Goal: Task Accomplishment & Management: Manage account settings

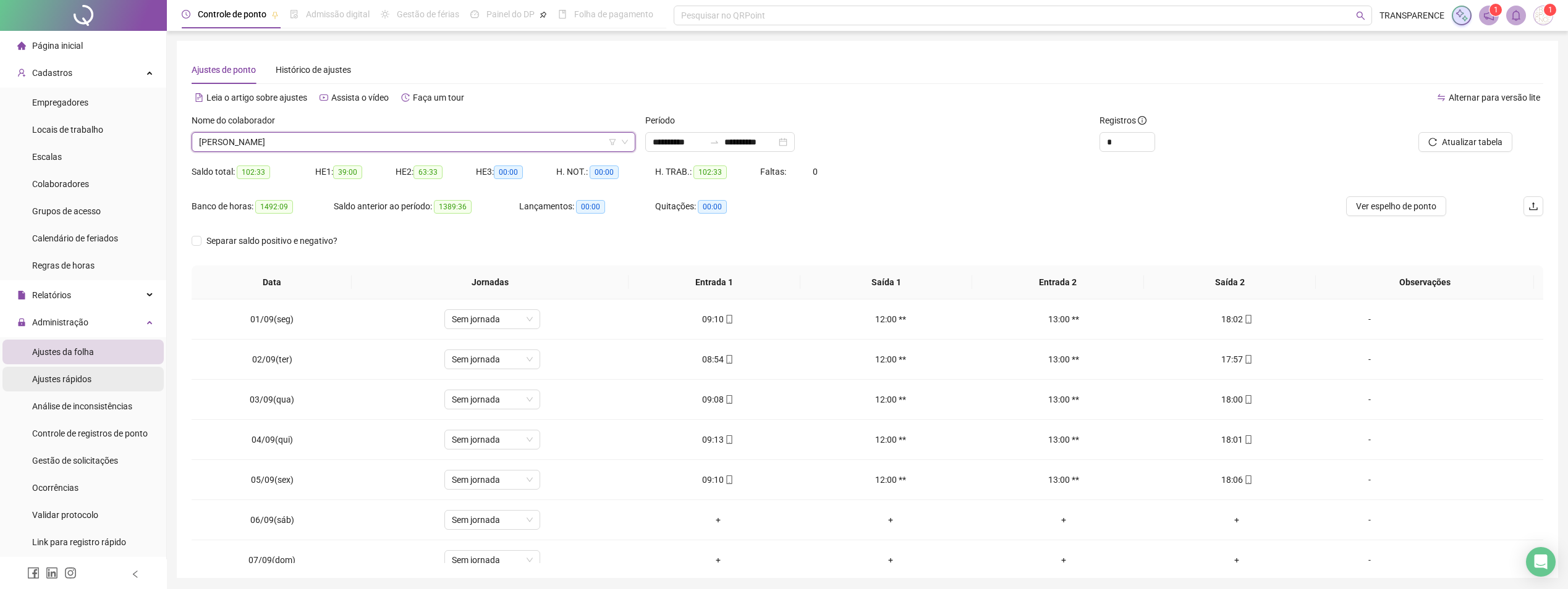
drag, startPoint x: 75, startPoint y: 376, endPoint x: 72, endPoint y: 370, distance: 6.7
click at [75, 376] on span "Ajustes rápidos" at bounding box center [61, 379] width 59 height 10
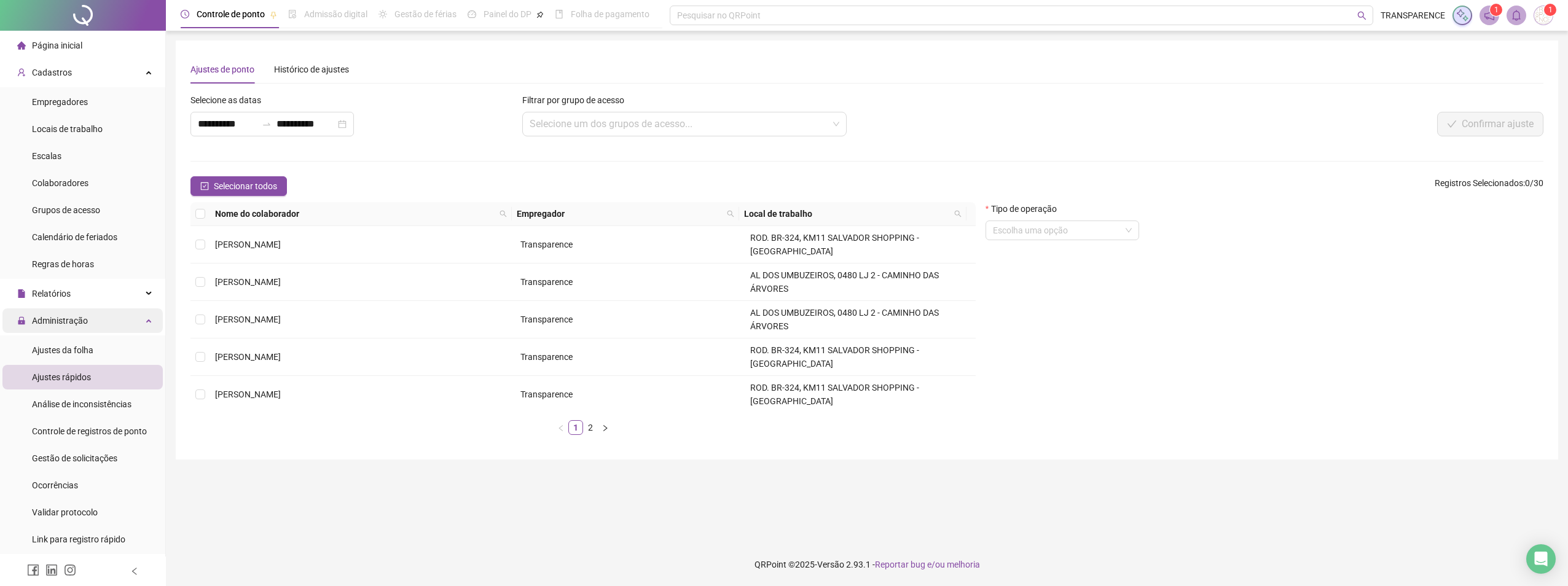
click at [77, 320] on span "Administração" at bounding box center [60, 321] width 56 height 10
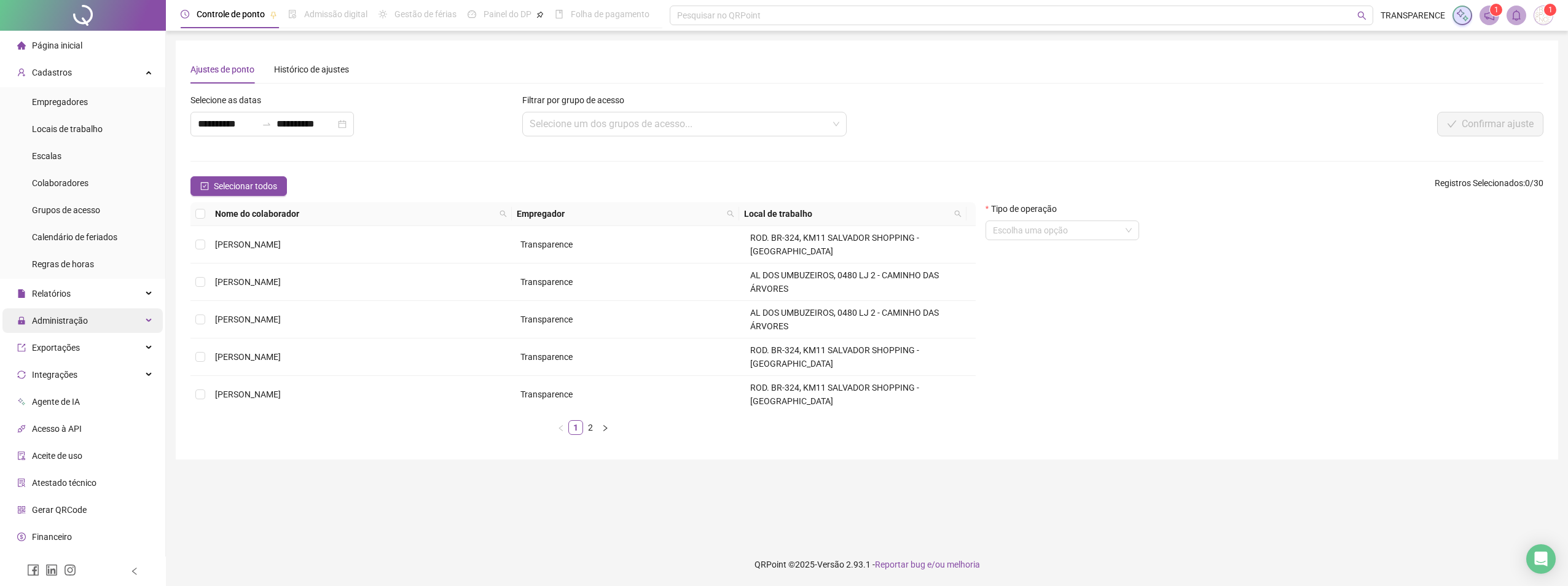
click at [77, 320] on span "Administração" at bounding box center [60, 321] width 56 height 10
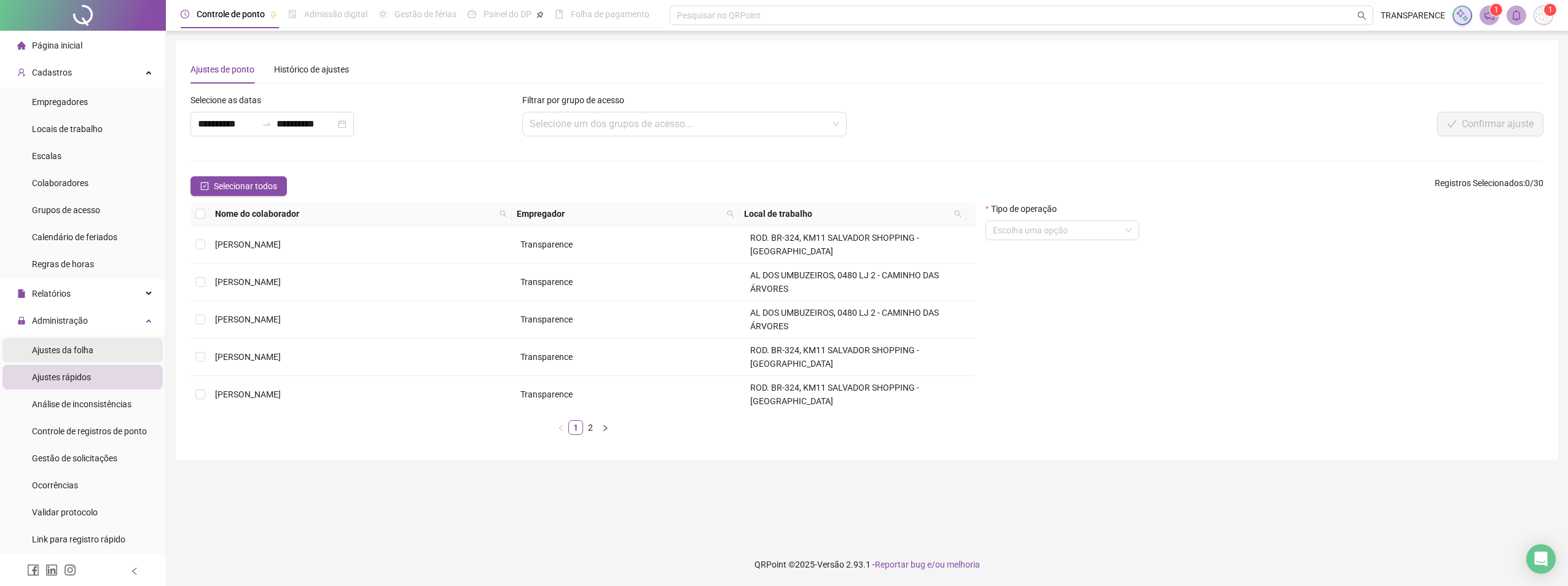
click at [78, 341] on div "Ajustes da folha" at bounding box center [62, 350] width 62 height 25
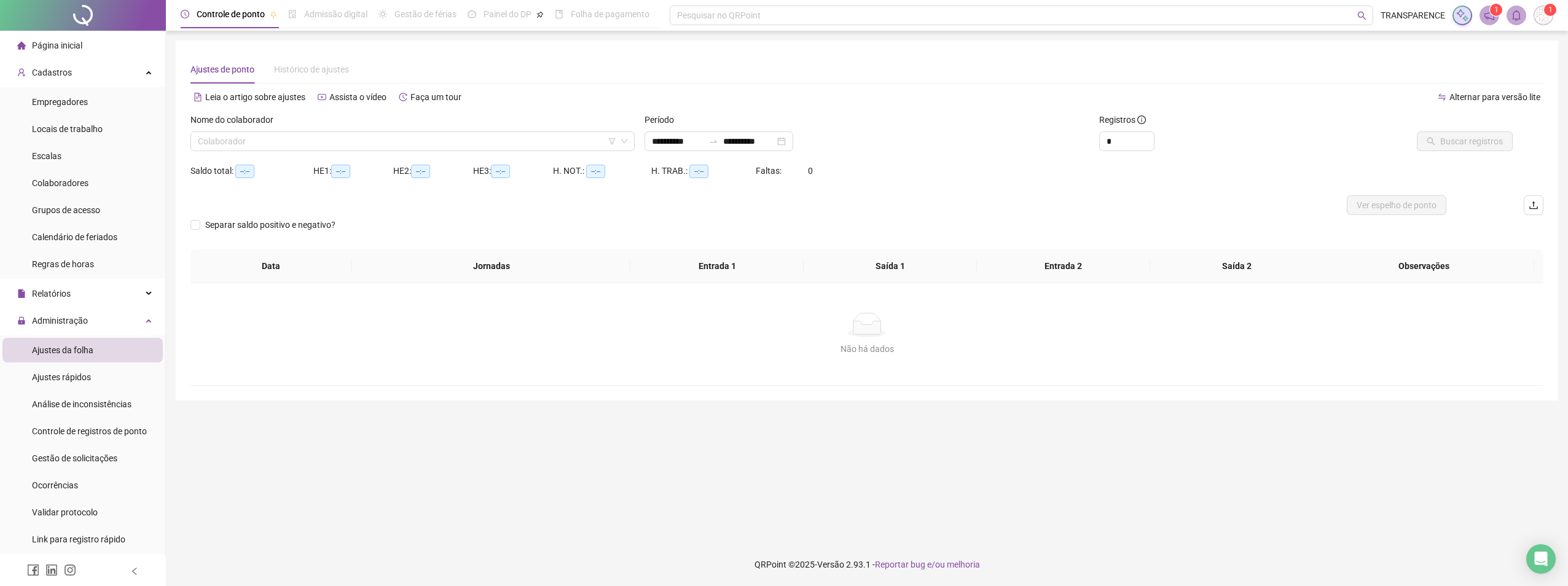
type input "**********"
click at [290, 148] on input "search" at bounding box center [407, 141] width 418 height 18
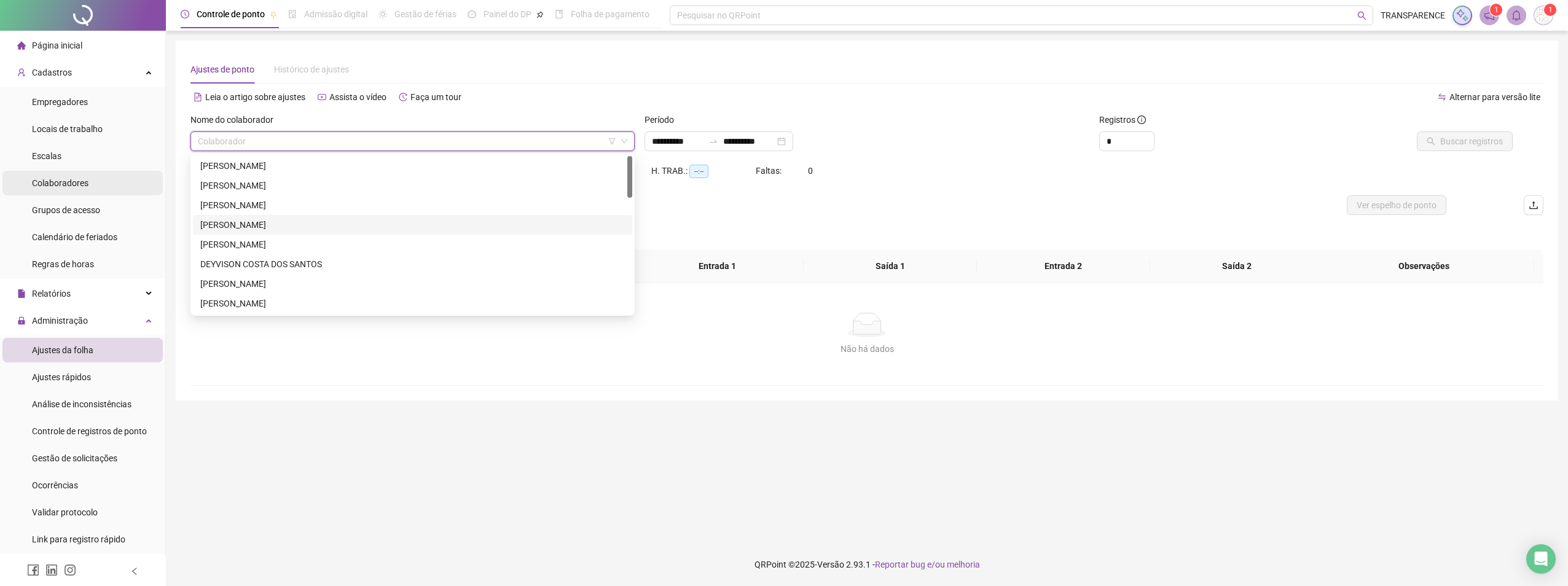
click at [90, 176] on li "Colaboradores" at bounding box center [82, 183] width 160 height 25
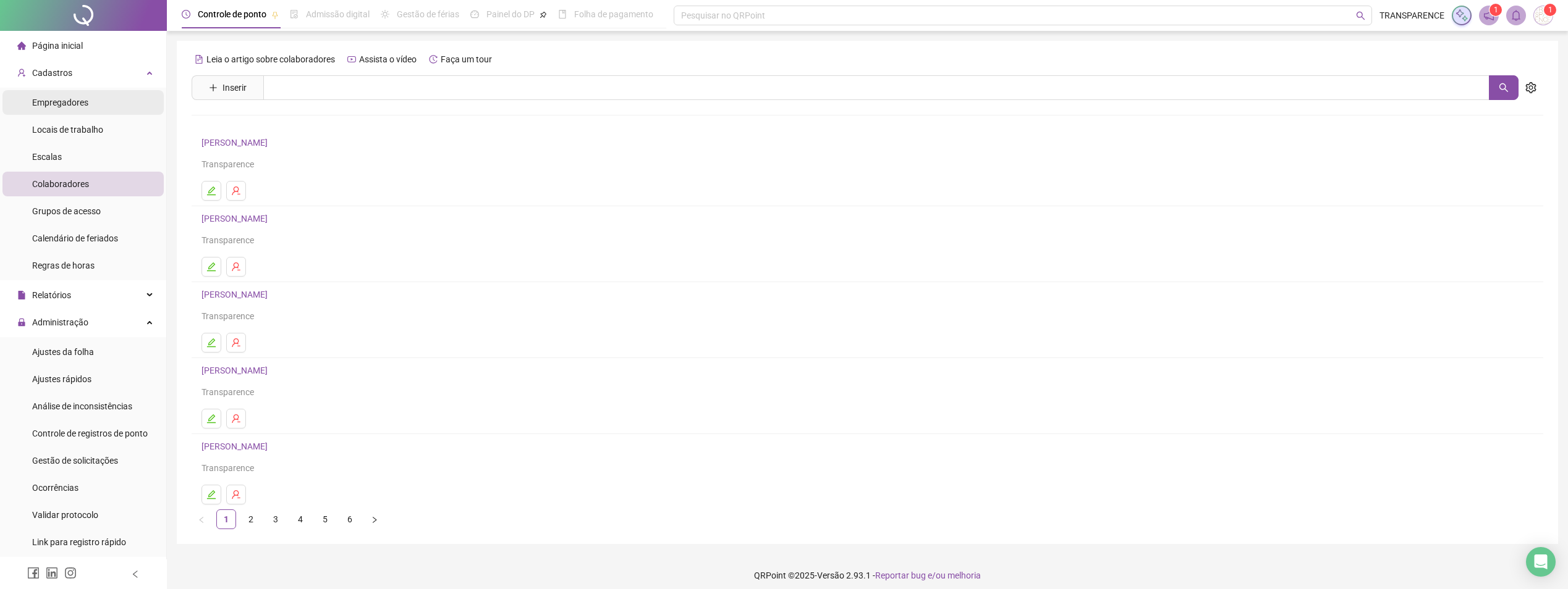
click at [75, 98] on span "Empregadores" at bounding box center [60, 103] width 56 height 10
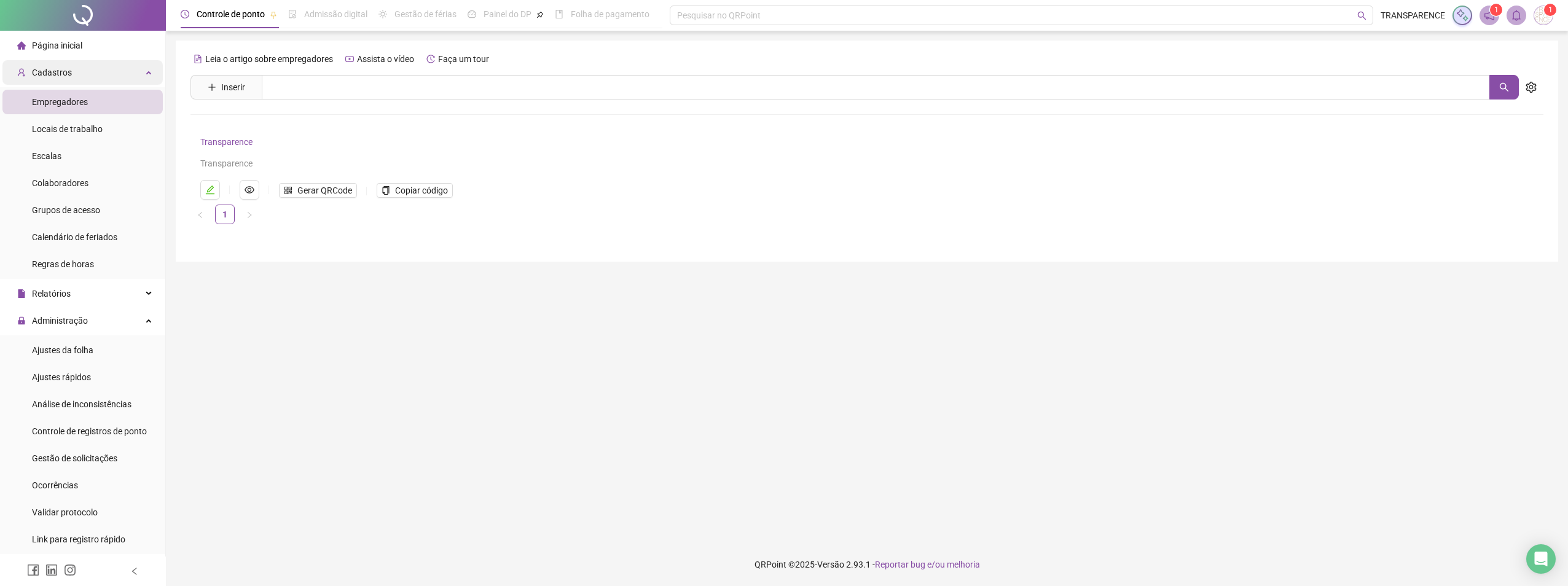
click at [76, 77] on div "Cadastros" at bounding box center [82, 72] width 160 height 25
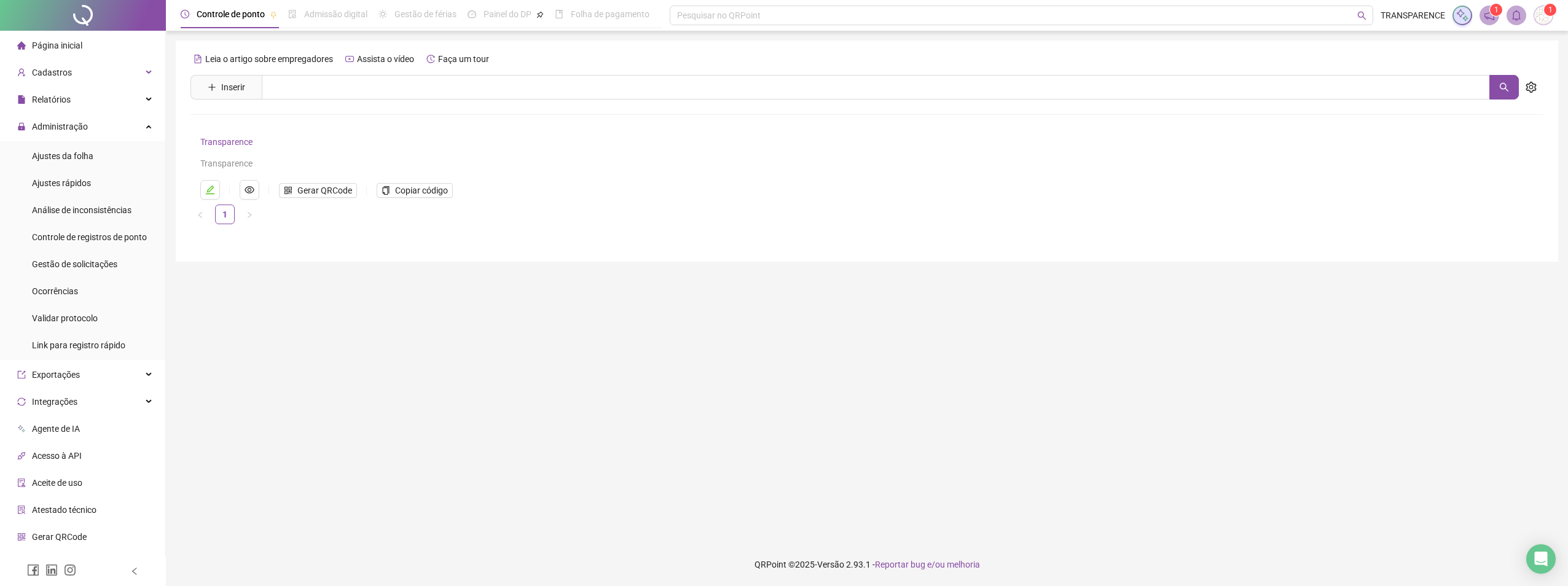
drag, startPoint x: 76, startPoint y: 77, endPoint x: 75, endPoint y: 85, distance: 8.1
click at [76, 78] on div "Cadastros" at bounding box center [82, 72] width 160 height 25
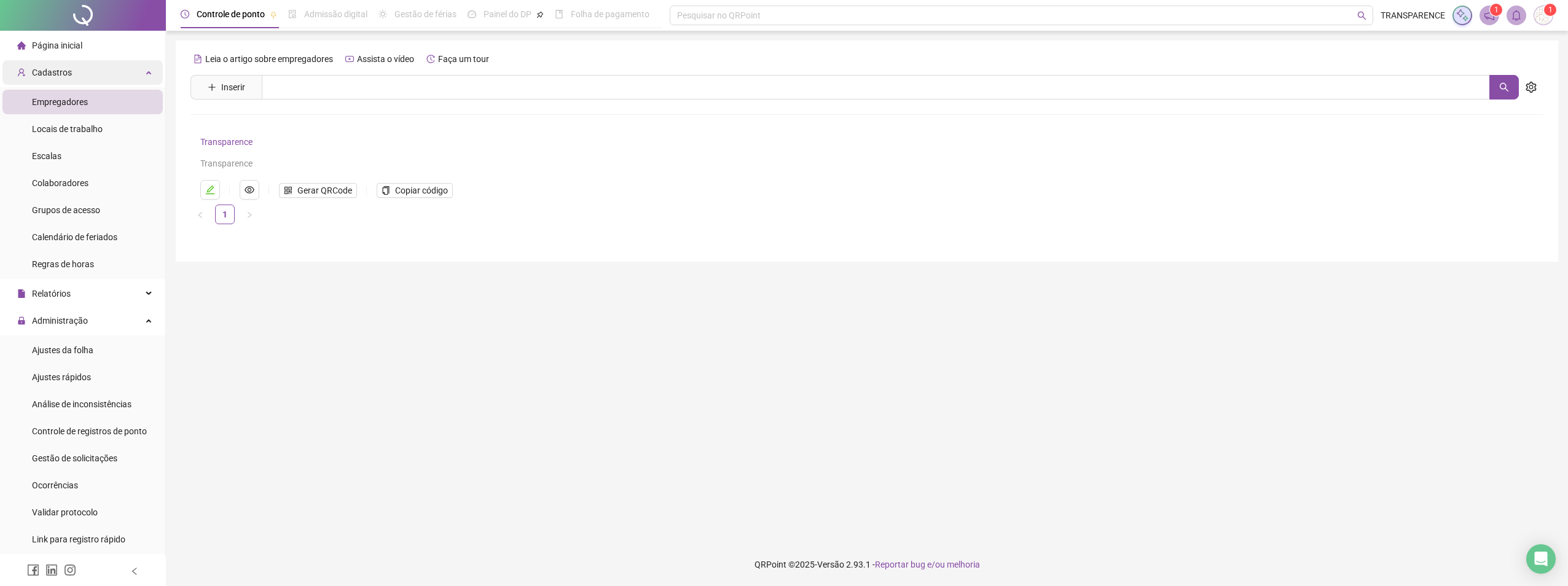
click at [79, 80] on div "Cadastros" at bounding box center [82, 72] width 160 height 25
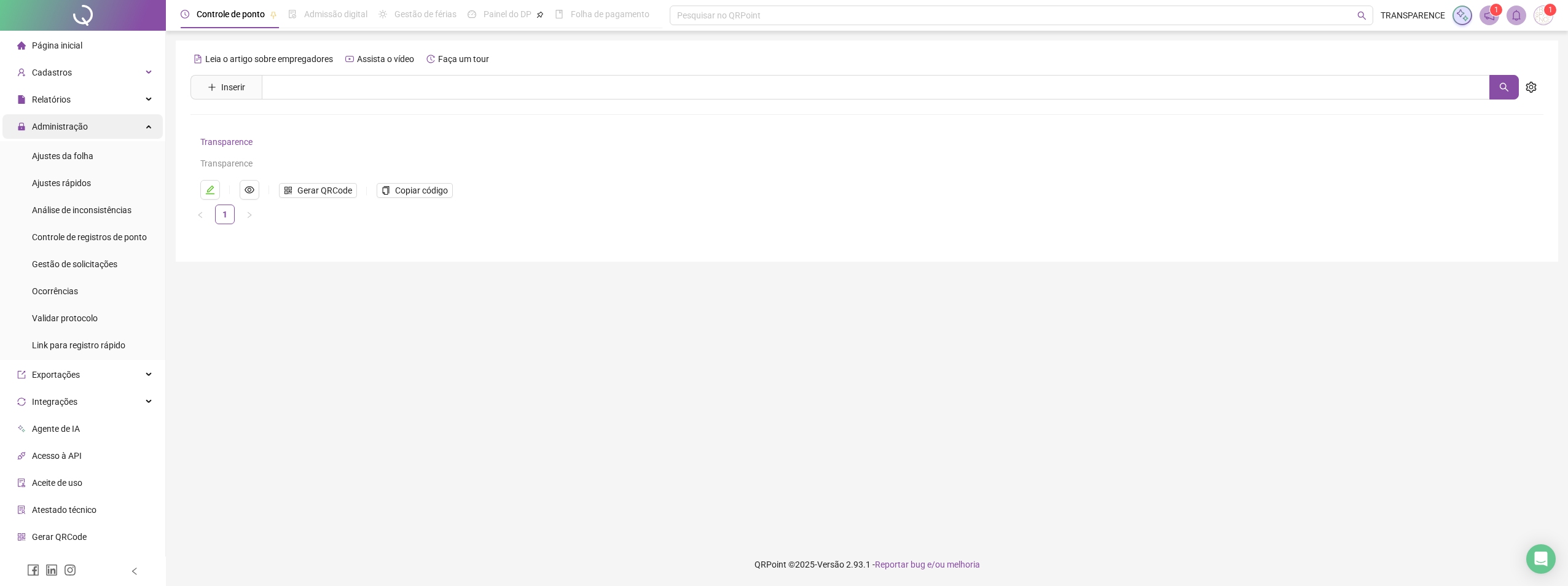
click at [68, 117] on span "Administração" at bounding box center [52, 126] width 70 height 25
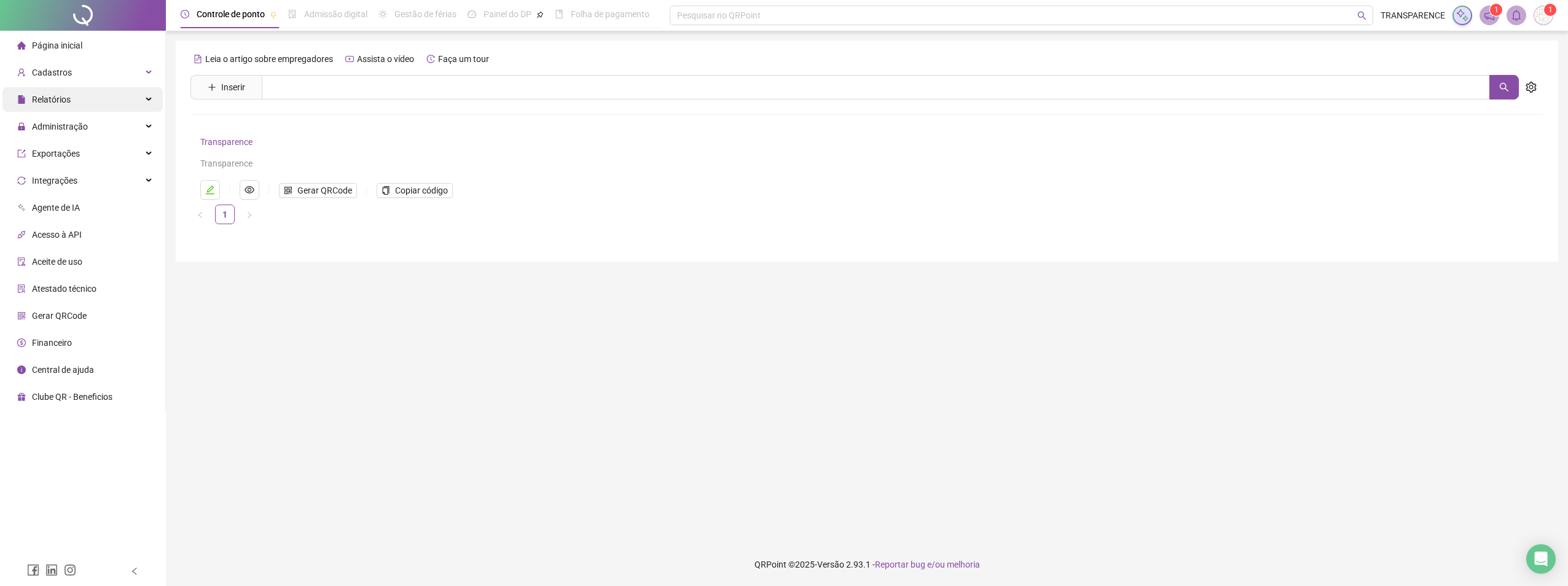
click at [70, 96] on div "Relatórios" at bounding box center [82, 100] width 160 height 25
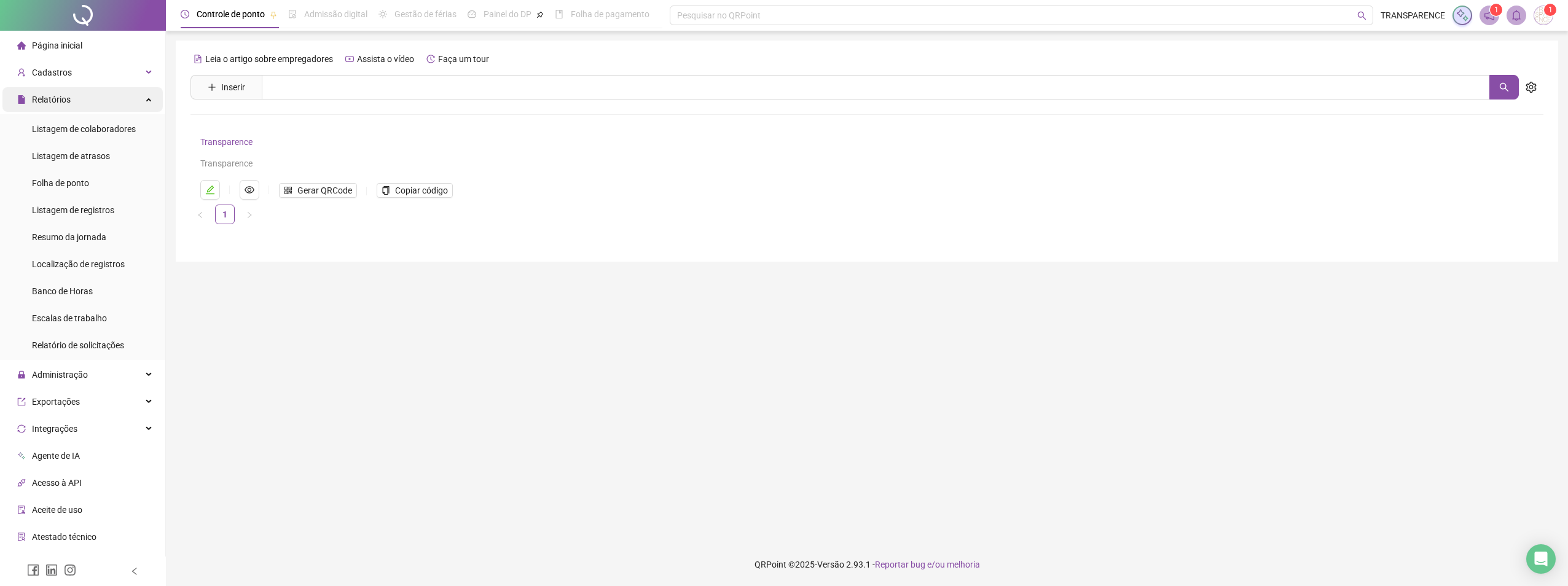
click at [73, 101] on div "Relatórios" at bounding box center [82, 100] width 160 height 25
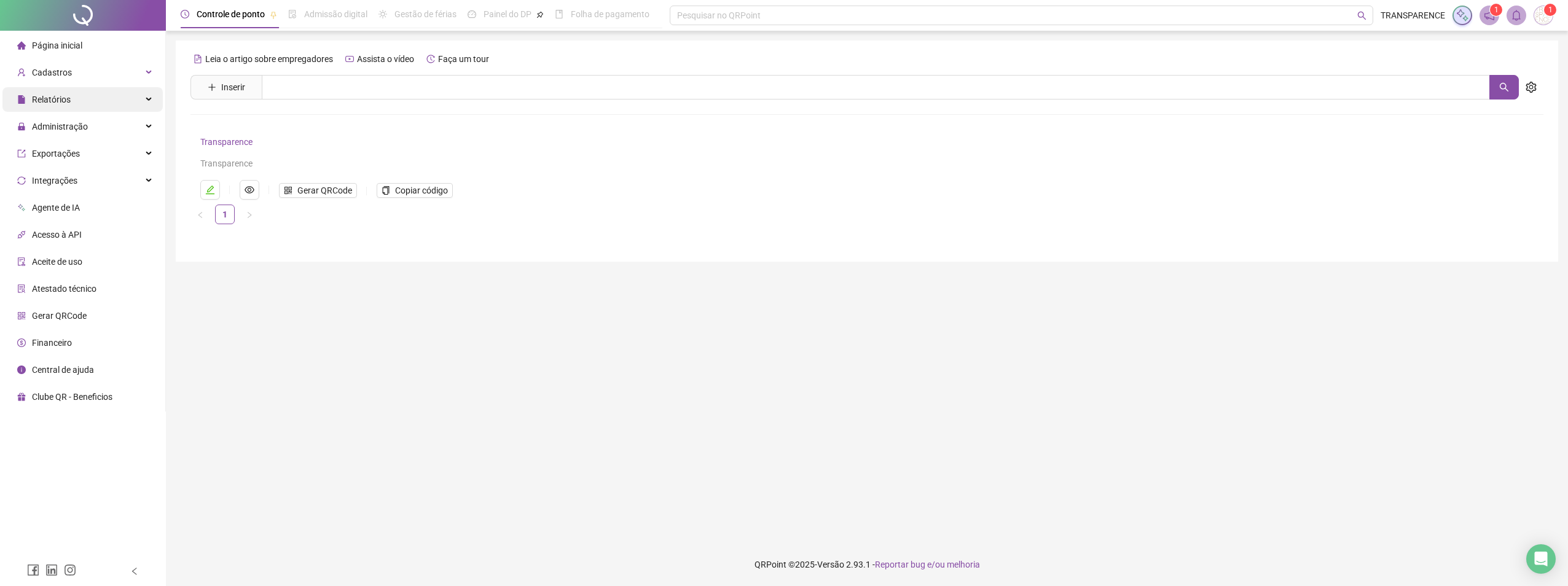
click at [73, 91] on div "Relatórios" at bounding box center [82, 100] width 160 height 25
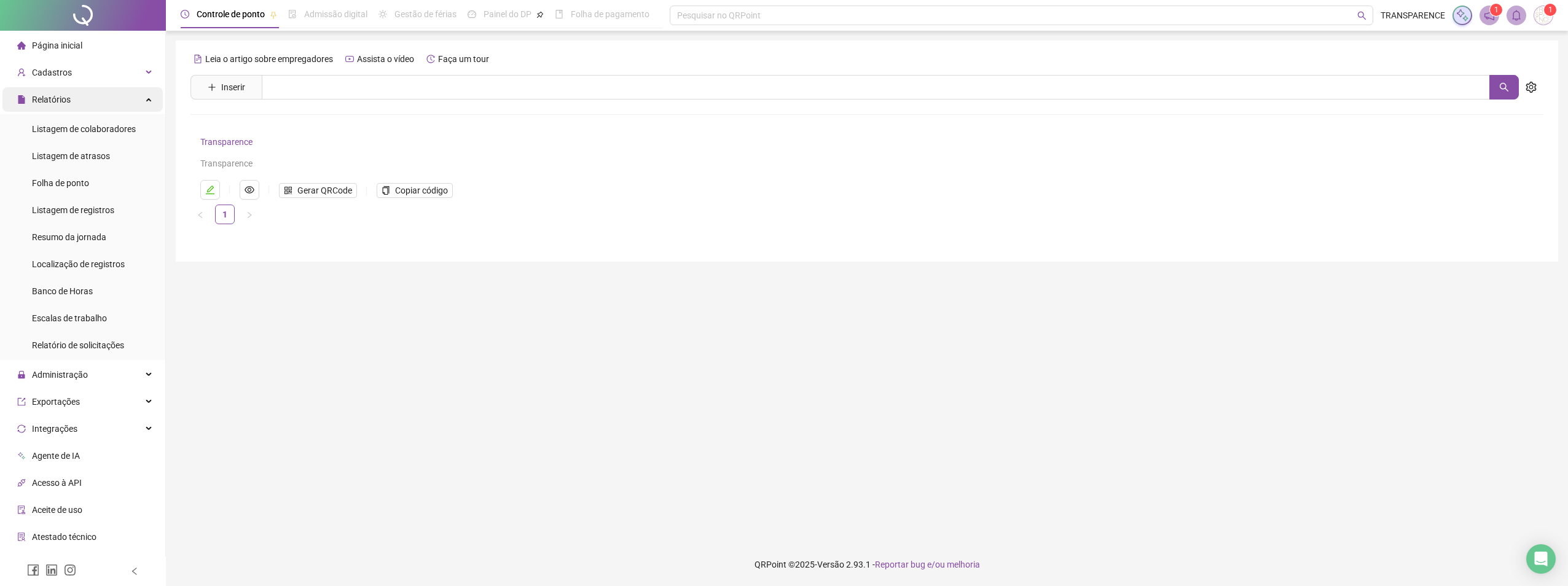
click at [73, 91] on div "Relatórios" at bounding box center [82, 100] width 160 height 25
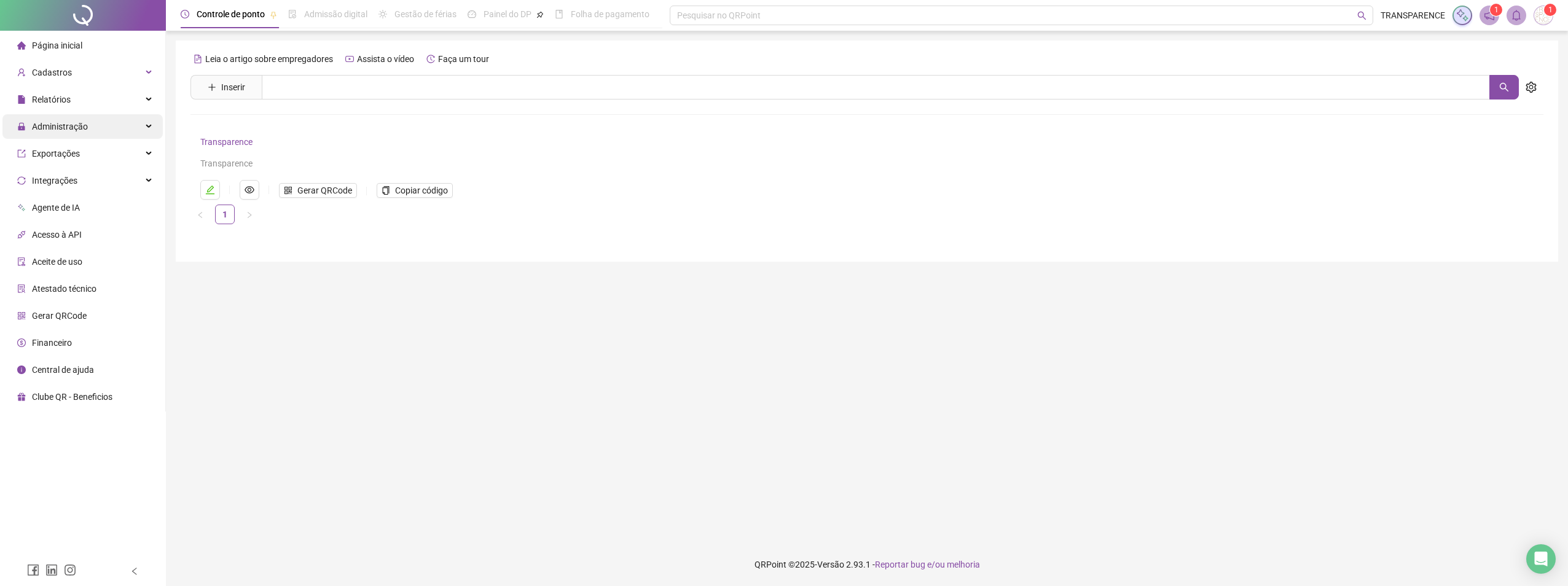
click at [73, 122] on span "Administração" at bounding box center [60, 127] width 56 height 10
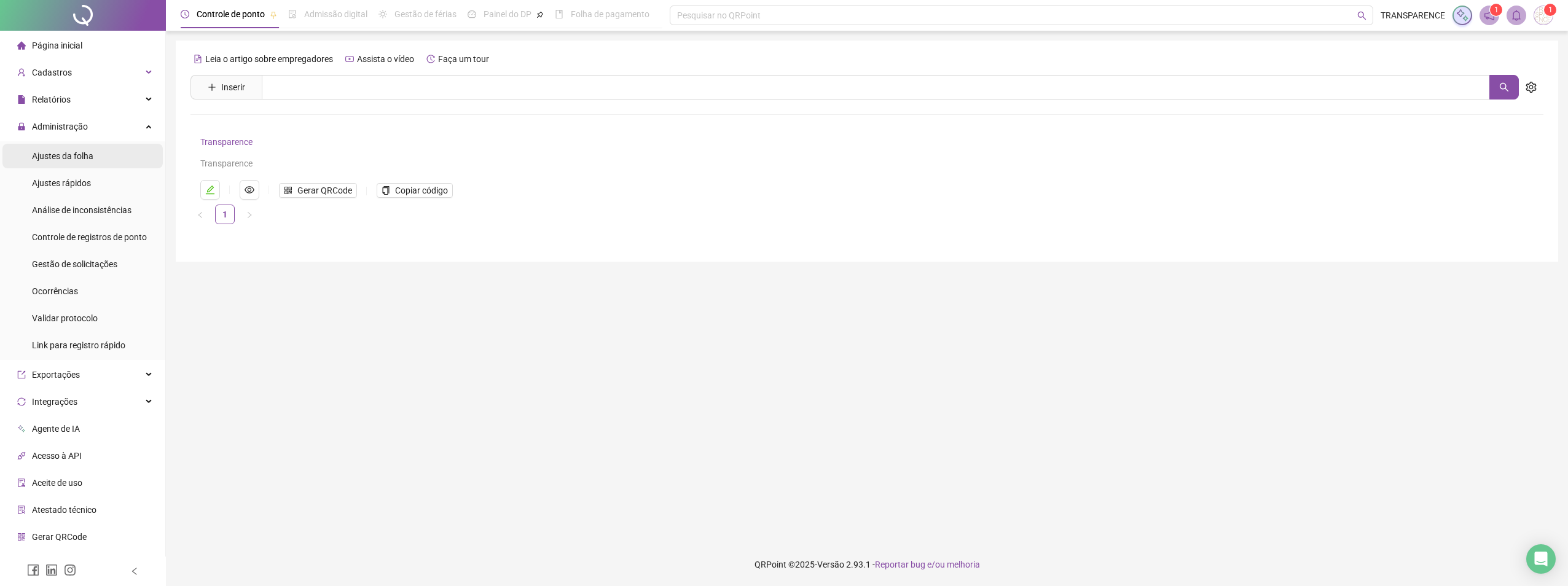
click at [74, 151] on span "Ajustes da folha" at bounding box center [62, 156] width 62 height 10
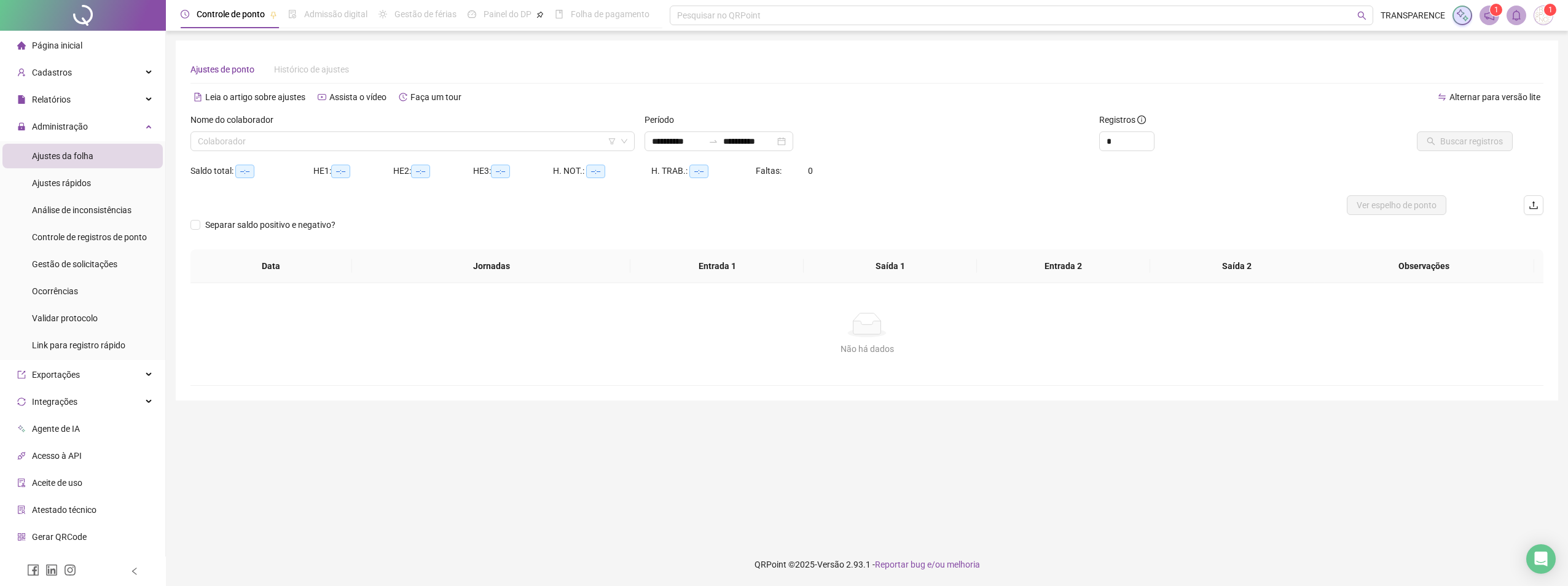
type input "**********"
click at [77, 56] on div "Página inicial" at bounding box center [49, 45] width 65 height 25
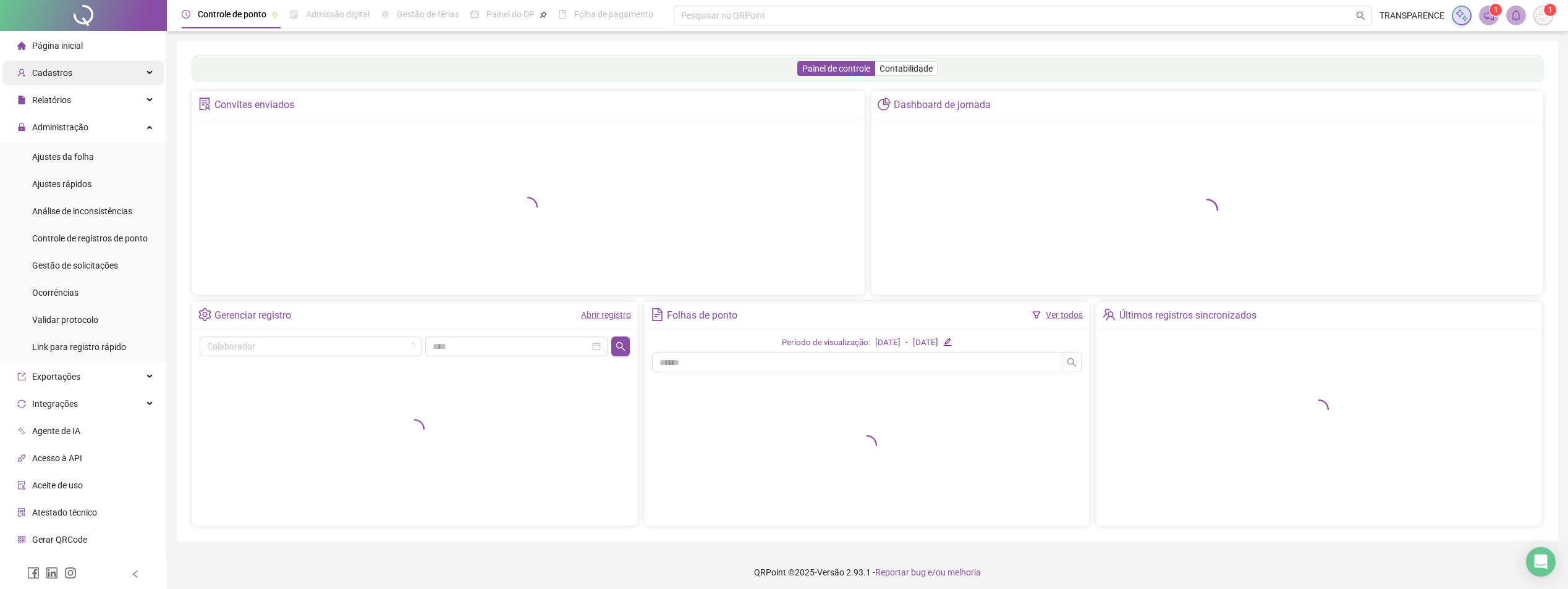
click at [75, 79] on div "Cadastros" at bounding box center [83, 73] width 161 height 25
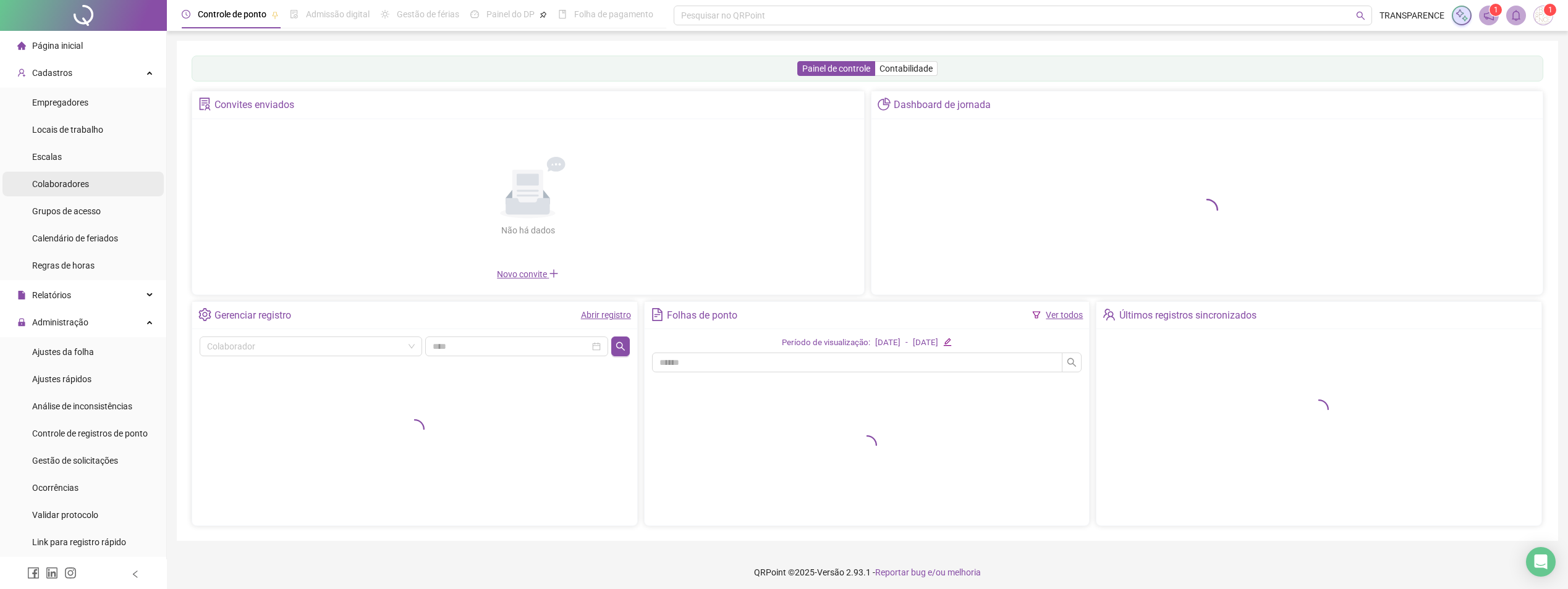
click at [65, 179] on span "Colaboradores" at bounding box center [60, 184] width 57 height 10
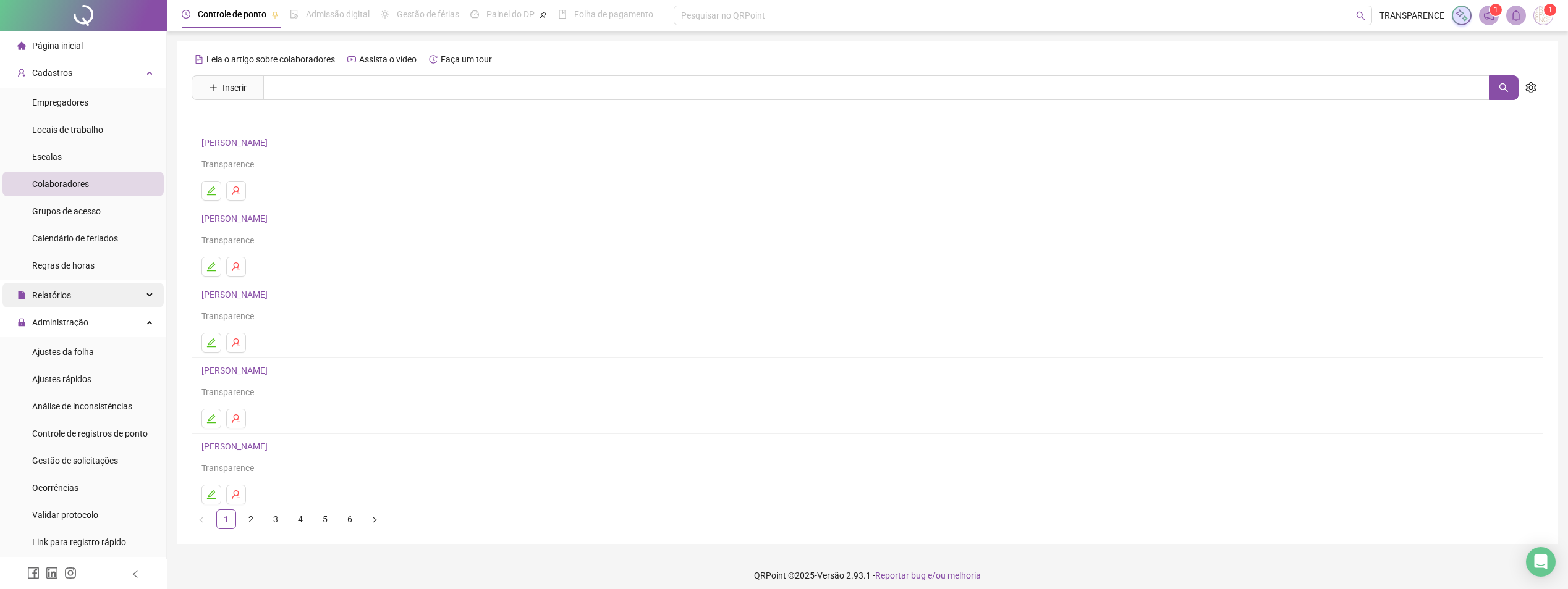
click at [90, 293] on div "Relatórios" at bounding box center [83, 295] width 161 height 25
click at [89, 51] on li "Página inicial" at bounding box center [83, 45] width 161 height 25
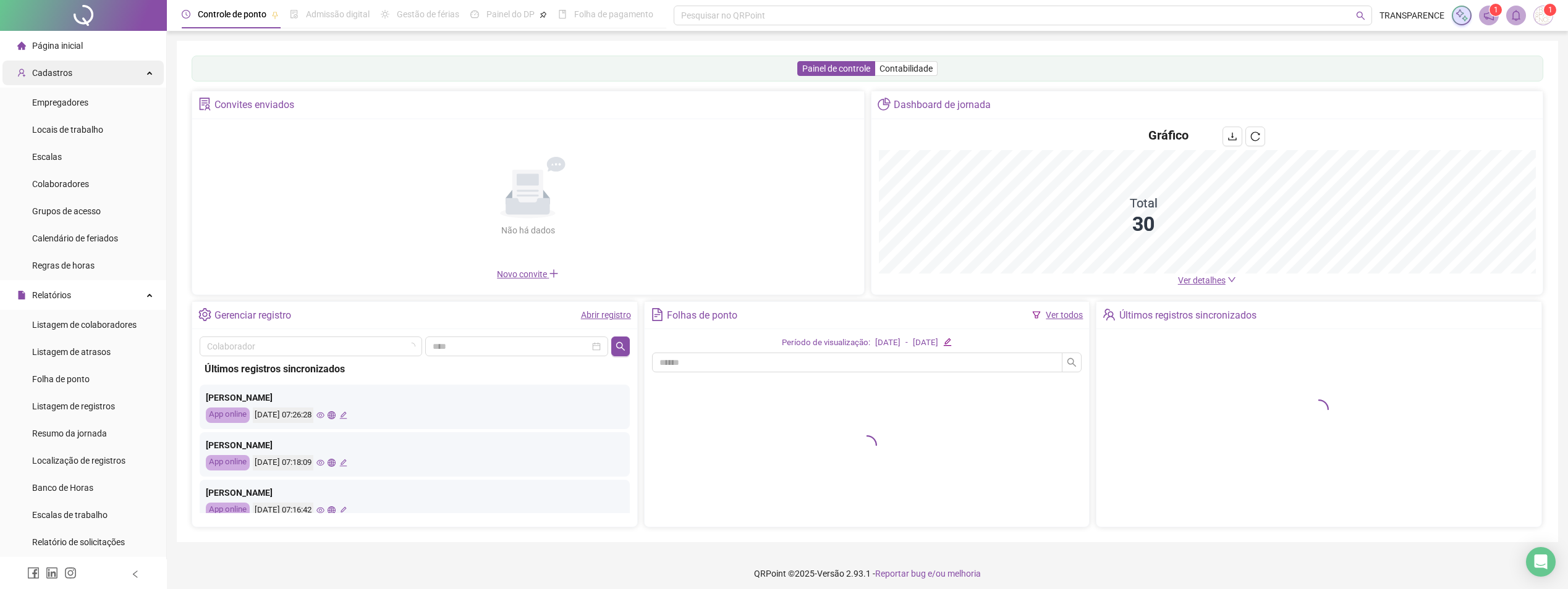
click at [75, 68] on div "Cadastros" at bounding box center [83, 73] width 161 height 25
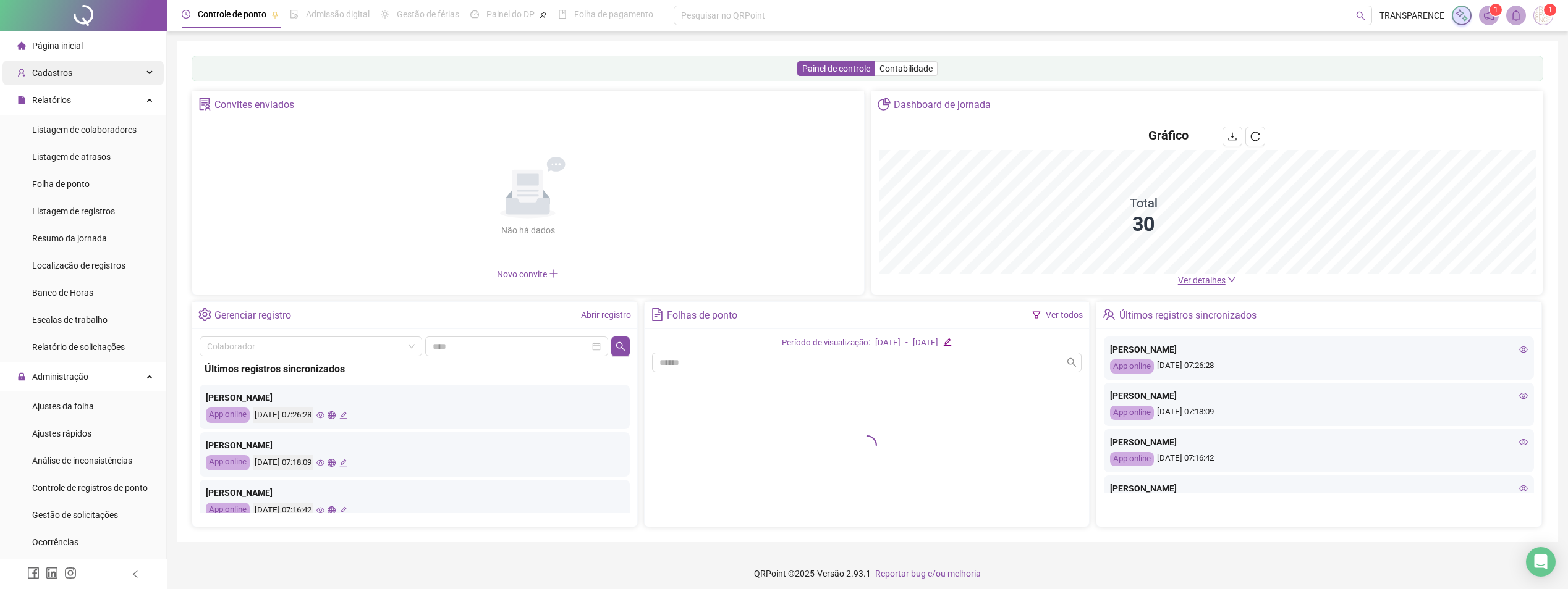
click at [75, 72] on div "Cadastros" at bounding box center [83, 73] width 161 height 25
click at [80, 99] on span "Empregadores" at bounding box center [60, 103] width 56 height 10
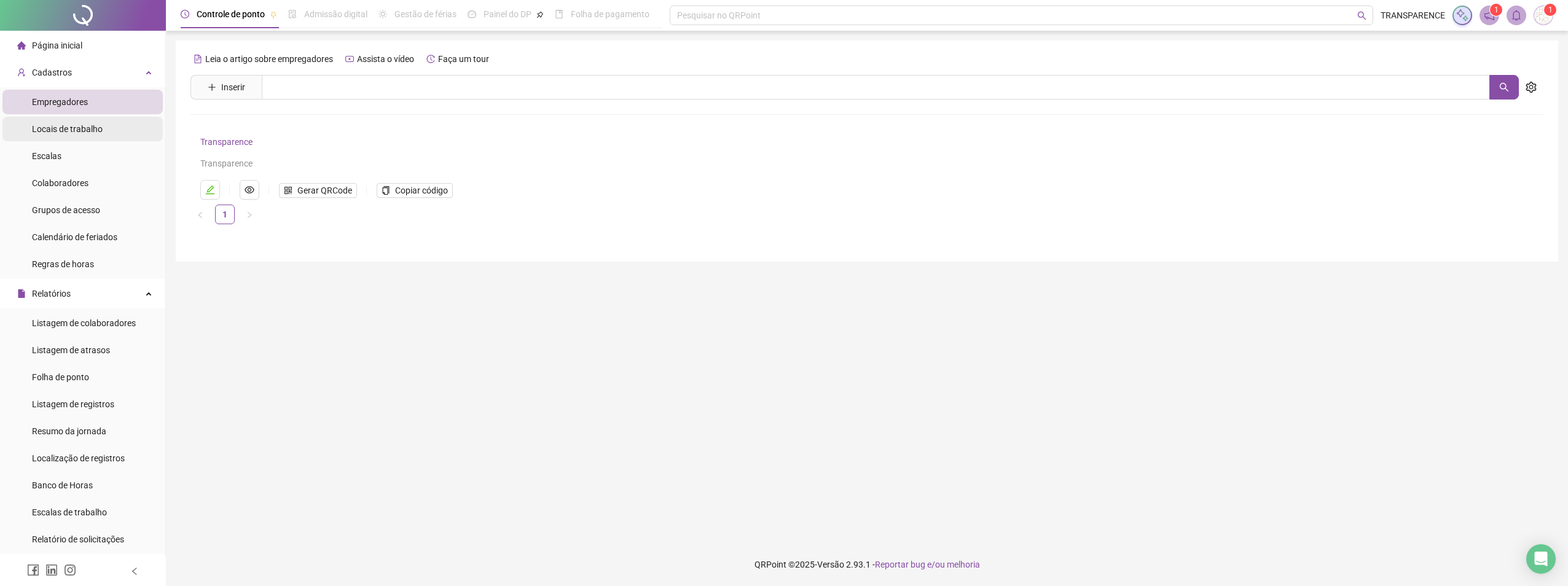
click at [79, 122] on div "Locais de trabalho" at bounding box center [67, 129] width 70 height 25
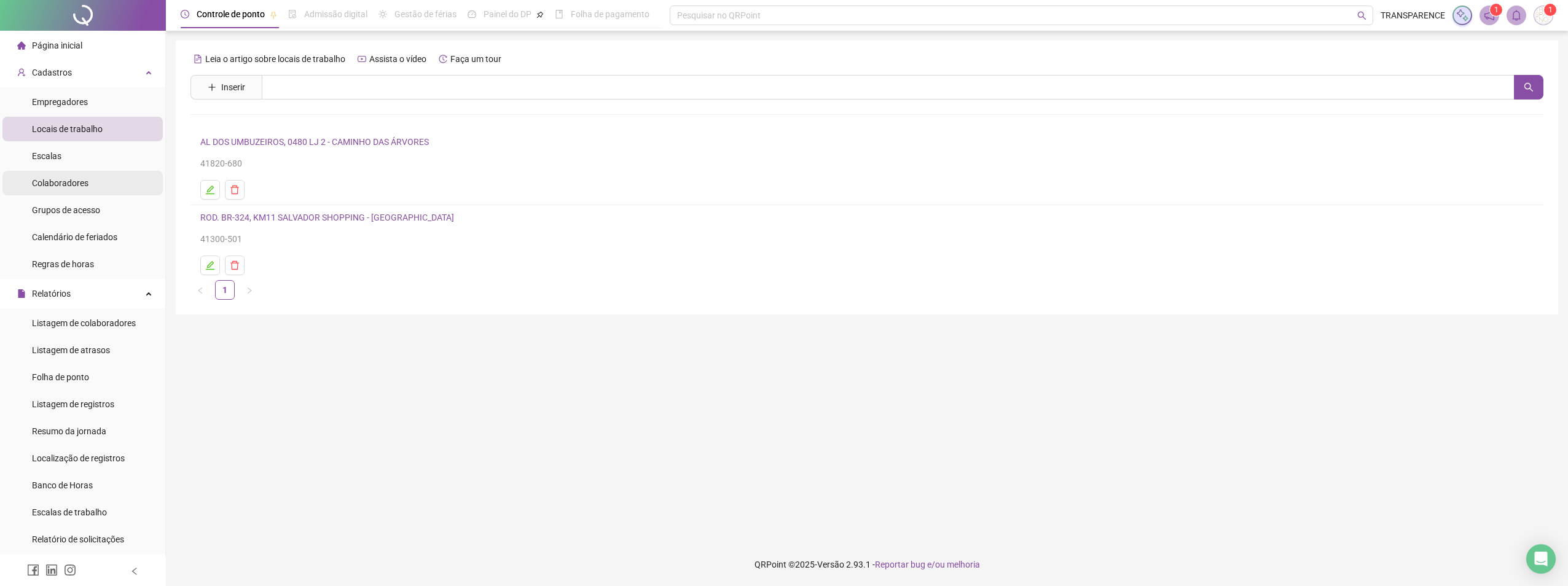
click at [81, 195] on div "Colaboradores" at bounding box center [60, 183] width 56 height 25
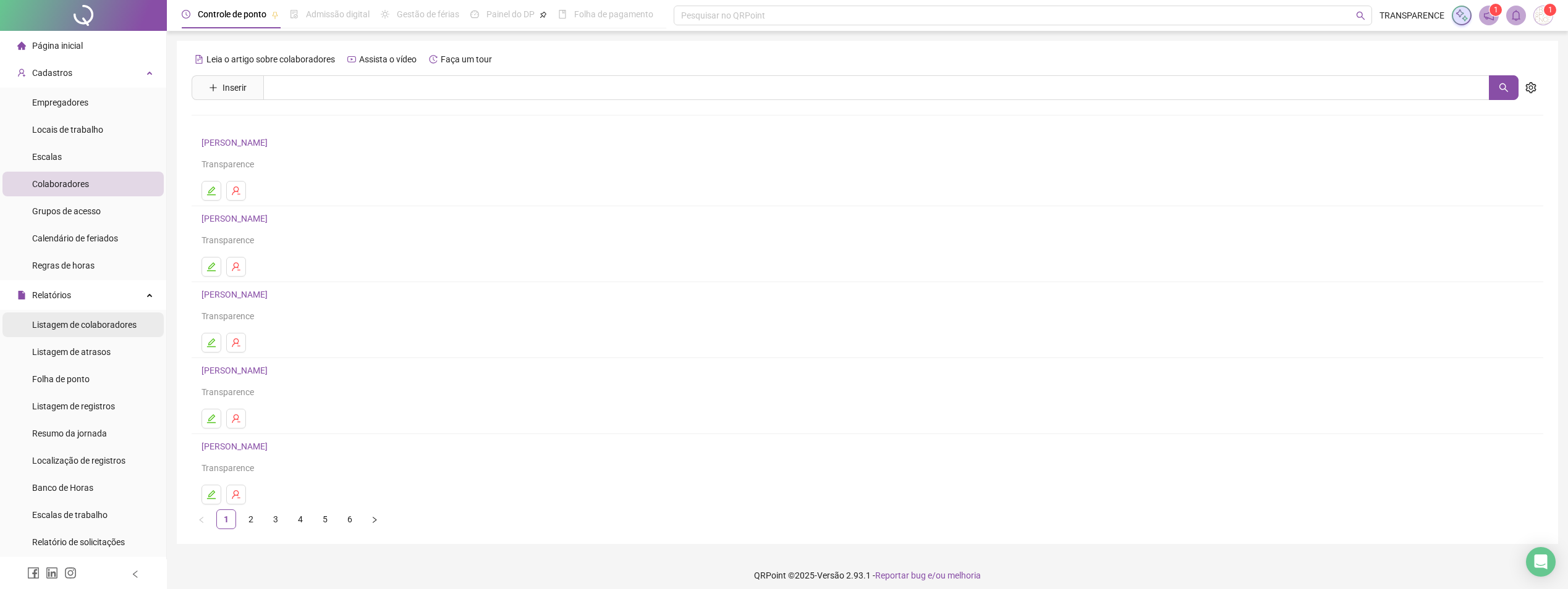
scroll to position [62, 0]
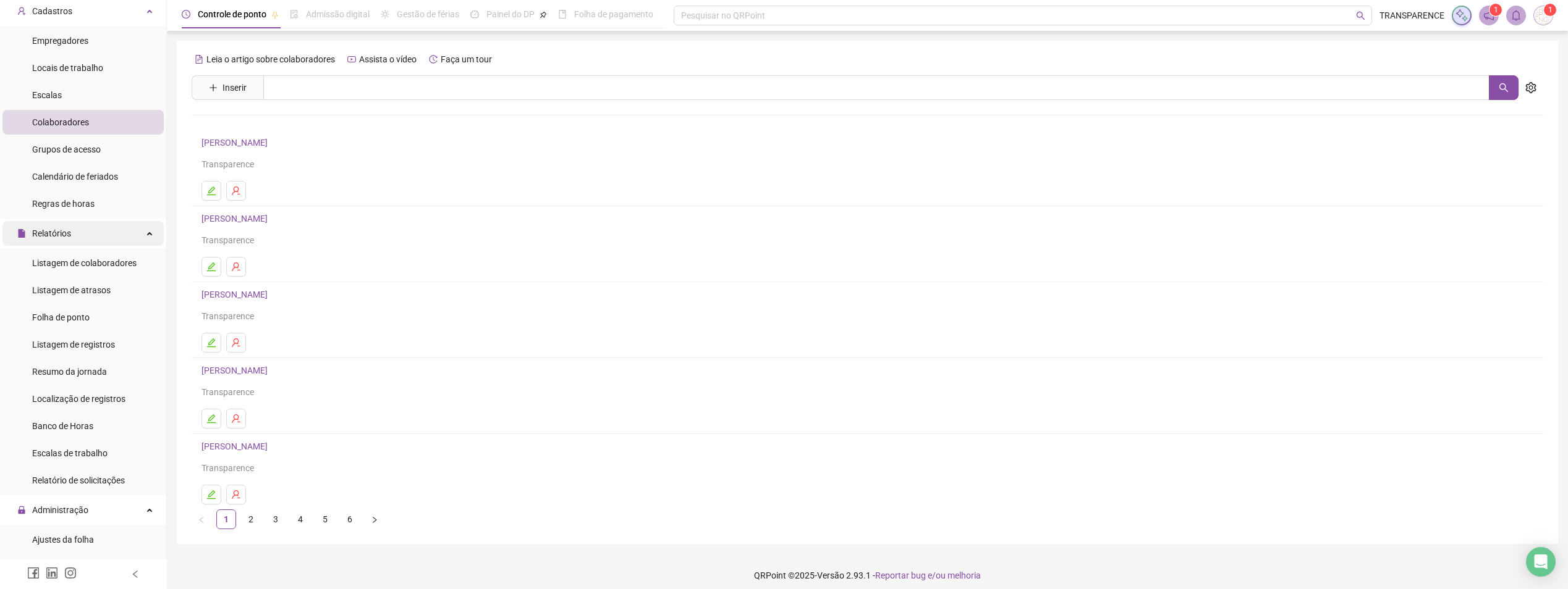
click at [89, 233] on div "Relatórios" at bounding box center [83, 233] width 161 height 25
click at [70, 257] on span "Administração" at bounding box center [60, 261] width 56 height 10
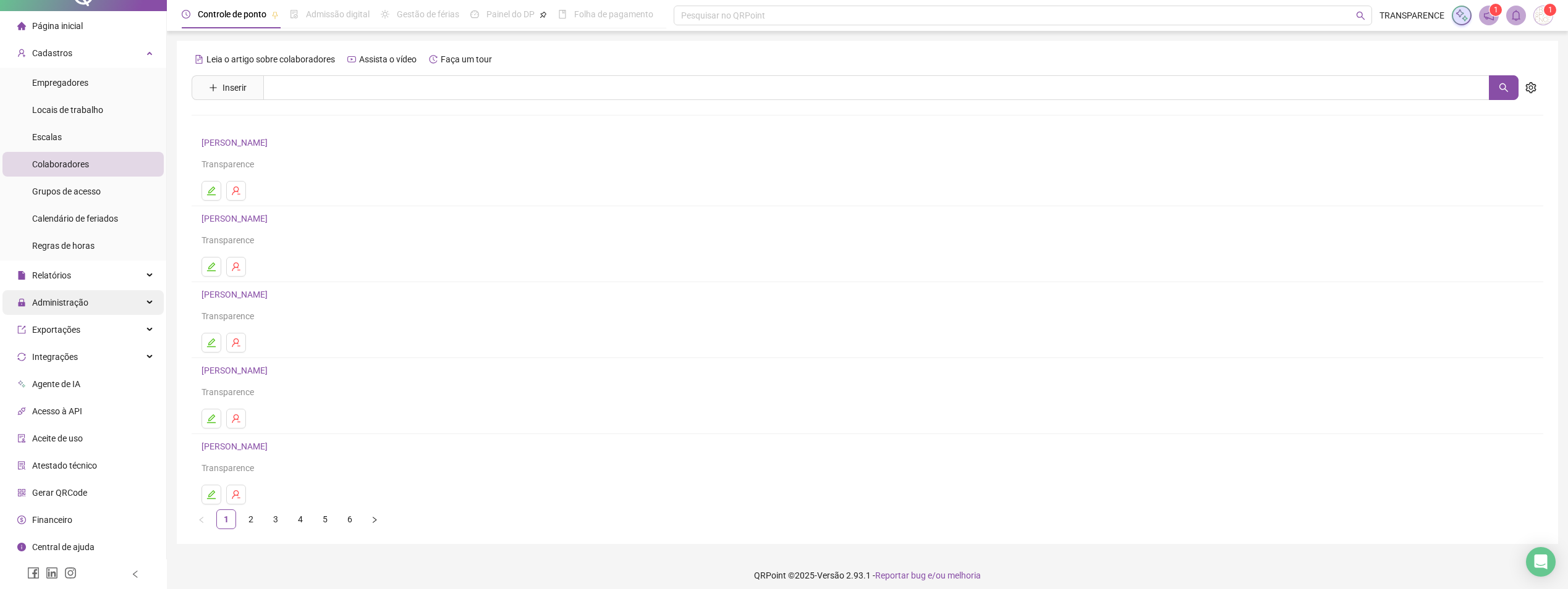
click at [78, 298] on span "Administração" at bounding box center [60, 303] width 56 height 10
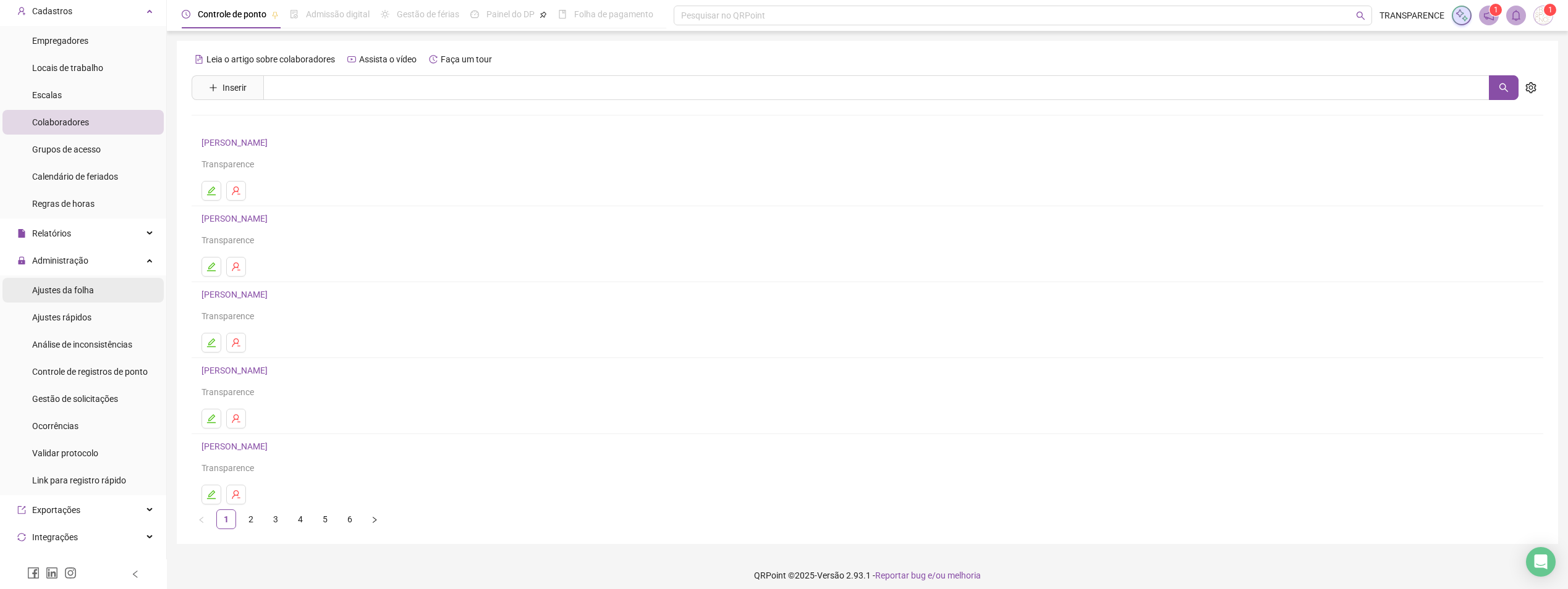
click at [78, 298] on div "Ajustes da folha" at bounding box center [63, 290] width 62 height 25
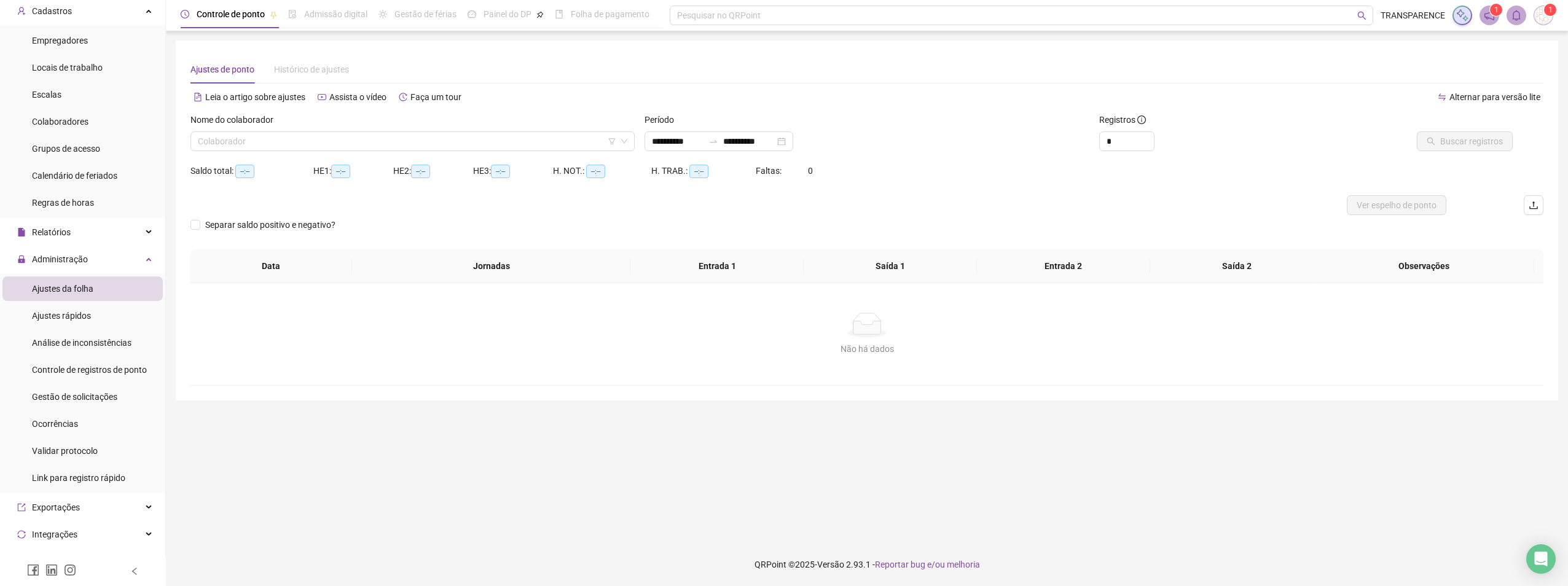
type input "**********"
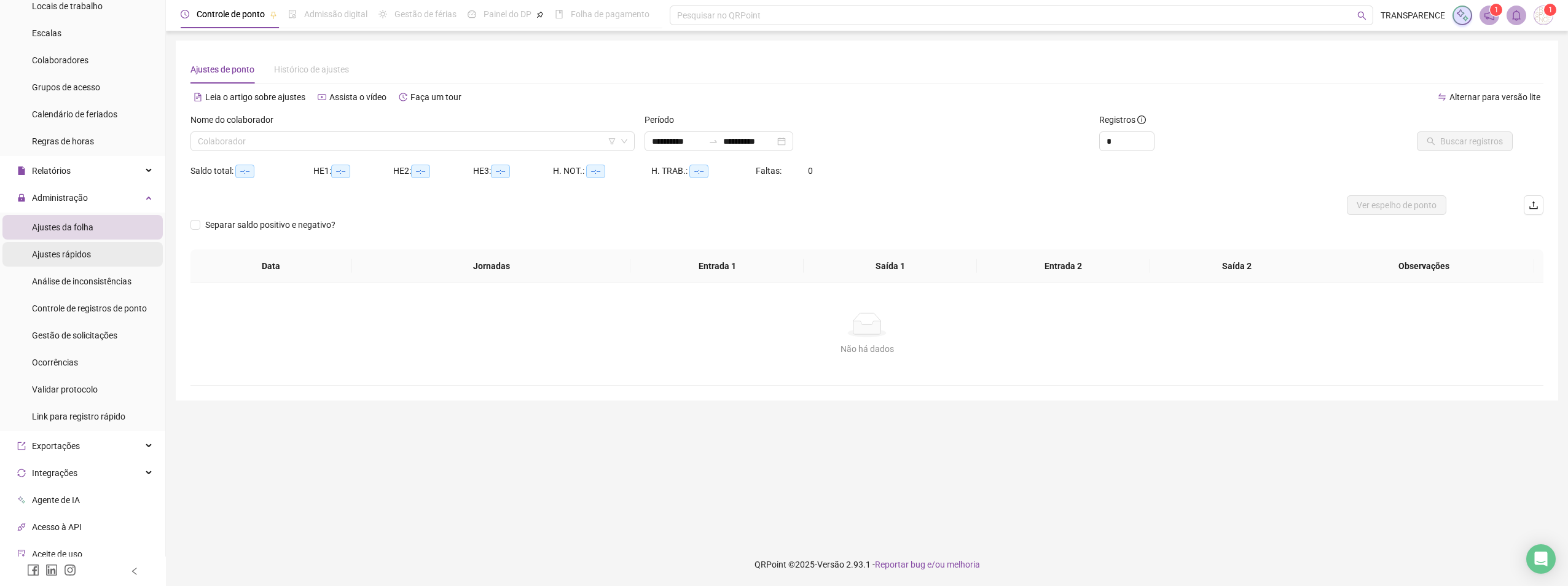
click at [87, 252] on span "Ajustes rápidos" at bounding box center [61, 254] width 59 height 10
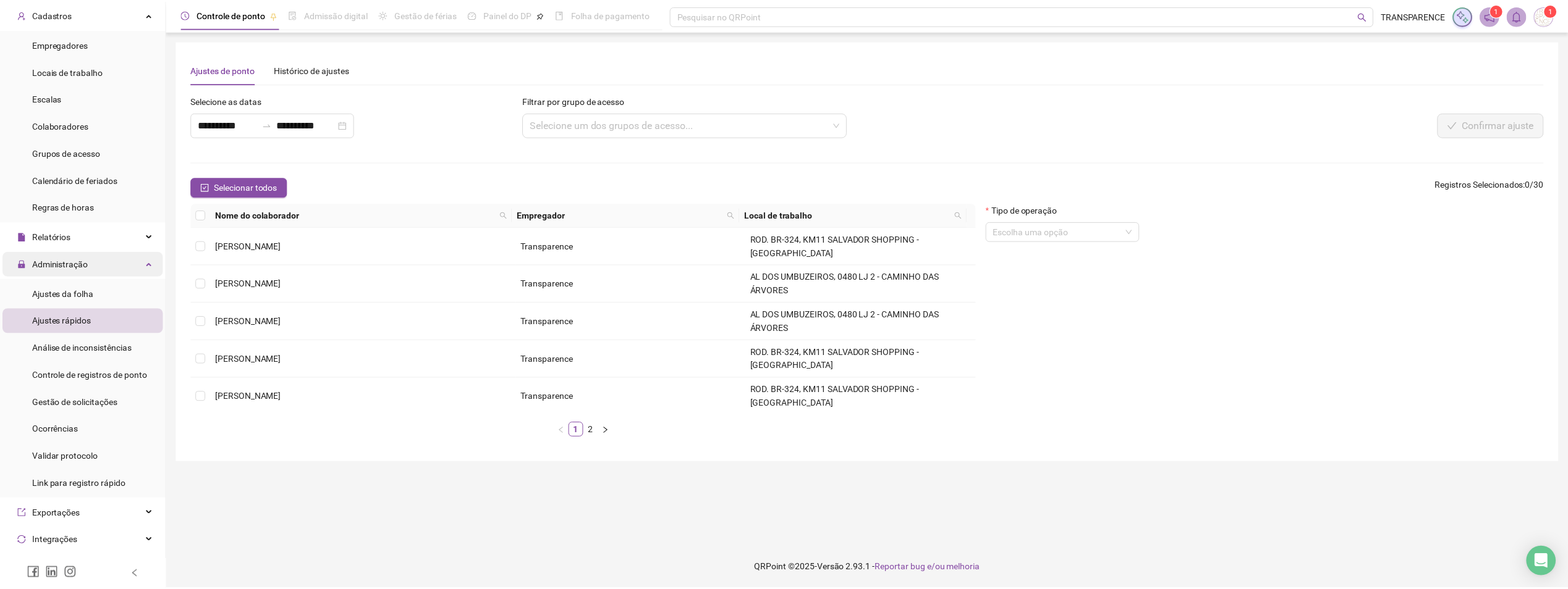
scroll to position [57, 0]
click at [90, 208] on span "Regras de horas" at bounding box center [63, 209] width 63 height 10
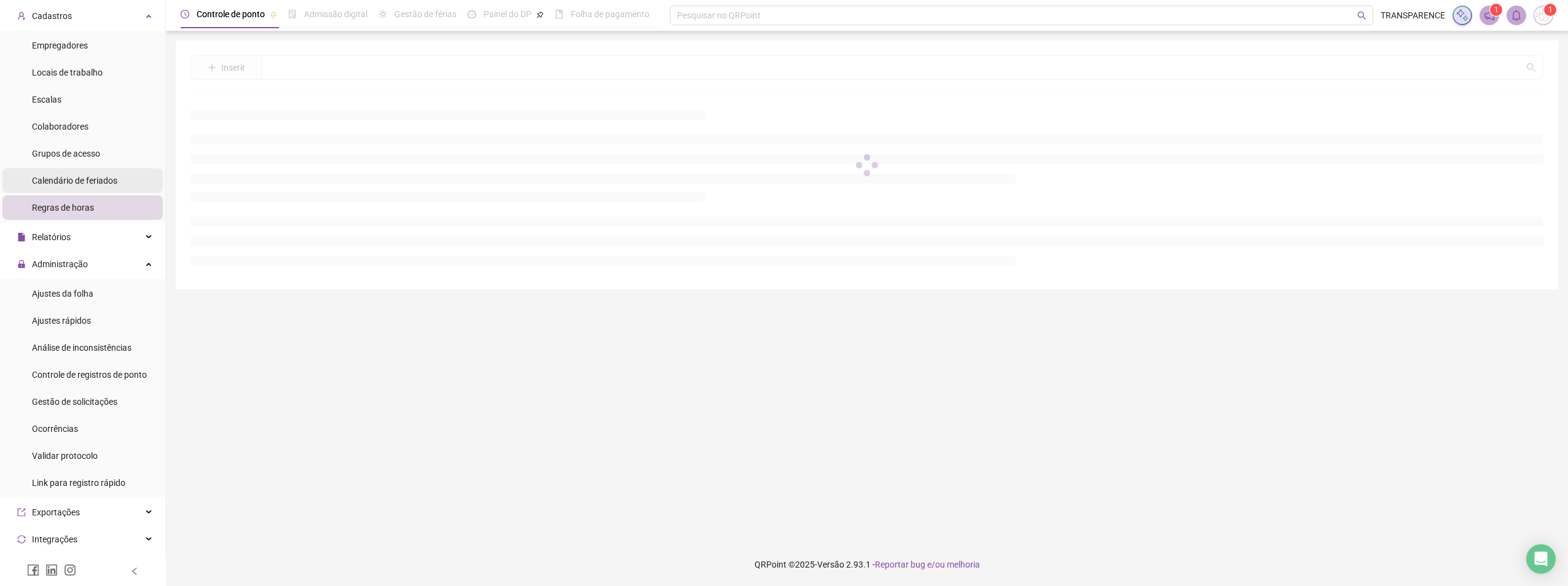
click at [84, 178] on span "Calendário de feriados" at bounding box center [74, 181] width 86 height 10
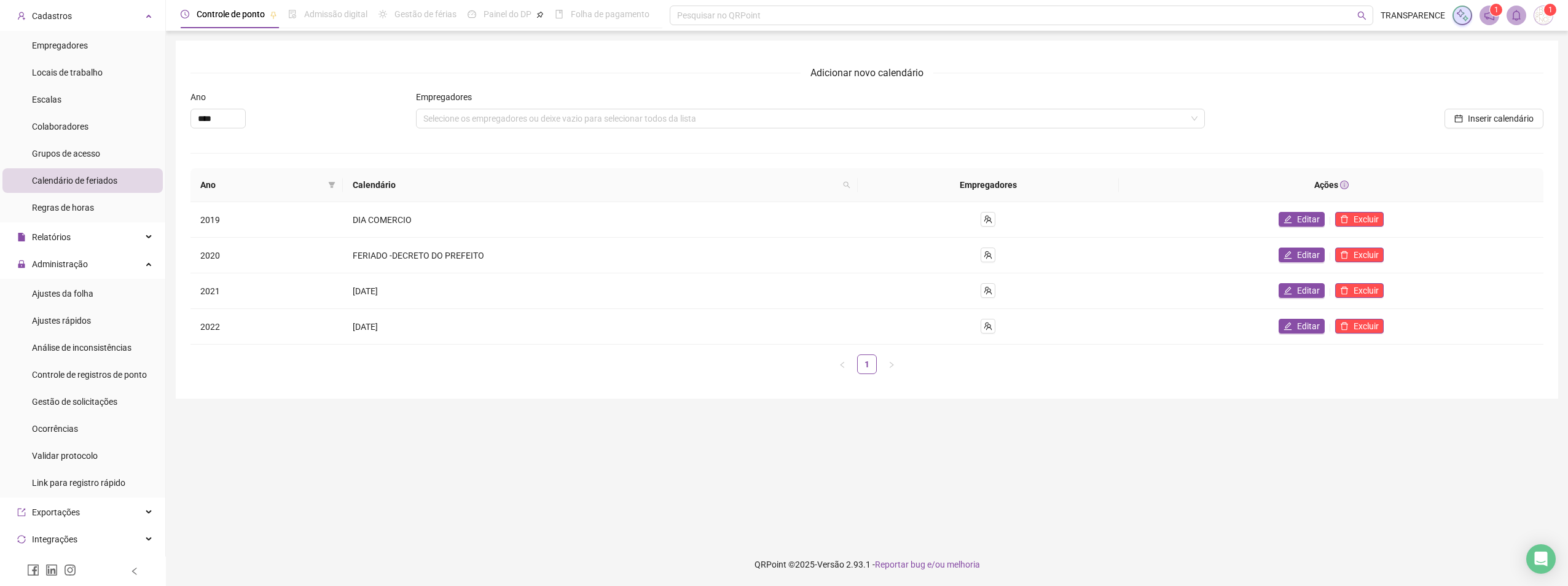
click at [84, 140] on ul "Empregadores Locais de trabalho Escalas Colaboradores Grupos de acesso Calendár…" at bounding box center [82, 126] width 165 height 192
click at [83, 129] on span "Colaboradores" at bounding box center [60, 127] width 56 height 10
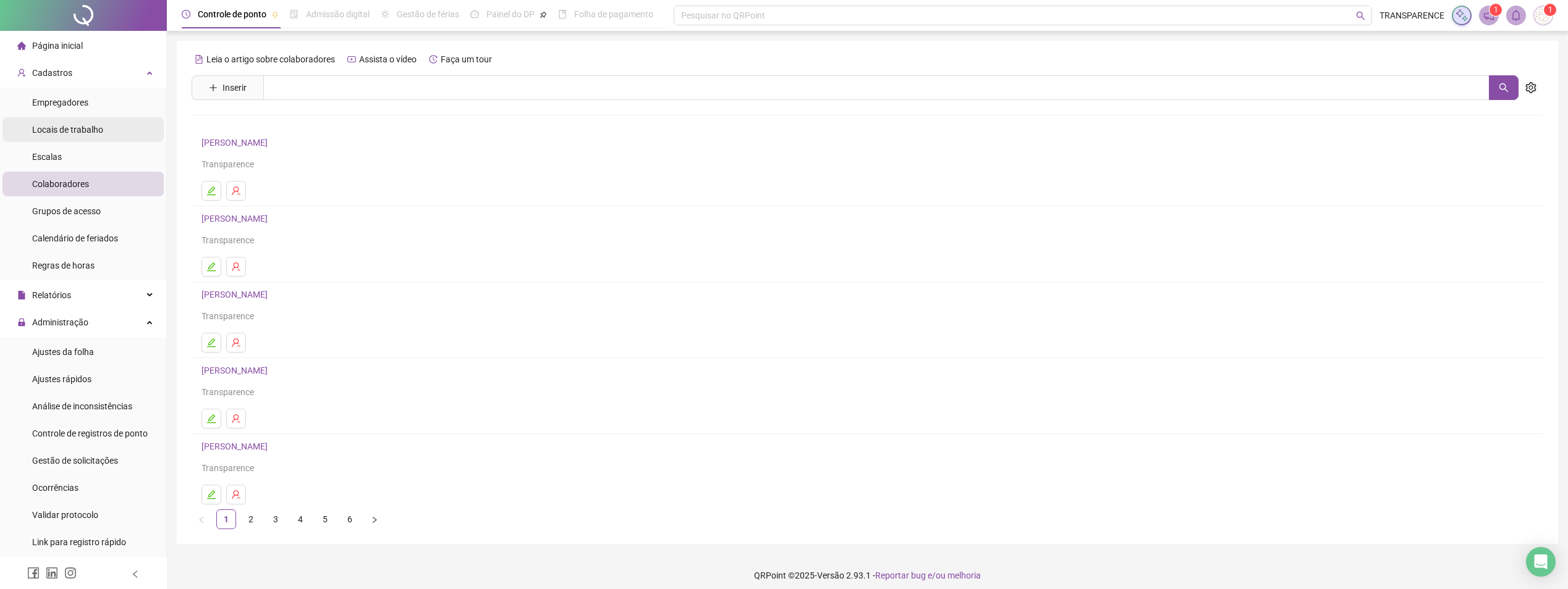
click at [91, 138] on div "Locais de trabalho" at bounding box center [67, 129] width 71 height 25
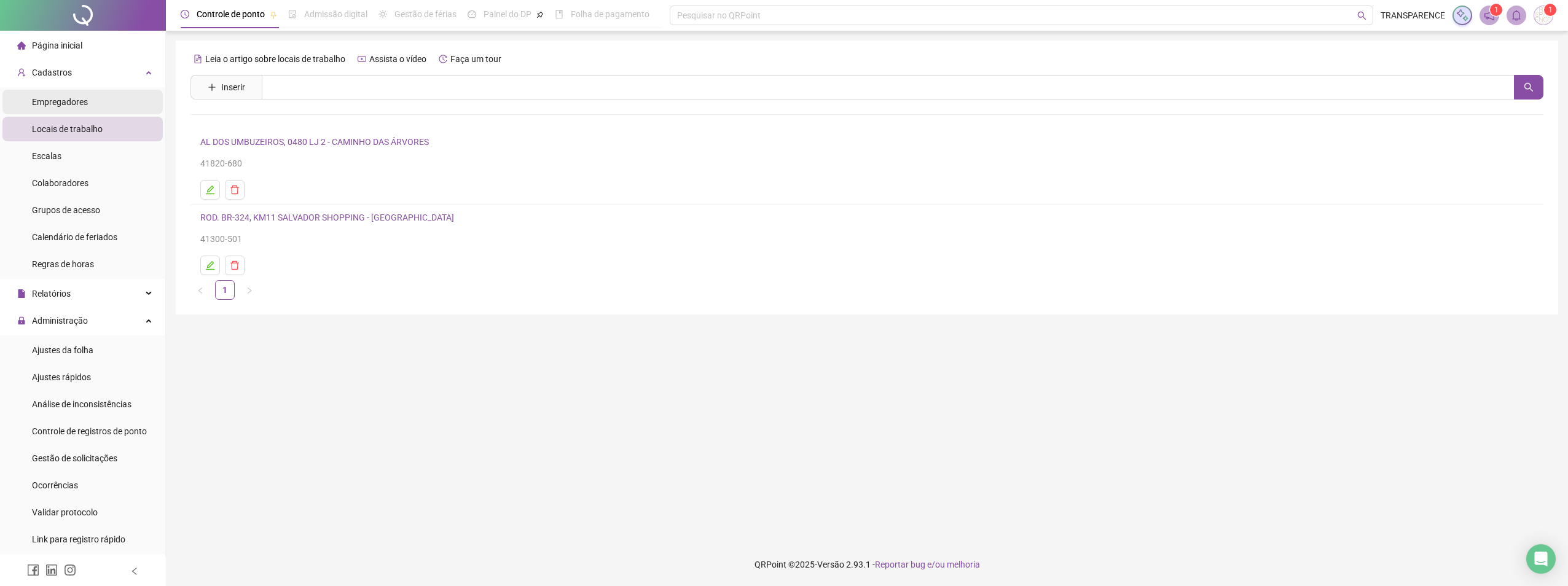
click at [60, 99] on span "Empregadores" at bounding box center [60, 102] width 56 height 10
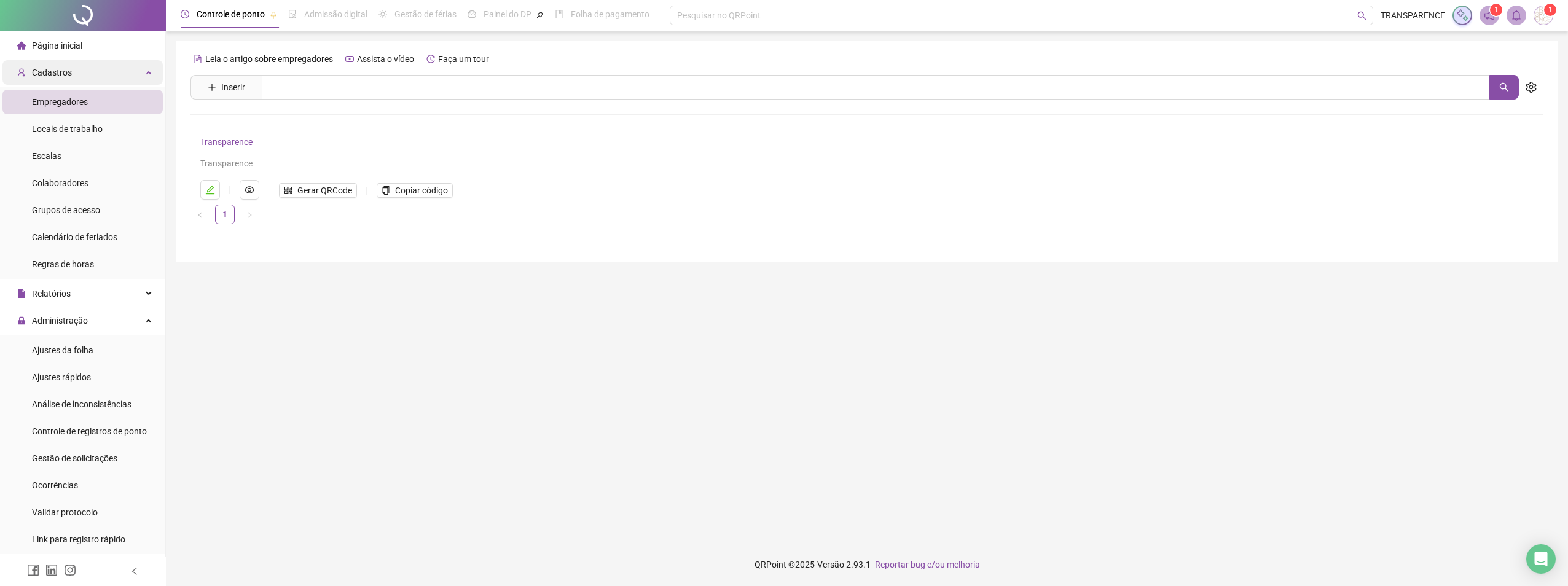
click at [75, 70] on div "Cadastros" at bounding box center [82, 72] width 160 height 25
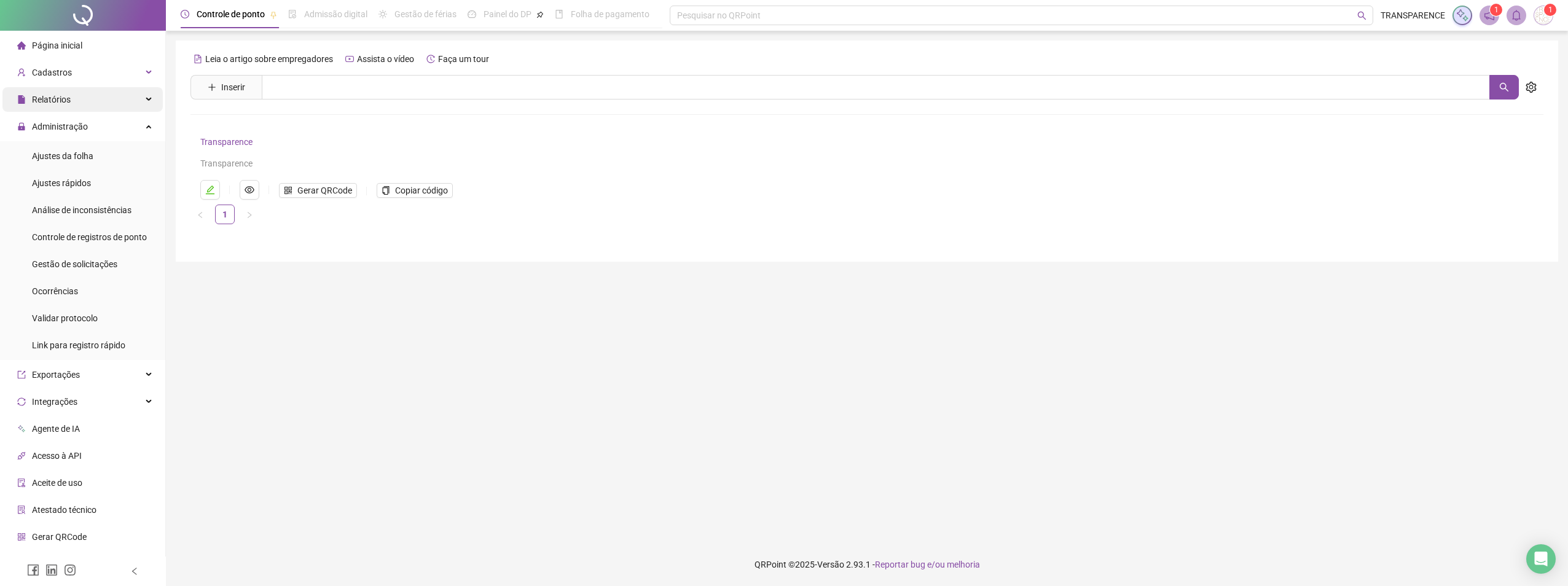
click at [72, 92] on div "Relatórios" at bounding box center [82, 100] width 160 height 25
click at [68, 89] on span "Relatórios" at bounding box center [44, 100] width 53 height 25
click at [74, 115] on span "Administração" at bounding box center [52, 126] width 70 height 25
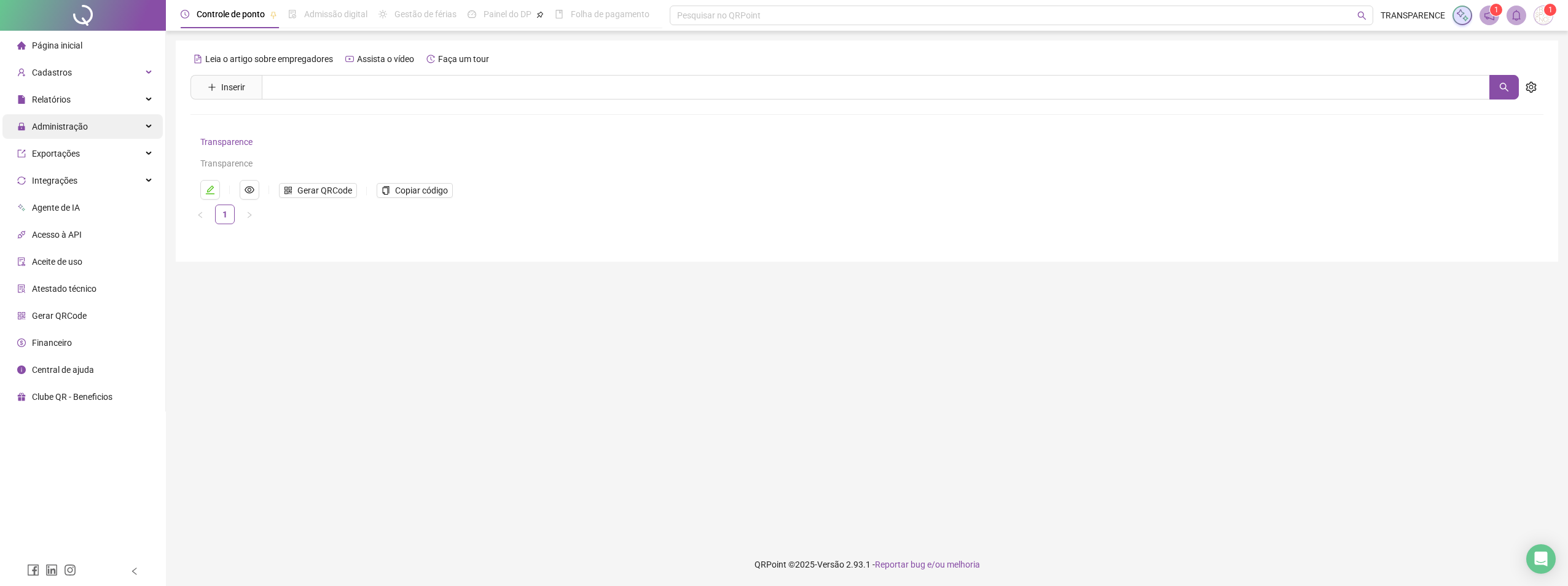
click at [74, 115] on span "Administração" at bounding box center [52, 126] width 70 height 25
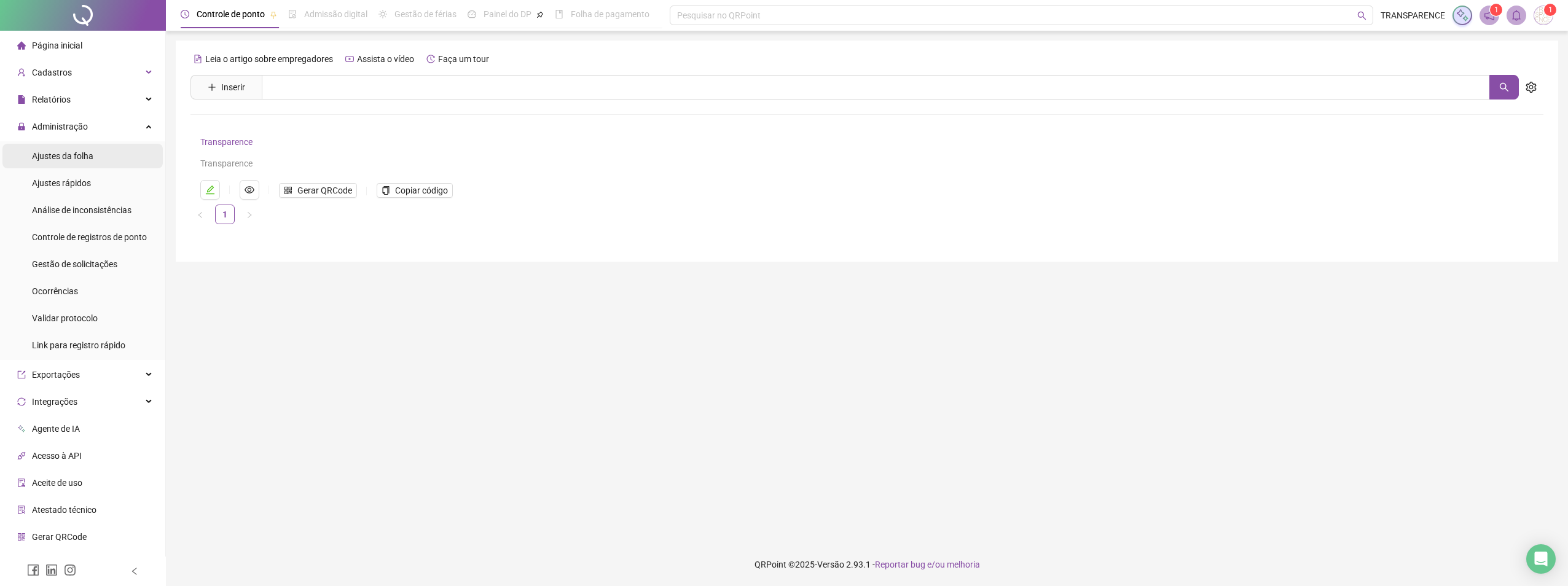
click at [81, 154] on span "Ajustes da folha" at bounding box center [62, 156] width 62 height 10
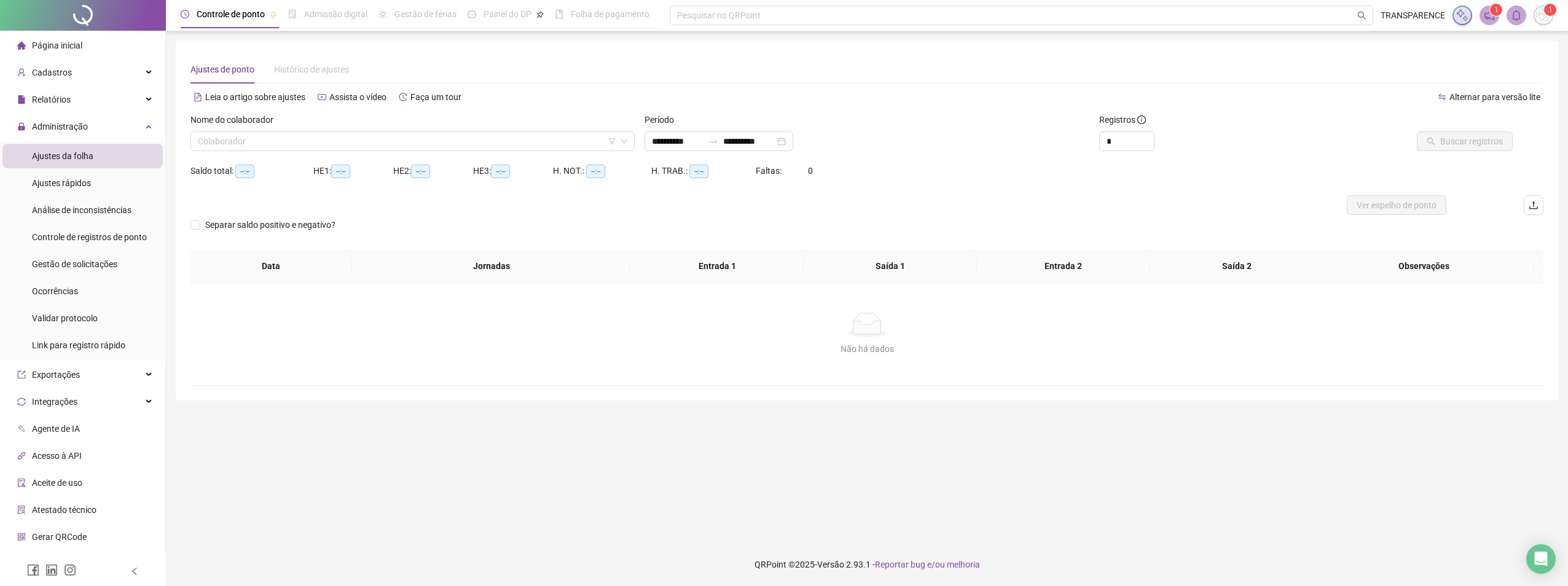
type input "**********"
click at [295, 149] on input "search" at bounding box center [407, 141] width 418 height 18
click at [46, 199] on div "Análise de inconsistências" at bounding box center [81, 210] width 100 height 25
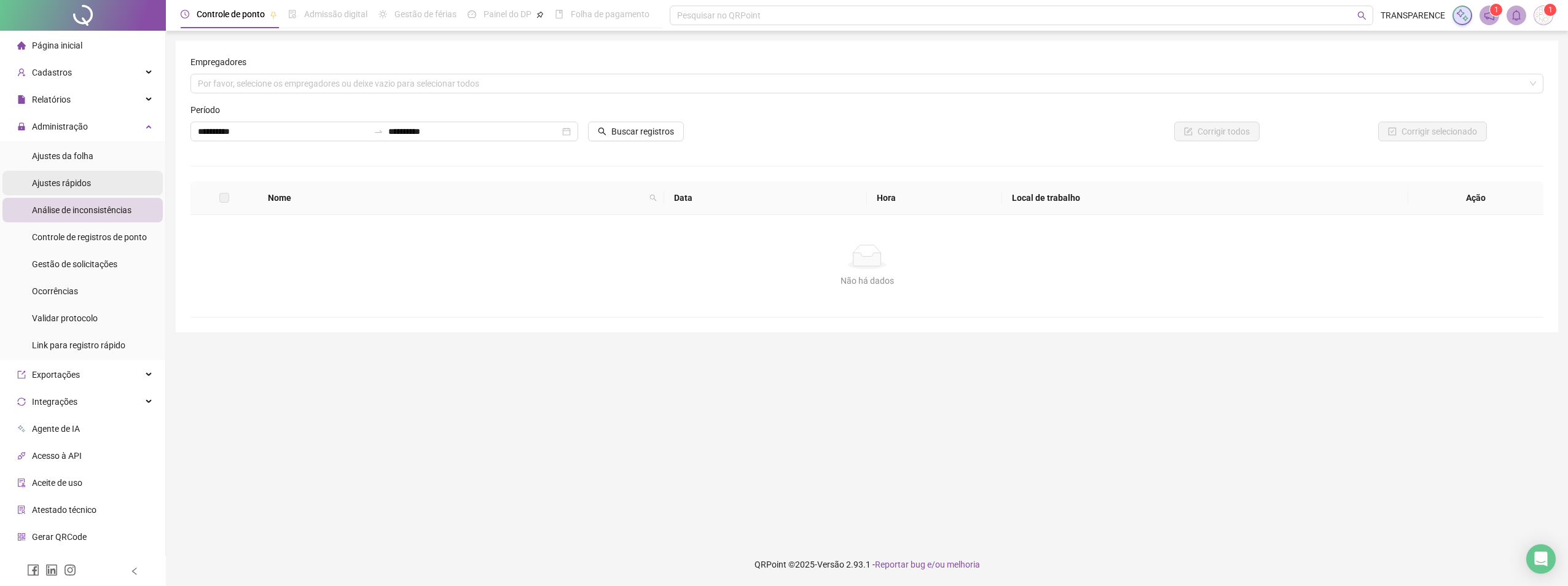
click at [45, 185] on span "Ajustes rápidos" at bounding box center [61, 183] width 59 height 10
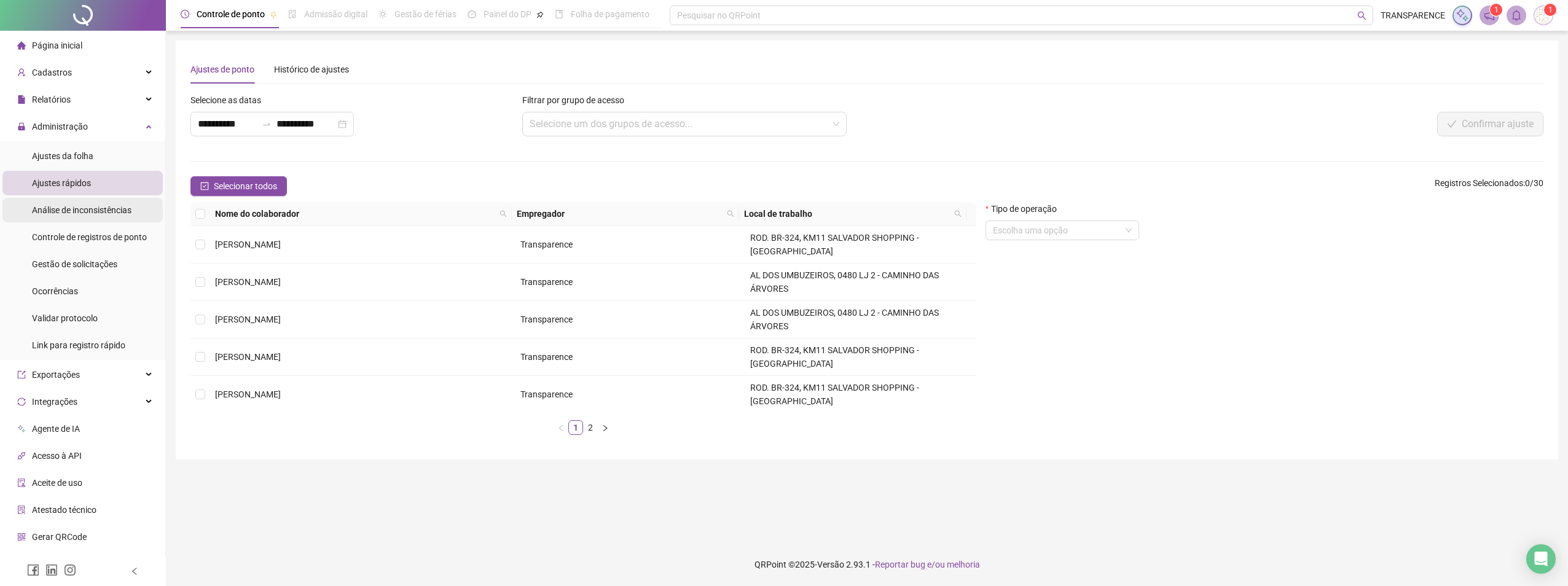
click at [54, 211] on span "Análise de inconsistências" at bounding box center [81, 211] width 100 height 10
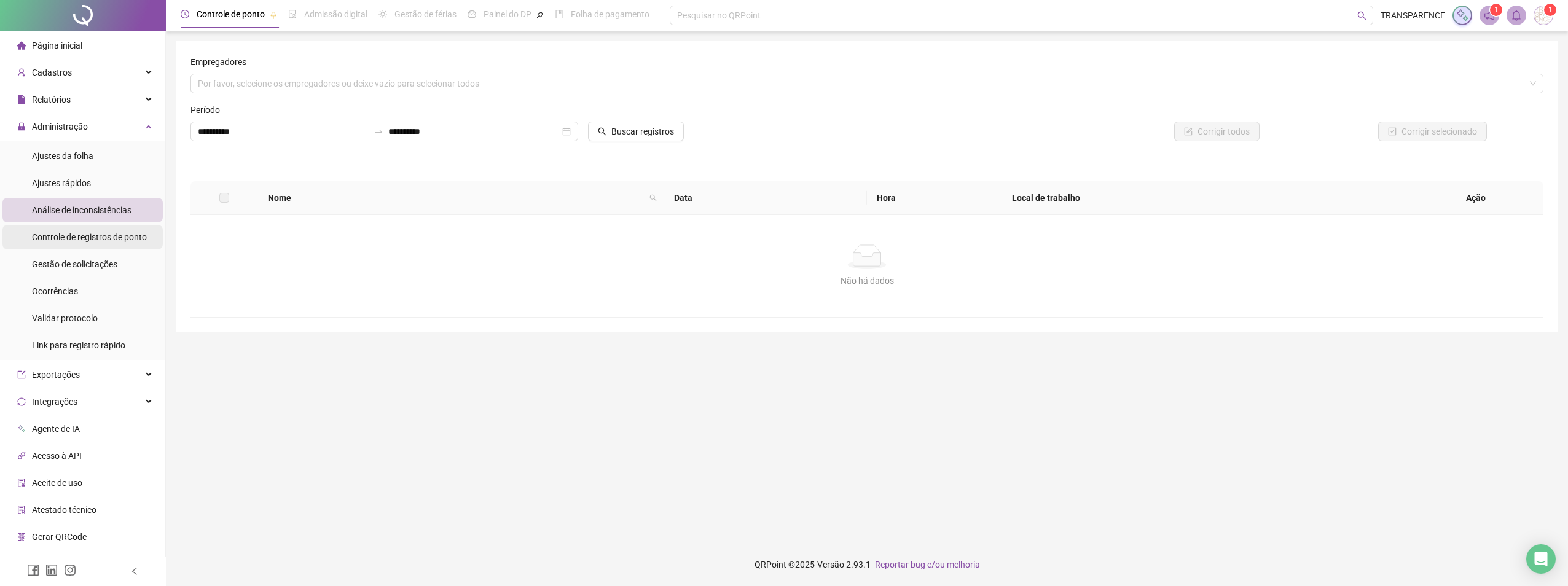
click at [62, 238] on span "Controle de registros de ponto" at bounding box center [89, 237] width 115 height 10
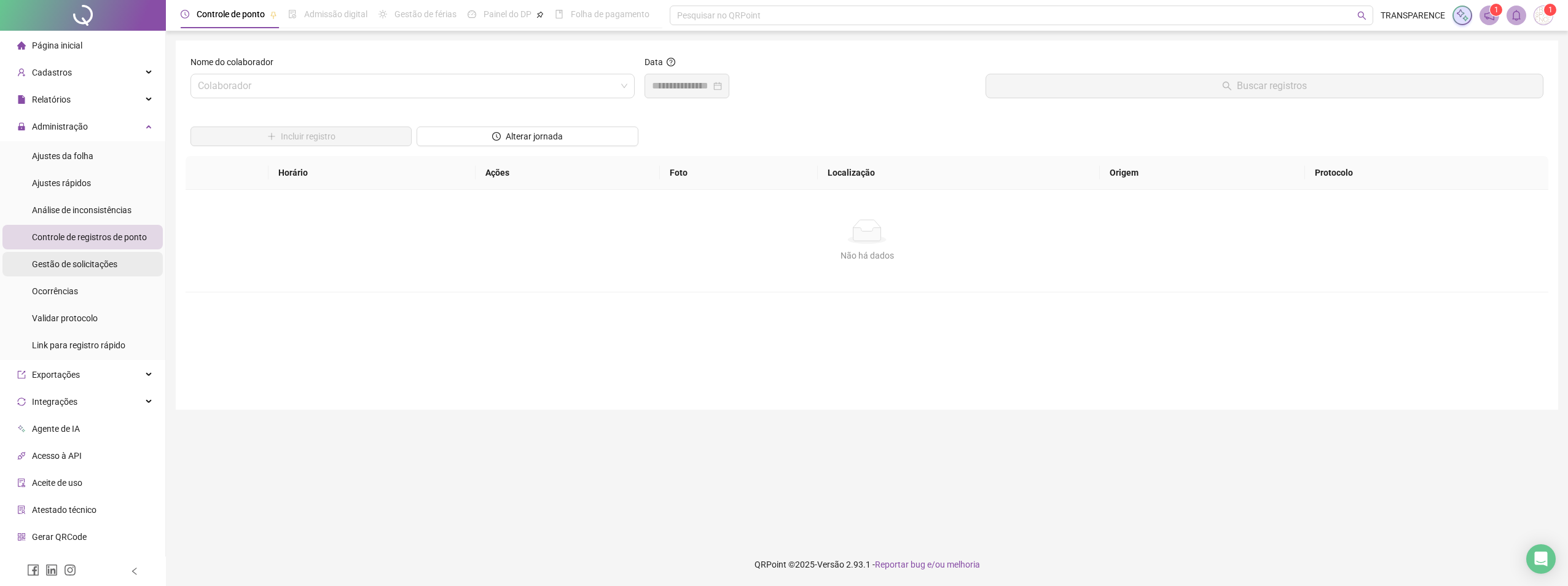
click at [83, 266] on span "Gestão de solicitações" at bounding box center [74, 264] width 86 height 10
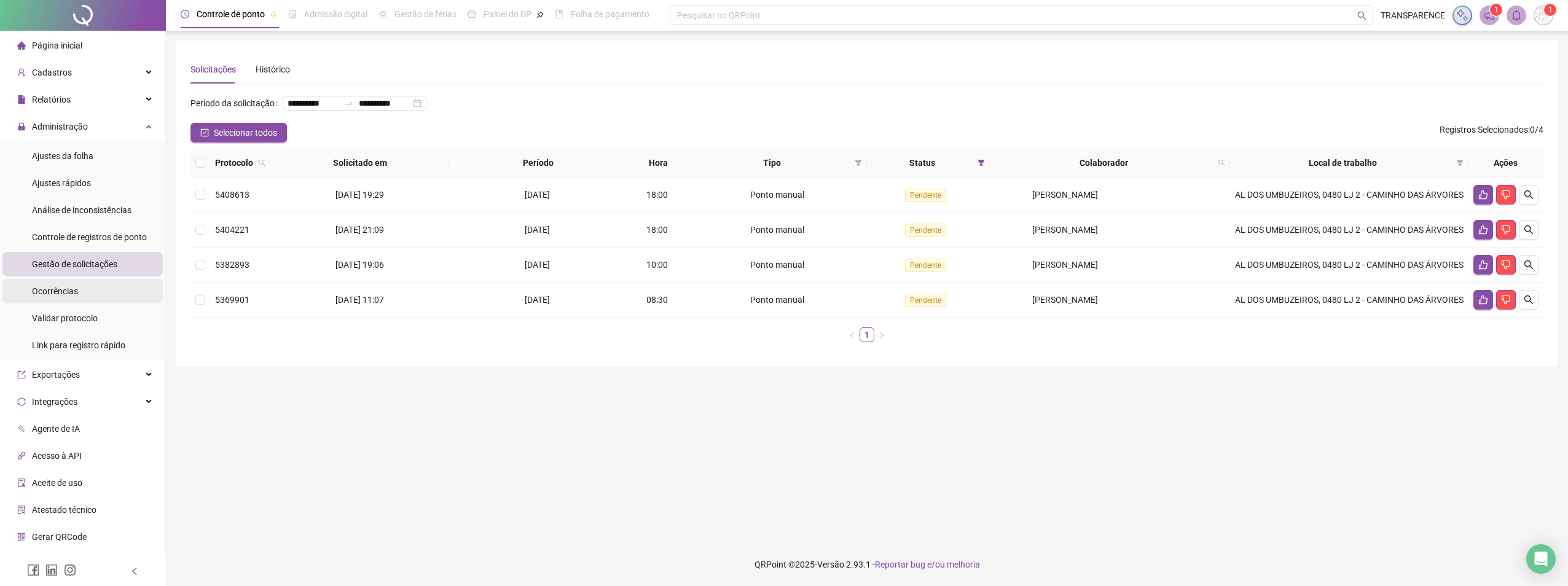
click at [72, 287] on span "Ocorrências" at bounding box center [55, 292] width 46 height 10
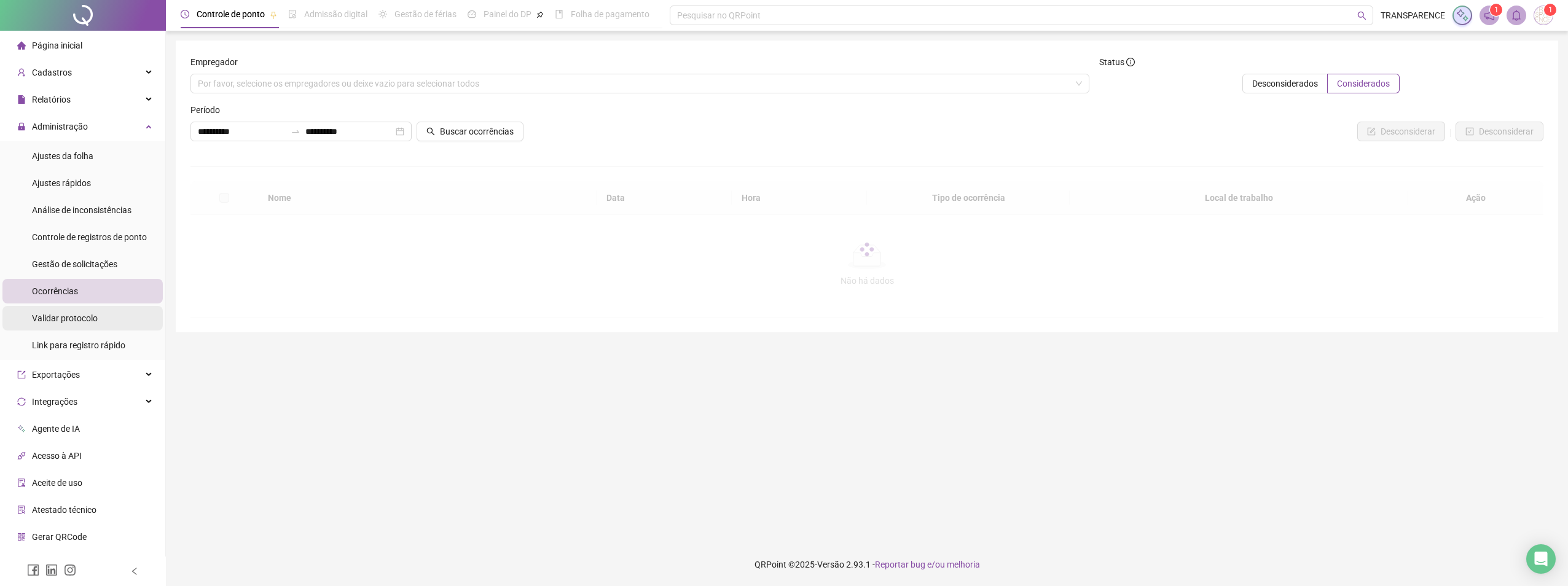
click at [70, 311] on div "Validar protocolo" at bounding box center [65, 318] width 66 height 25
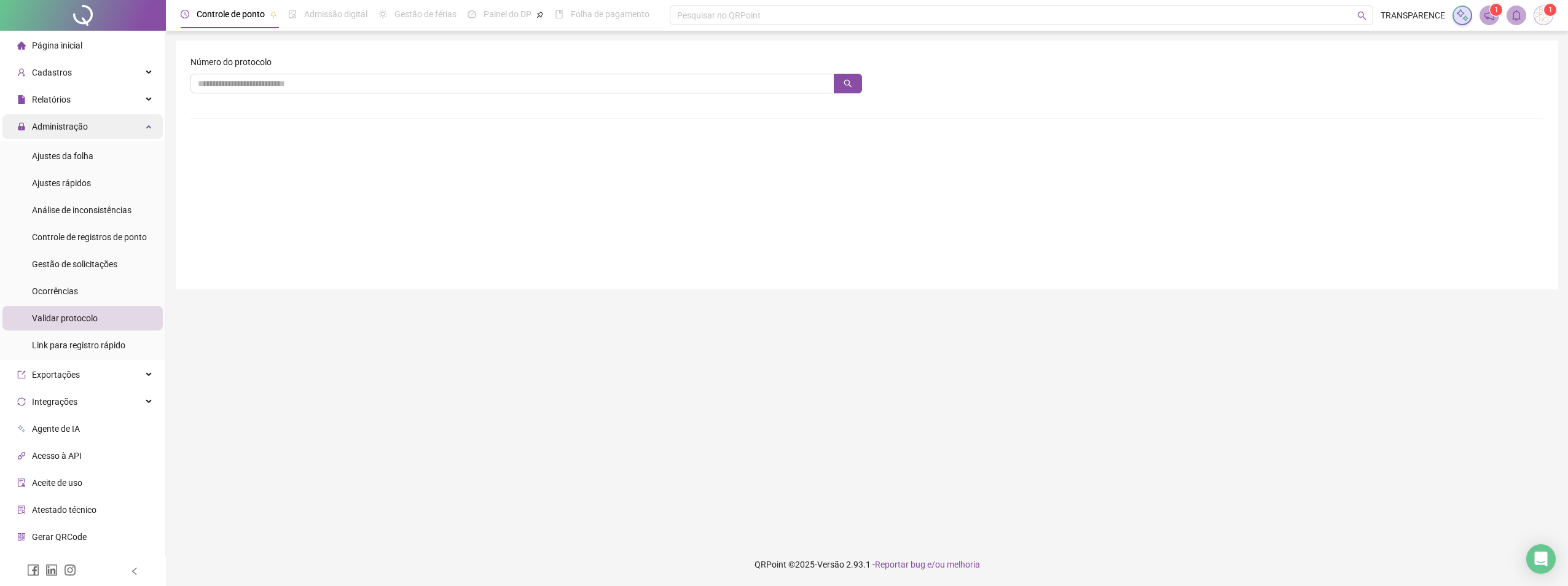
click at [52, 124] on span "Administração" at bounding box center [60, 127] width 56 height 10
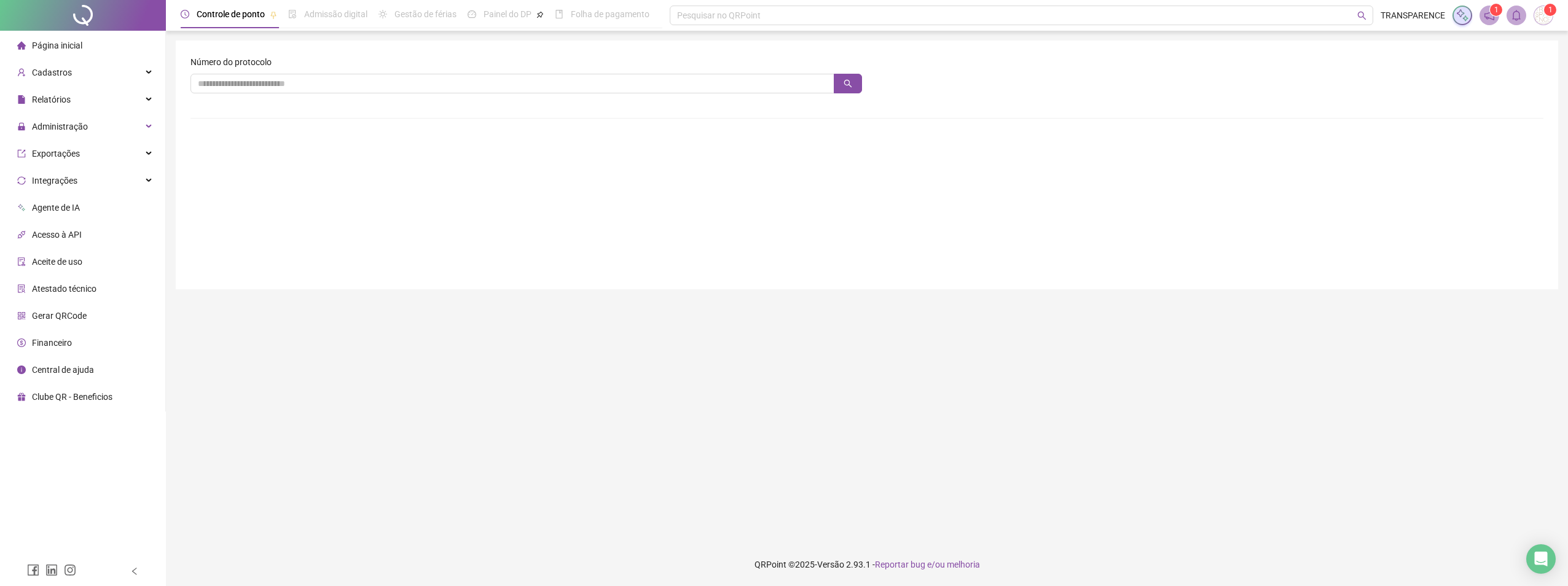
click at [57, 86] on ul "Página inicial Cadastros Empregadores Locais de trabalho Escalas Colaboradores …" at bounding box center [83, 221] width 166 height 381
click at [55, 97] on span "Relatórios" at bounding box center [51, 100] width 39 height 10
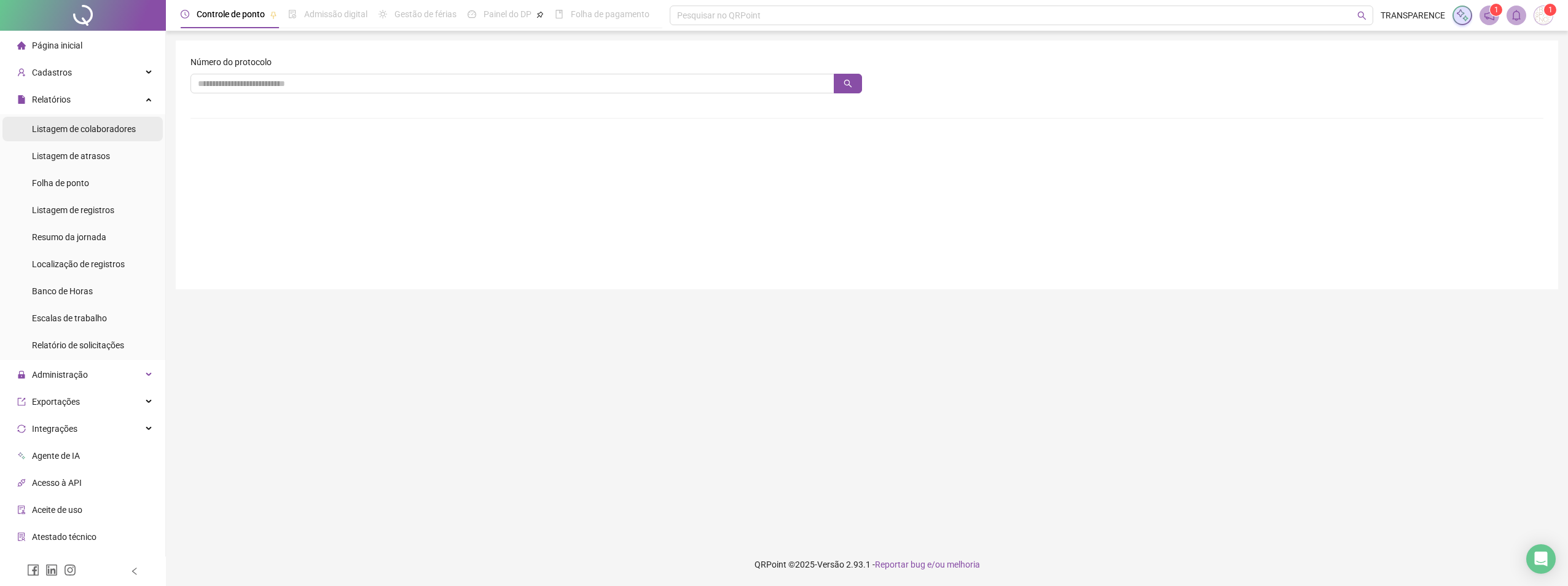
click at [68, 129] on span "Listagem de colaboradores" at bounding box center [84, 129] width 104 height 10
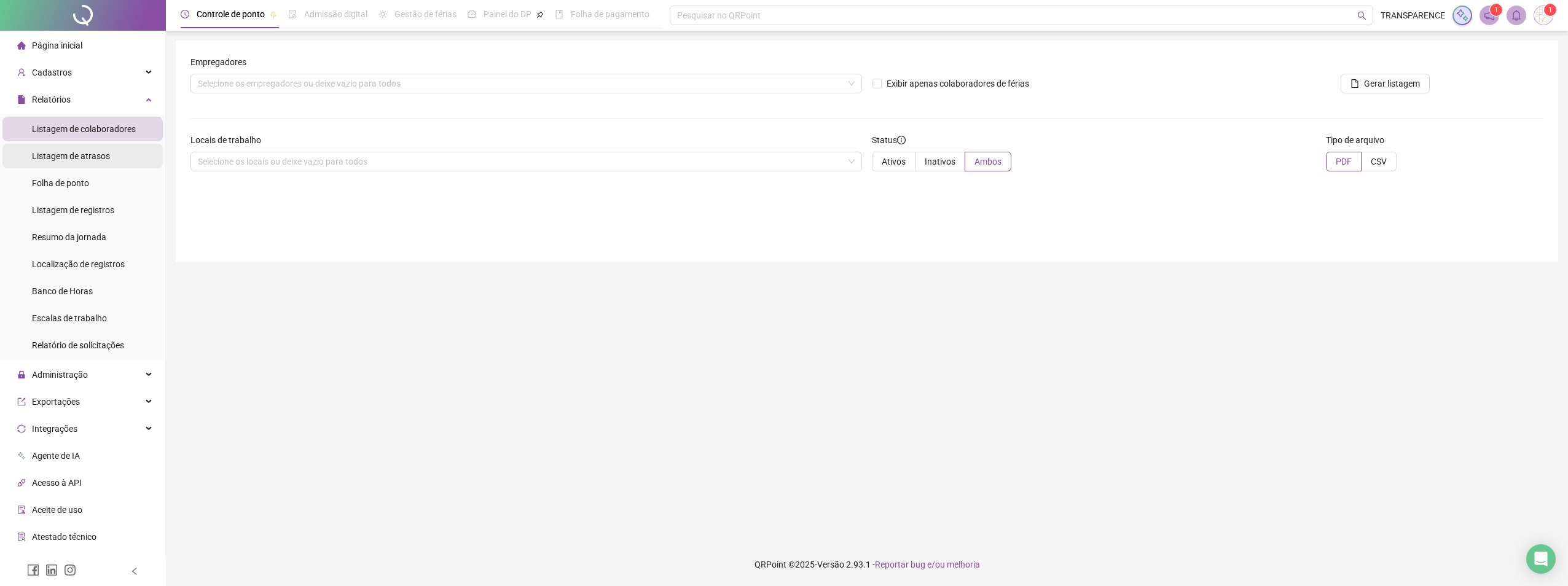
click at [66, 159] on span "Listagem de atrasos" at bounding box center [70, 156] width 78 height 10
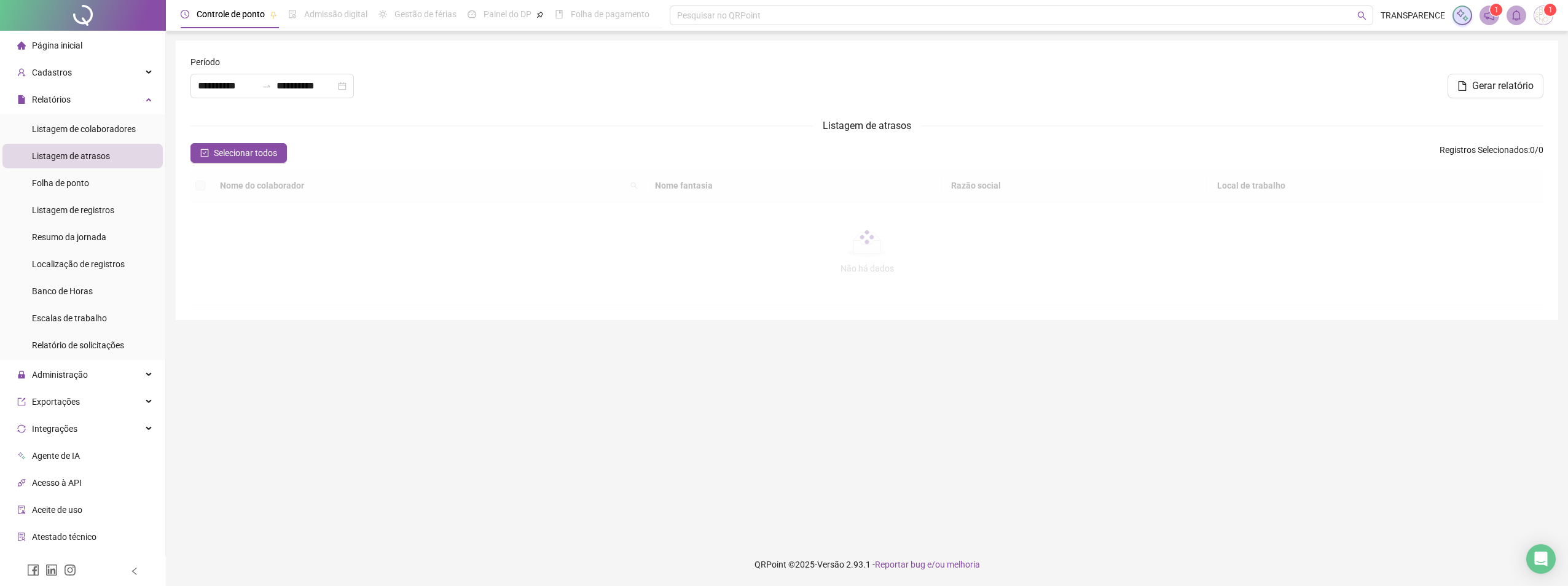
type input "**********"
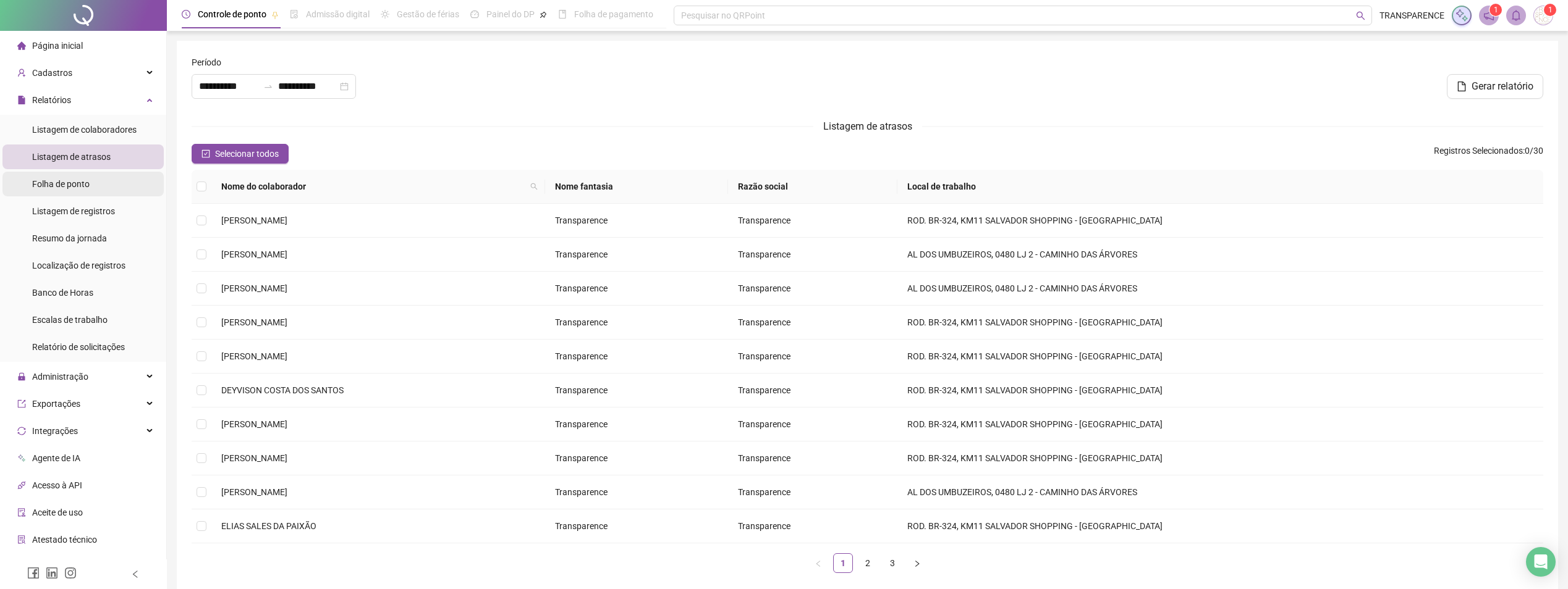
click at [63, 185] on span "Folha de ponto" at bounding box center [61, 184] width 57 height 10
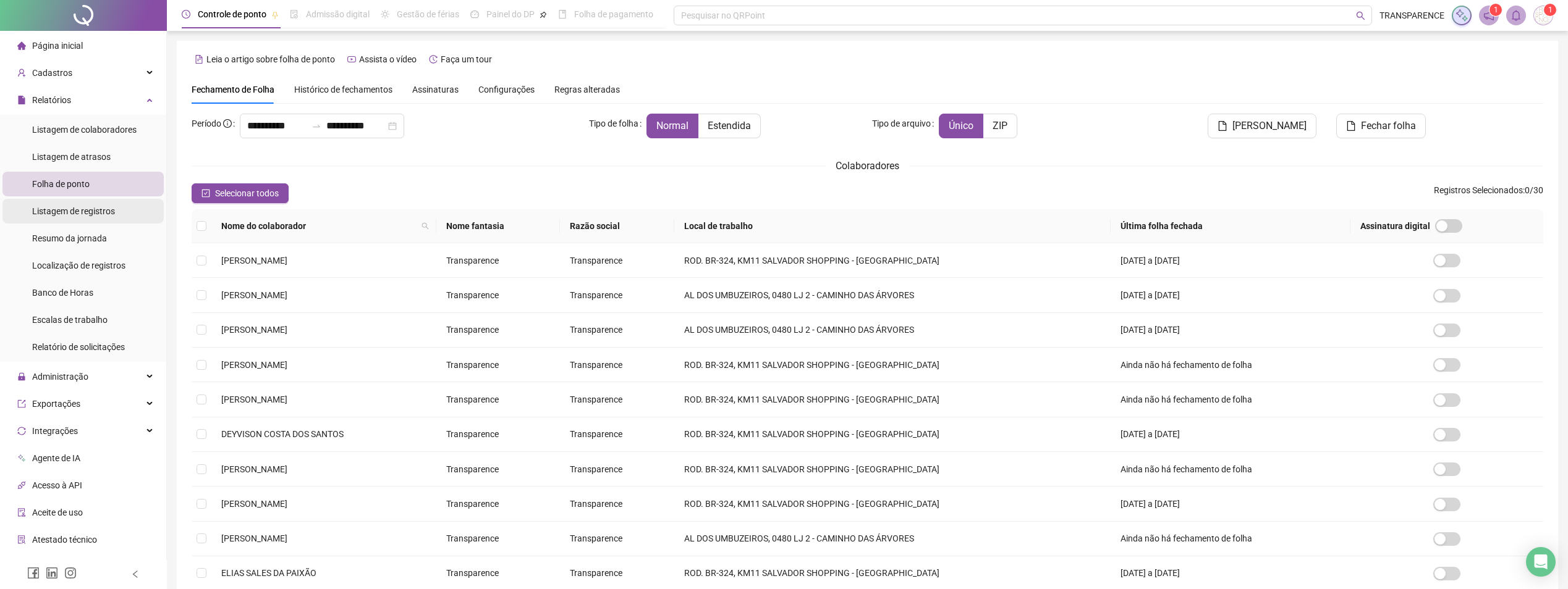
click at [70, 203] on div "Listagem de registros" at bounding box center [73, 211] width 83 height 25
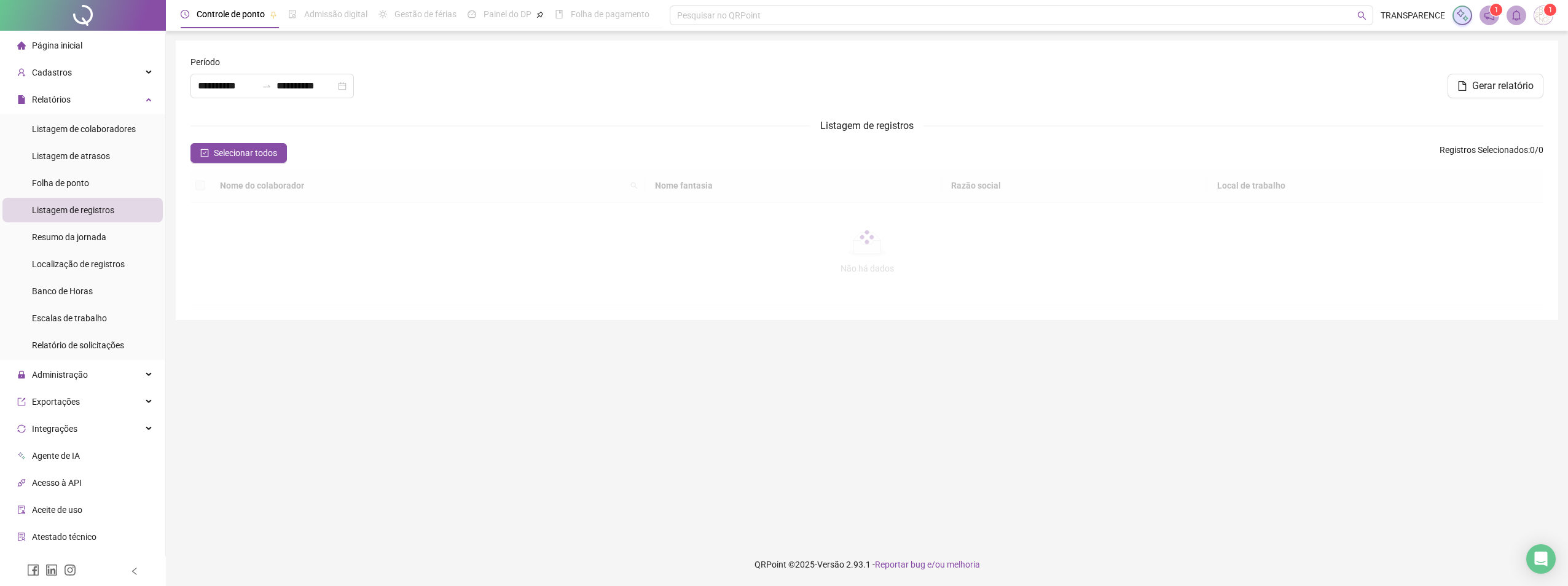
type input "**********"
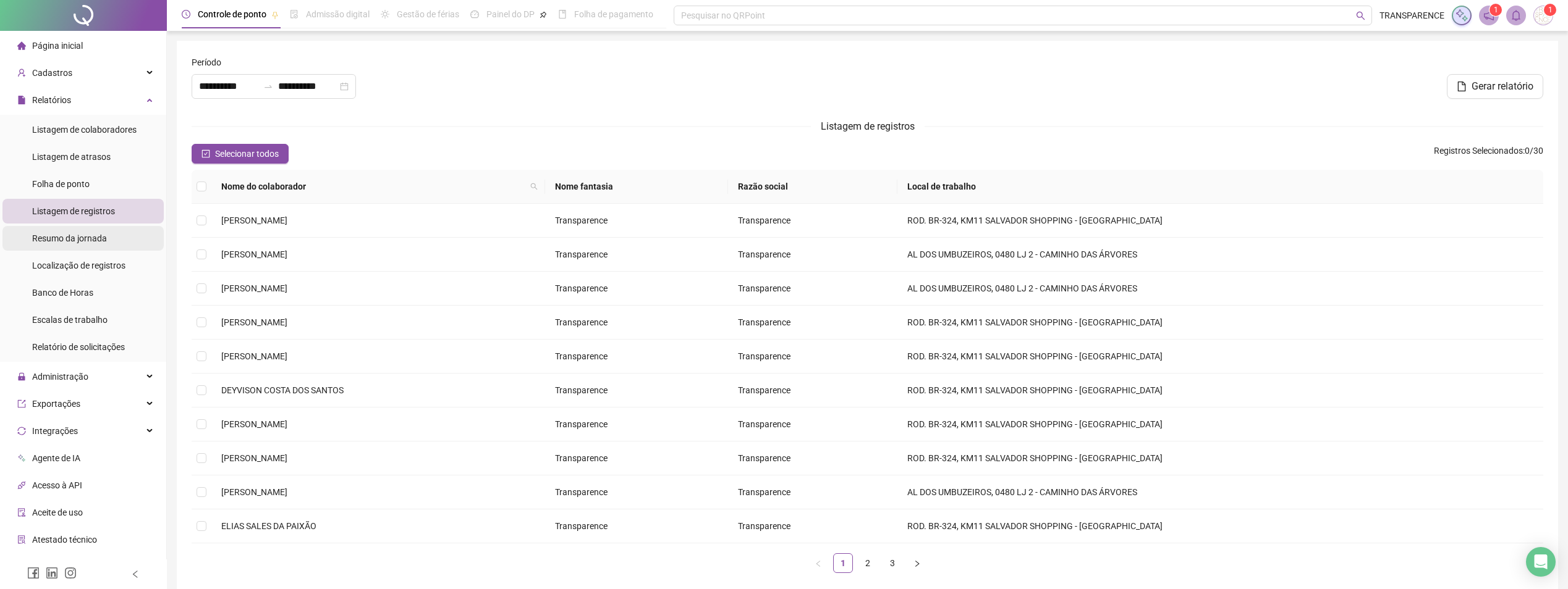
click at [61, 234] on span "Resumo da jornada" at bounding box center [69, 238] width 75 height 10
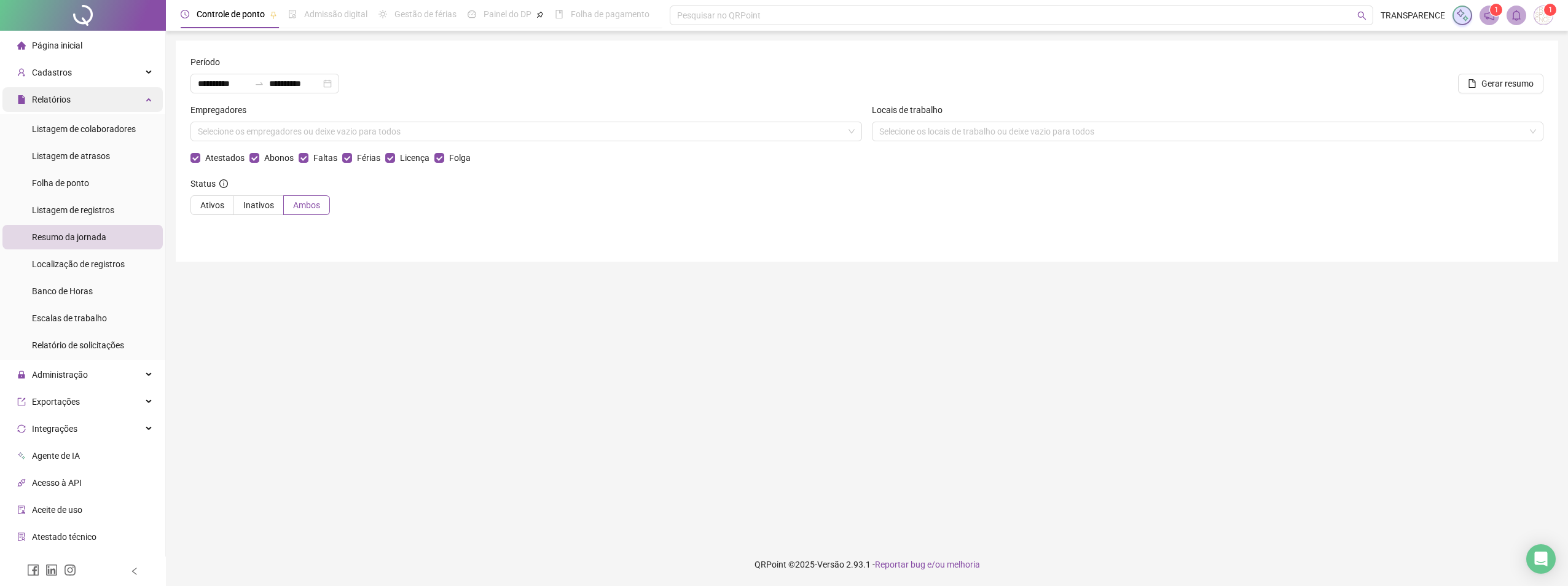
click at [80, 93] on div "Relatórios" at bounding box center [82, 100] width 160 height 25
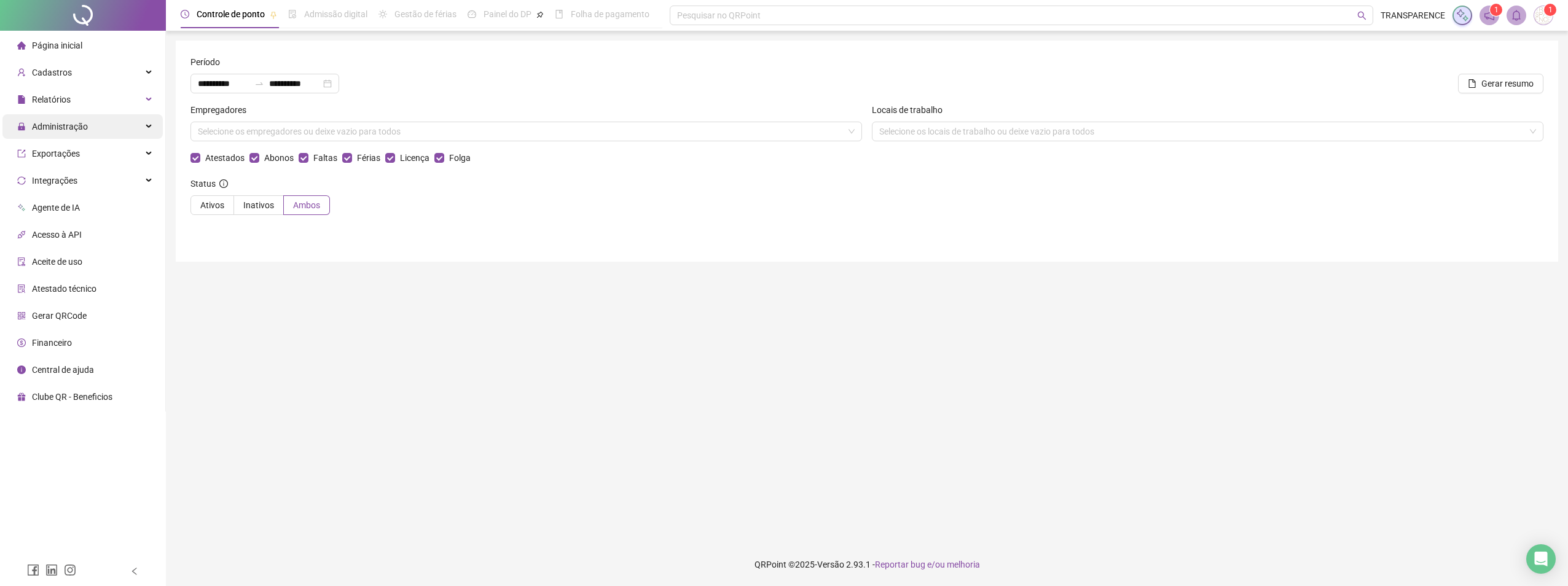
click at [67, 127] on span "Administração" at bounding box center [60, 127] width 56 height 10
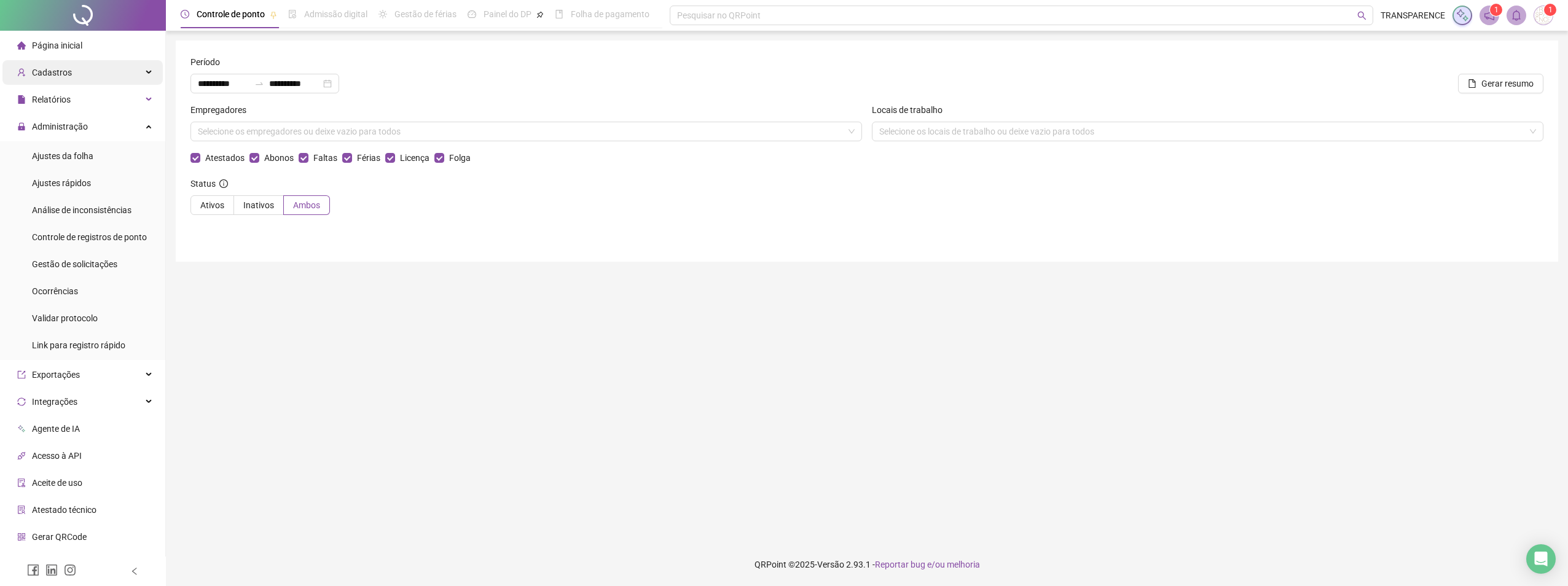
click at [70, 67] on div "Cadastros" at bounding box center [82, 72] width 160 height 25
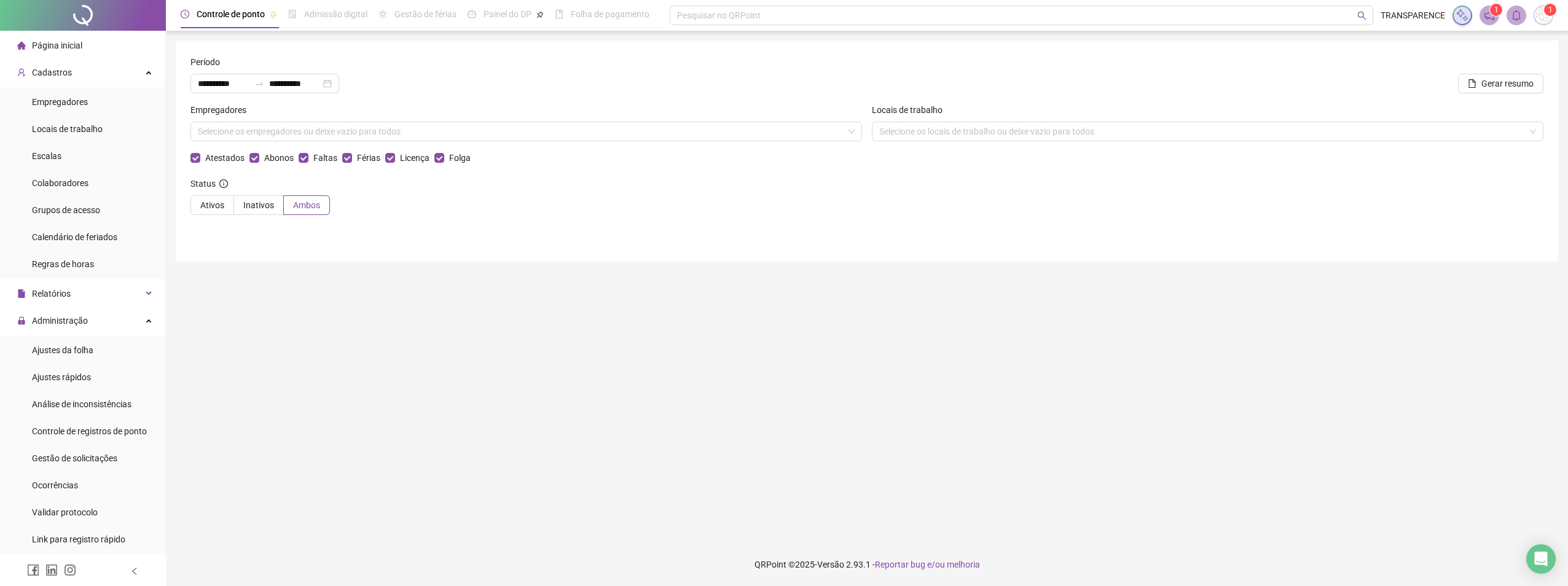
click at [79, 45] on span "Página inicial" at bounding box center [56, 46] width 50 height 10
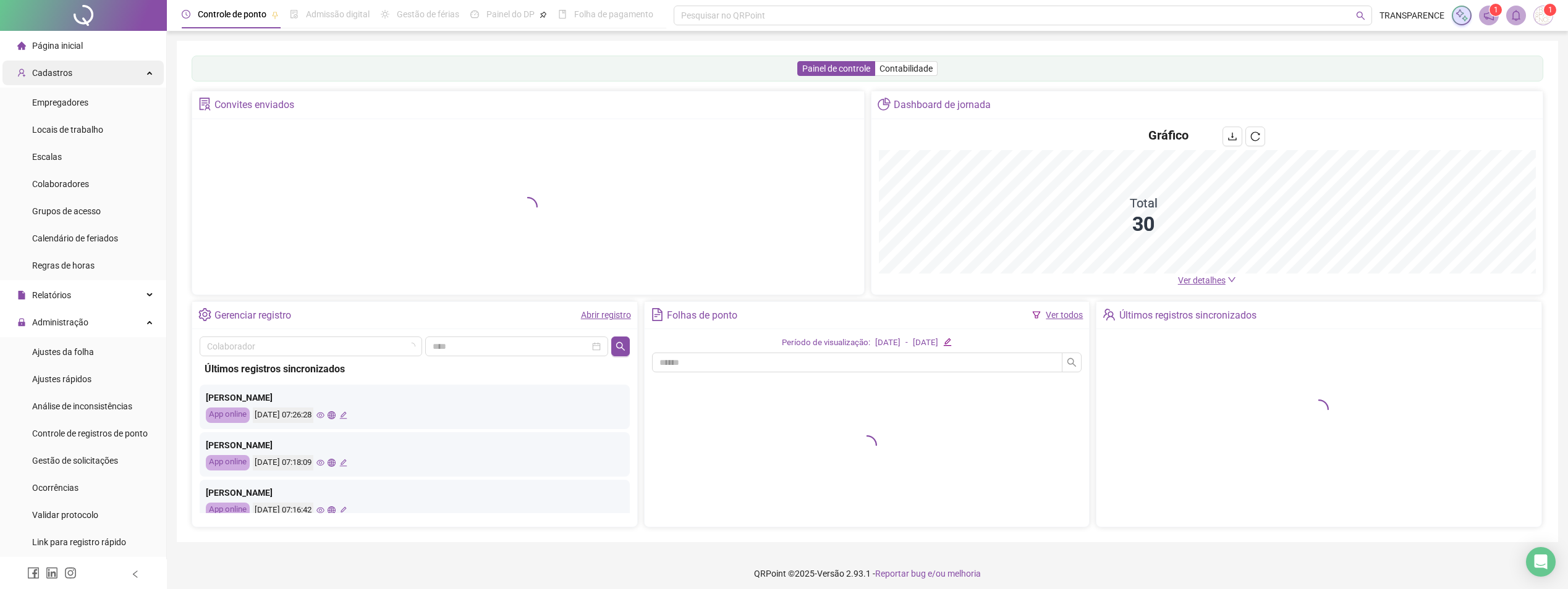
click at [70, 78] on div "Cadastros" at bounding box center [83, 73] width 161 height 25
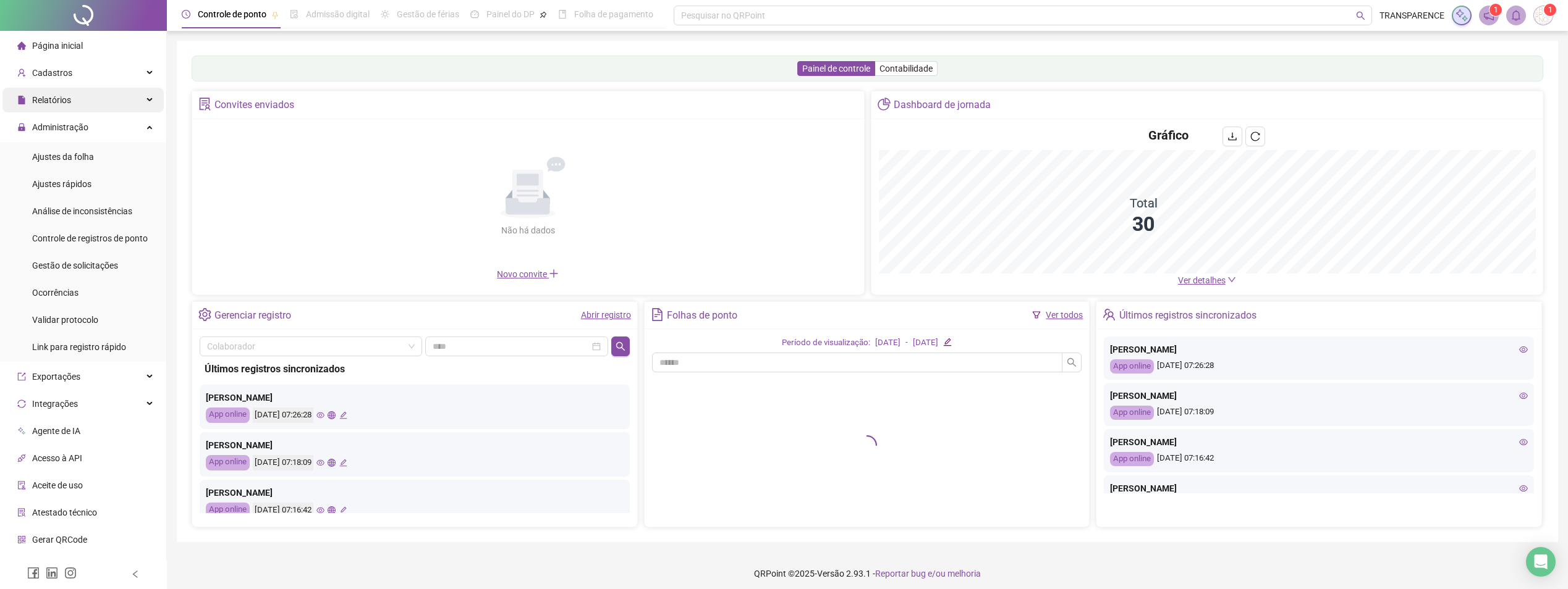
click at [60, 99] on span "Relatórios" at bounding box center [51, 100] width 39 height 10
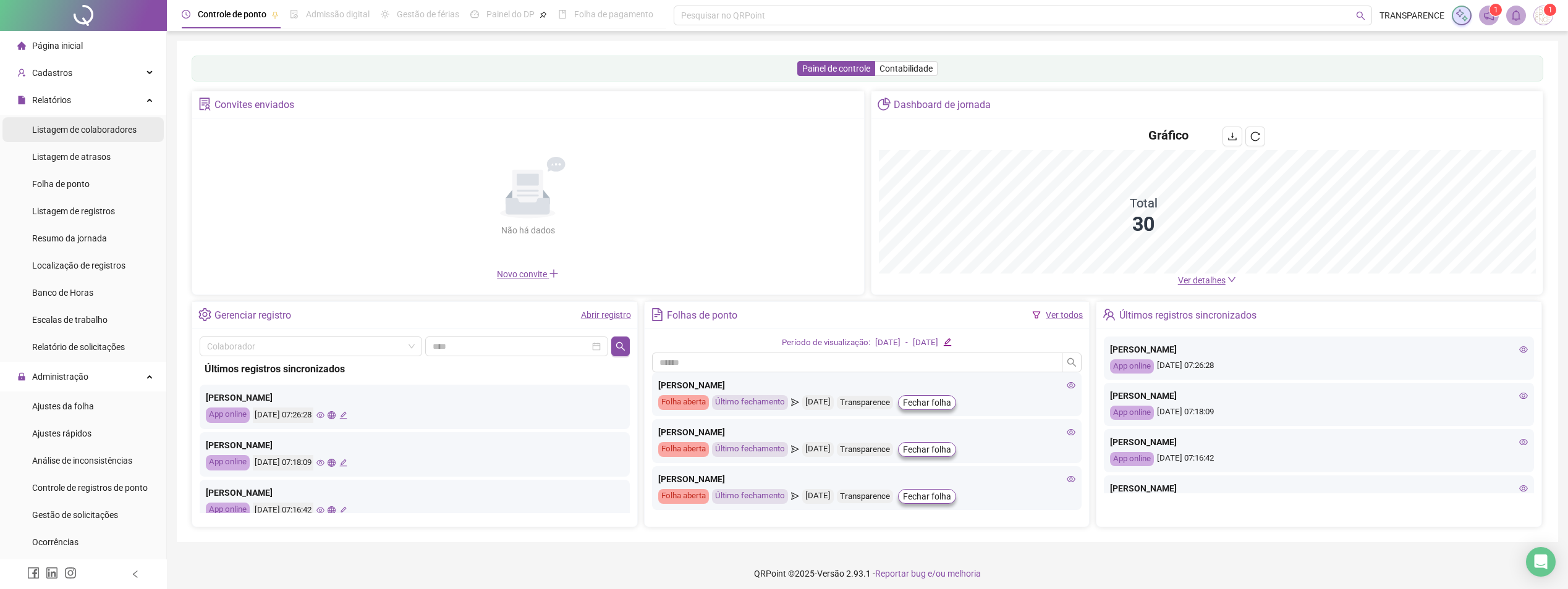
click at [45, 132] on span "Listagem de colaboradores" at bounding box center [84, 130] width 105 height 10
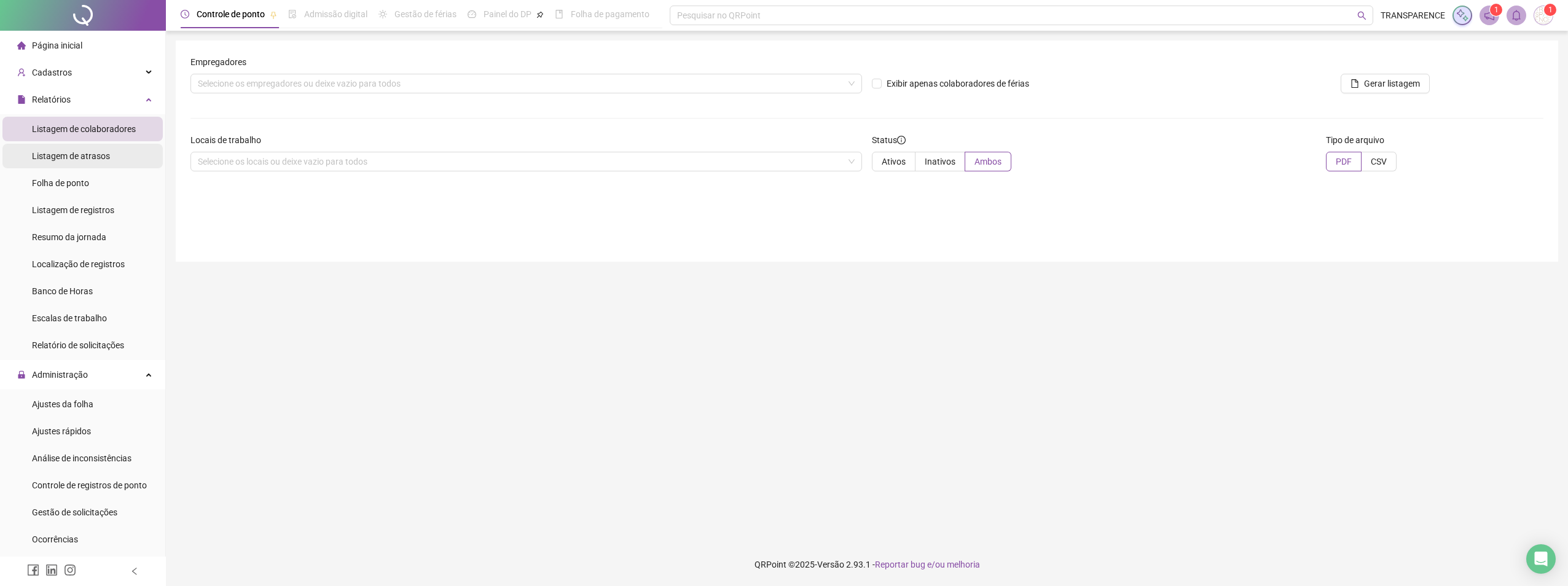
click at [50, 151] on span "Listagem de atrasos" at bounding box center [70, 156] width 78 height 10
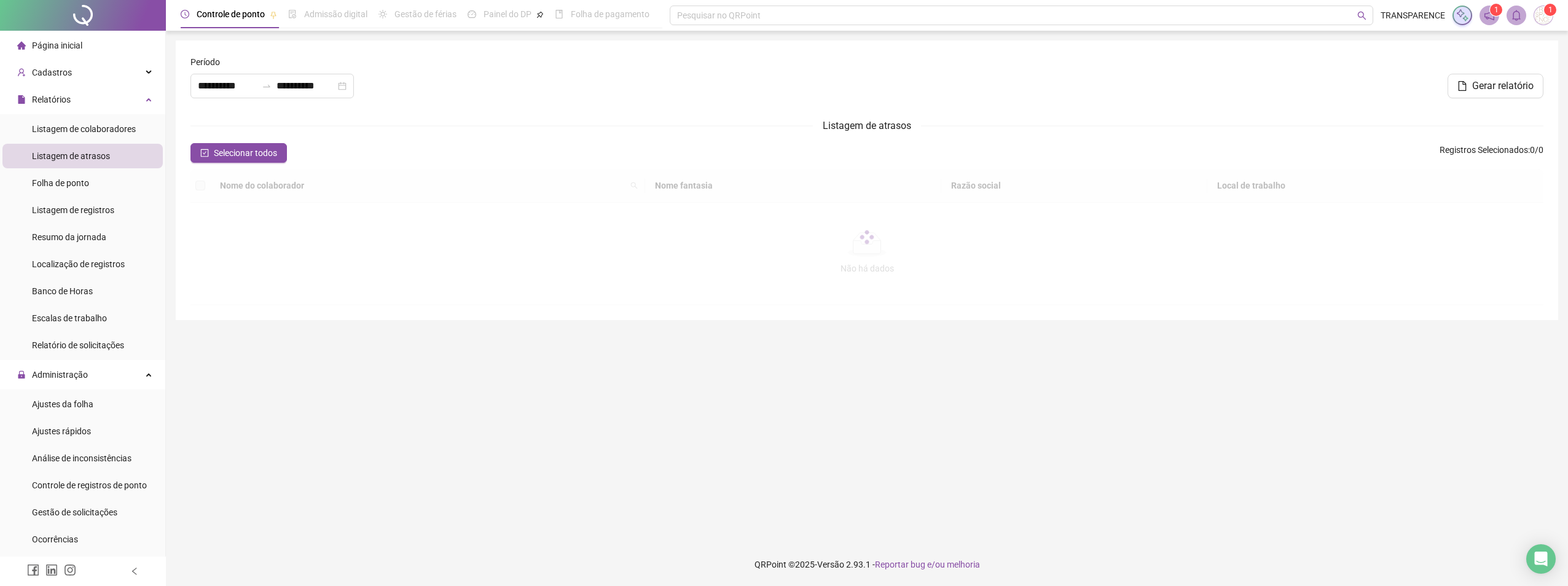
type input "**********"
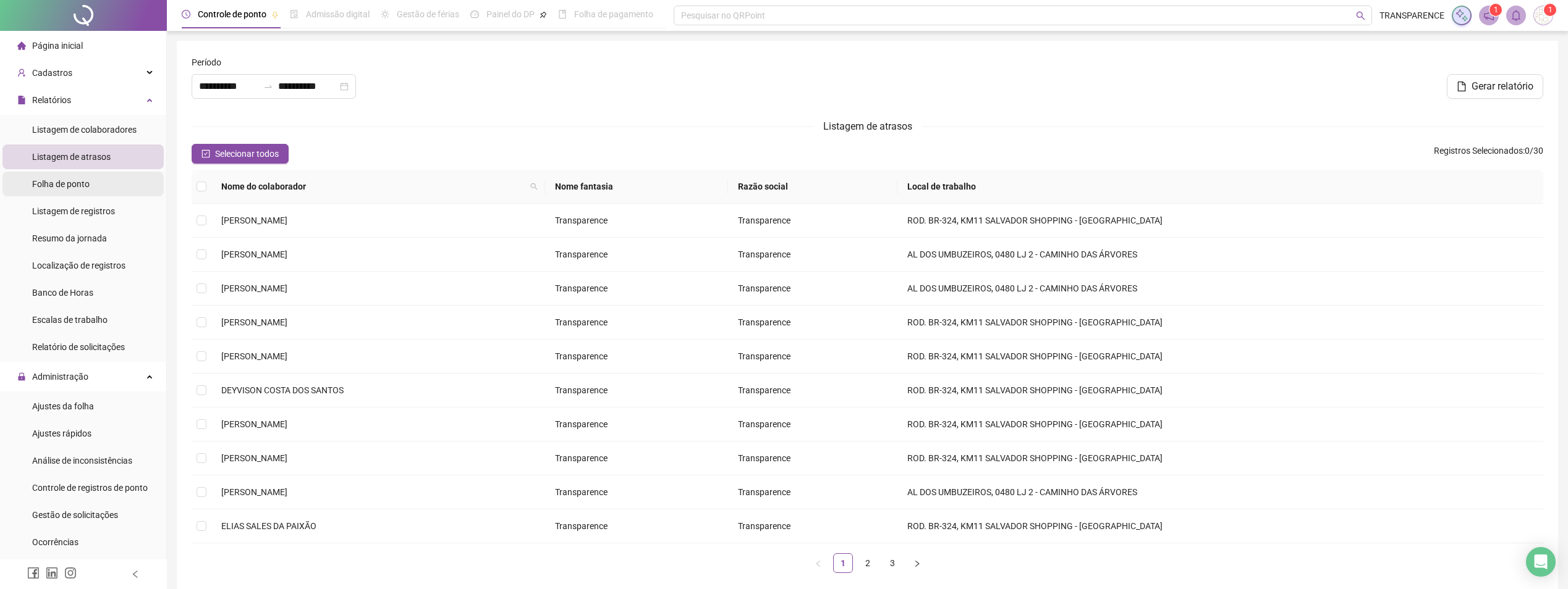
click at [55, 182] on span "Folha de ponto" at bounding box center [61, 184] width 57 height 10
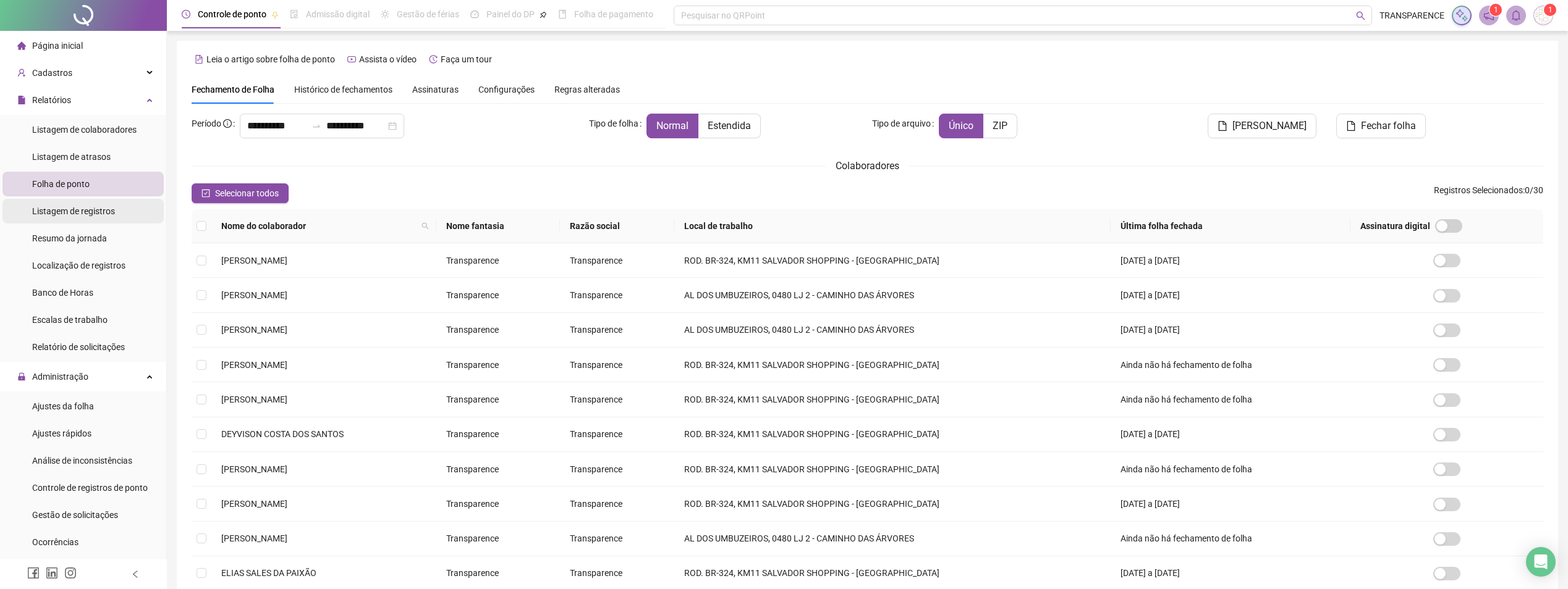
click at [61, 201] on div "Listagem de registros" at bounding box center [73, 211] width 83 height 25
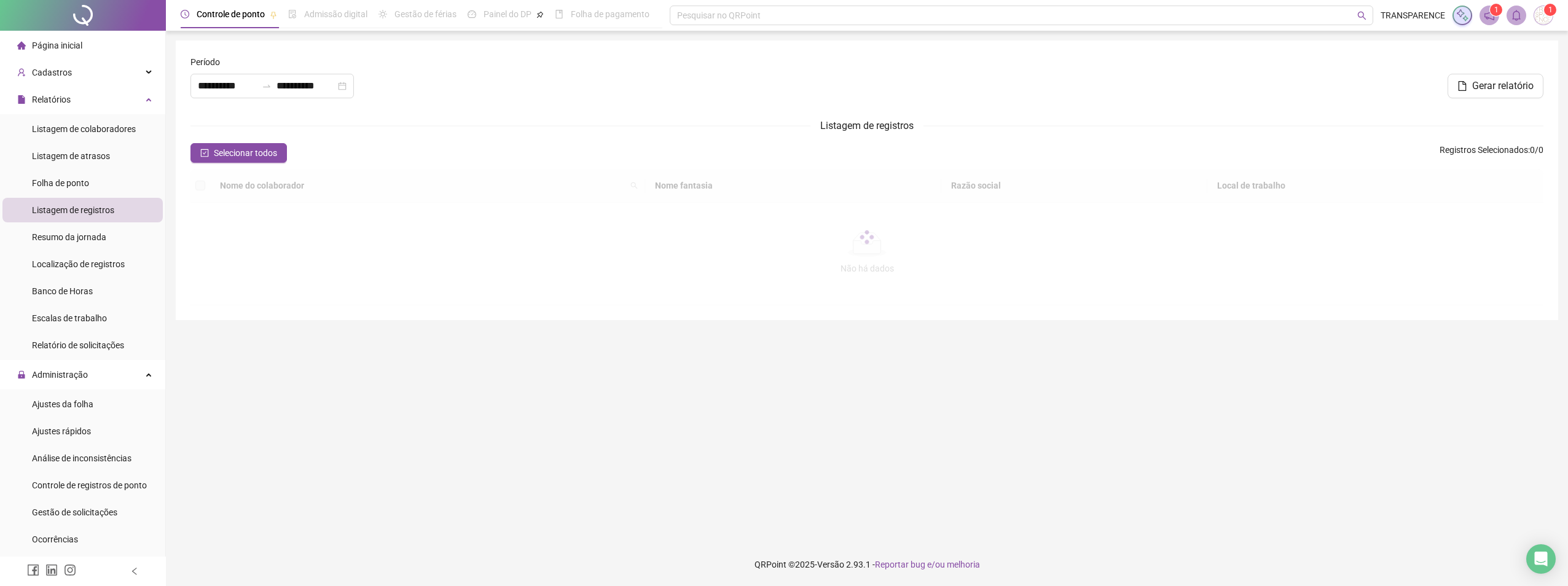
type input "**********"
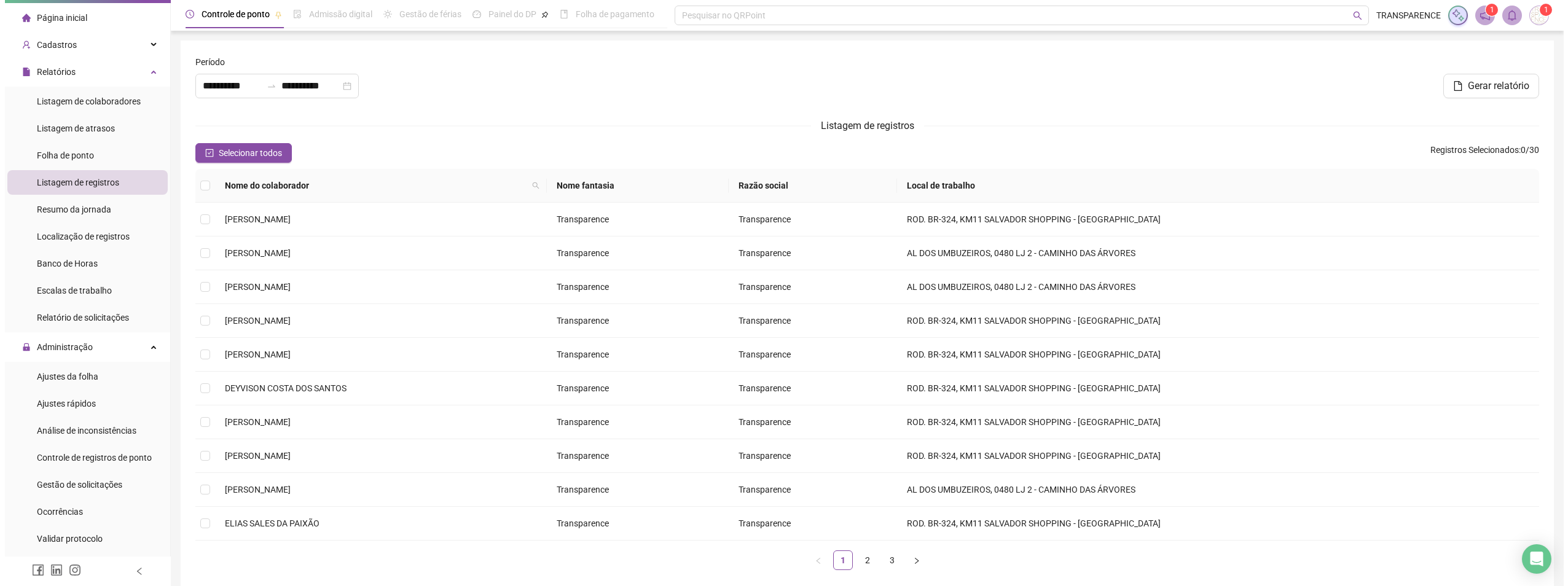
scroll to position [123, 0]
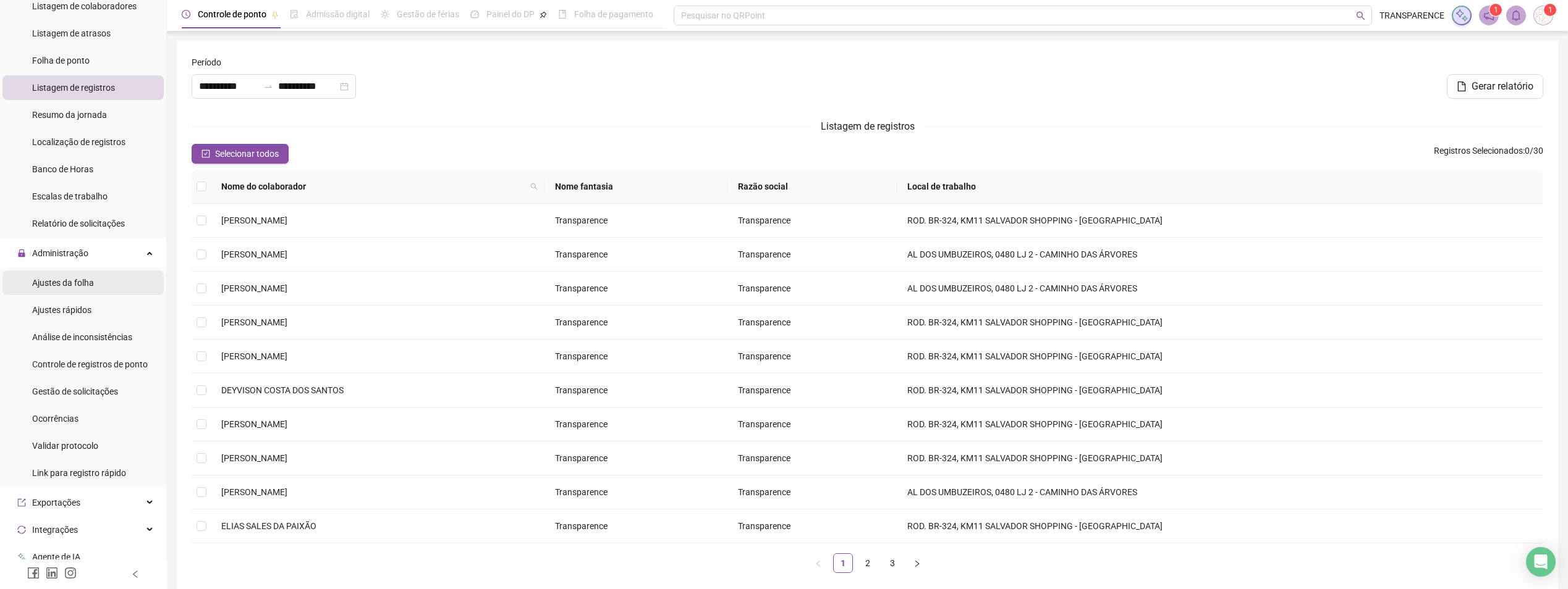
click at [65, 290] on div "Ajustes da folha" at bounding box center [63, 282] width 62 height 25
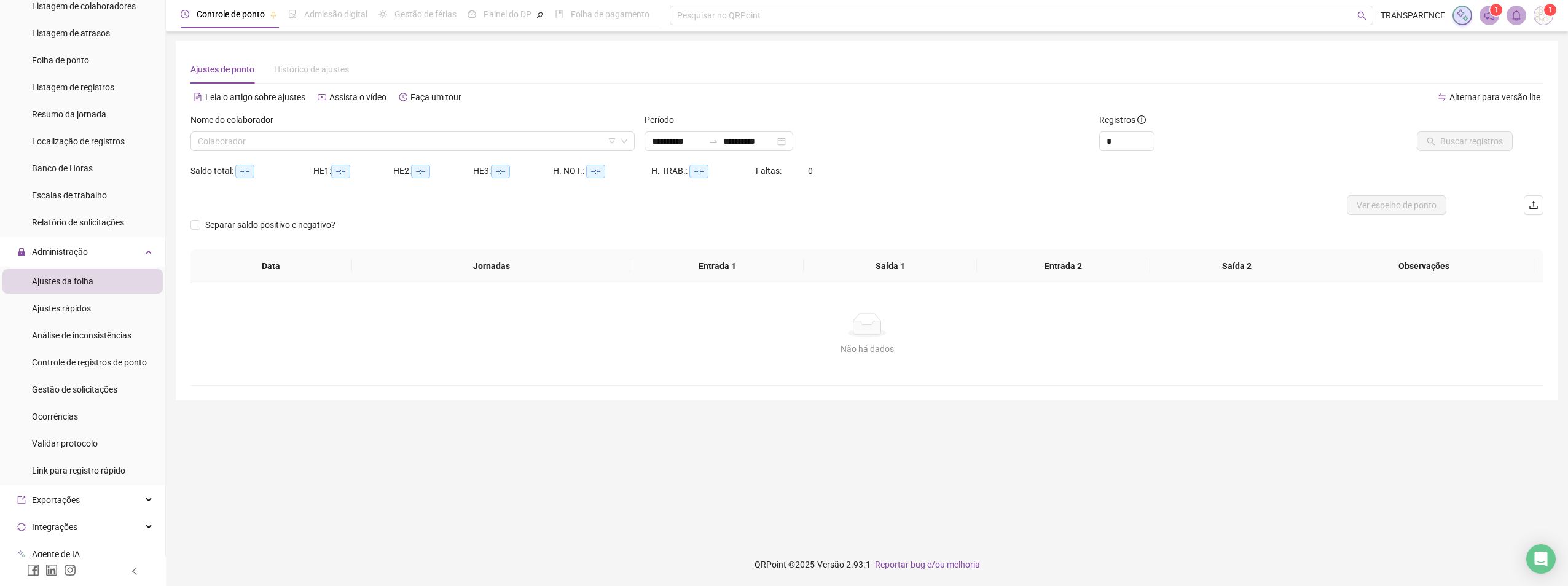
type input "**********"
click at [197, 145] on div "Colaborador" at bounding box center [412, 141] width 444 height 20
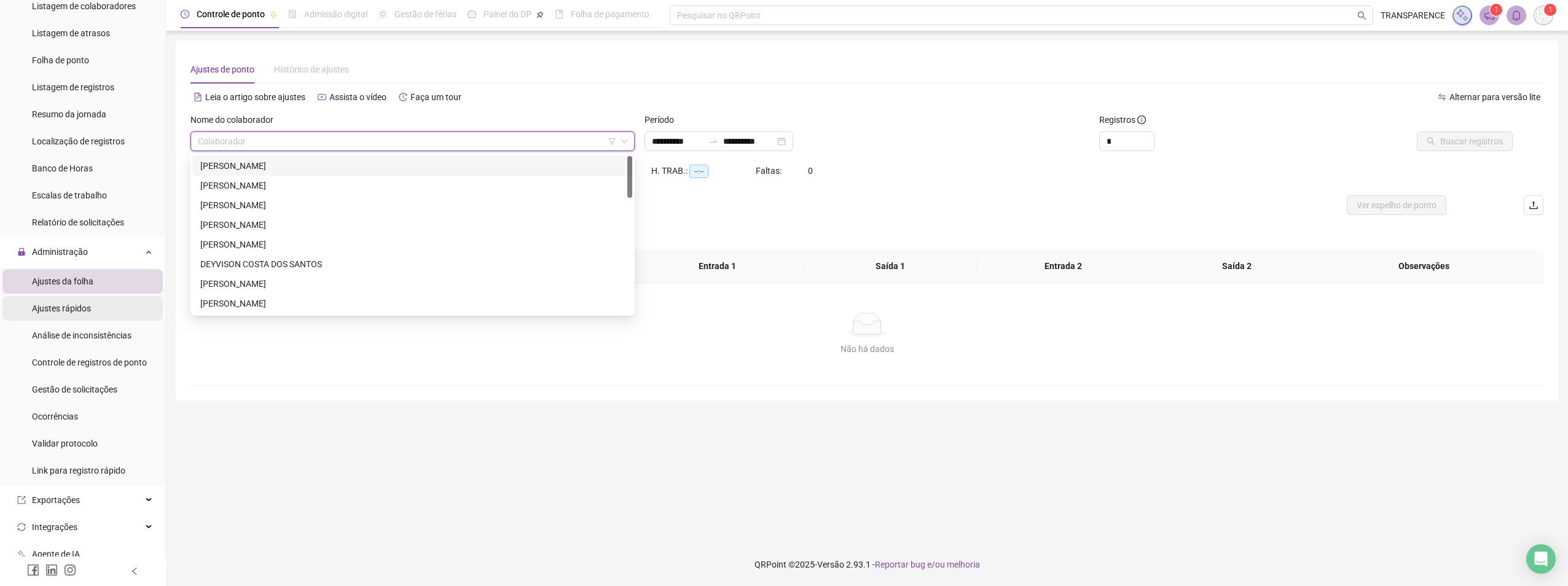
click at [81, 306] on span "Ajustes rápidos" at bounding box center [61, 309] width 59 height 10
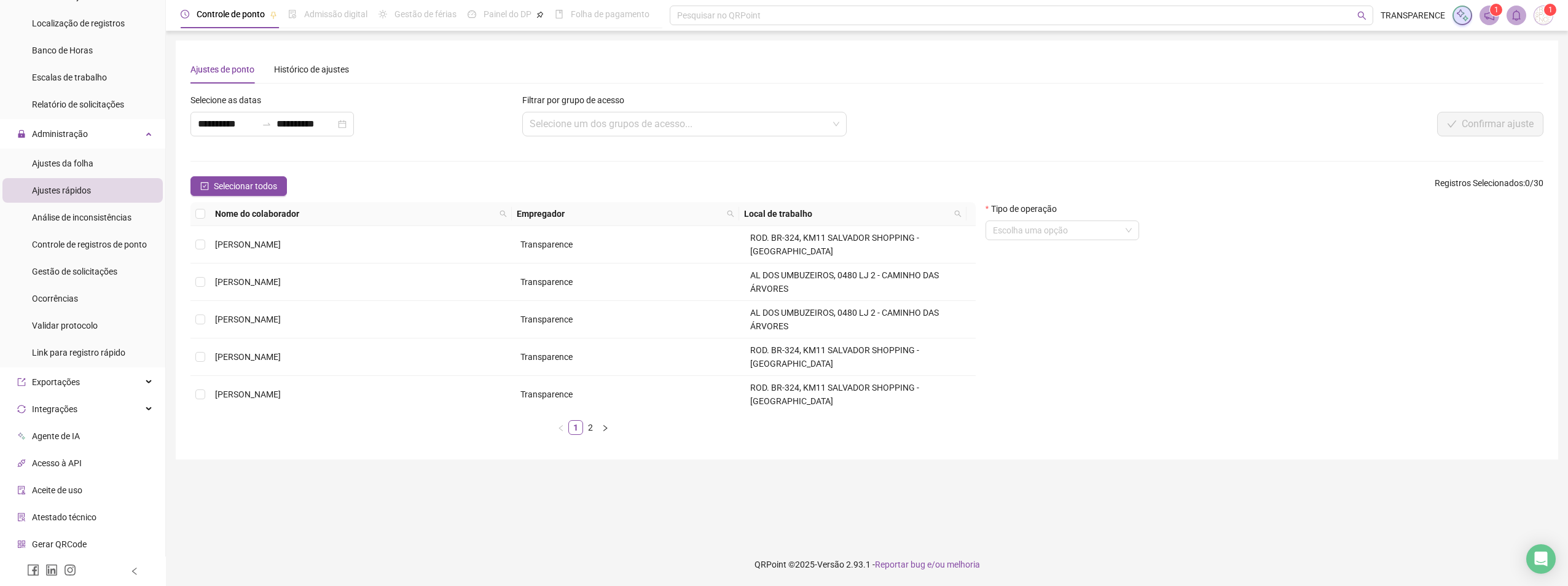
scroll to position [246, 0]
click at [83, 161] on span "Ajustes da folha" at bounding box center [62, 159] width 62 height 10
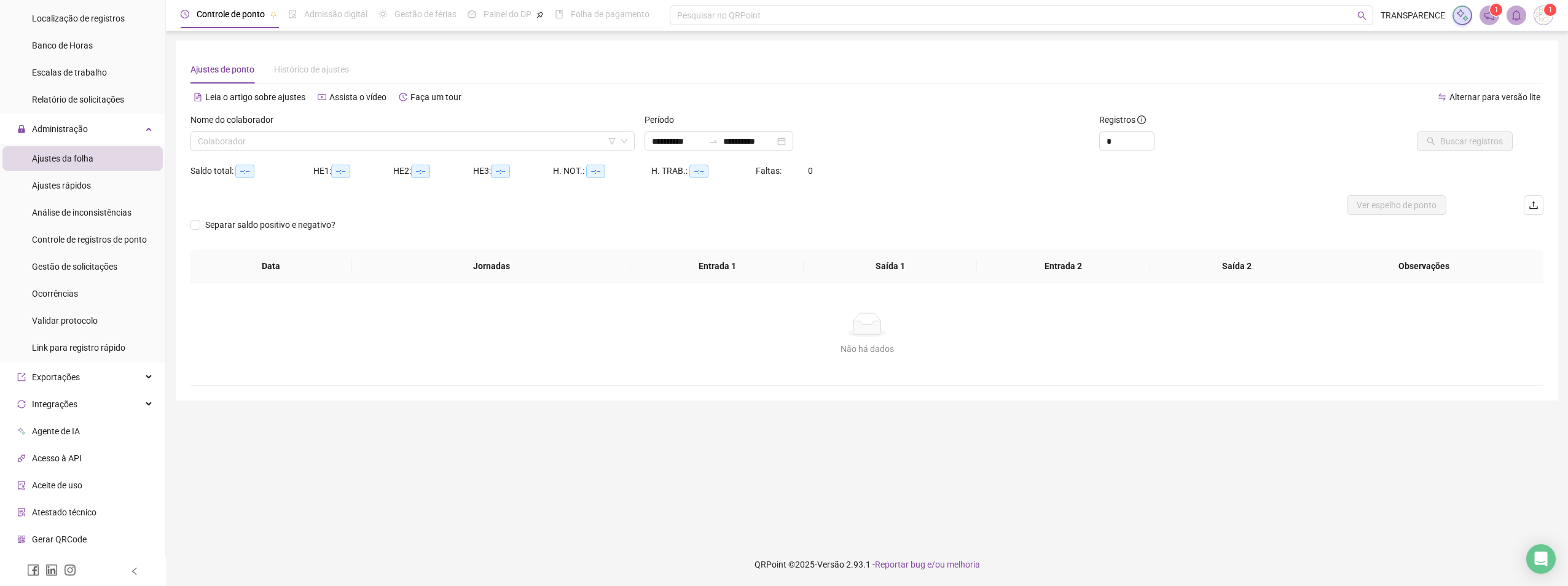
type input "**********"
click at [83, 134] on span "Administração" at bounding box center [52, 129] width 70 height 25
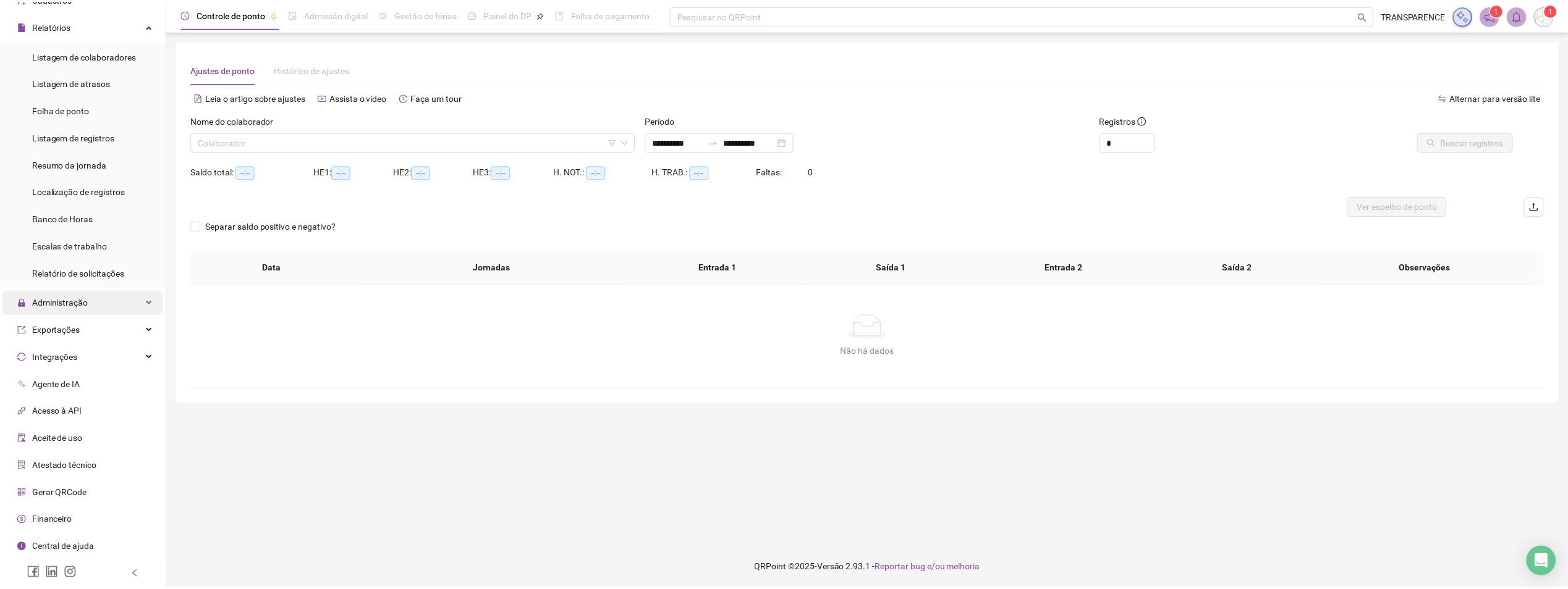
scroll to position [74, 0]
click at [83, 135] on span "Listagem de registros" at bounding box center [73, 137] width 83 height 10
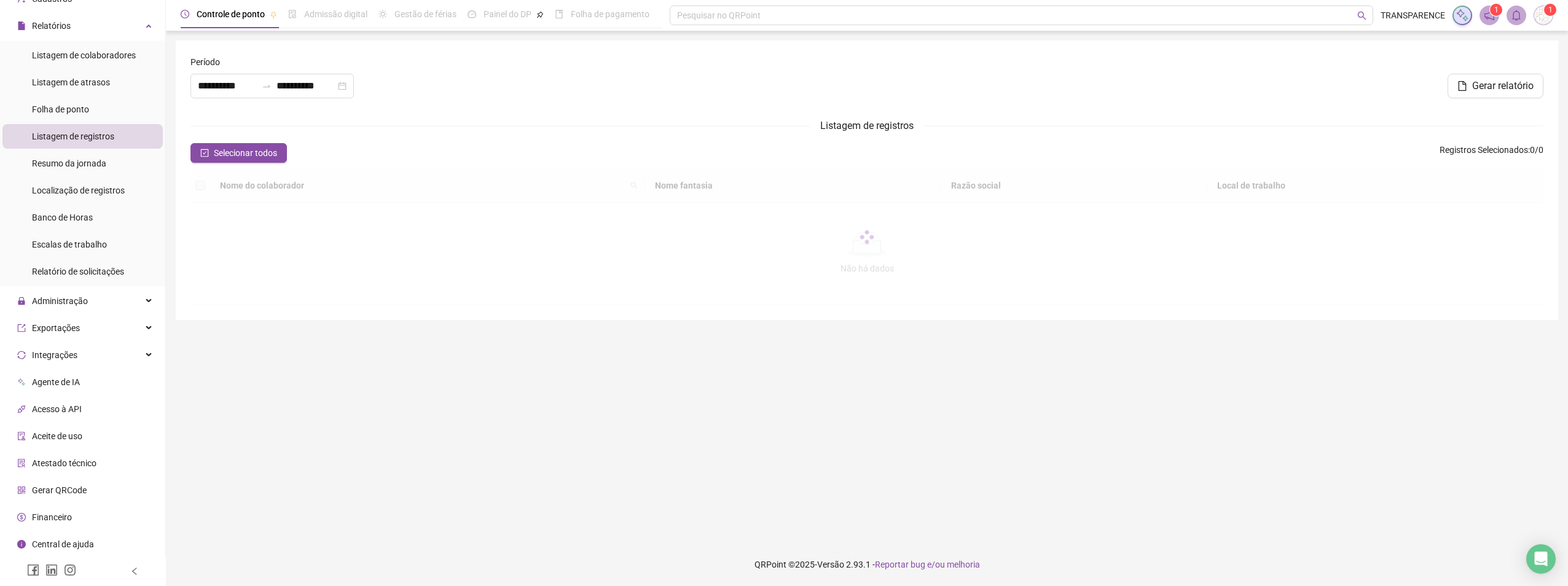
type input "**********"
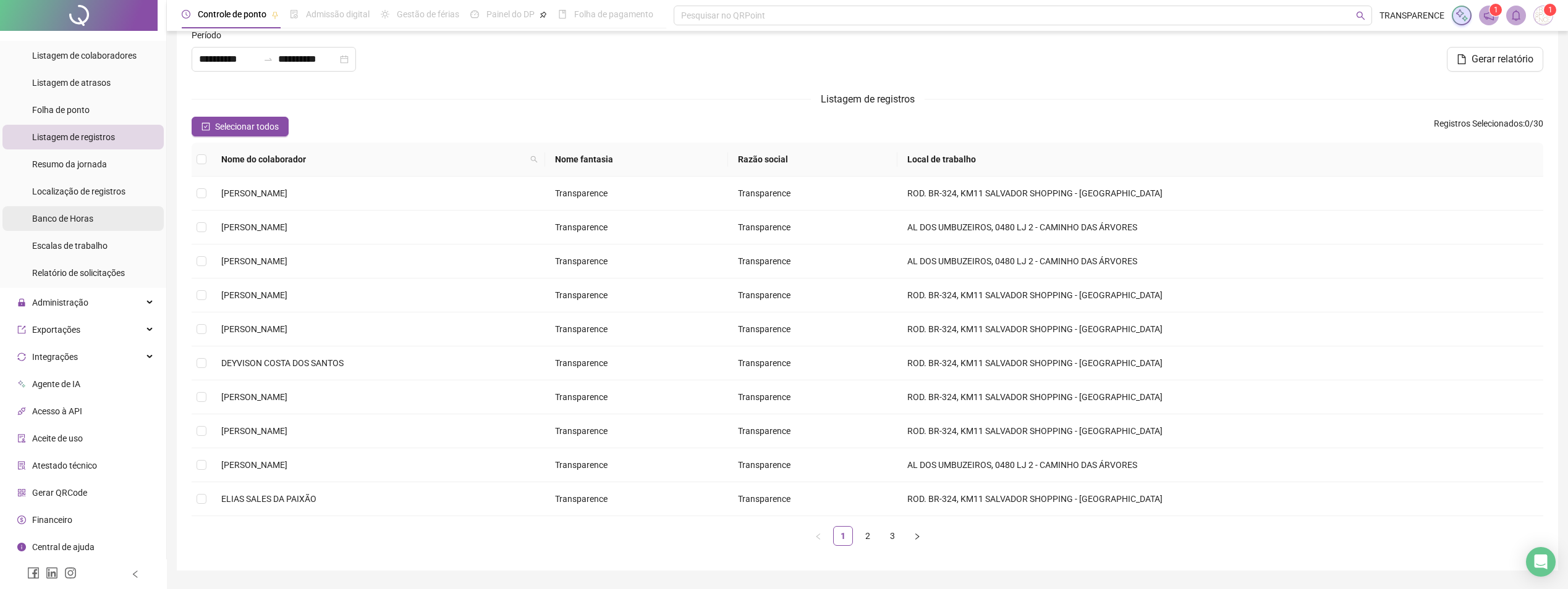
scroll to position [62, 0]
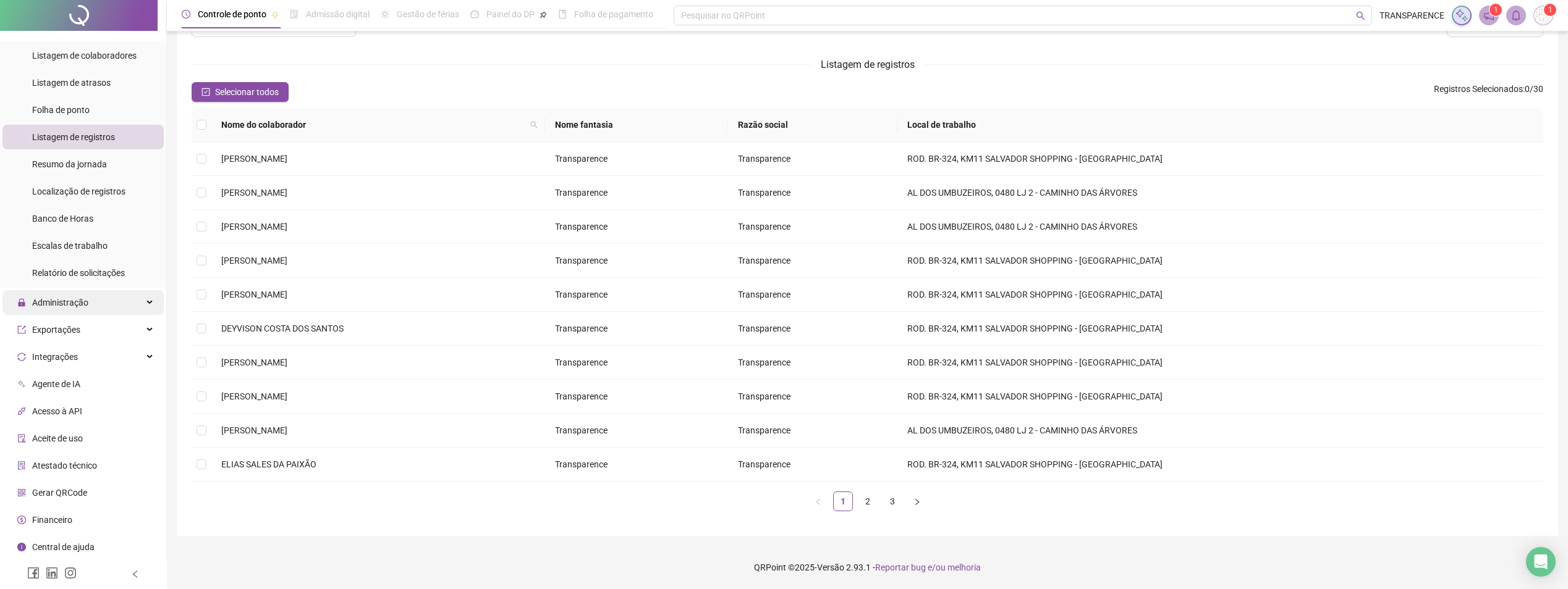
click at [67, 298] on span "Administração" at bounding box center [60, 303] width 56 height 10
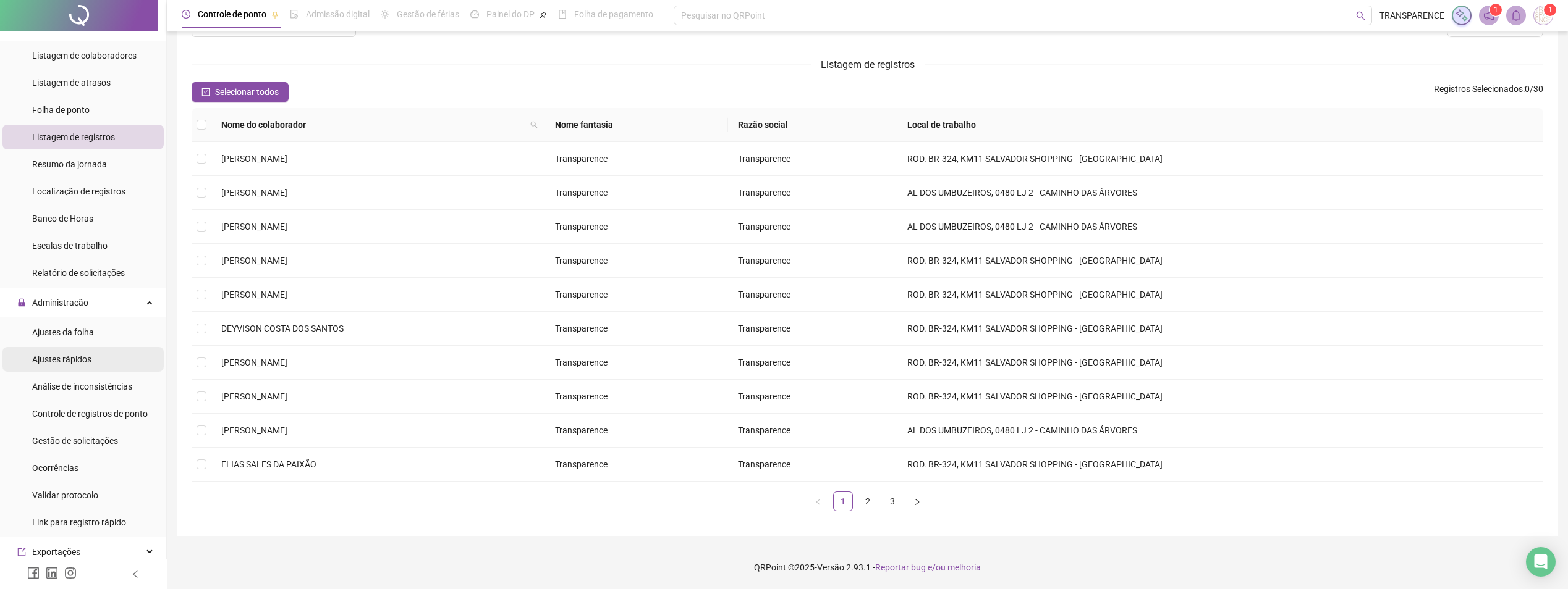
click at [75, 353] on div "Ajustes rápidos" at bounding box center [61, 360] width 59 height 25
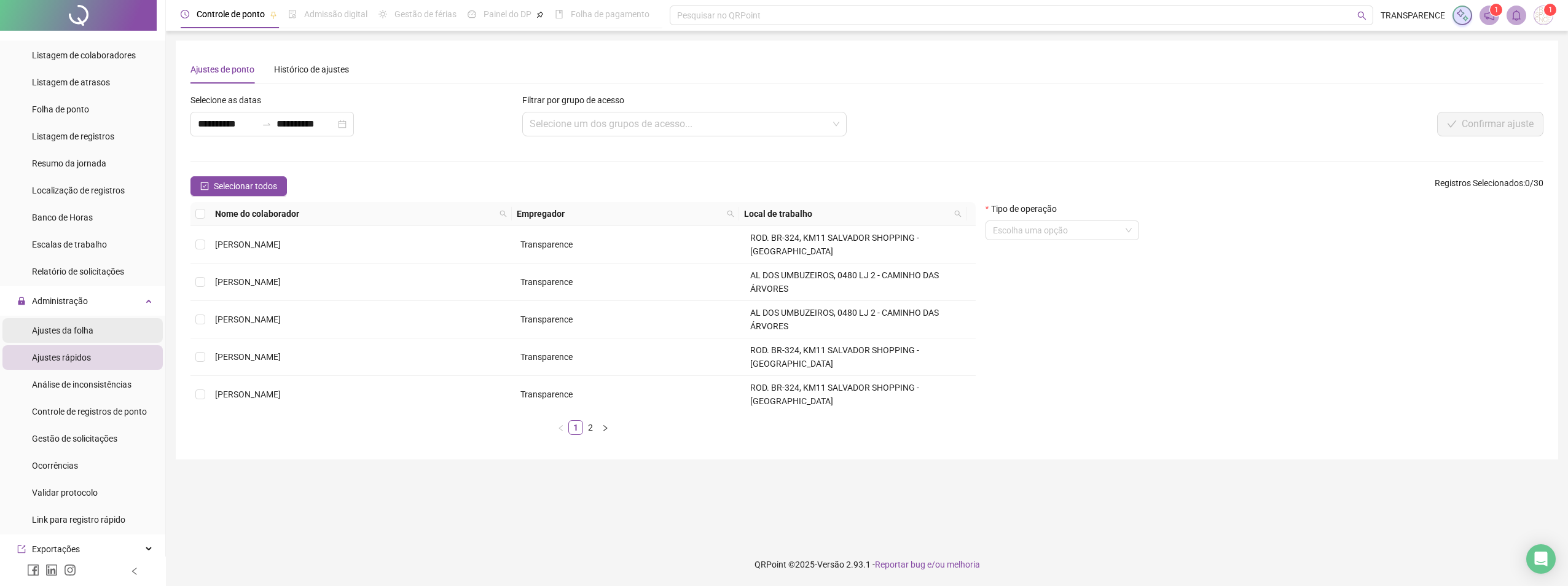
click at [71, 326] on span "Ajustes da folha" at bounding box center [62, 331] width 62 height 10
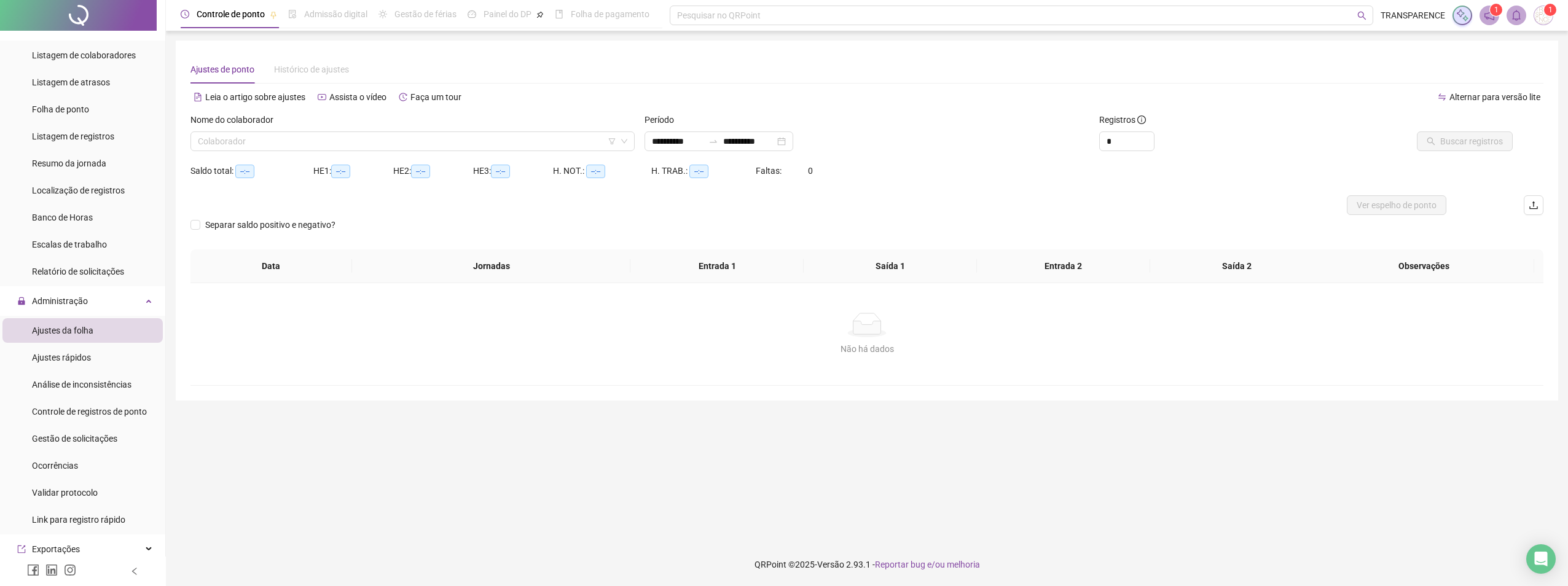
type input "**********"
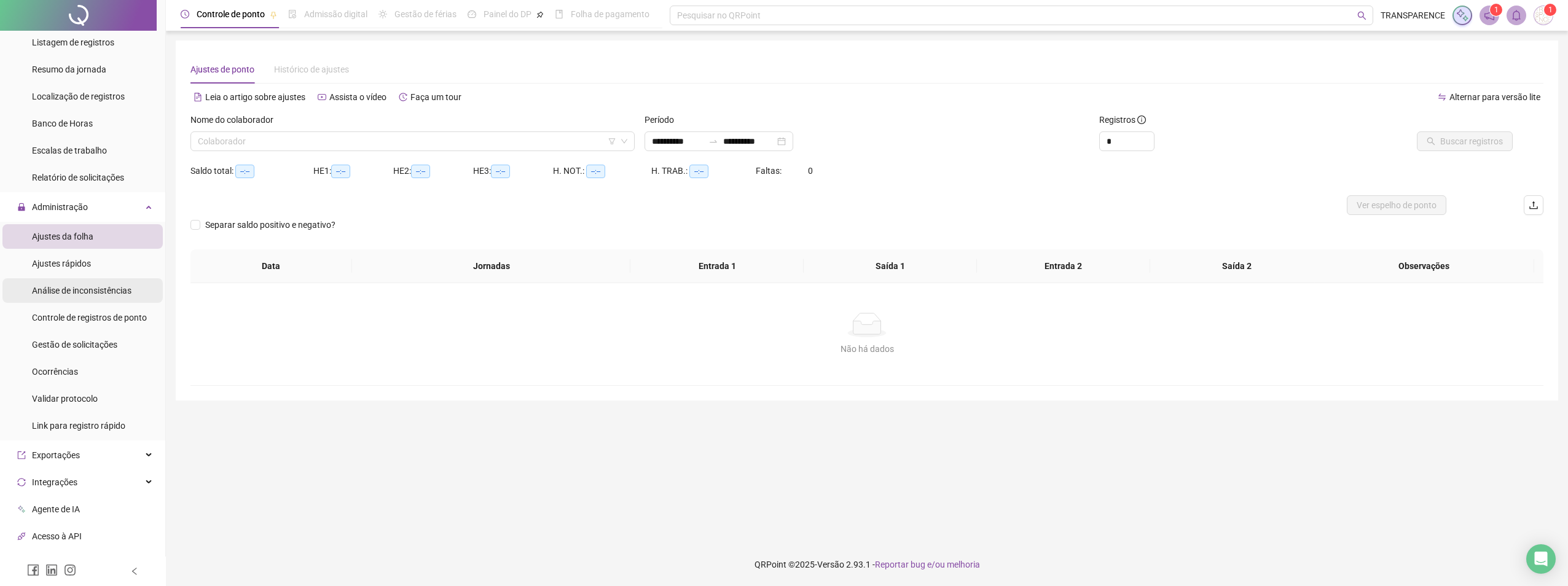
scroll to position [197, 0]
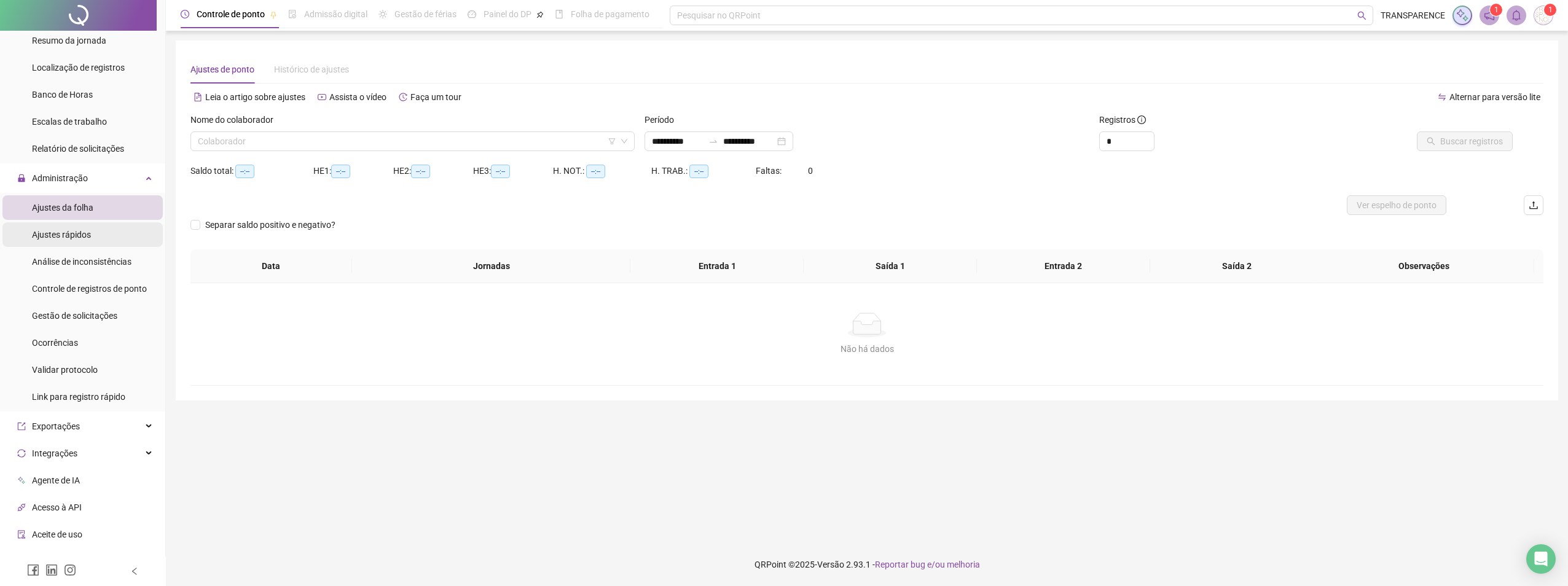
click at [87, 232] on span "Ajustes rápidos" at bounding box center [61, 235] width 59 height 10
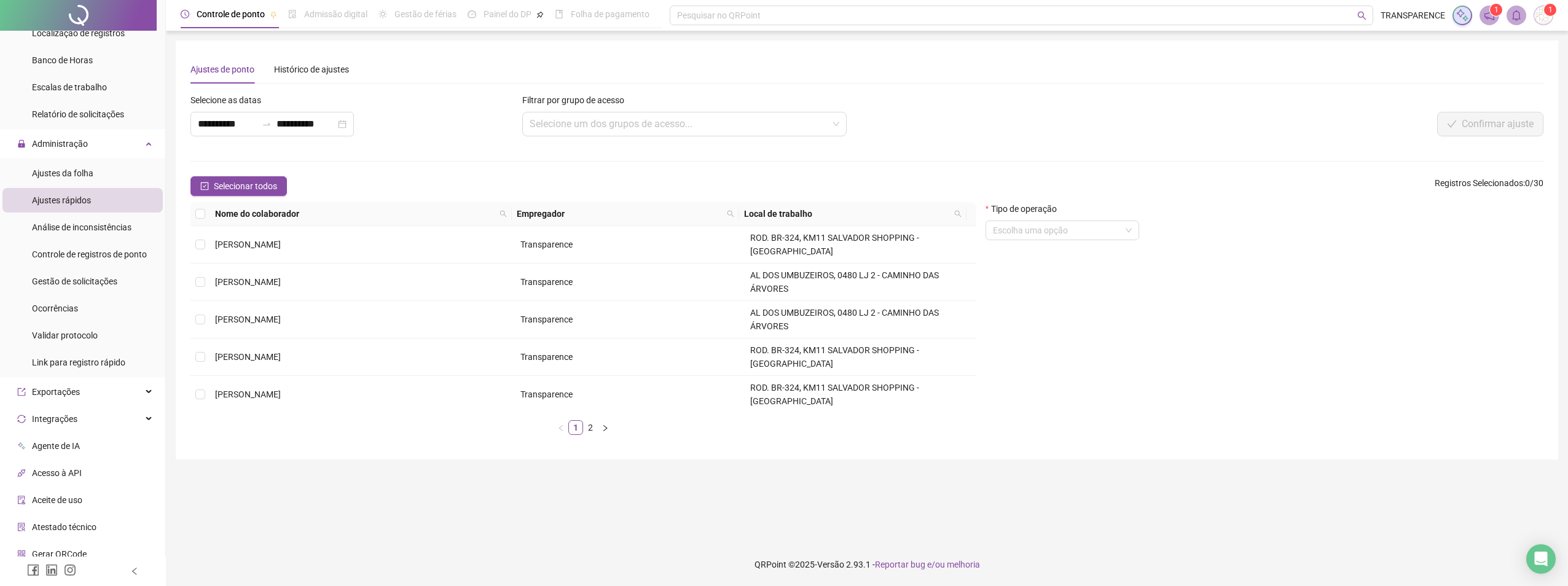
scroll to position [258, 0]
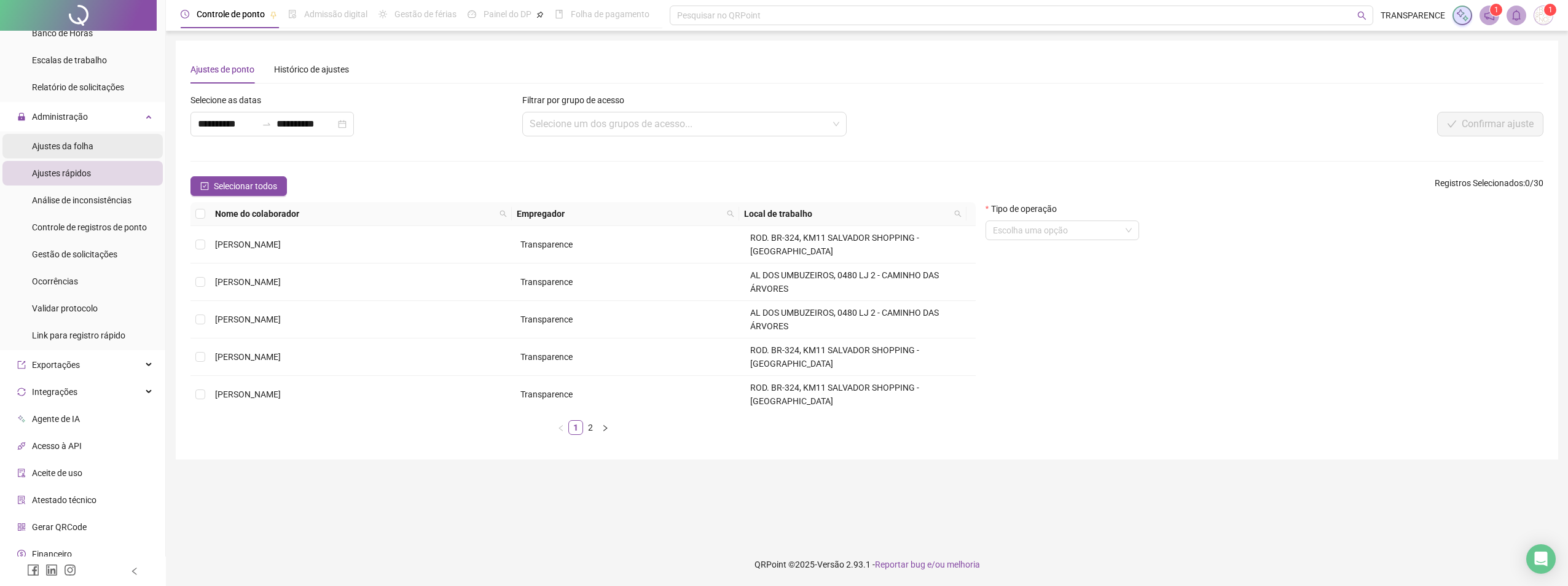
click at [83, 152] on div "Ajustes da folha" at bounding box center [62, 146] width 62 height 25
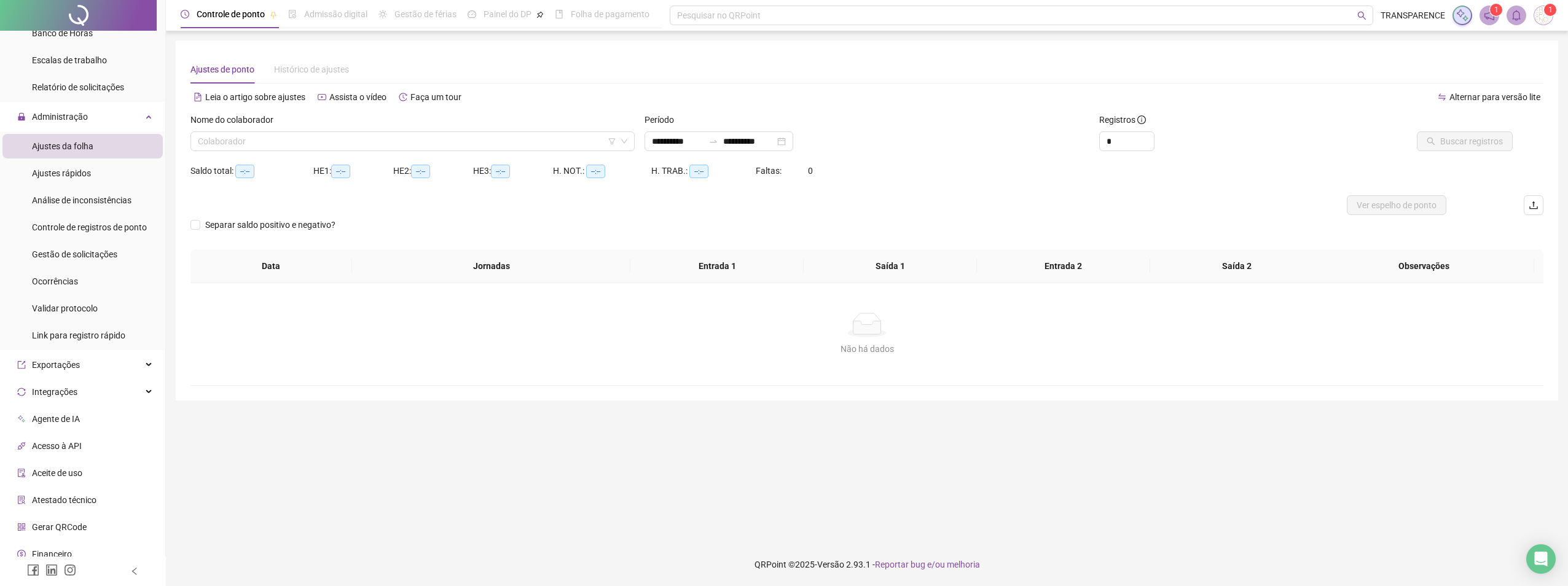
type input "**********"
click at [66, 168] on span "Ajustes rápidos" at bounding box center [61, 173] width 59 height 10
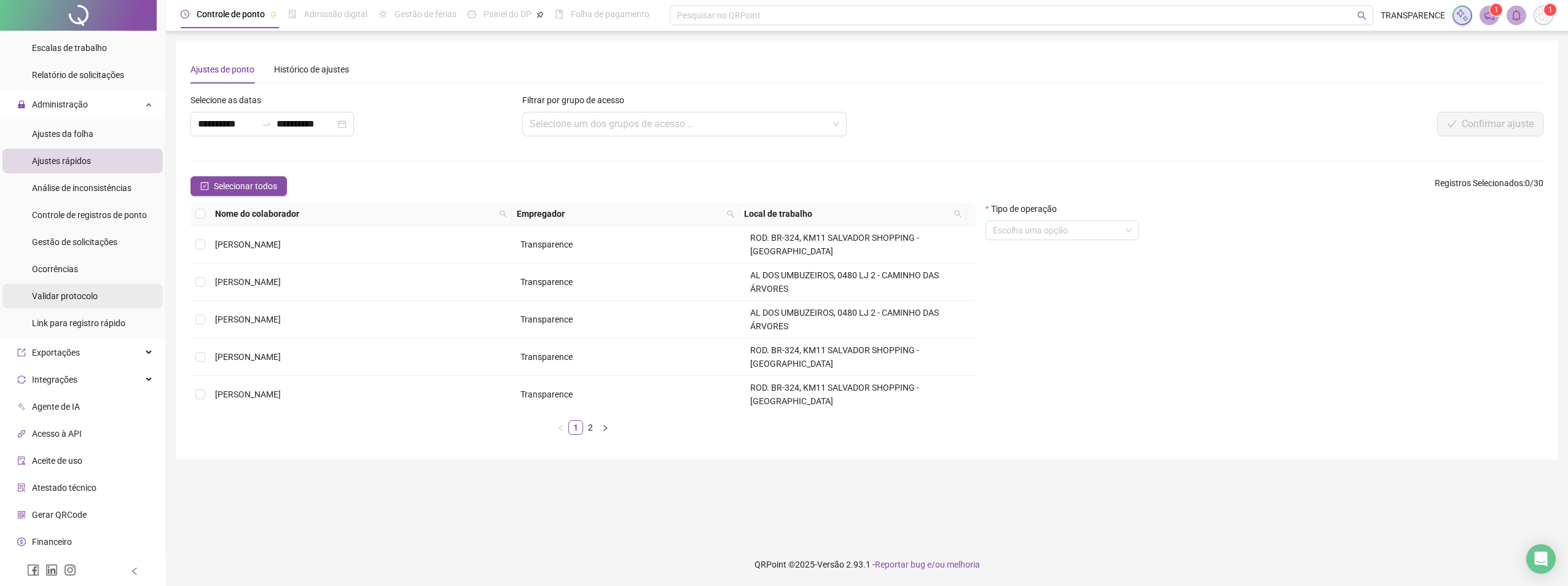
scroll to position [295, 0]
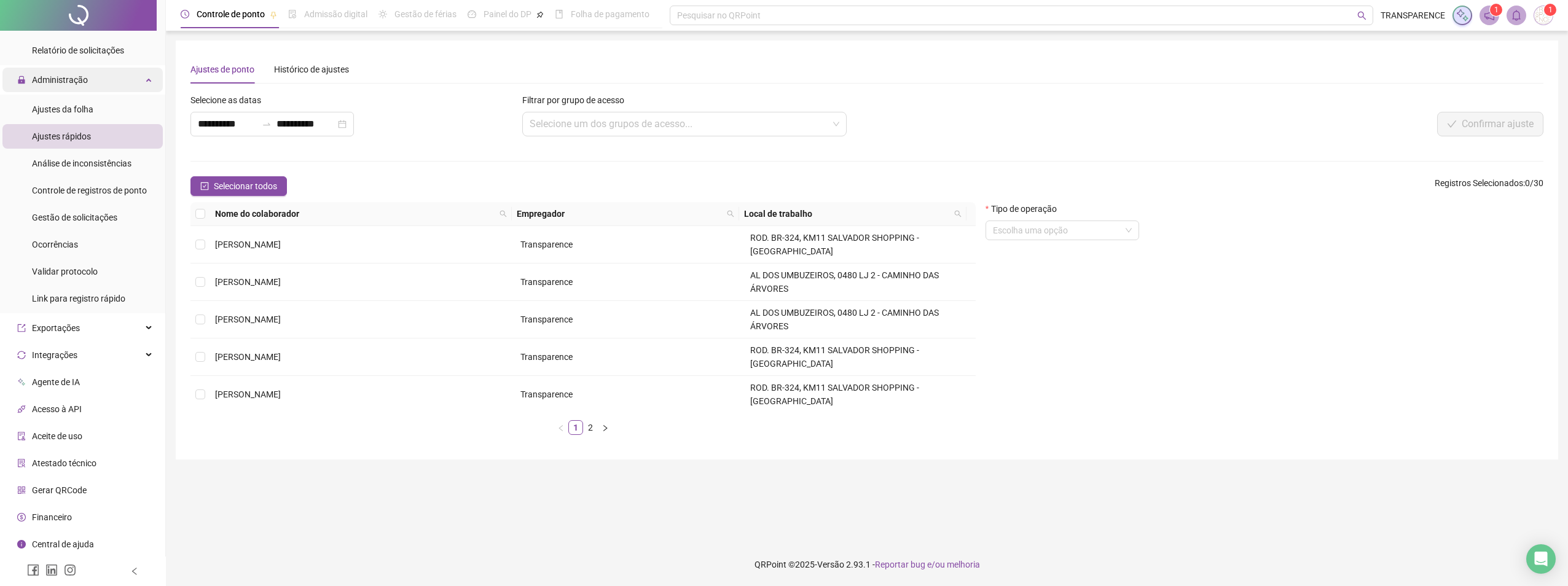
drag, startPoint x: 94, startPoint y: 77, endPoint x: 88, endPoint y: 79, distance: 6.3
click at [93, 78] on div "Administração" at bounding box center [82, 80] width 160 height 25
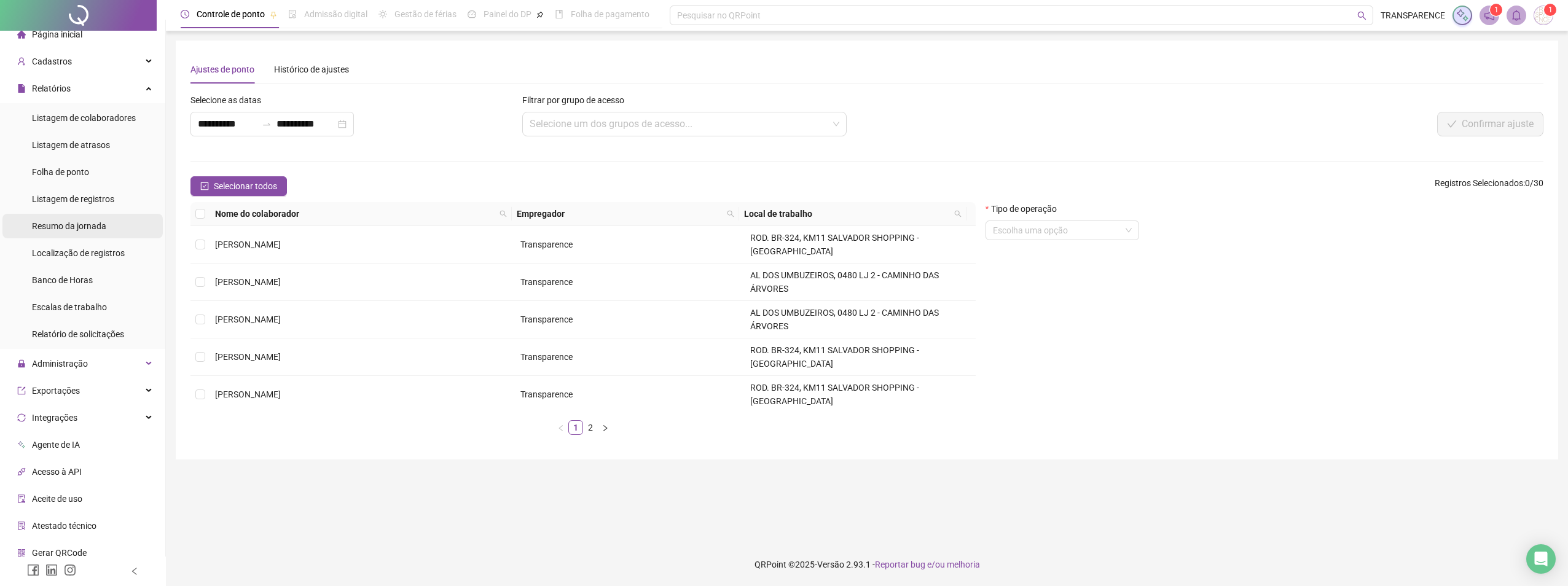
scroll to position [0, 0]
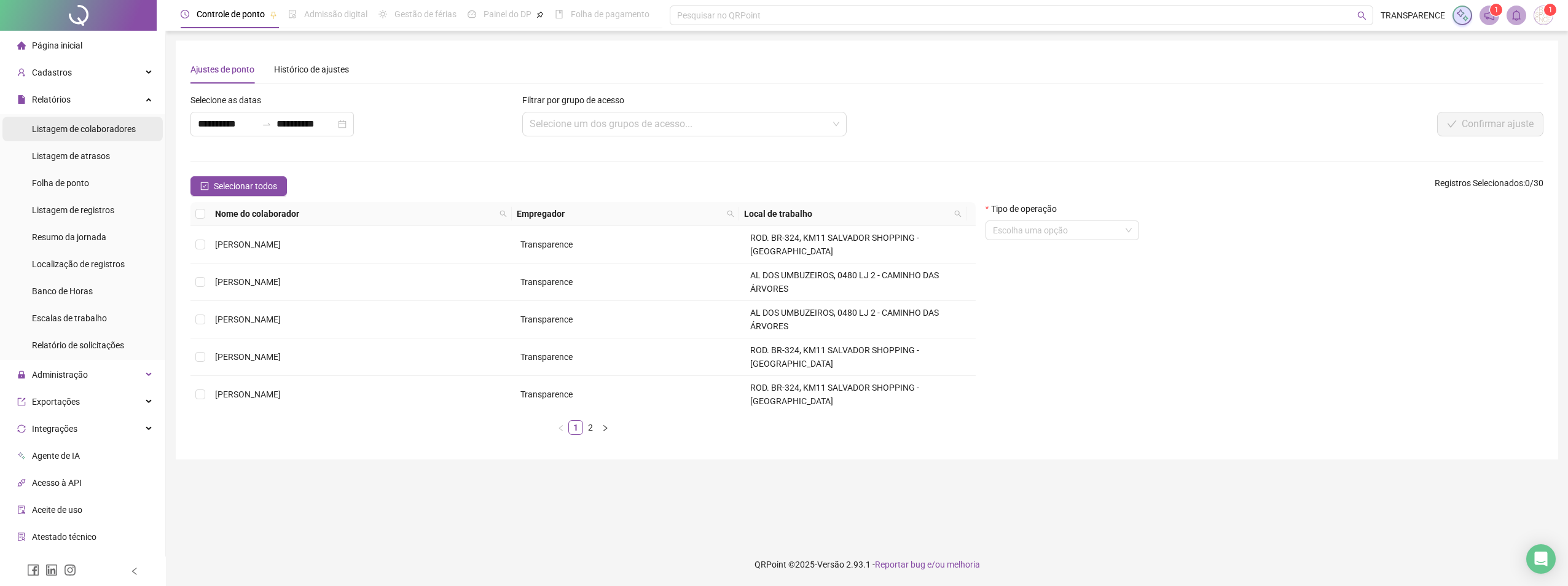
click at [89, 126] on span "Listagem de colaboradores" at bounding box center [84, 129] width 104 height 10
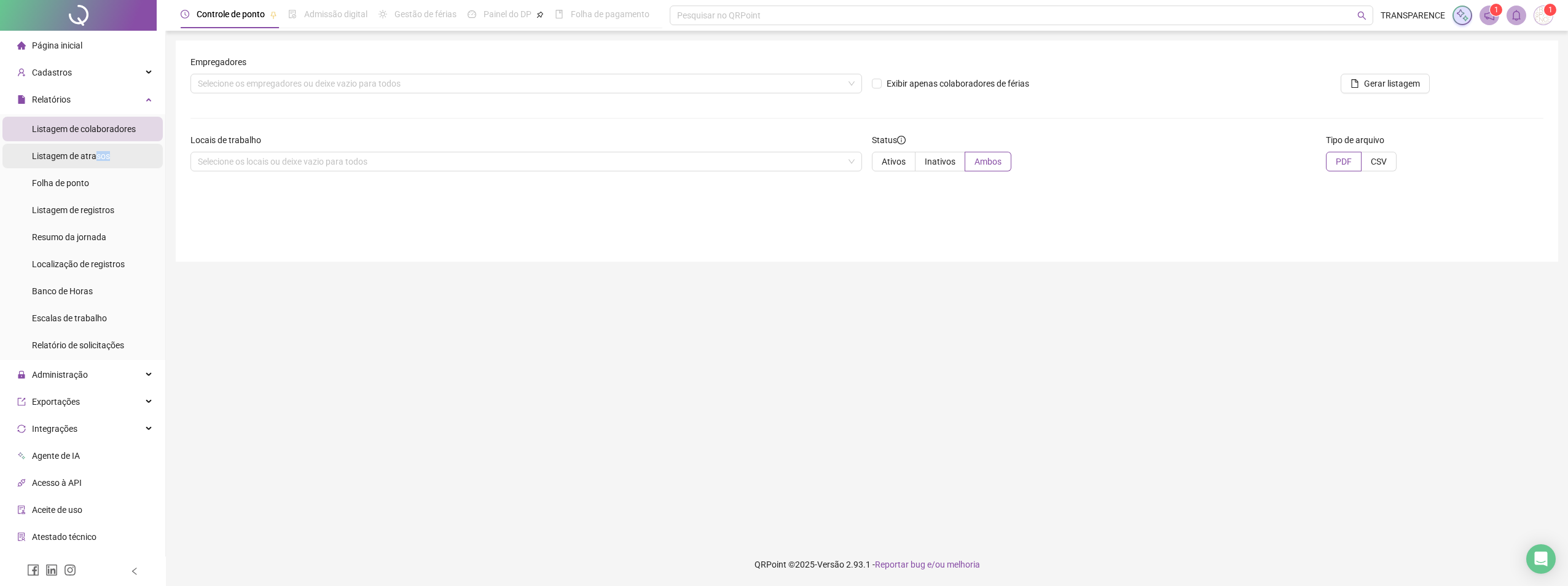
click at [93, 161] on div "Listagem de atrasos" at bounding box center [70, 156] width 78 height 25
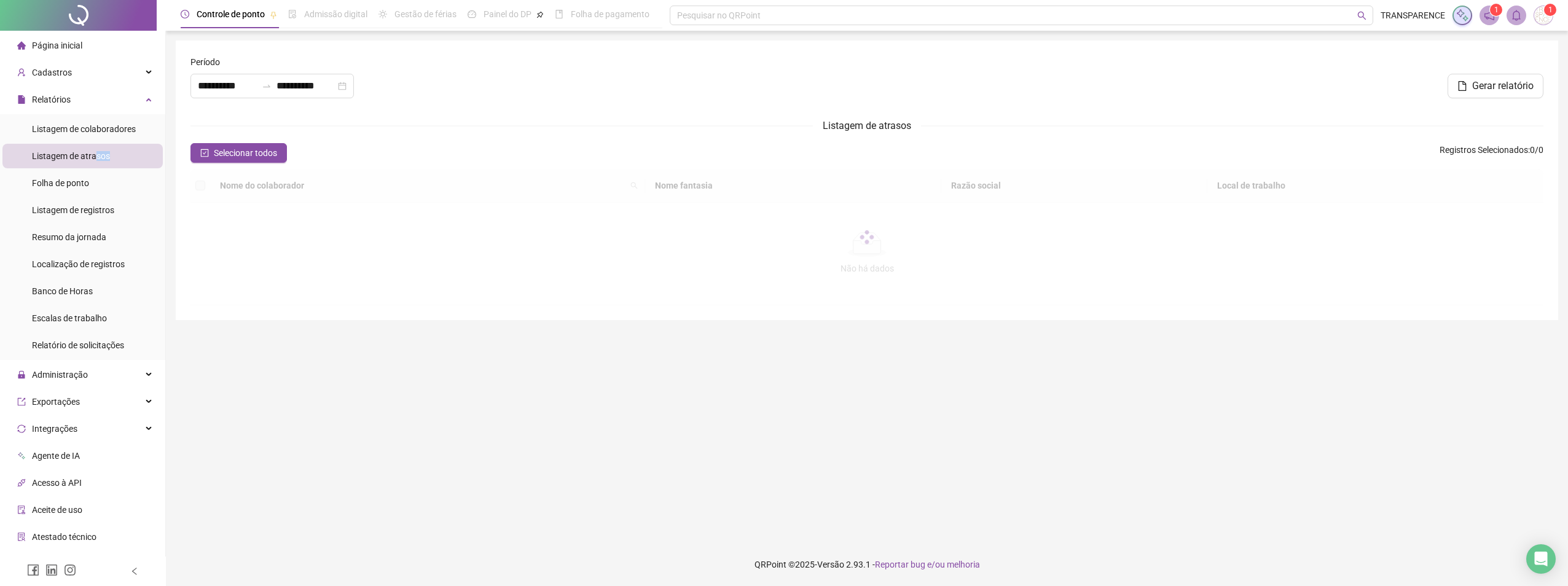
type input "**********"
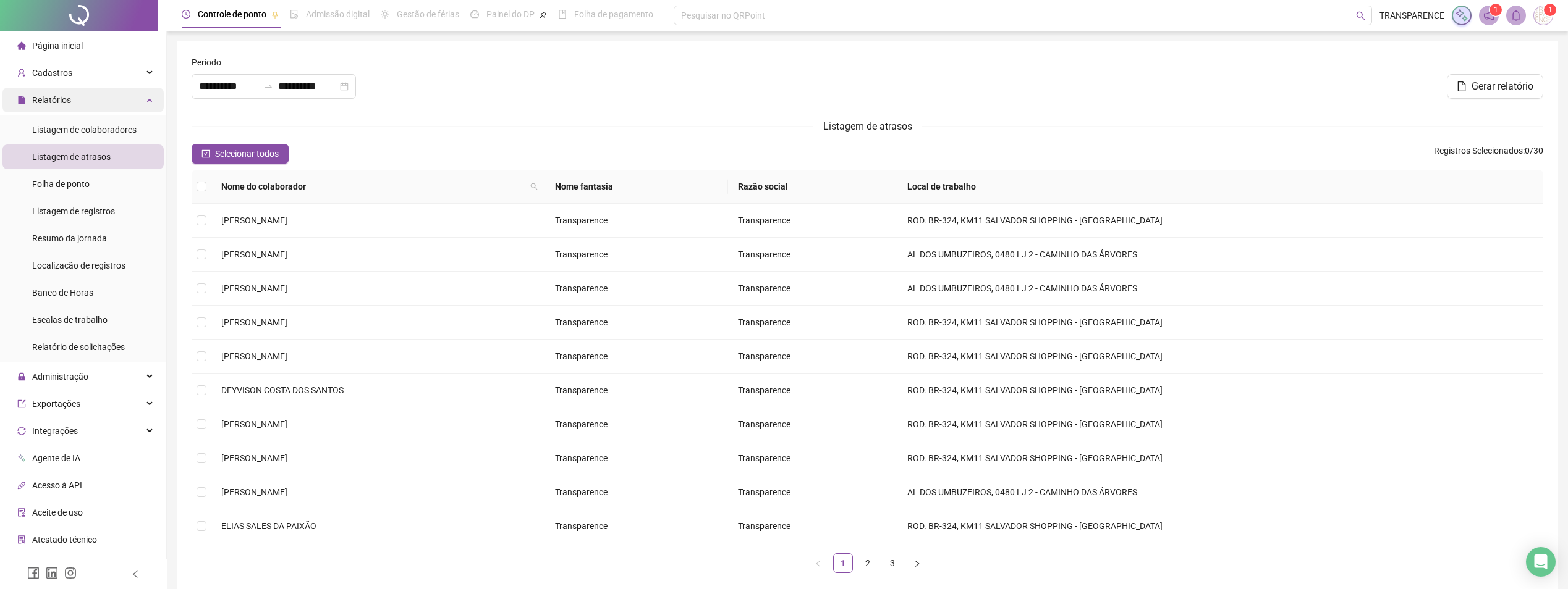
drag, startPoint x: 92, startPoint y: 162, endPoint x: 73, endPoint y: 97, distance: 67.7
click at [73, 97] on div "Relatórios" at bounding box center [83, 100] width 161 height 25
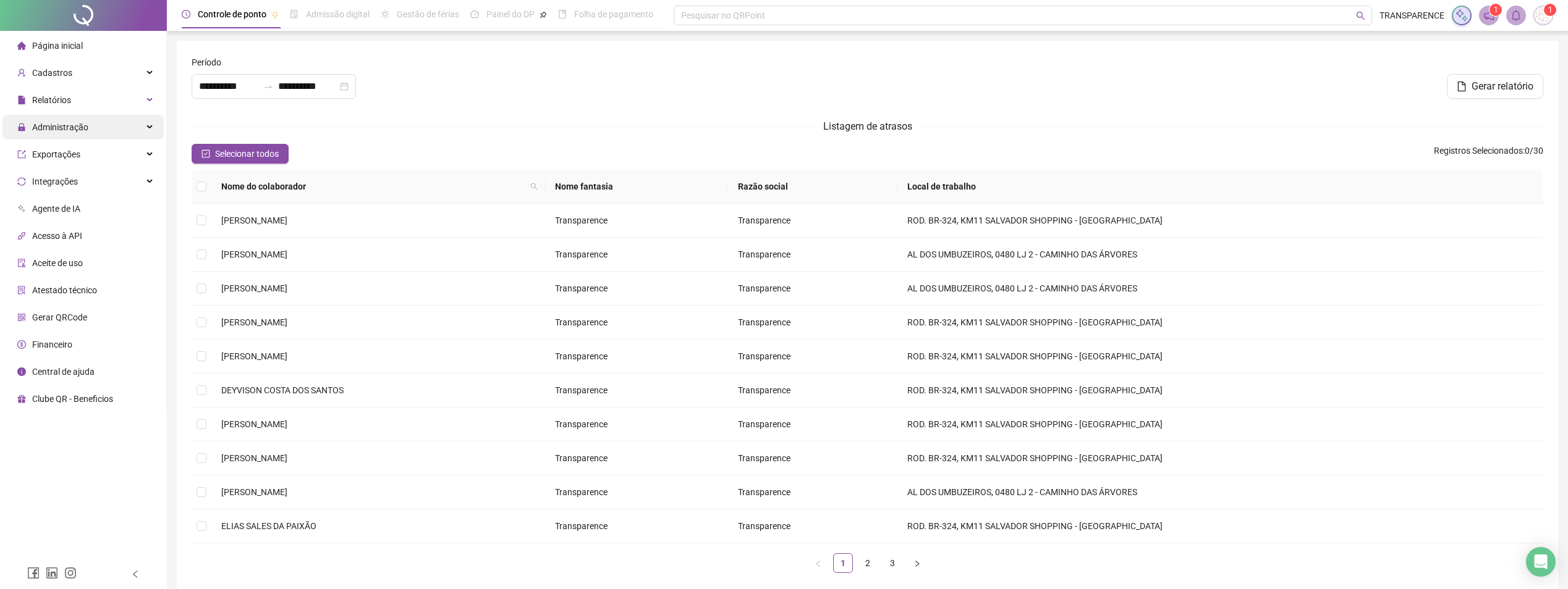
click at [65, 124] on span "Administração" at bounding box center [60, 127] width 56 height 10
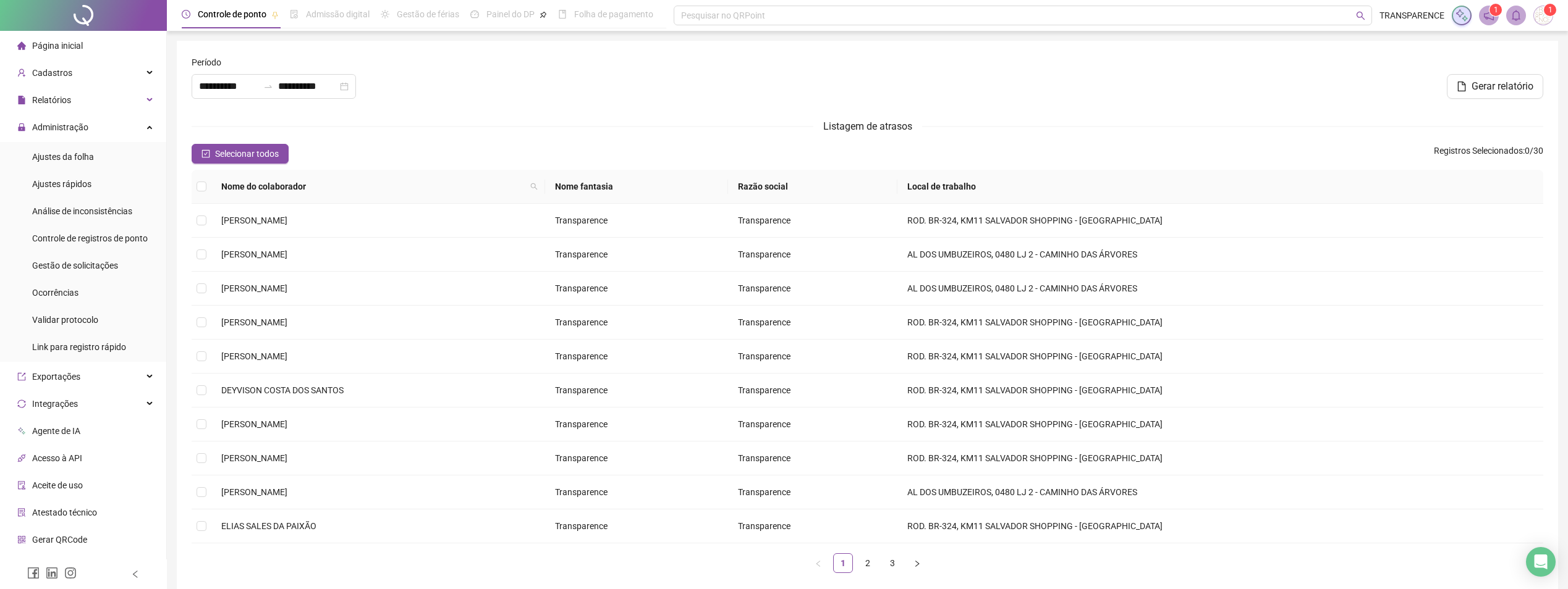
click at [70, 169] on ul "Ajustes da folha Ajustes rápidos Análise de inconsistências Controle de registr…" at bounding box center [83, 252] width 166 height 220
click at [70, 163] on div "Ajustes da folha" at bounding box center [63, 157] width 62 height 25
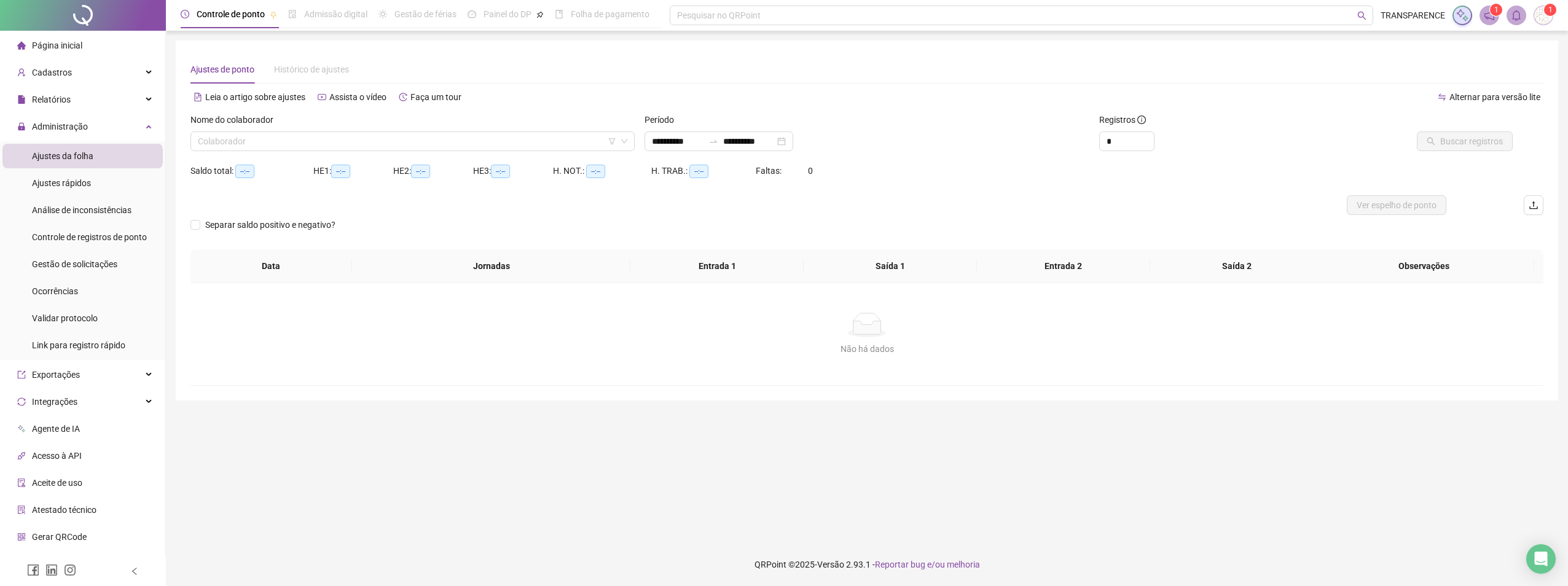
type input "**********"
click at [269, 136] on input "search" at bounding box center [407, 141] width 418 height 18
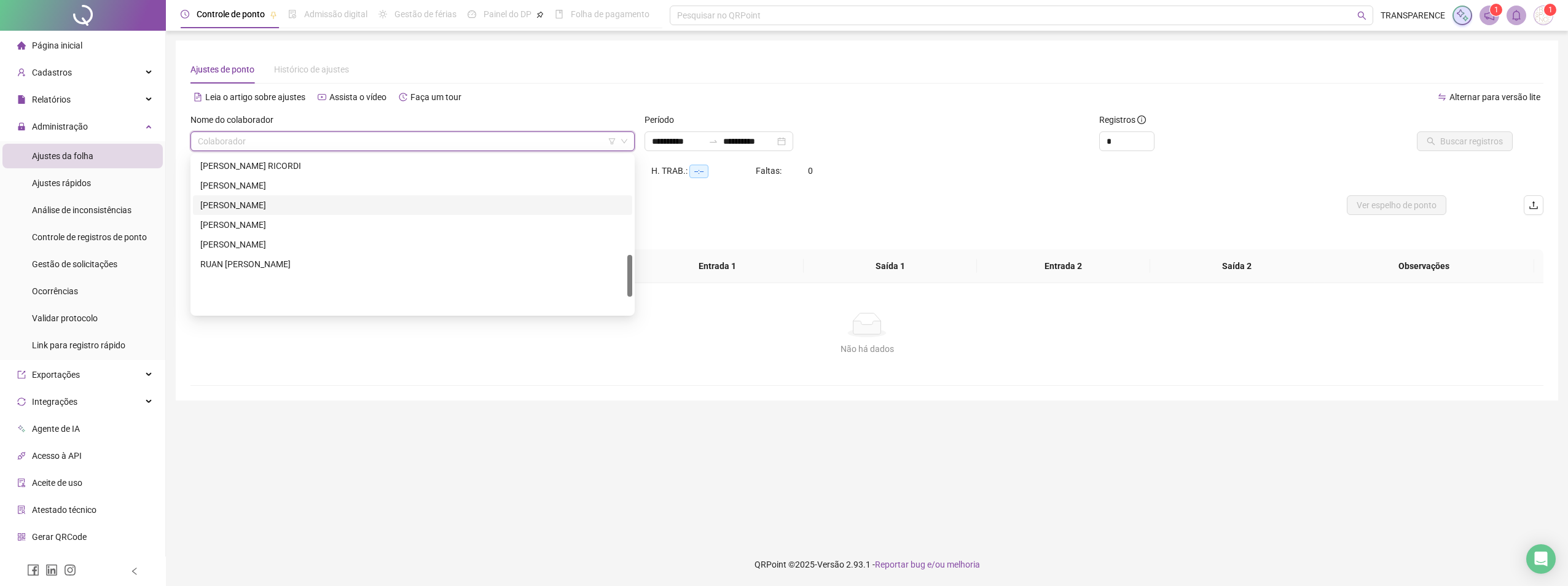
scroll to position [371, 0]
click at [247, 262] on div "[PERSON_NAME]" at bounding box center [413, 266] width 425 height 13
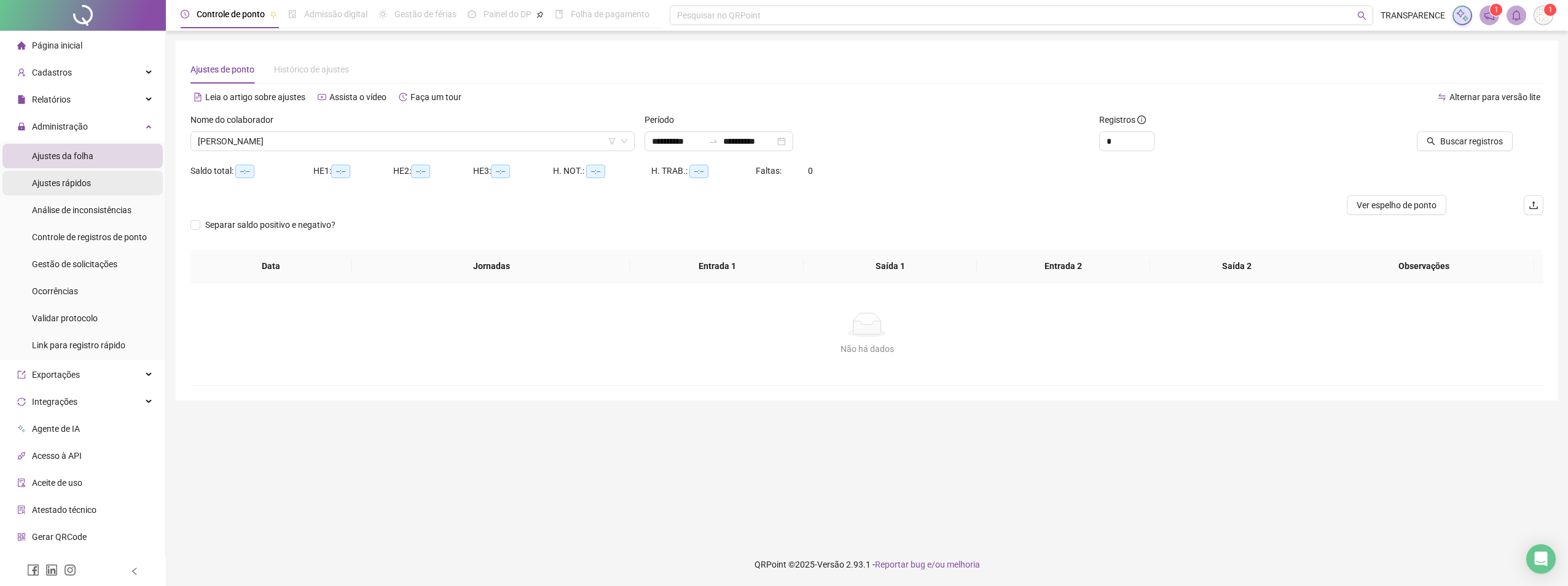
click at [60, 183] on span "Ajustes rápidos" at bounding box center [61, 183] width 59 height 10
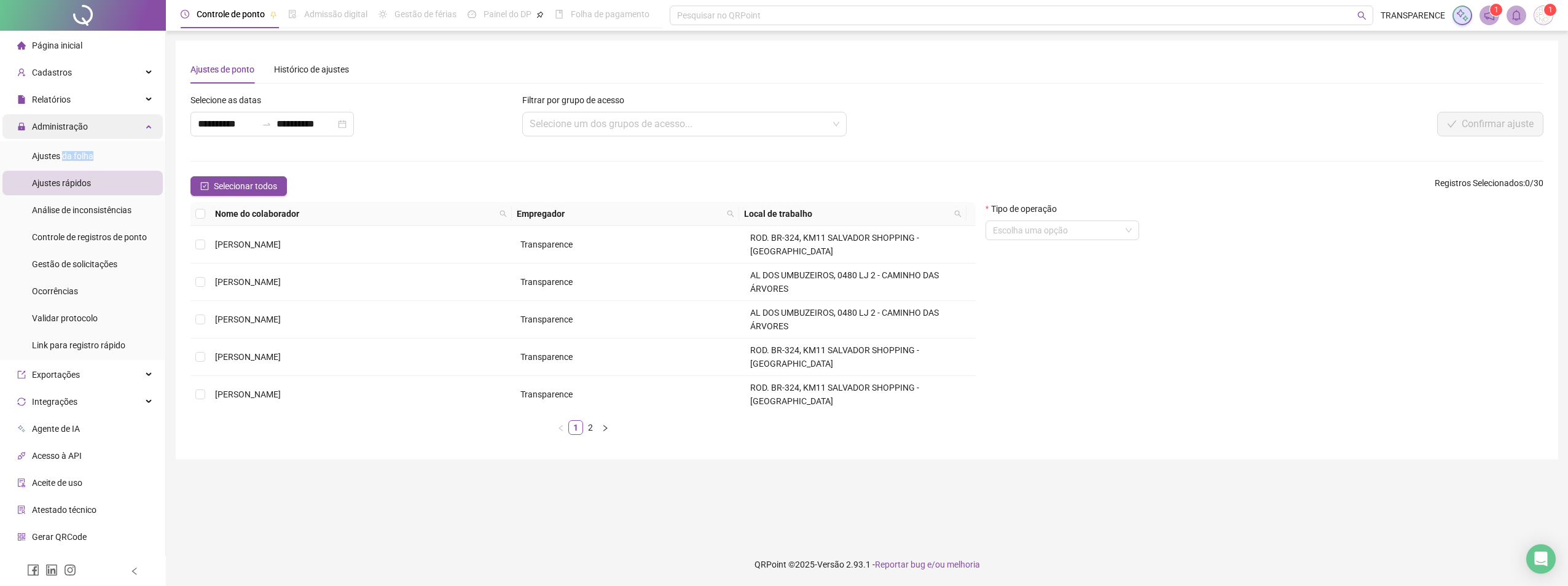
drag, startPoint x: 61, startPoint y: 162, endPoint x: 79, endPoint y: 115, distance: 50.3
click at [62, 160] on div "Ajustes da folha" at bounding box center [62, 156] width 62 height 25
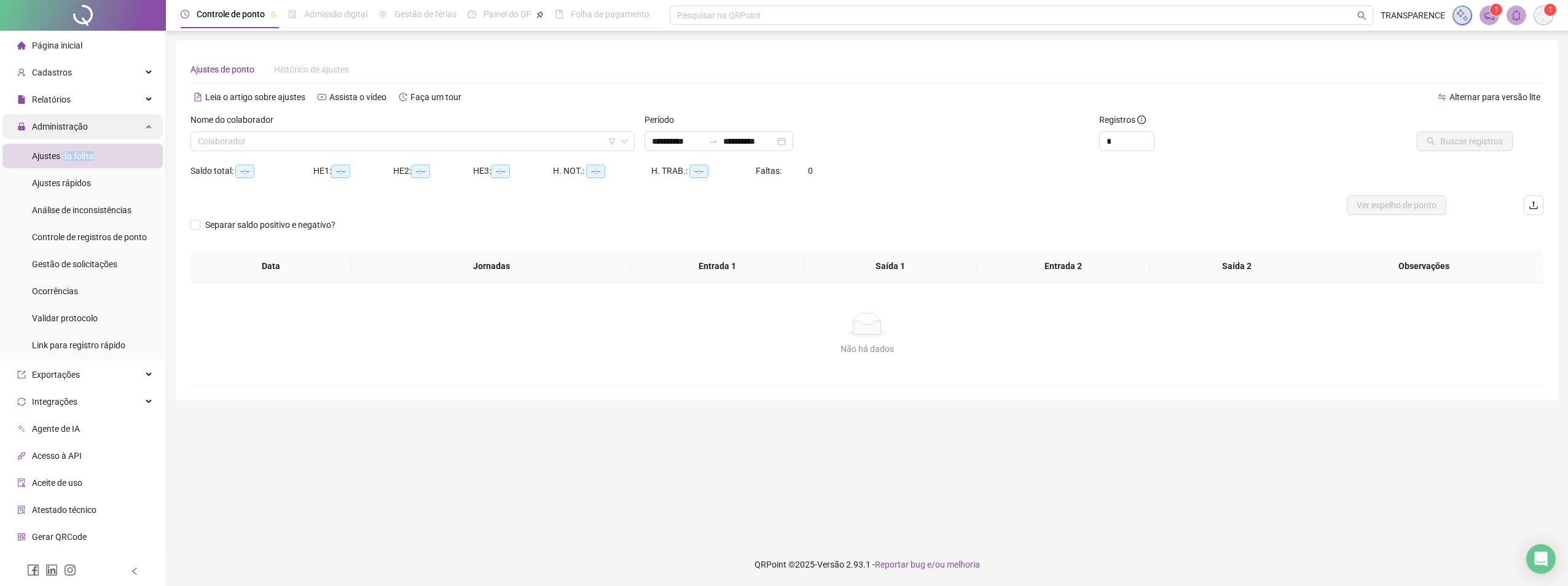
type input "**********"
drag, startPoint x: 79, startPoint y: 115, endPoint x: 58, endPoint y: 122, distance: 22.1
click at [58, 122] on span "Administração" at bounding box center [60, 127] width 56 height 10
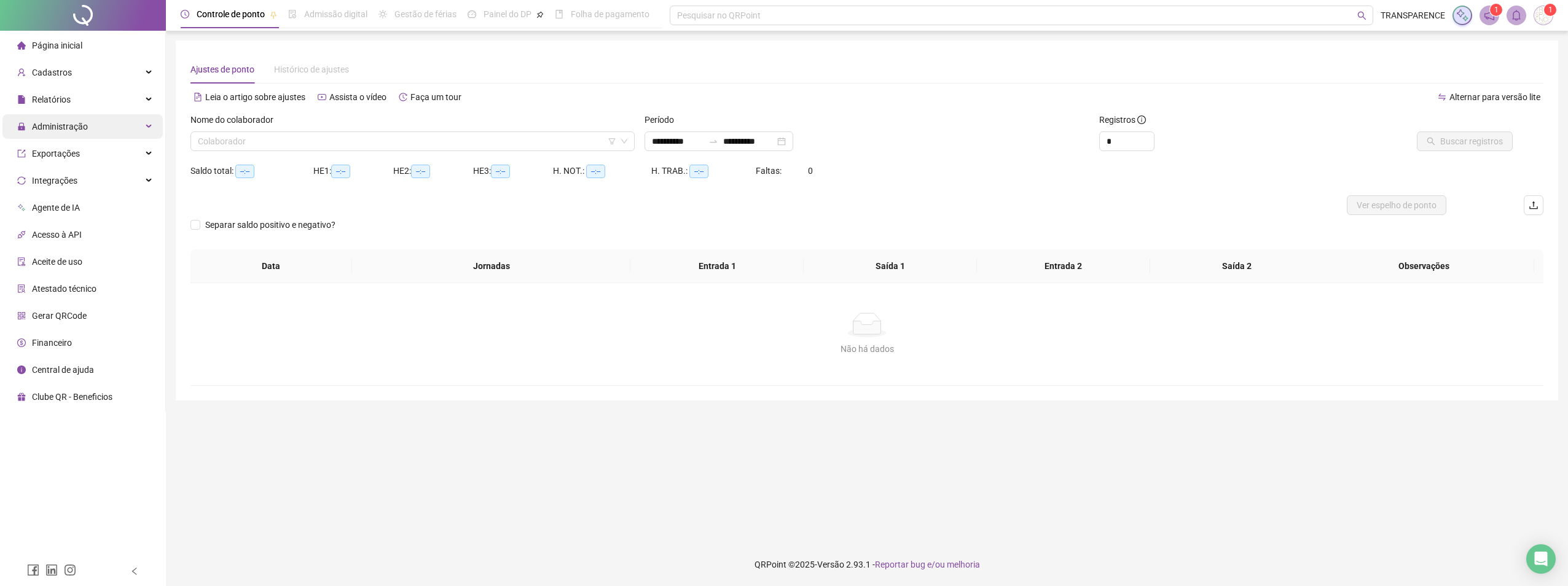
click at [54, 124] on span "Administração" at bounding box center [60, 127] width 56 height 10
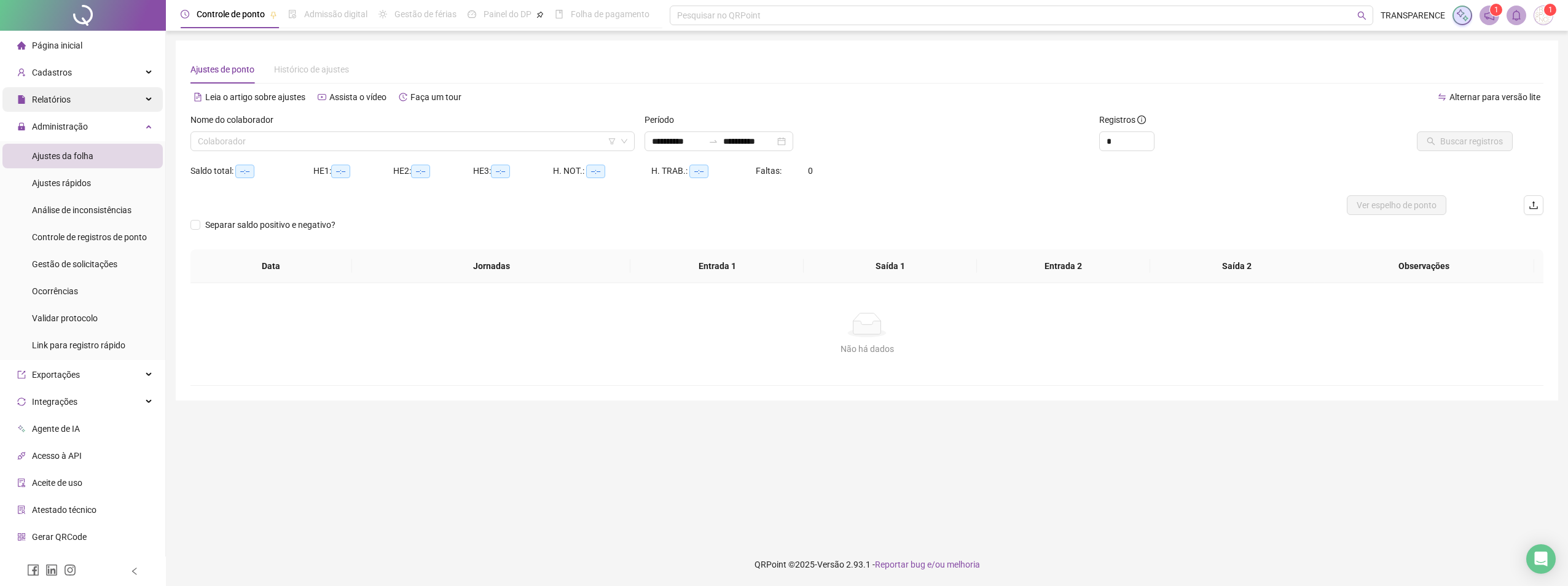
click at [67, 102] on span "Relatórios" at bounding box center [51, 100] width 39 height 10
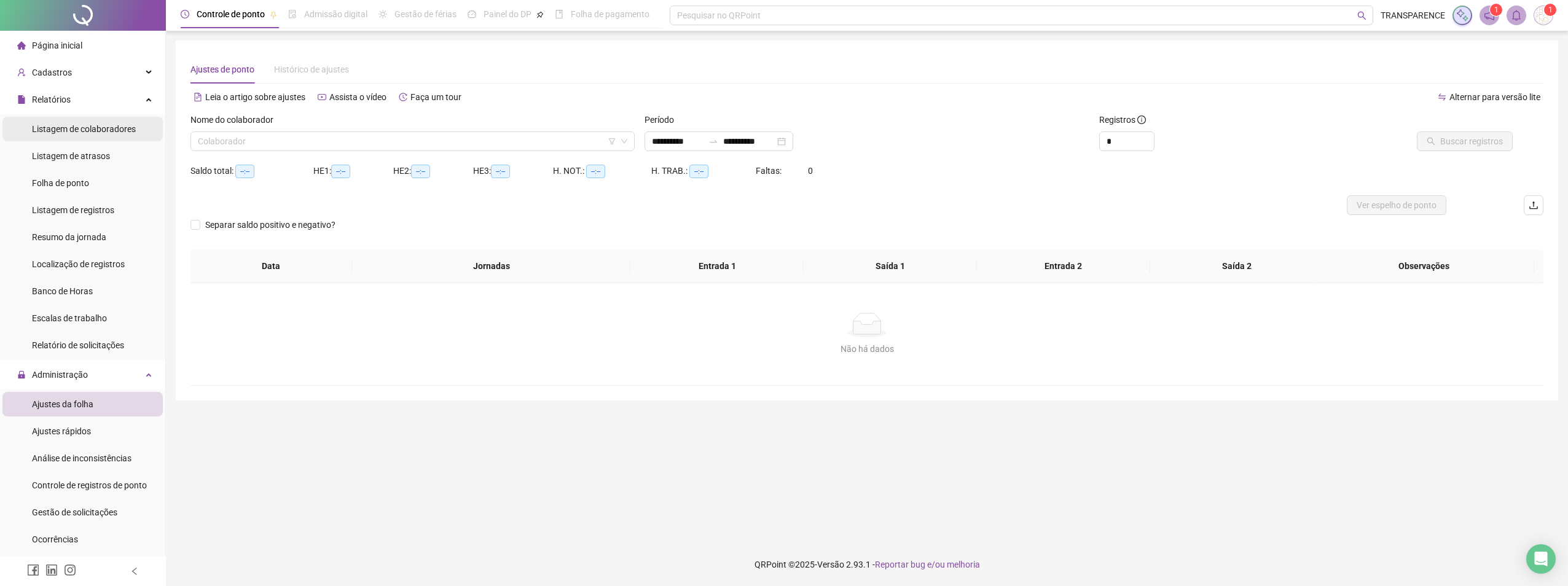
click at [79, 130] on span "Listagem de colaboradores" at bounding box center [84, 129] width 104 height 10
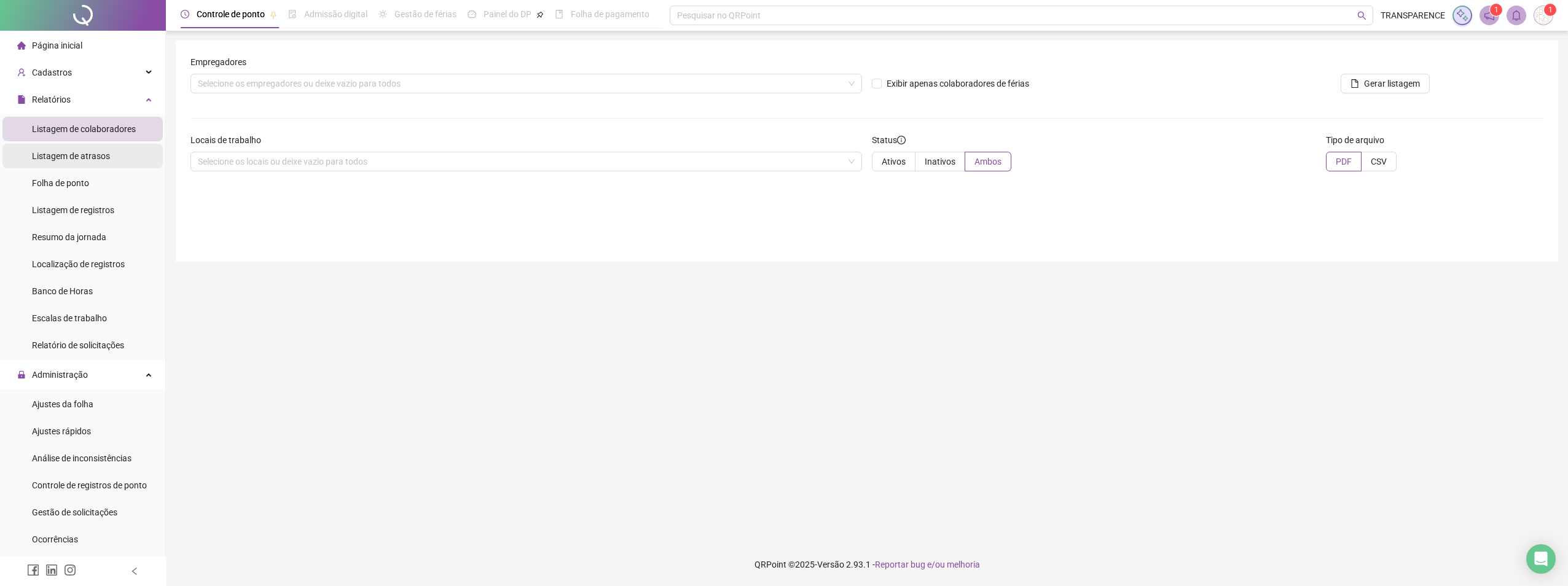
click at [77, 151] on span "Listagem de atrasos" at bounding box center [70, 156] width 78 height 10
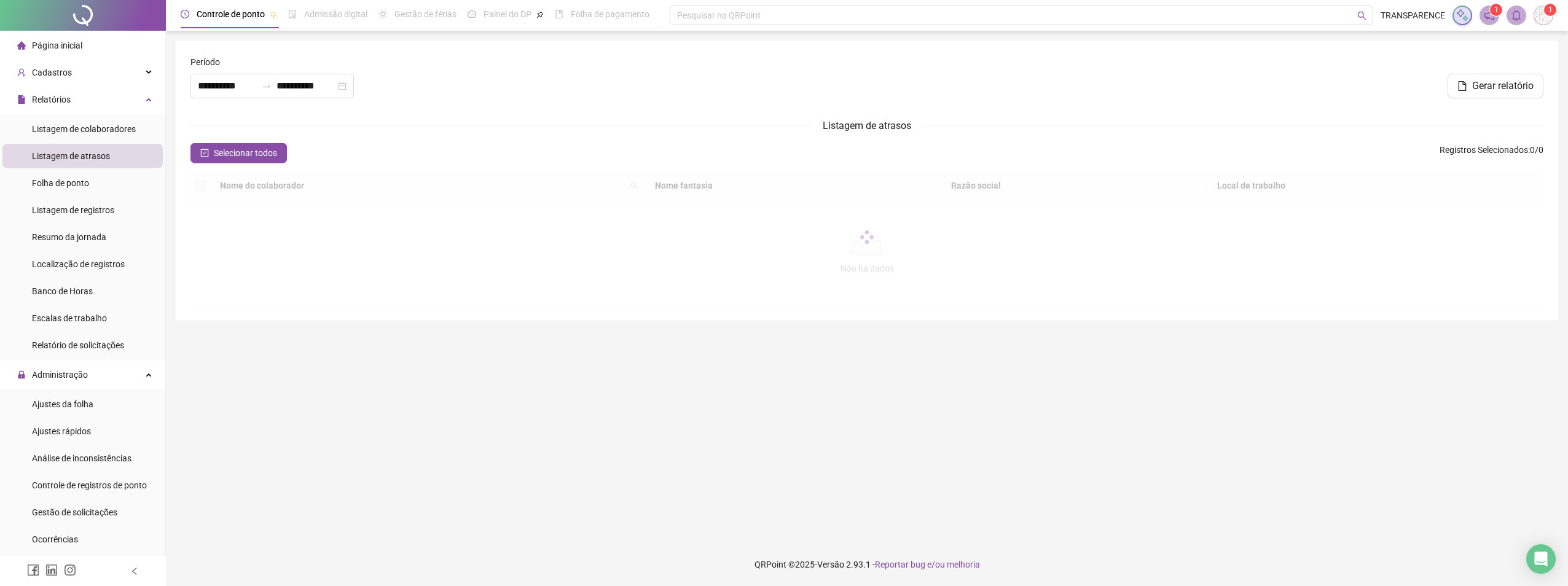
type input "**********"
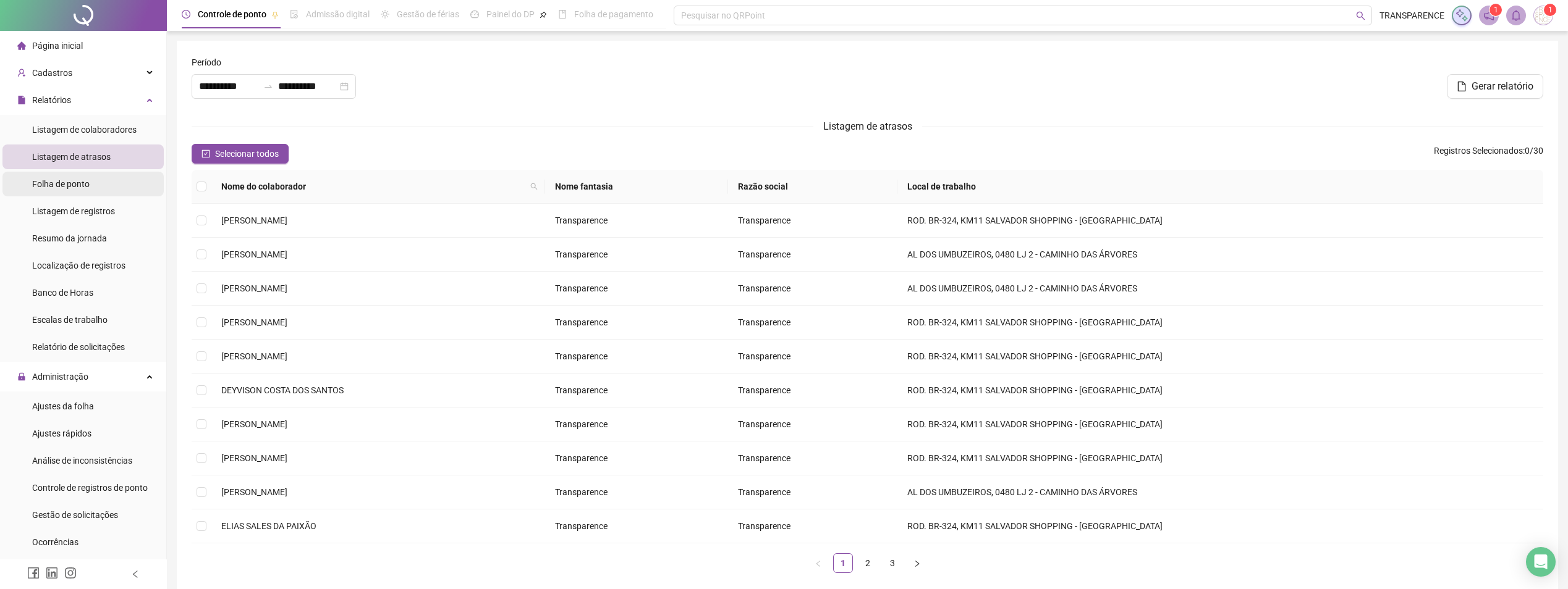
click at [82, 172] on div "Folha de ponto" at bounding box center [61, 184] width 57 height 25
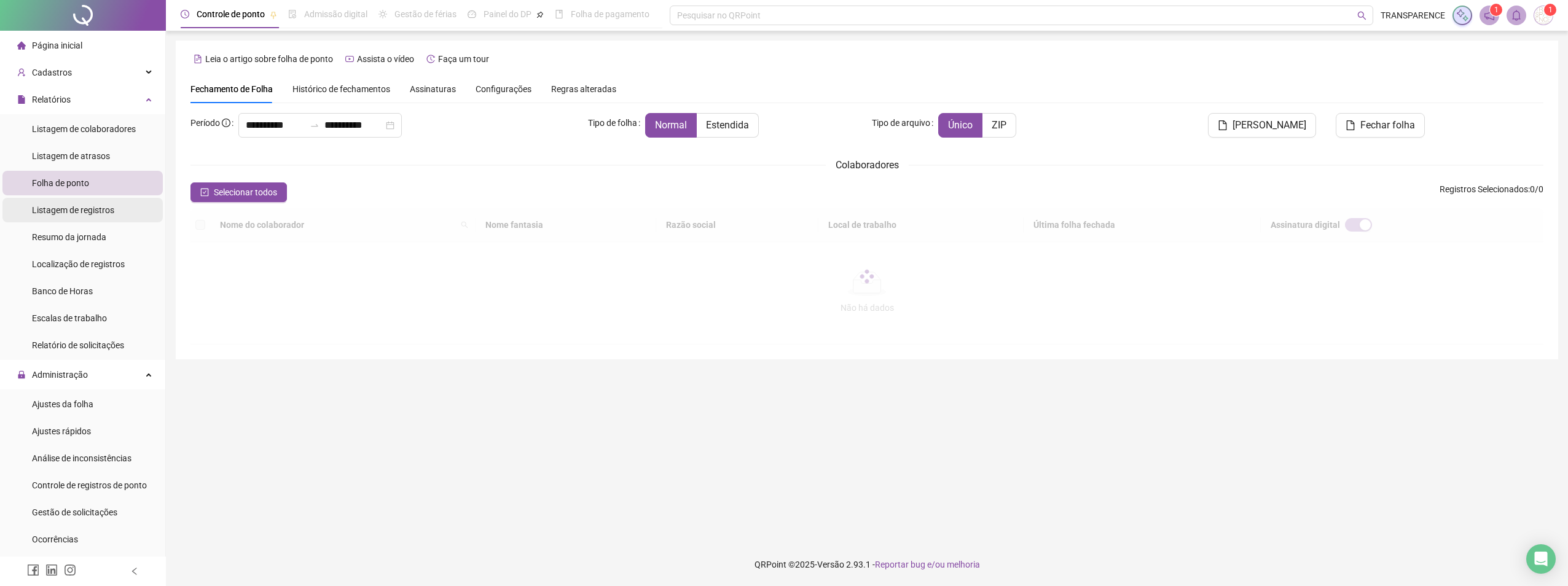
click at [82, 198] on div "Listagem de registros" at bounding box center [73, 210] width 82 height 25
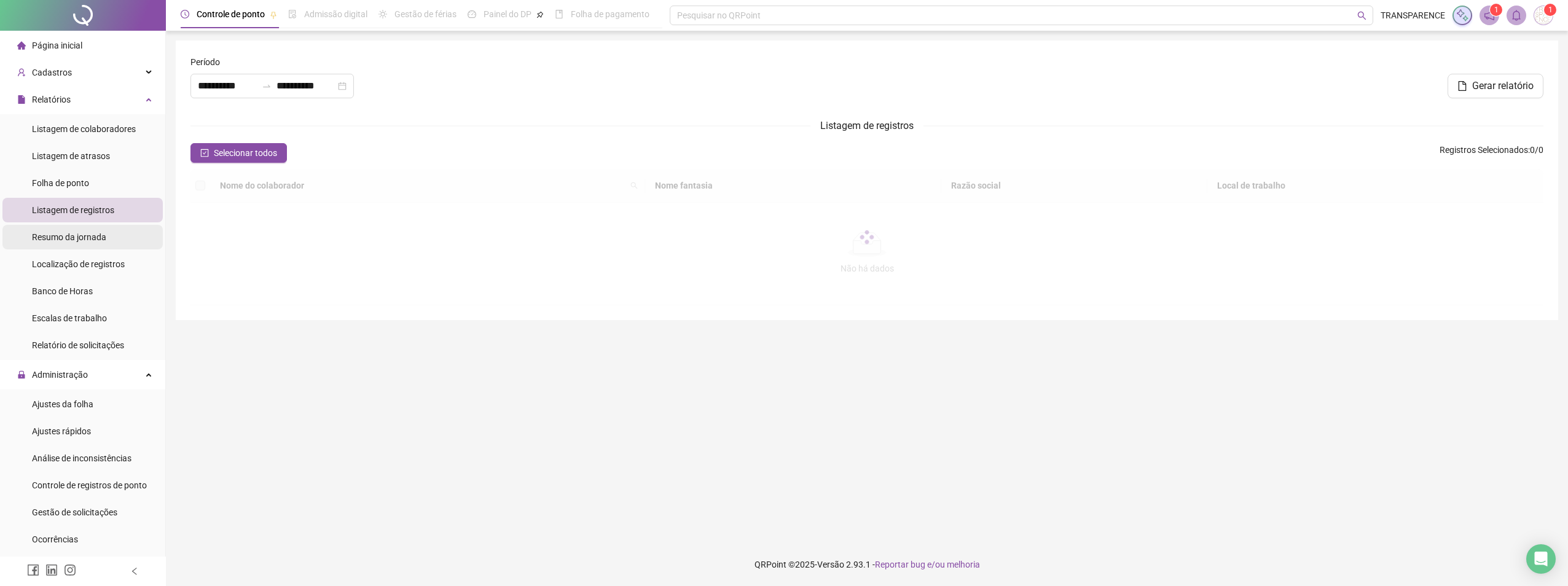
type input "**********"
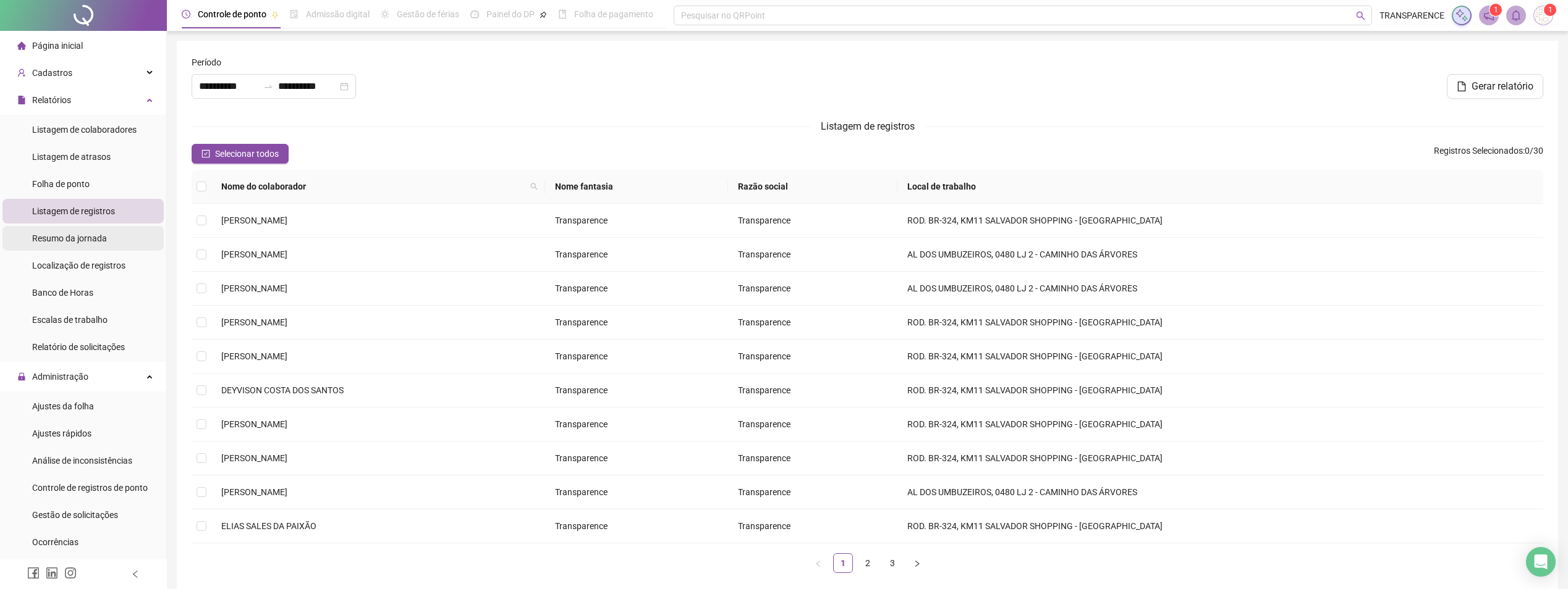
click at [89, 240] on span "Resumo da jornada" at bounding box center [69, 238] width 75 height 10
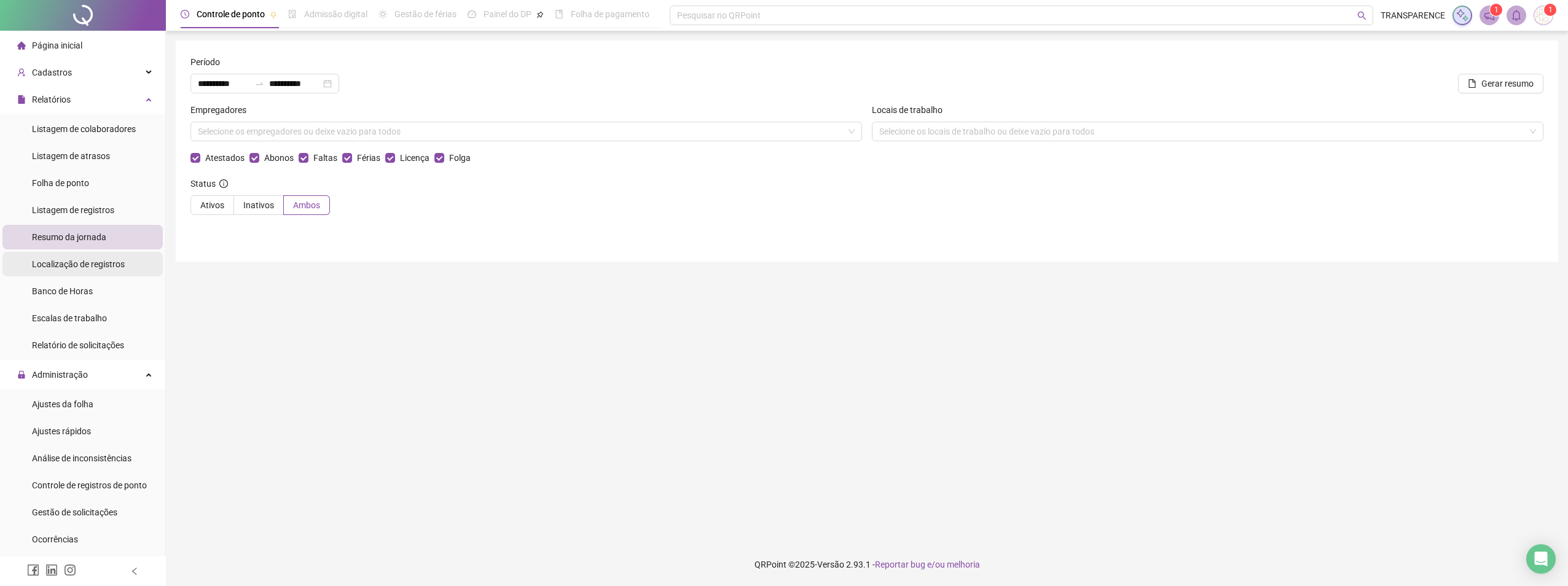
click at [73, 269] on span "Localização de registros" at bounding box center [78, 264] width 93 height 10
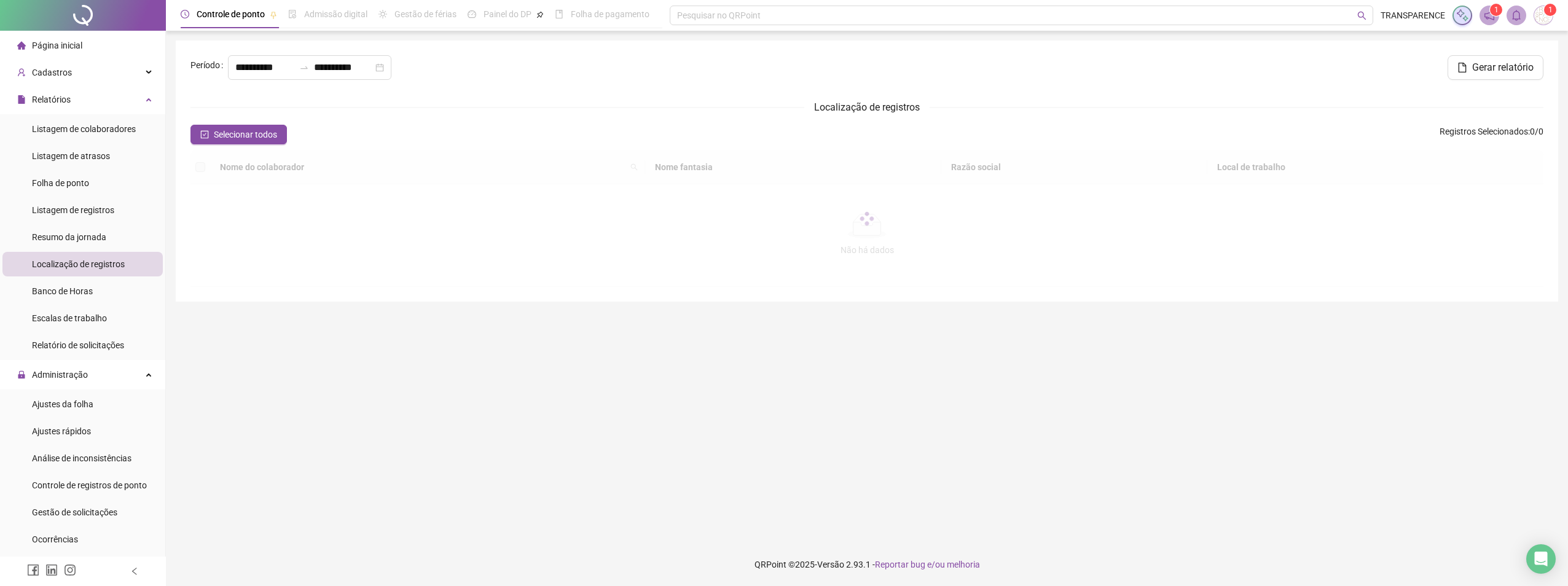
type input "**********"
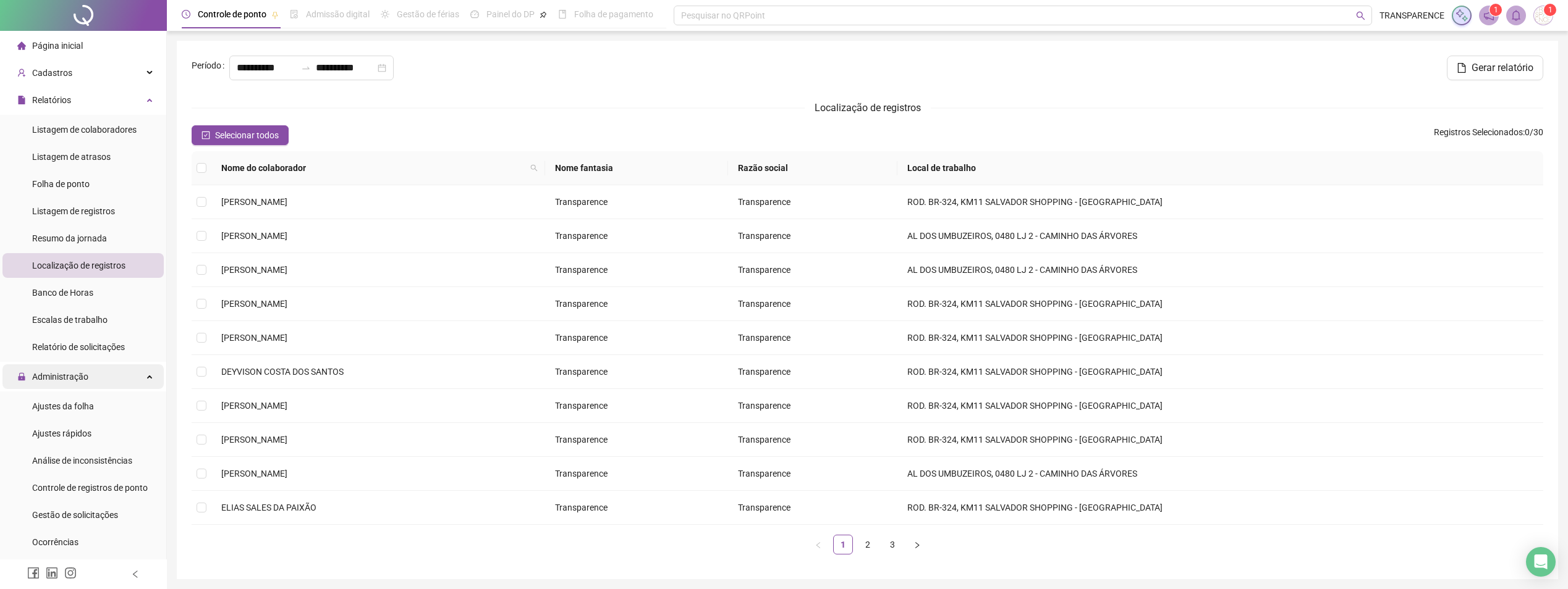
click at [59, 379] on span "Administração" at bounding box center [60, 377] width 56 height 10
click at [60, 378] on span "Administração" at bounding box center [60, 377] width 56 height 10
click at [63, 400] on div "Ajustes da folha" at bounding box center [63, 406] width 62 height 25
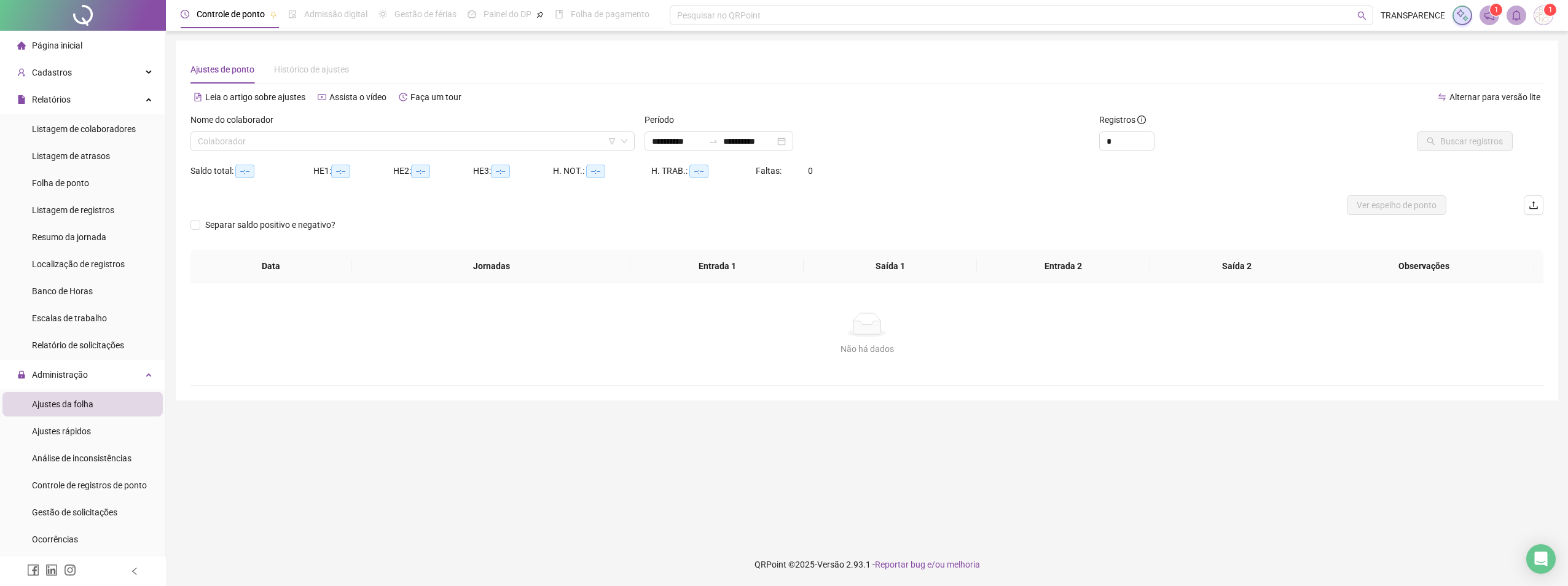
type input "**********"
click at [68, 430] on span "Ajustes rápidos" at bounding box center [61, 431] width 59 height 10
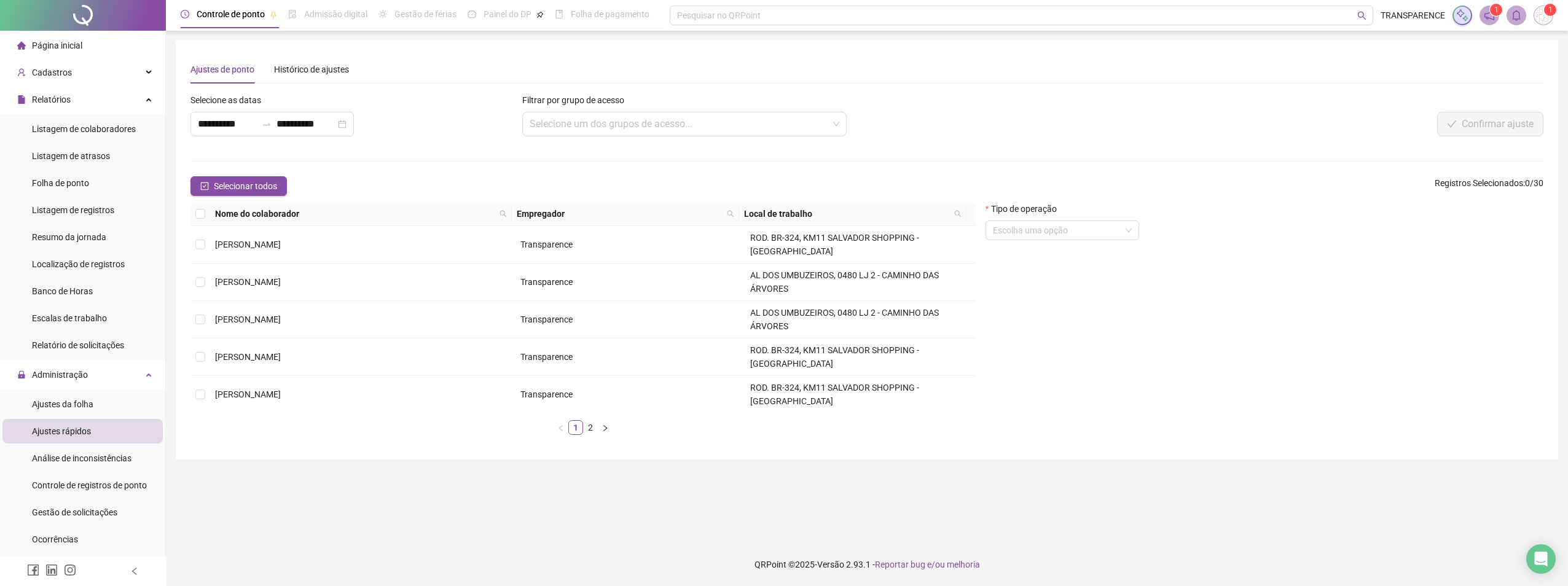
click at [63, 44] on span "Página inicial" at bounding box center [56, 46] width 50 height 10
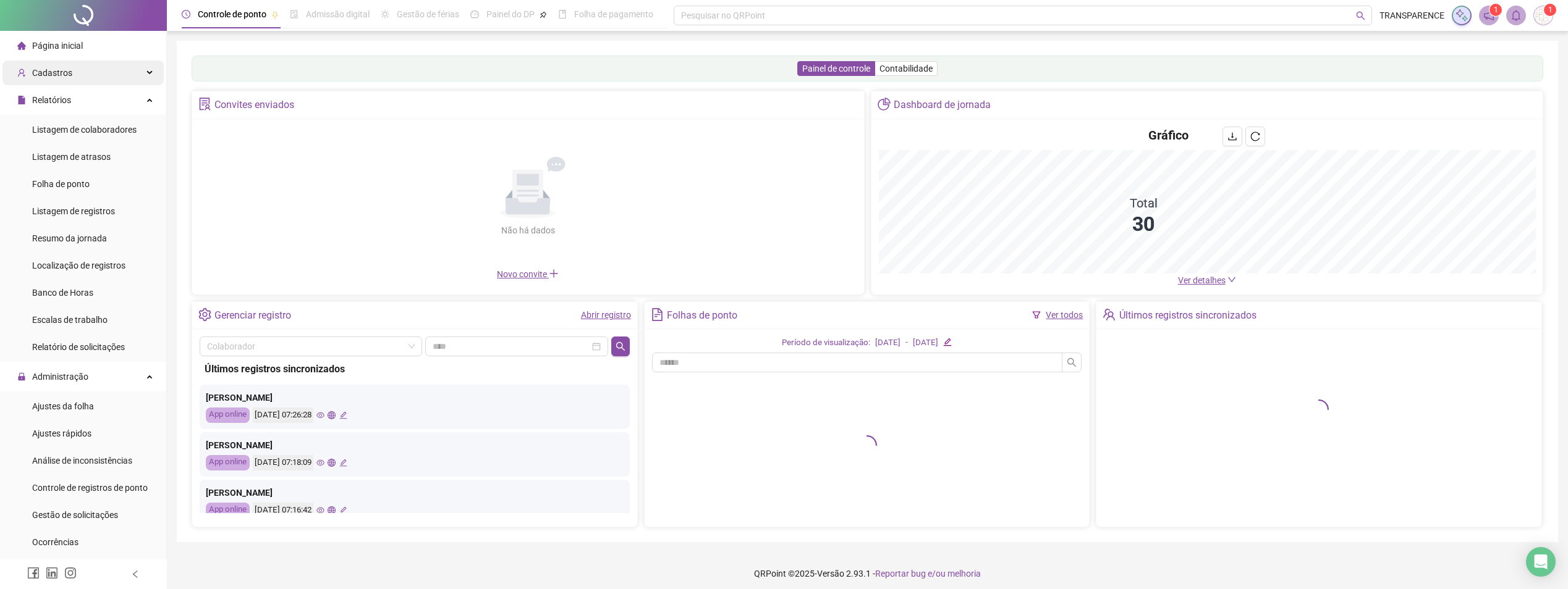
click at [66, 61] on span "Cadastros" at bounding box center [45, 73] width 55 height 25
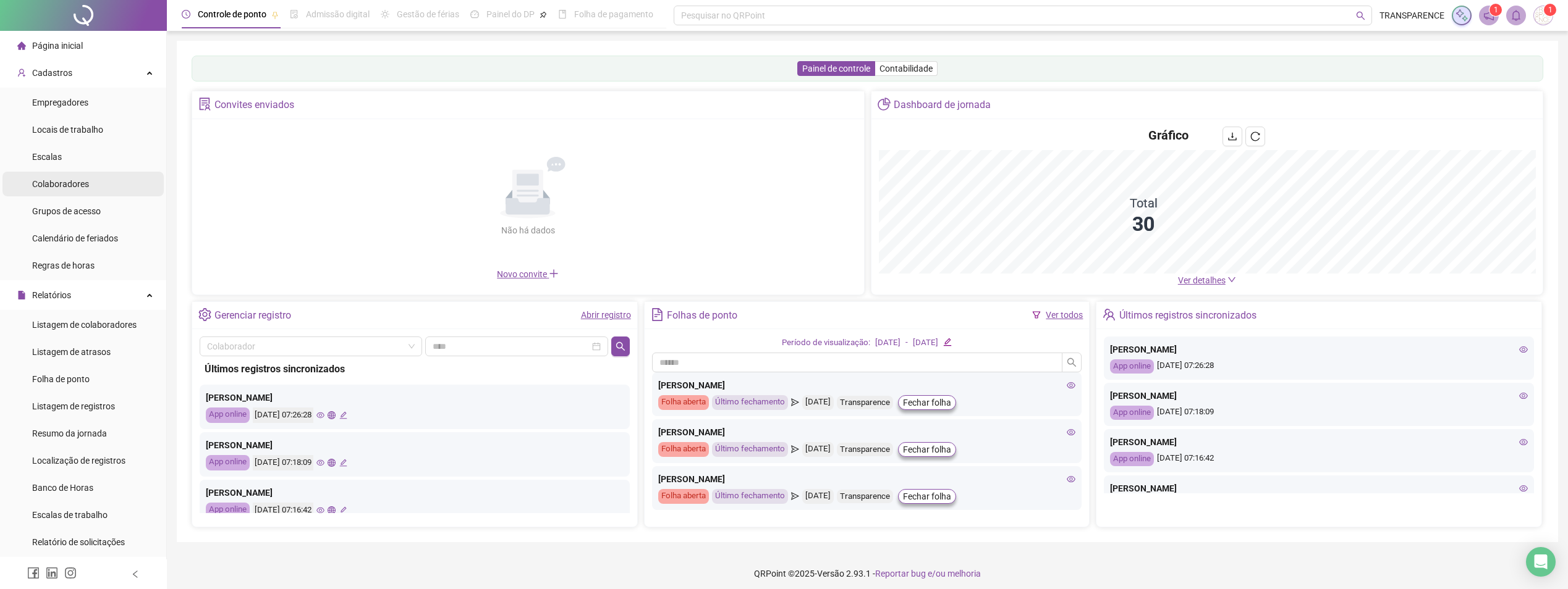
click at [80, 189] on span "Colaboradores" at bounding box center [60, 184] width 57 height 10
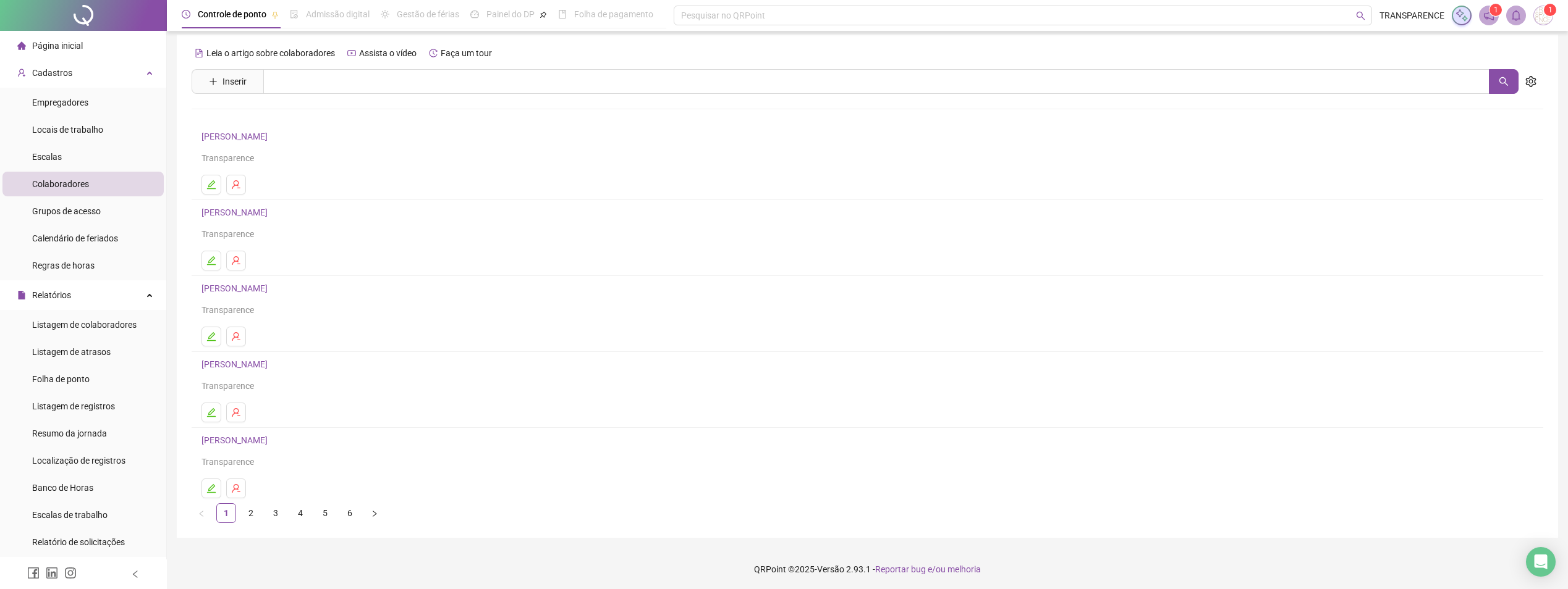
scroll to position [8, 0]
click at [325, 509] on link "5" at bounding box center [325, 511] width 18 height 18
click at [211, 488] on icon "edit" at bounding box center [212, 487] width 9 height 9
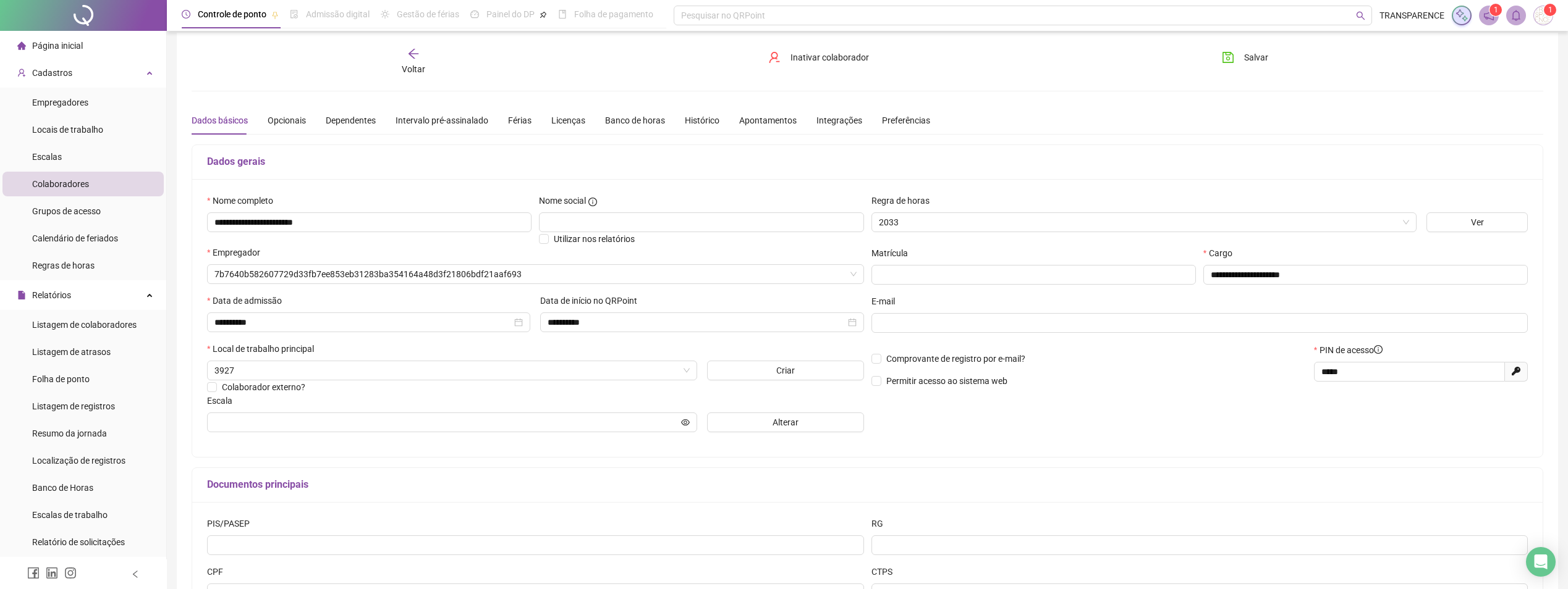
type input "**********"
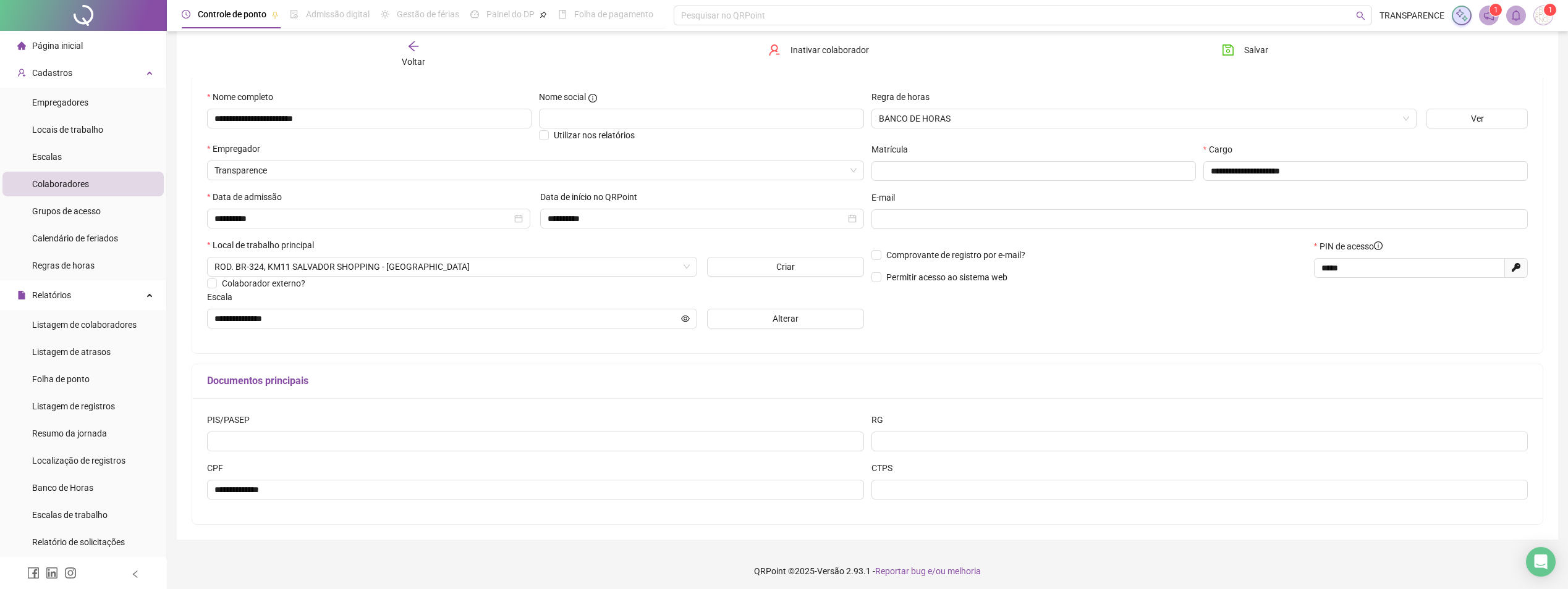
scroll to position [115, 0]
drag, startPoint x: 1324, startPoint y: 265, endPoint x: 1333, endPoint y: 277, distance: 15.0
click at [1356, 269] on input "*****" at bounding box center [1409, 264] width 174 height 13
click at [1326, 281] on div at bounding box center [1421, 279] width 214 height 10
drag, startPoint x: 1317, startPoint y: 261, endPoint x: 1332, endPoint y: 270, distance: 17.5
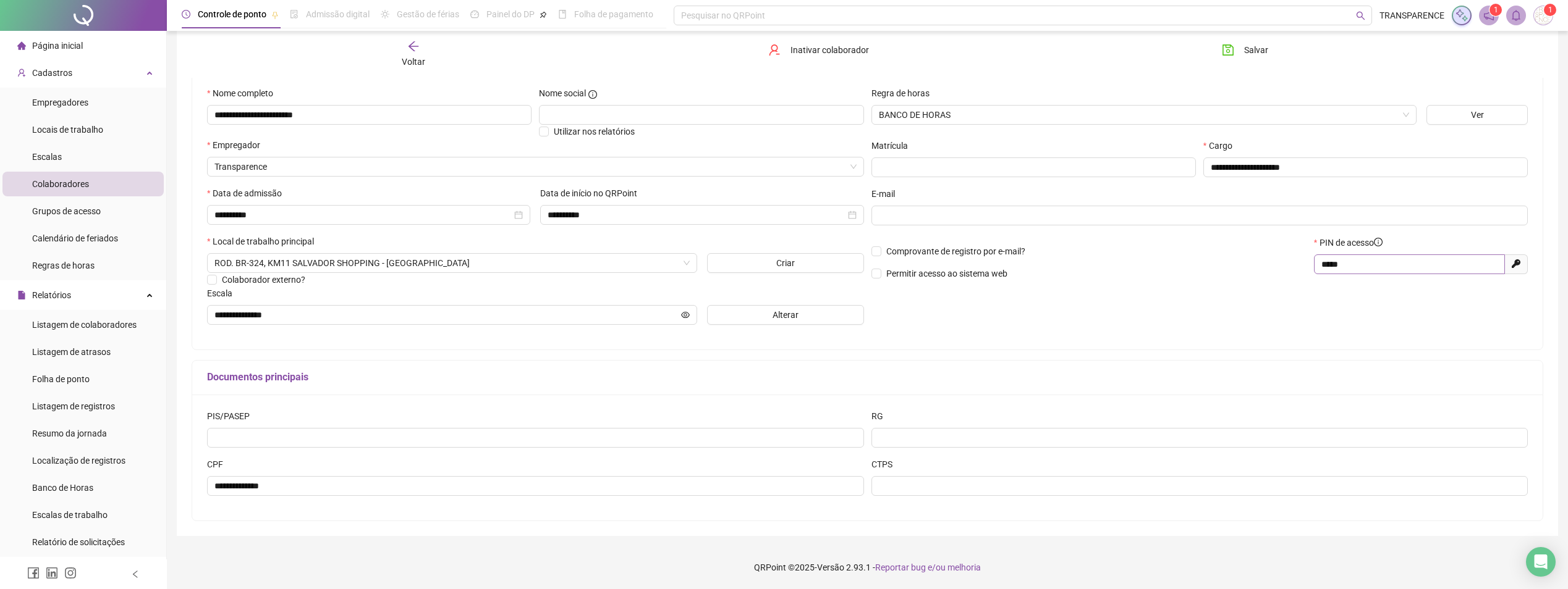
click at [1337, 271] on span "*****" at bounding box center [1409, 264] width 191 height 20
drag, startPoint x: 1320, startPoint y: 266, endPoint x: 1332, endPoint y: 270, distance: 12.6
click at [1332, 270] on span "*****" at bounding box center [1409, 264] width 191 height 20
click at [1328, 270] on span "*****" at bounding box center [1409, 264] width 191 height 20
click at [1321, 265] on span "*****" at bounding box center [1409, 264] width 191 height 20
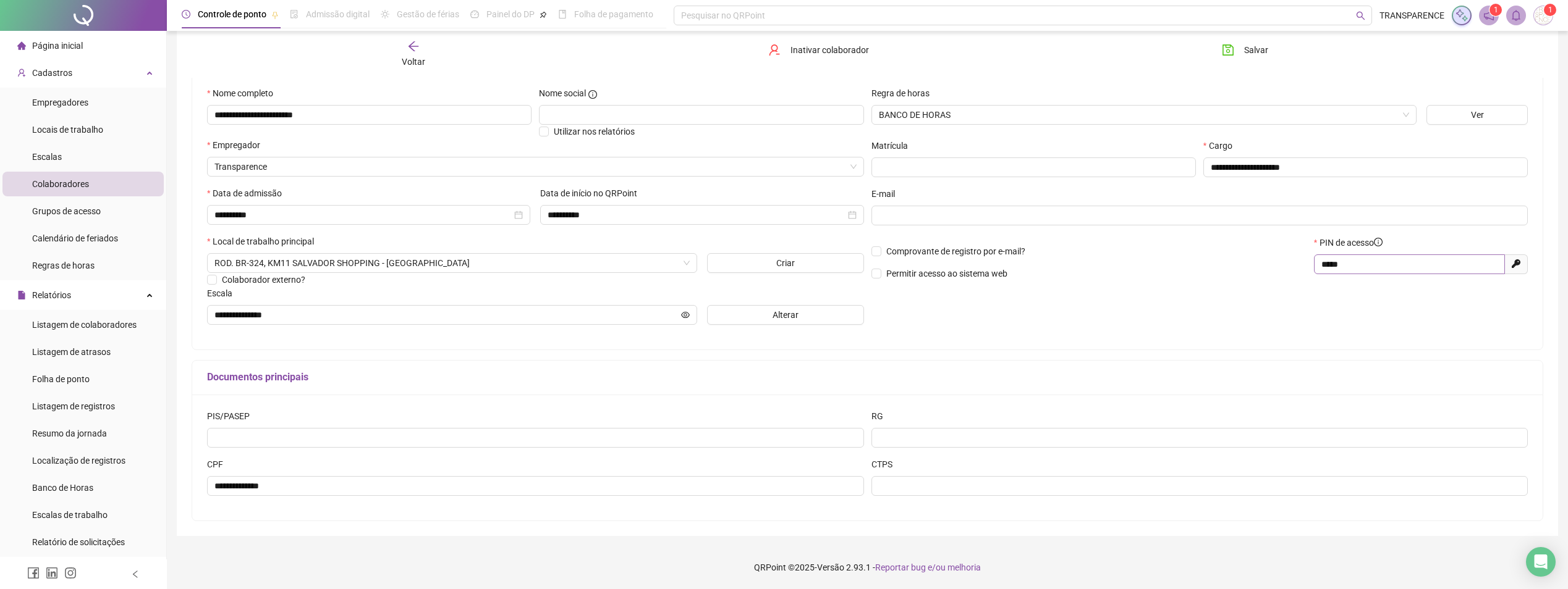
click at [1320, 262] on span "*****" at bounding box center [1409, 264] width 191 height 20
drag, startPoint x: 1321, startPoint y: 261, endPoint x: 1364, endPoint y: 264, distance: 43.1
click at [1367, 263] on input "*****" at bounding box center [1409, 264] width 174 height 13
click at [1103, 363] on div "Documentos principais" at bounding box center [867, 378] width 1350 height 34
click at [404, 53] on div "Voltar" at bounding box center [414, 54] width 217 height 29
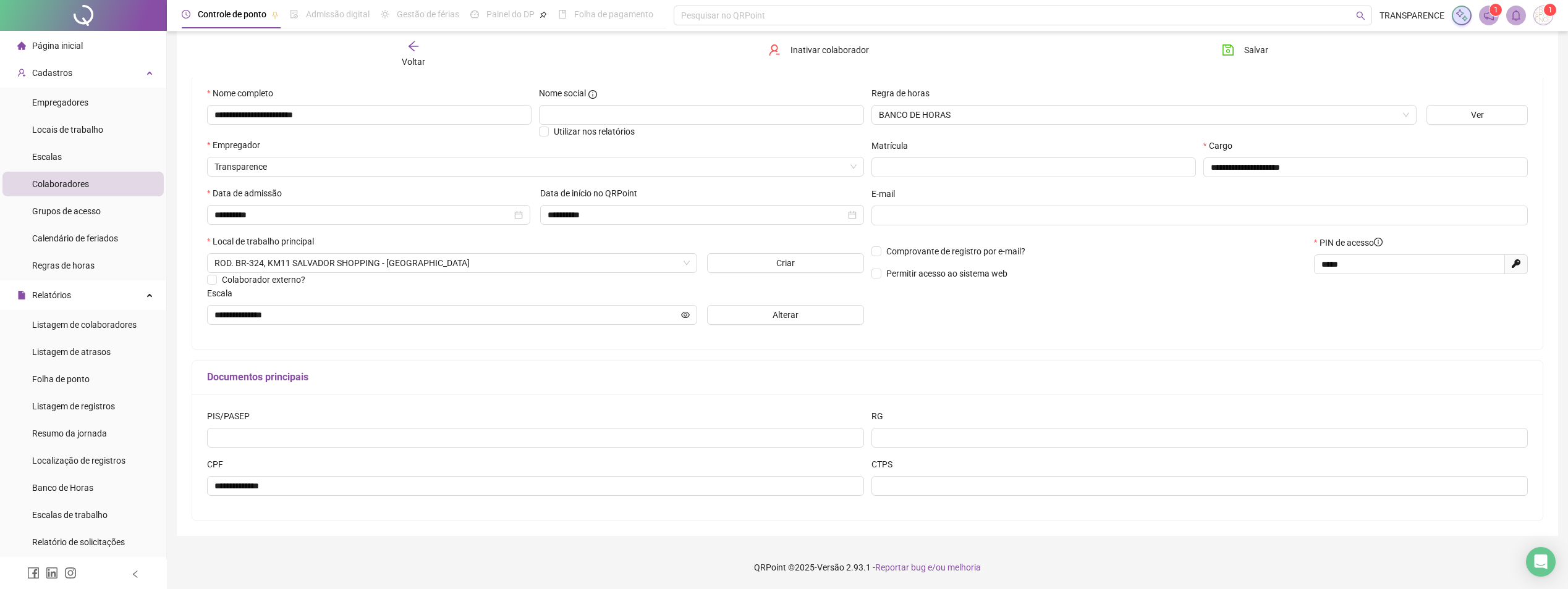
scroll to position [0, 0]
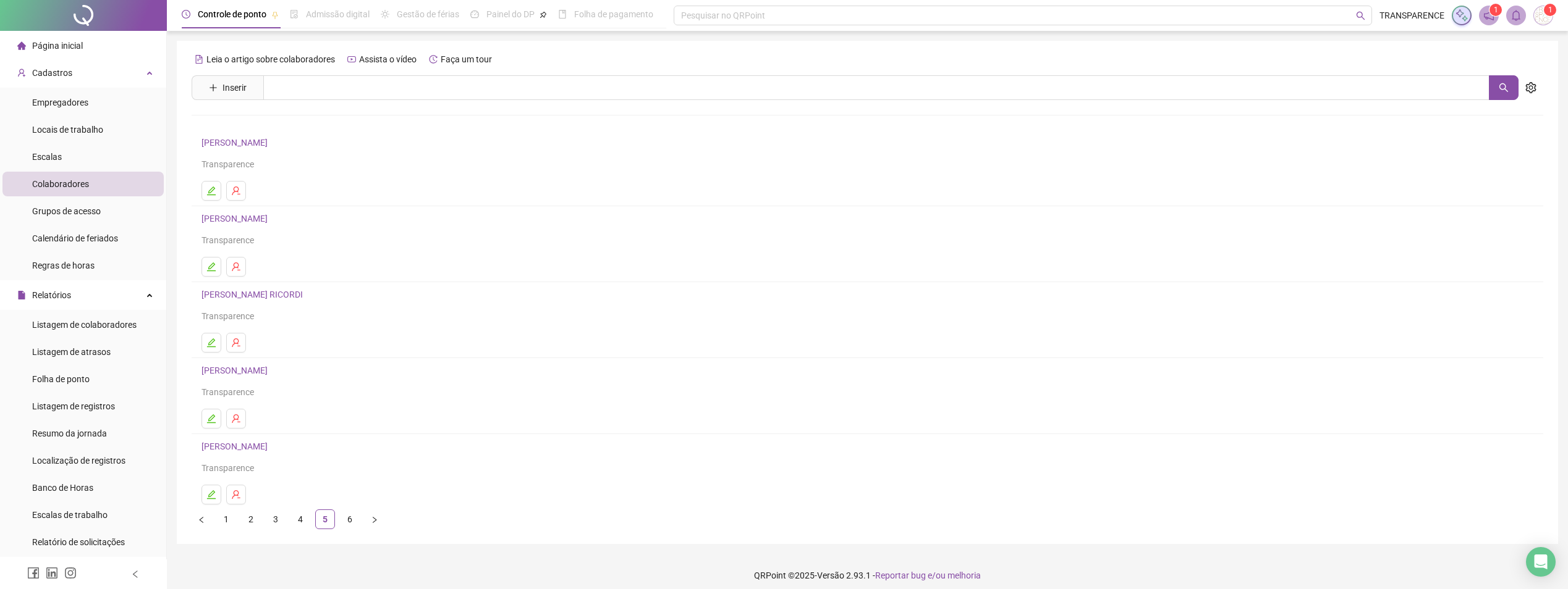
click at [100, 41] on li "Página inicial" at bounding box center [83, 45] width 161 height 25
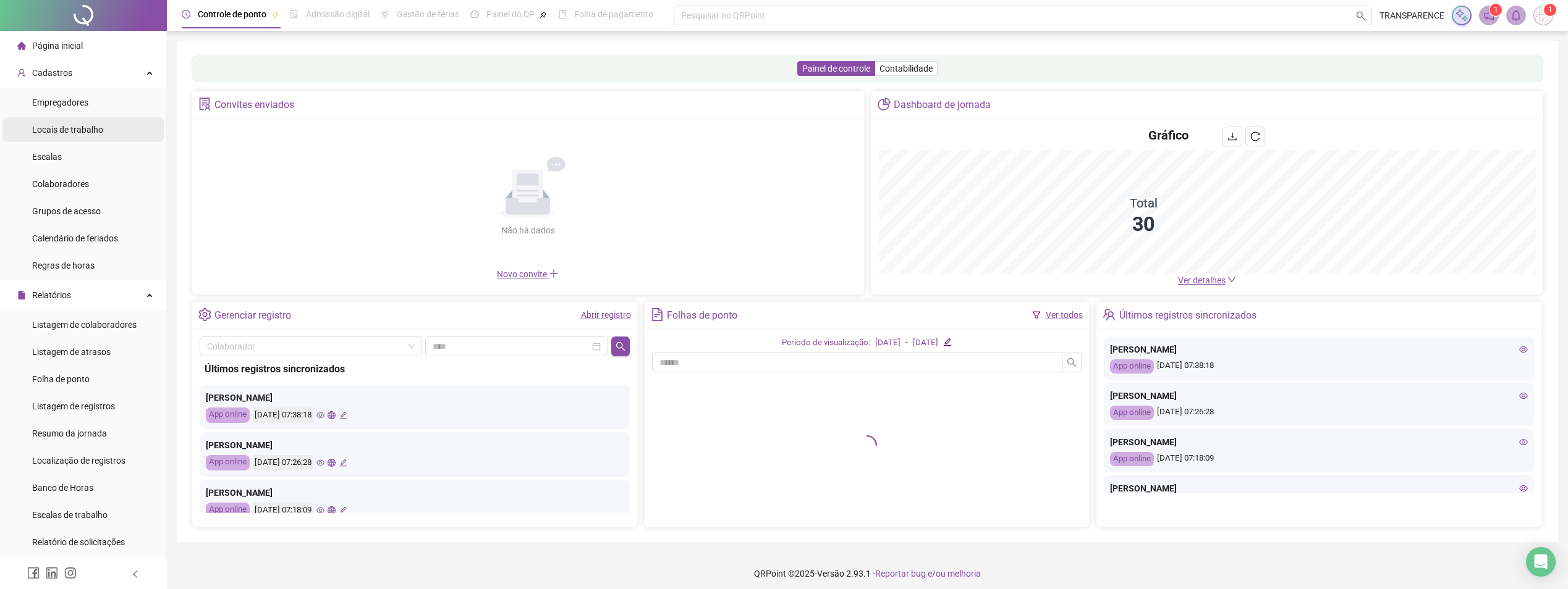
click at [70, 122] on div "Locais de trabalho" at bounding box center [67, 129] width 71 height 25
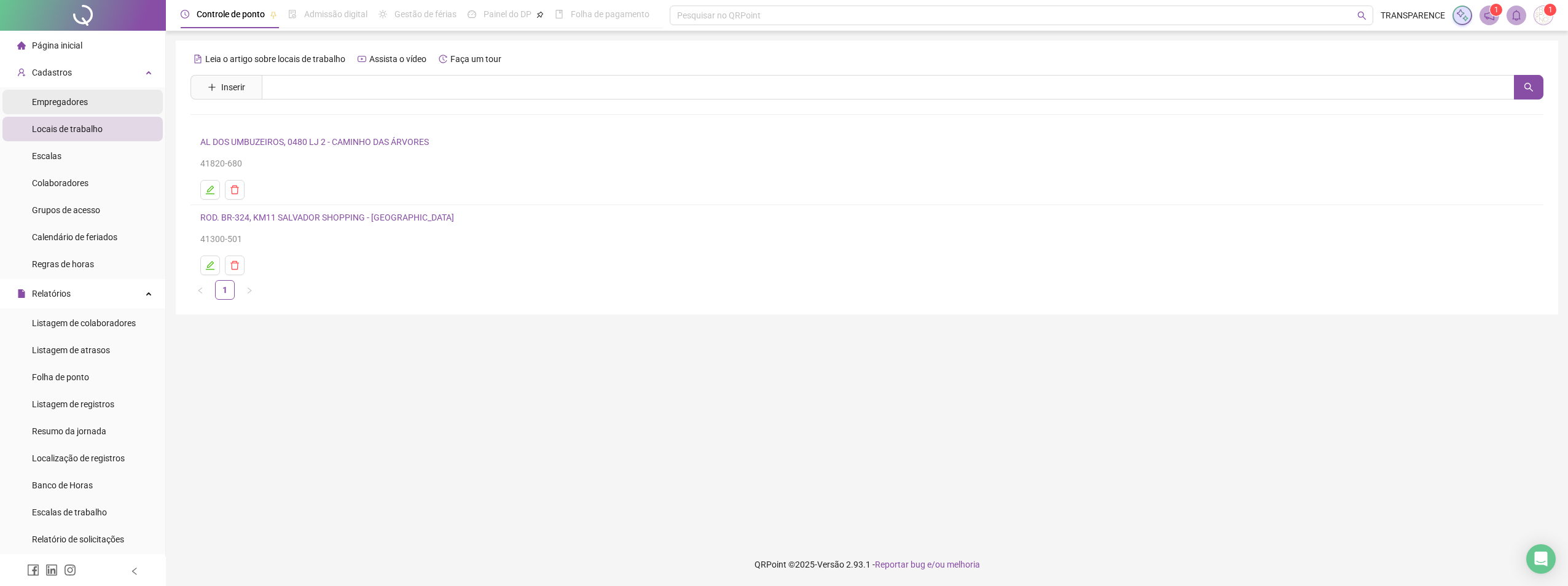
click at [68, 112] on div "Empregadores" at bounding box center [60, 101] width 56 height 25
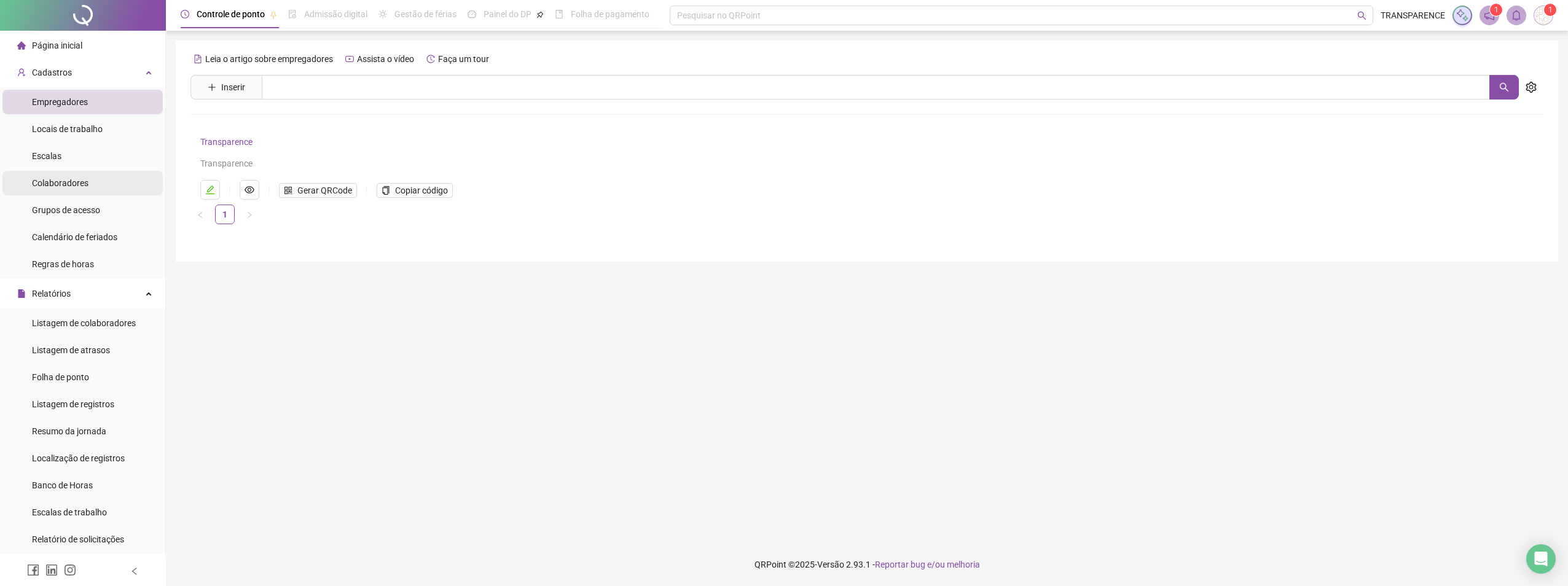
click at [83, 205] on span "Grupos de acesso" at bounding box center [66, 211] width 68 height 10
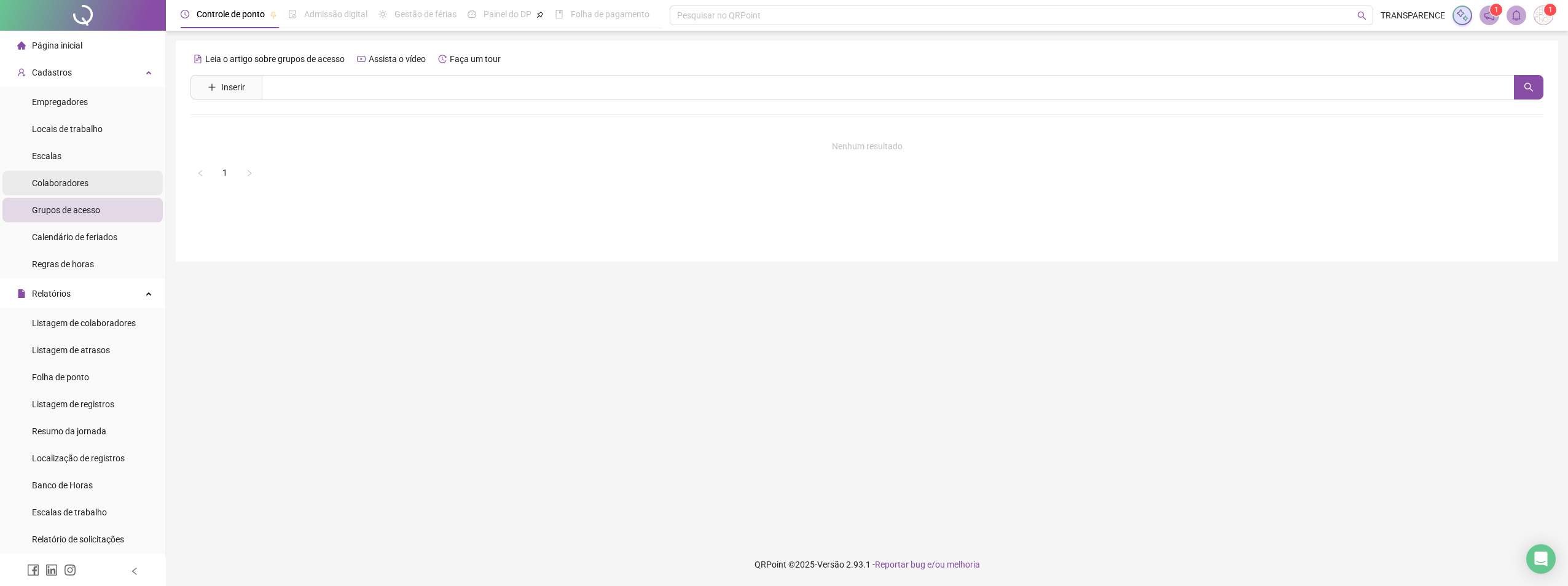
click at [82, 191] on div "Colaboradores" at bounding box center [60, 183] width 56 height 25
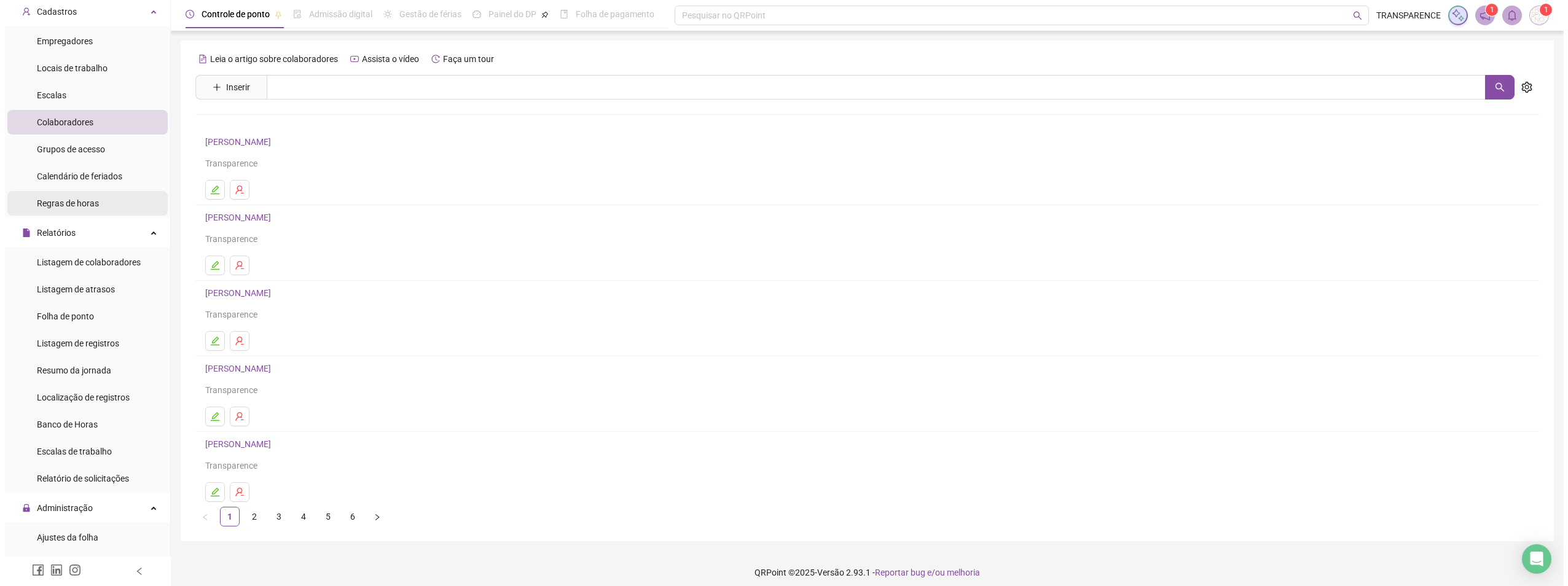
scroll to position [62, 0]
click at [81, 231] on div "Relatórios" at bounding box center [82, 232] width 160 height 25
click at [84, 282] on div "Ajustes da folha" at bounding box center [62, 289] width 62 height 25
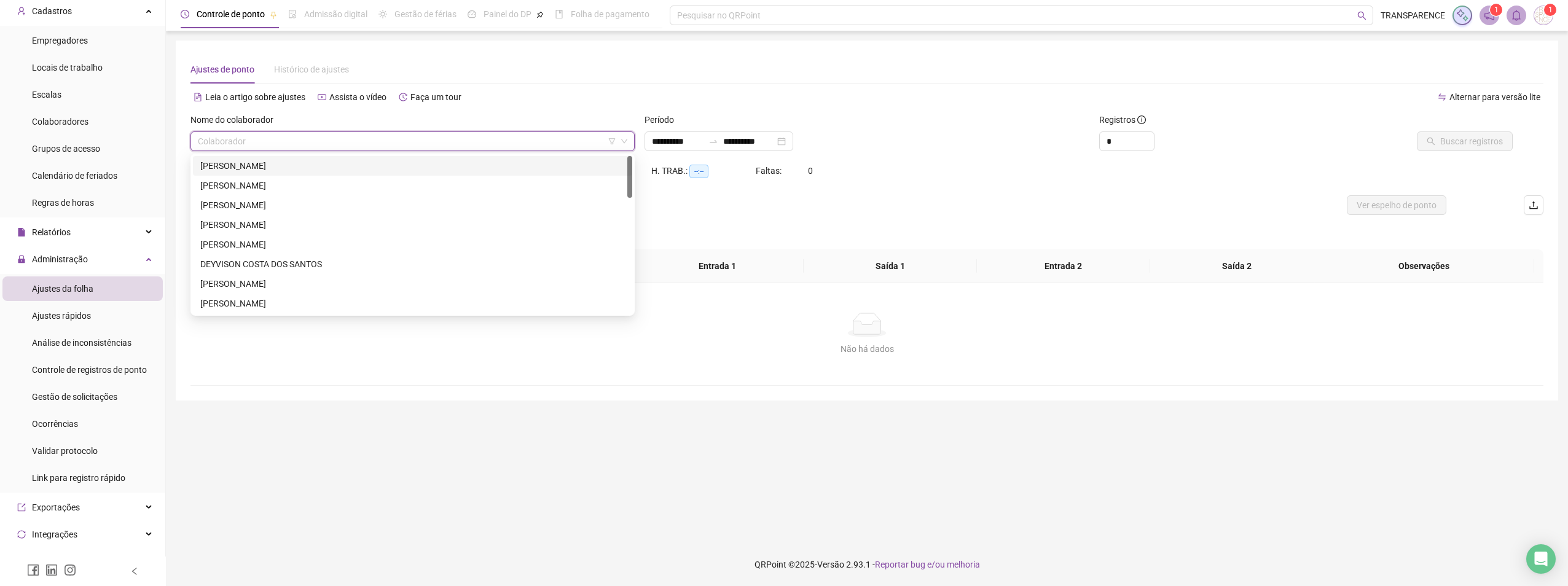
click at [306, 137] on input "search" at bounding box center [407, 141] width 418 height 18
click at [285, 294] on div "[PERSON_NAME] RICORDI" at bounding box center [413, 291] width 425 height 13
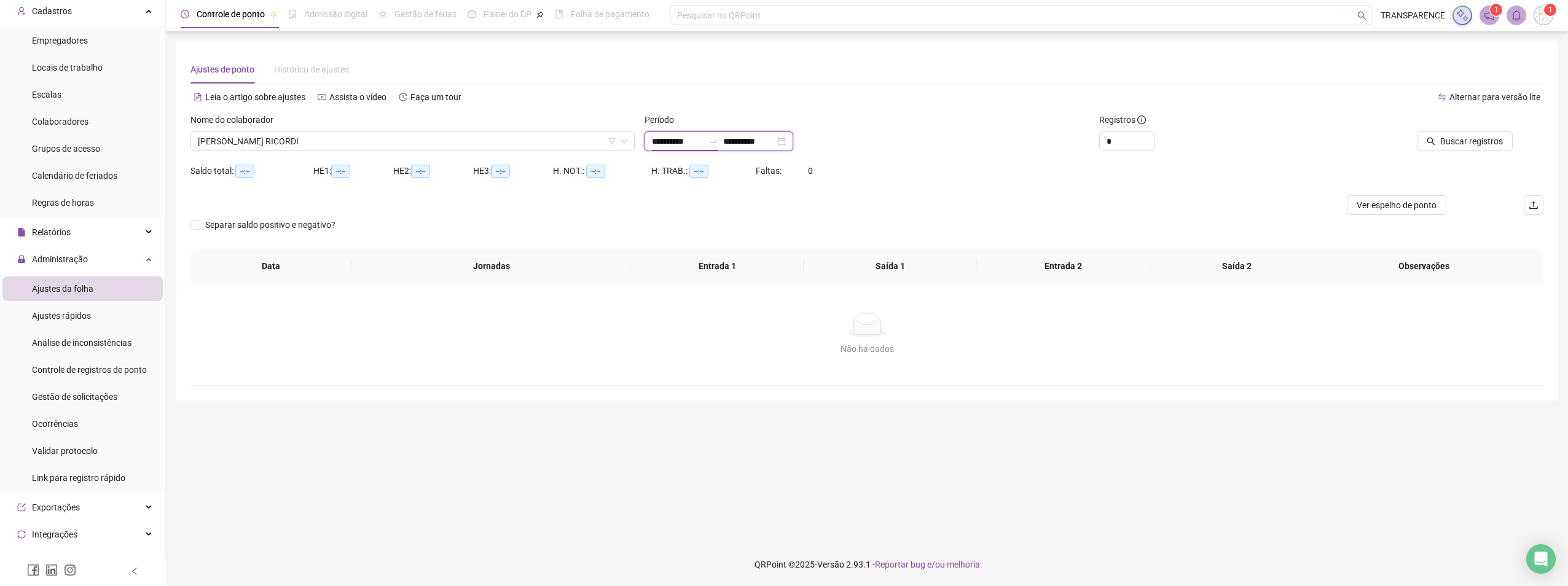
click at [652, 140] on input "**********" at bounding box center [677, 141] width 51 height 13
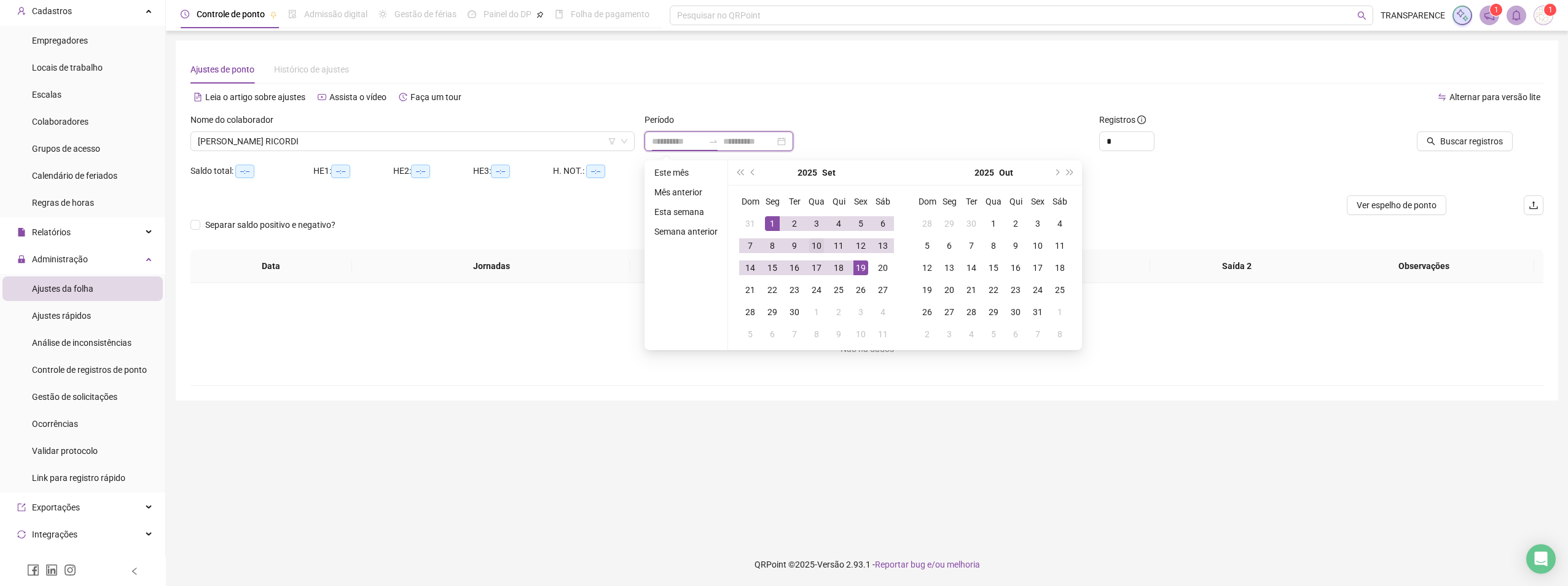
type input "**********"
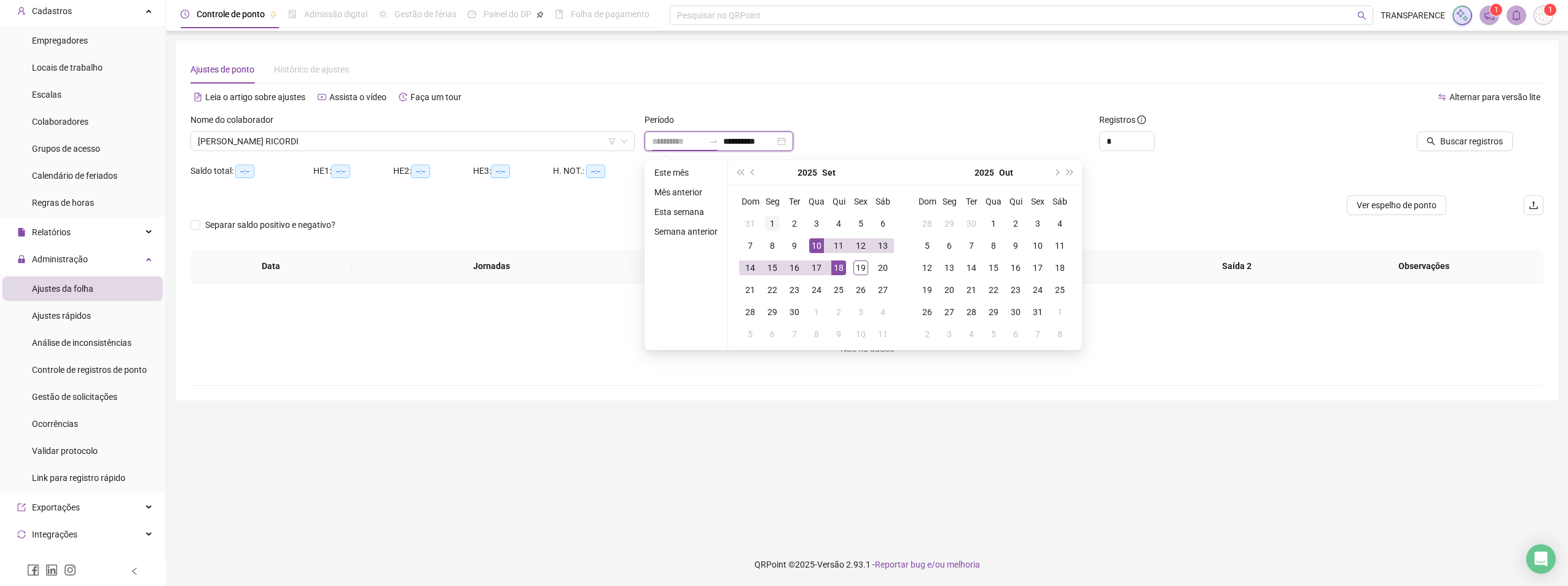
type input "**********"
click at [781, 226] on td "1" at bounding box center [772, 223] width 22 height 22
type input "**********"
click at [857, 264] on div "19" at bounding box center [860, 268] width 15 height 15
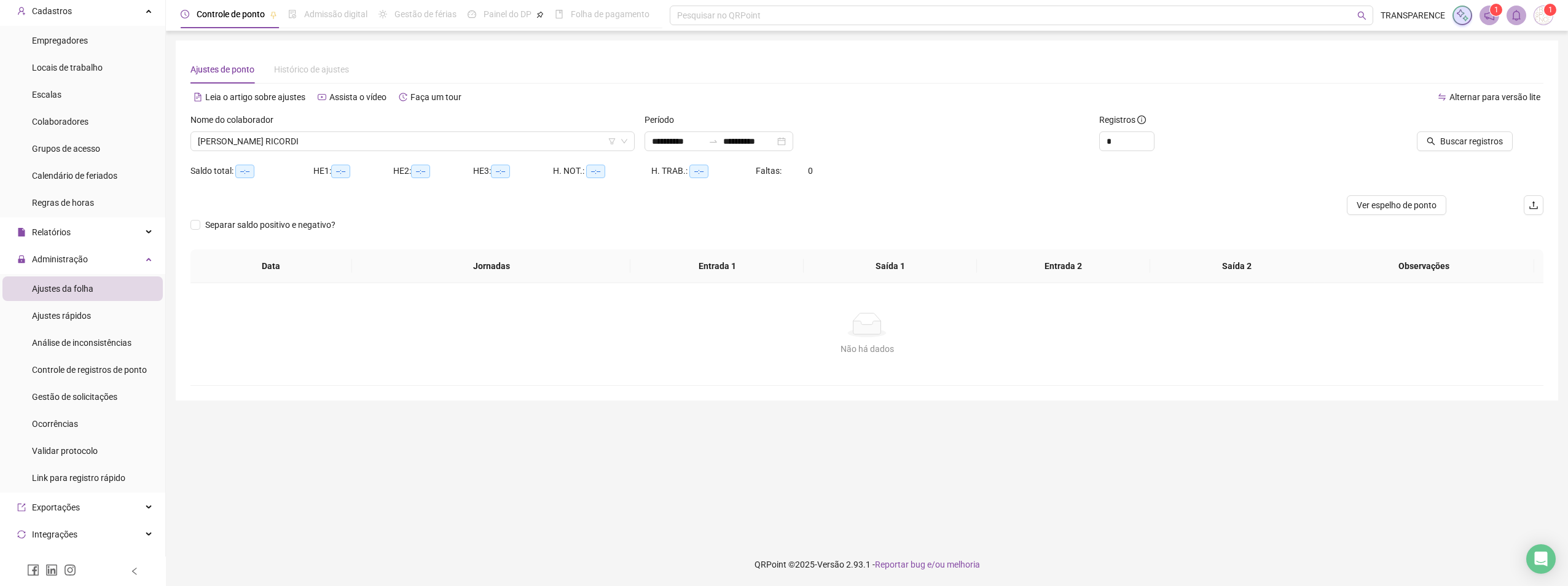
click at [1477, 131] on div at bounding box center [1419, 122] width 187 height 18
click at [1476, 131] on button "Buscar registros" at bounding box center [1464, 141] width 96 height 20
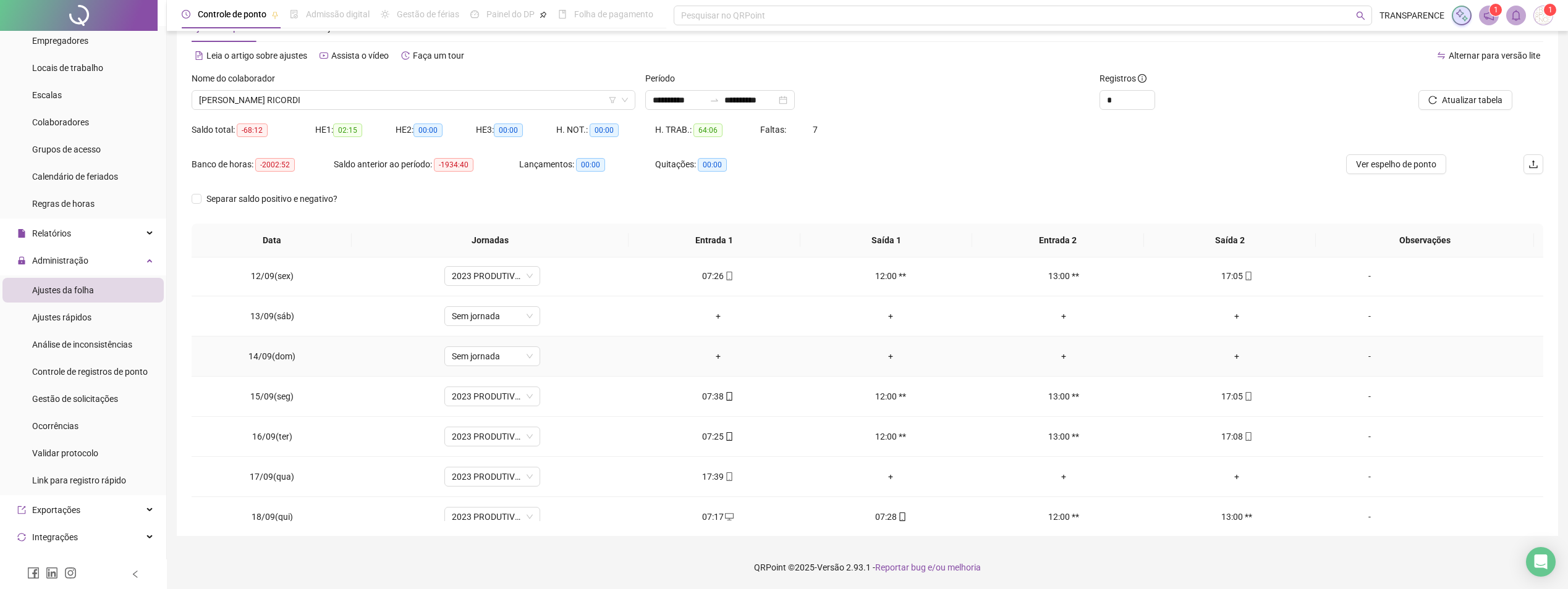
scroll to position [499, 0]
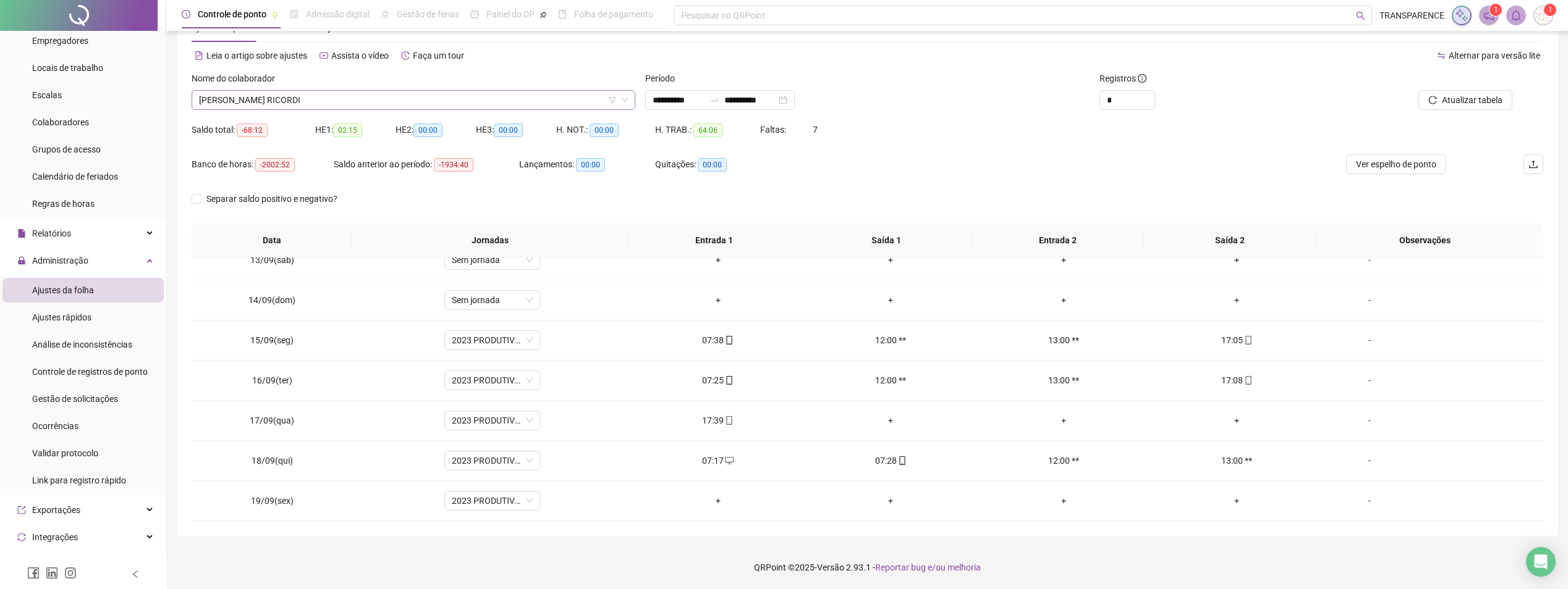
click at [362, 98] on span "[PERSON_NAME] RICORDI" at bounding box center [413, 99] width 429 height 18
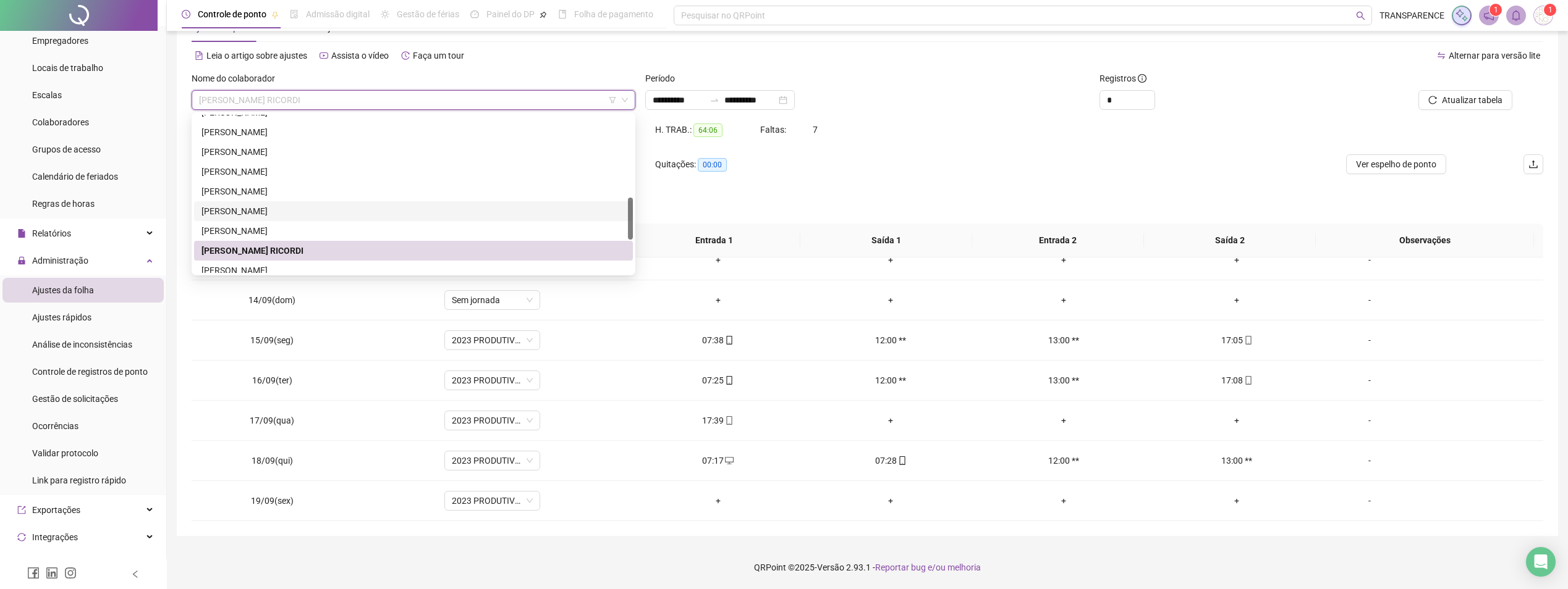
scroll to position [435, 0]
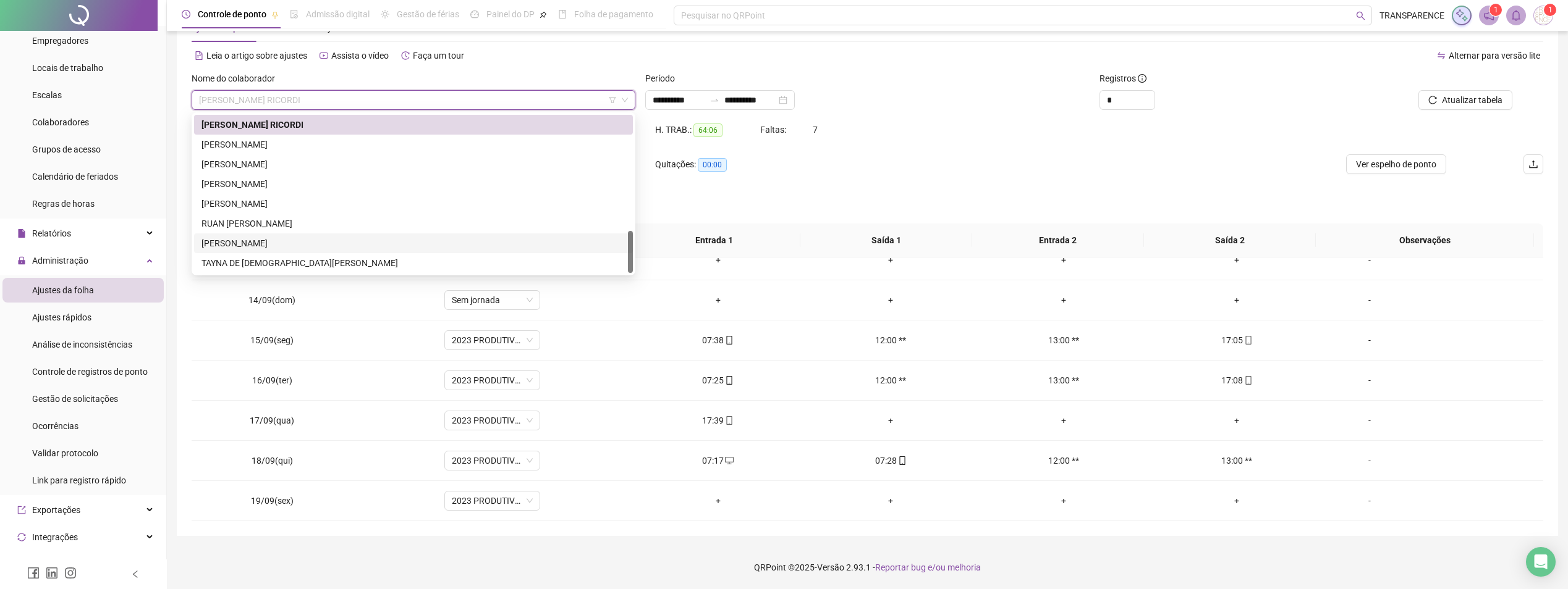
drag, startPoint x: 292, startPoint y: 236, endPoint x: 341, endPoint y: 217, distance: 52.6
click at [293, 235] on div "[PERSON_NAME]" at bounding box center [413, 243] width 439 height 20
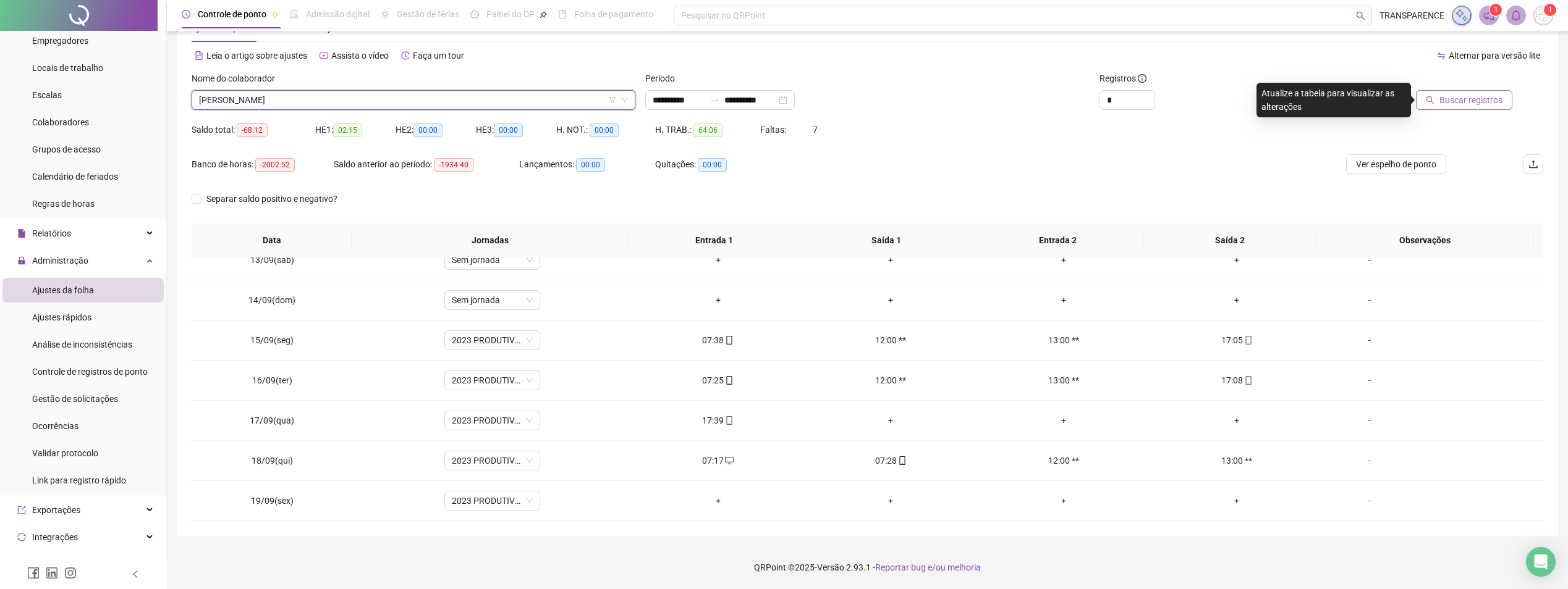
click at [1471, 90] on button "Buscar registros" at bounding box center [1464, 99] width 96 height 20
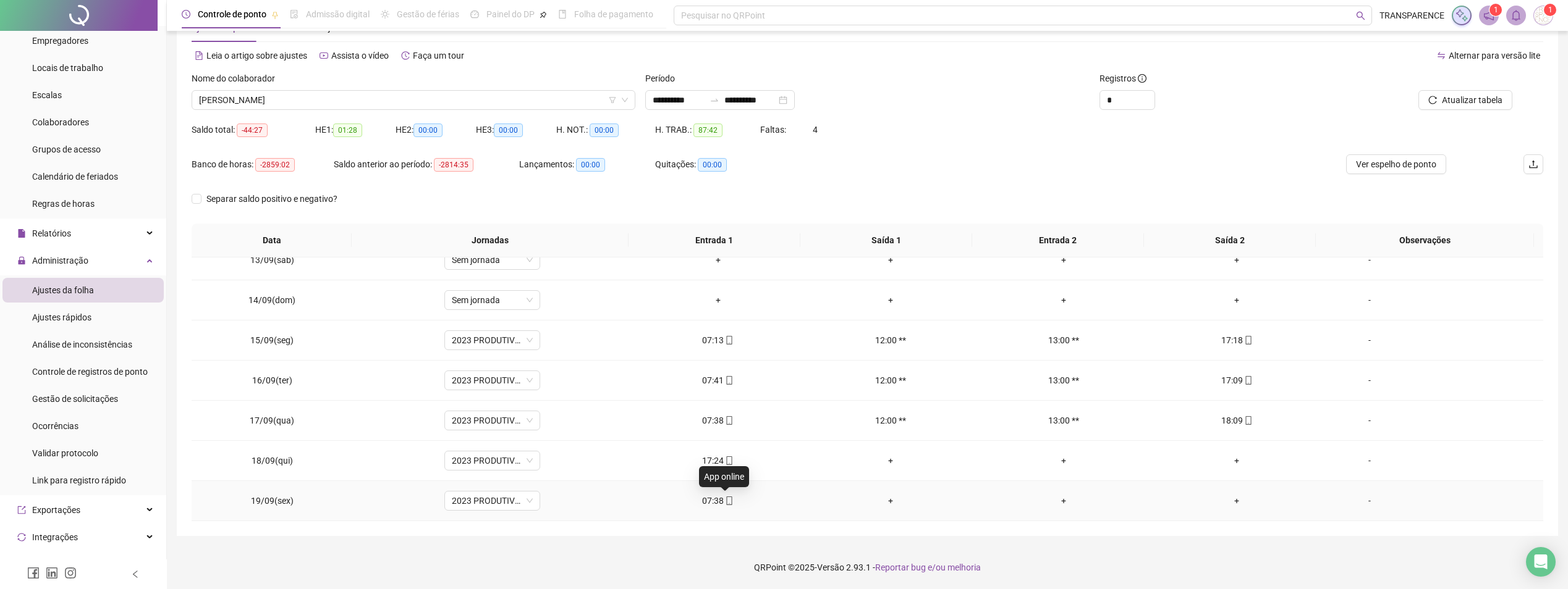
click at [725, 499] on icon "mobile" at bounding box center [730, 501] width 9 height 9
type input "**********"
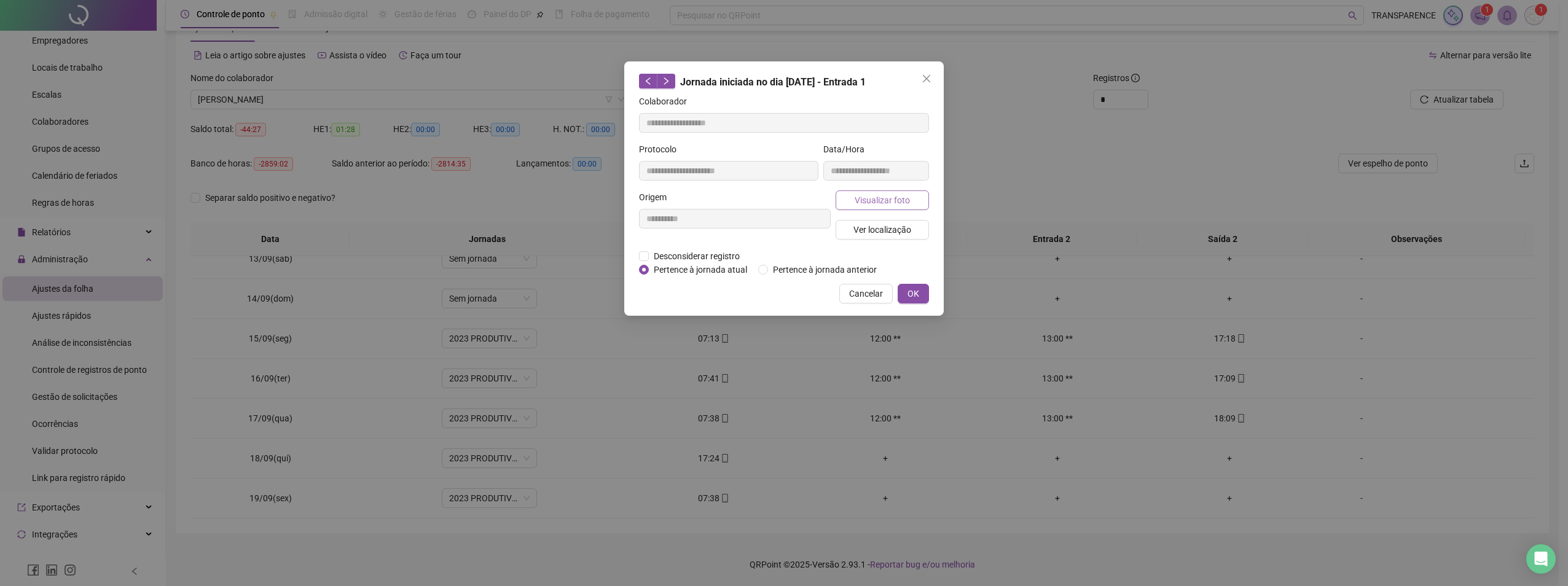
click at [884, 199] on span "Visualizar foto" at bounding box center [882, 200] width 55 height 13
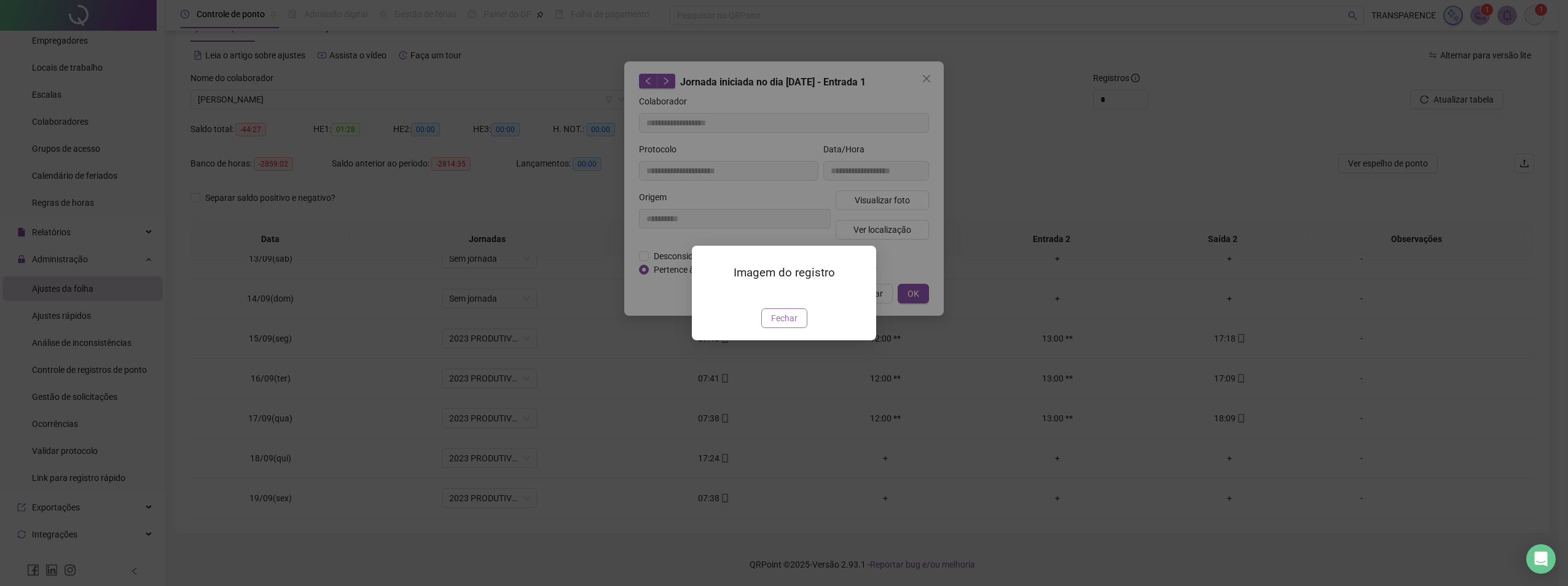
click at [790, 325] on span "Fechar" at bounding box center [784, 318] width 27 height 13
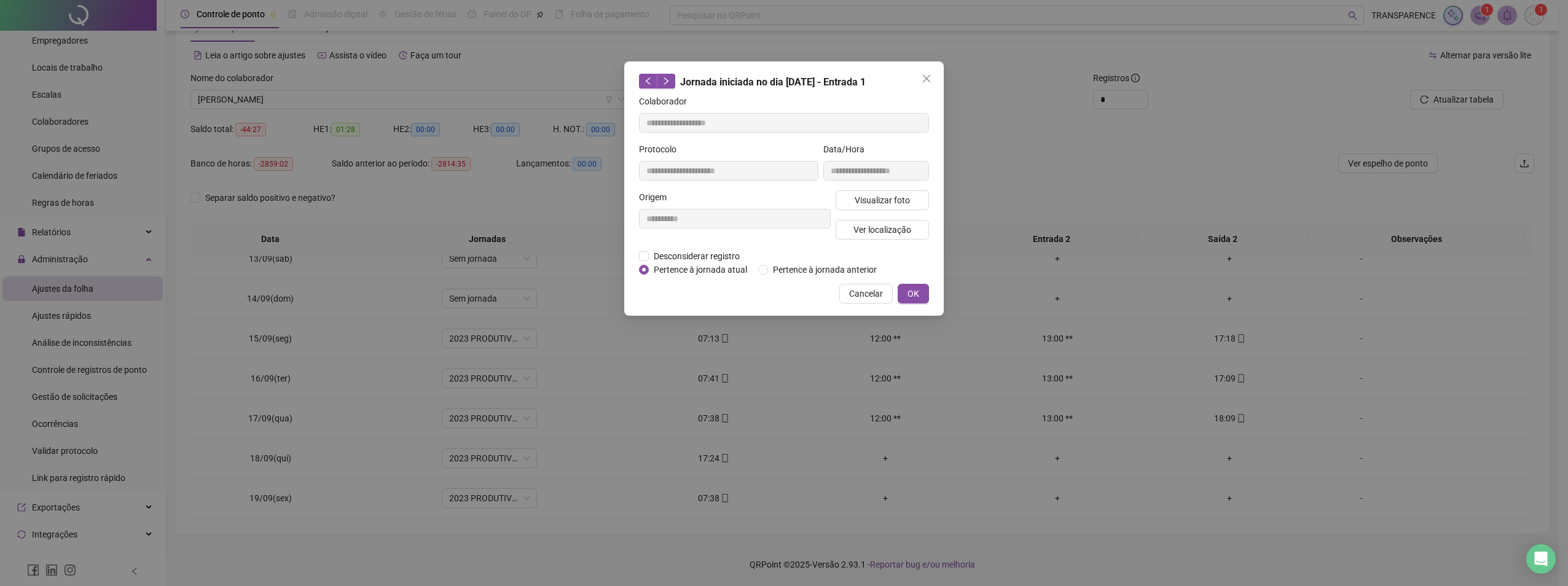
click at [881, 247] on div "Visualizar foto Ver localização" at bounding box center [882, 219] width 98 height 59
click at [884, 216] on div "Visualizar foto Ver localização" at bounding box center [882, 219] width 98 height 59
click at [879, 225] on span "Ver localização" at bounding box center [882, 230] width 58 height 13
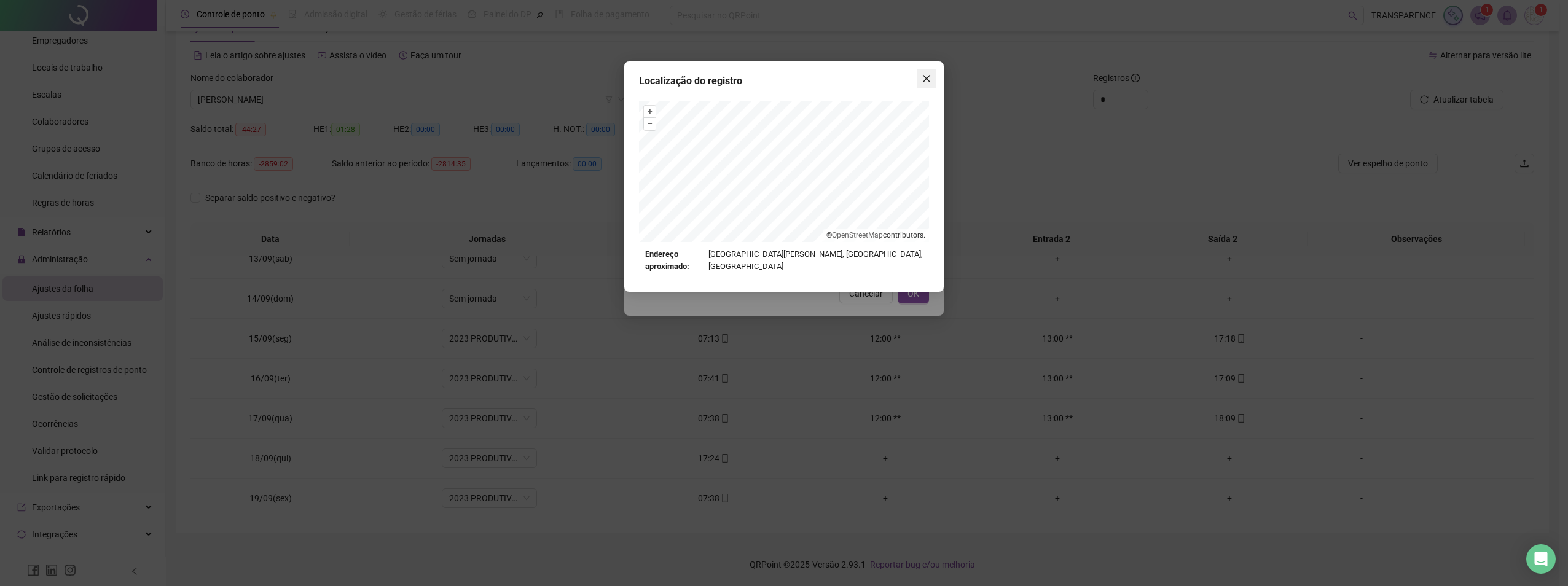
click at [930, 78] on icon "close" at bounding box center [926, 79] width 10 height 10
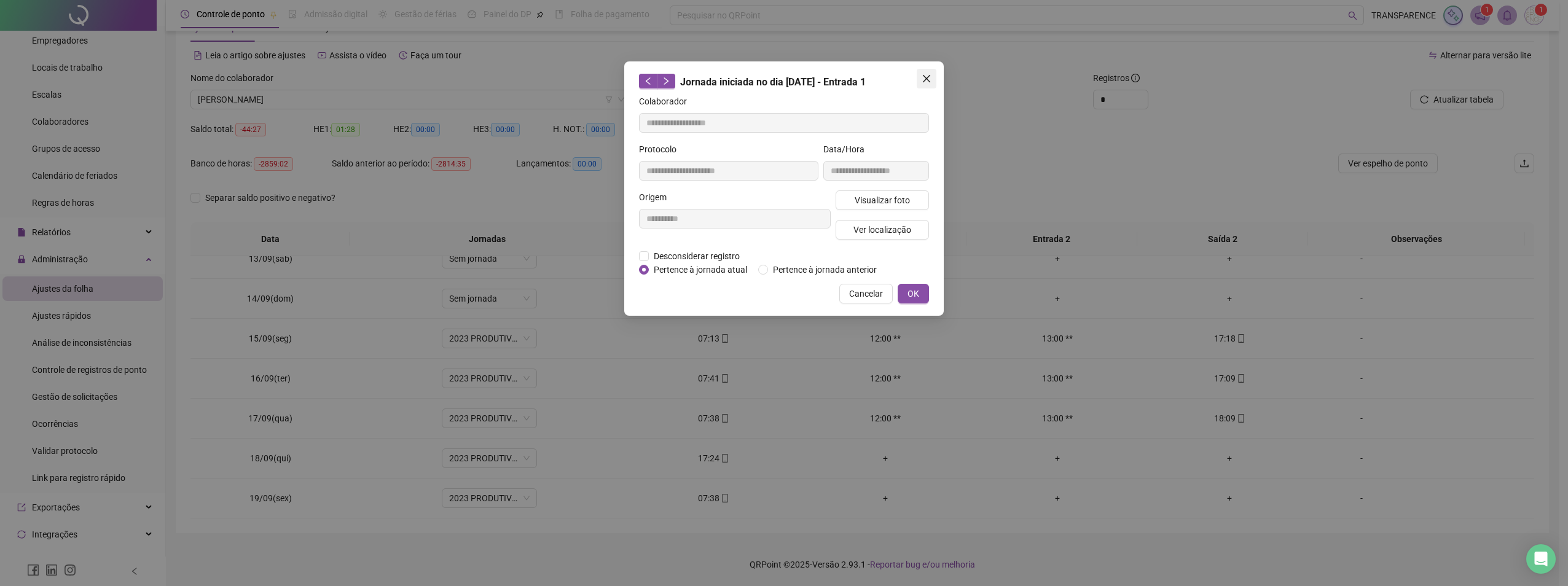
click at [931, 70] on button "Close" at bounding box center [926, 79] width 20 height 20
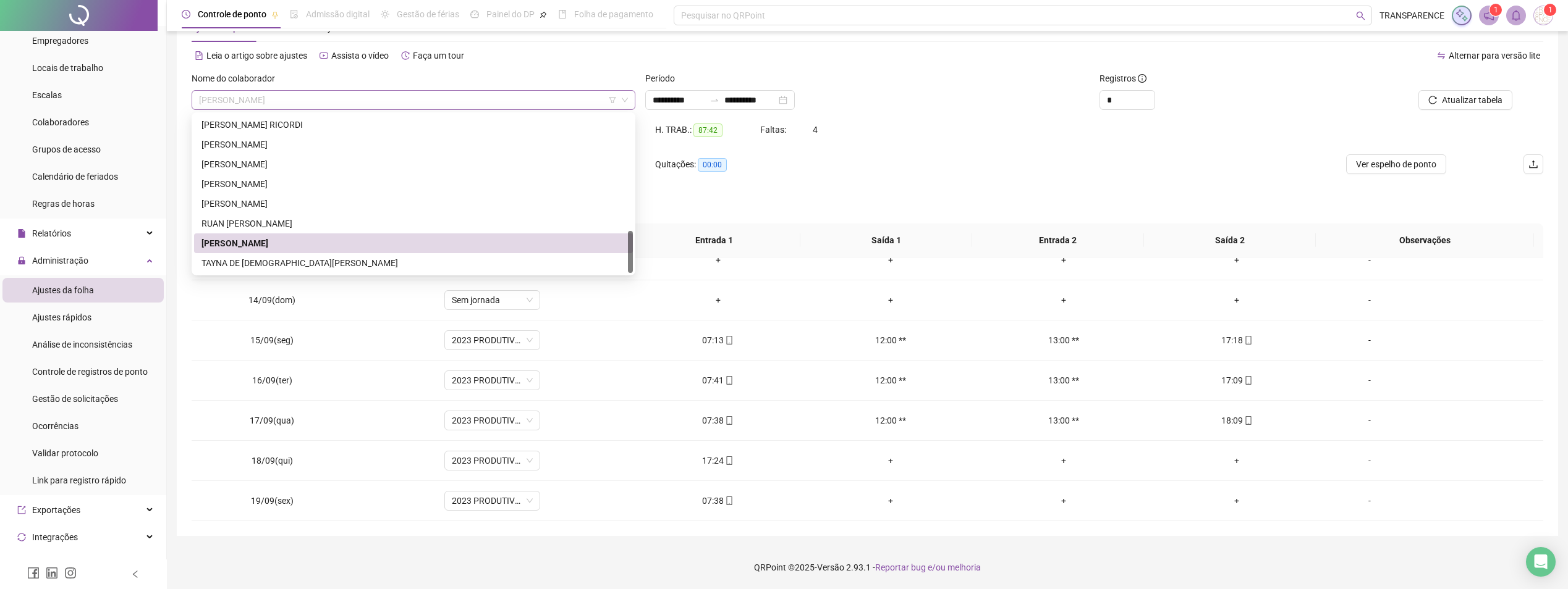
click at [455, 96] on span "[PERSON_NAME]" at bounding box center [413, 99] width 429 height 18
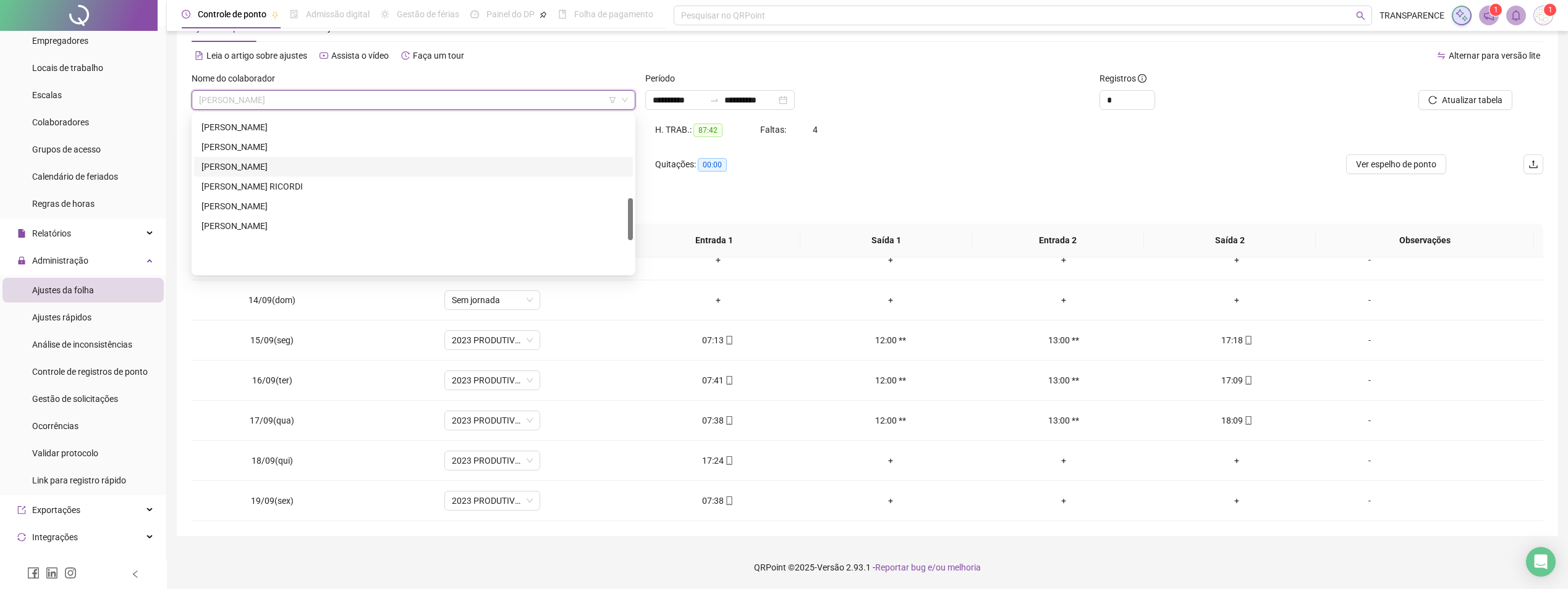
scroll to position [311, 0]
click at [295, 145] on div "[PERSON_NAME]" at bounding box center [413, 149] width 424 height 13
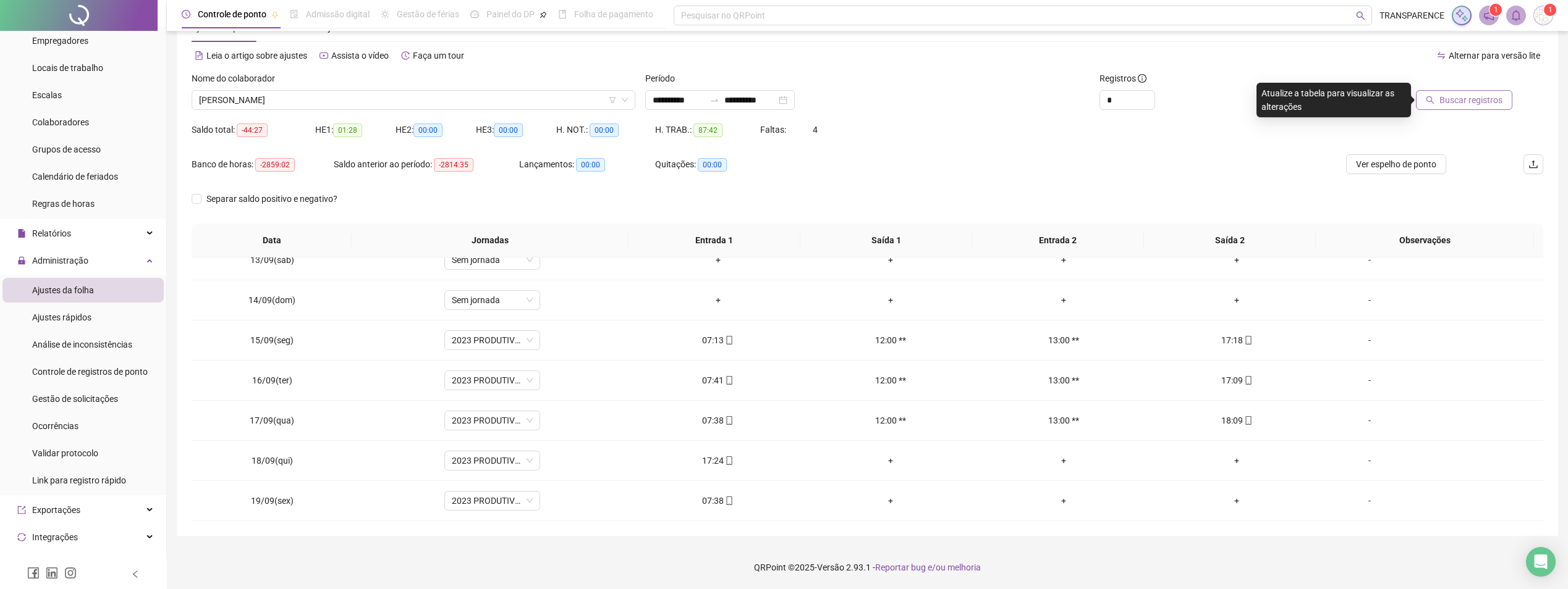
click at [1481, 98] on span "Buscar registros" at bounding box center [1471, 99] width 63 height 13
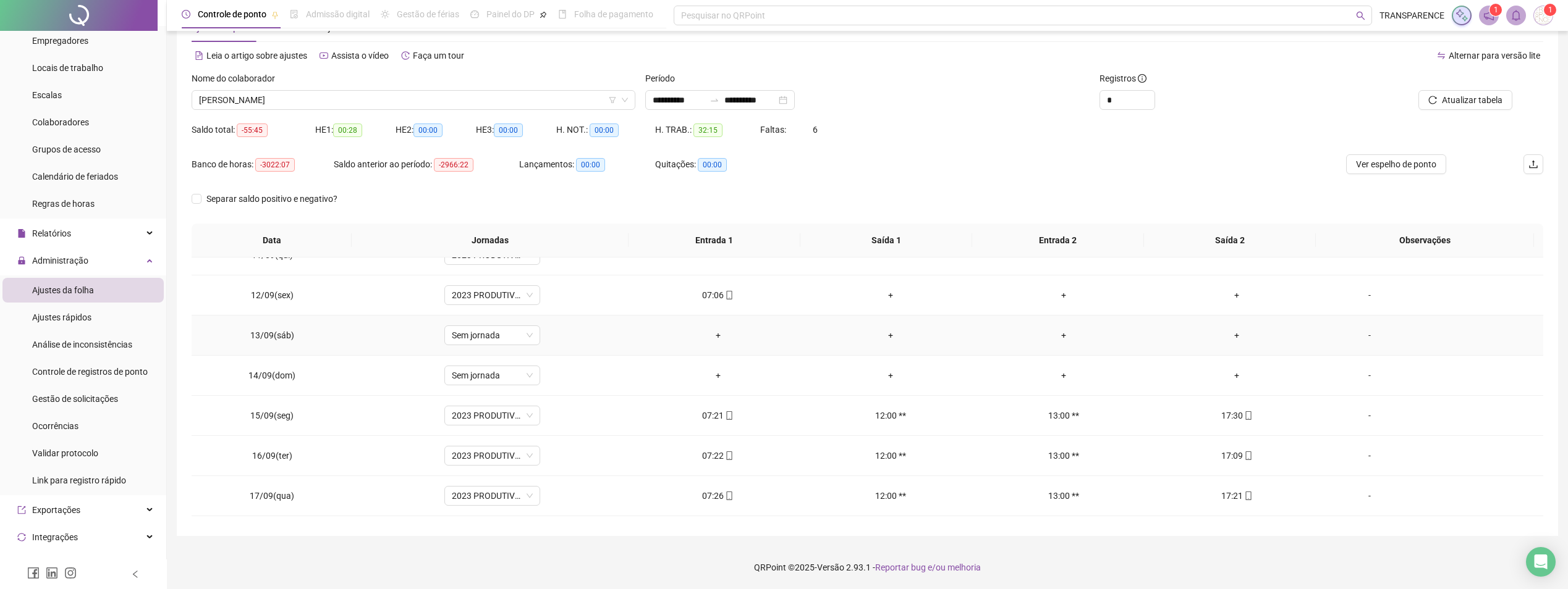
scroll to position [499, 0]
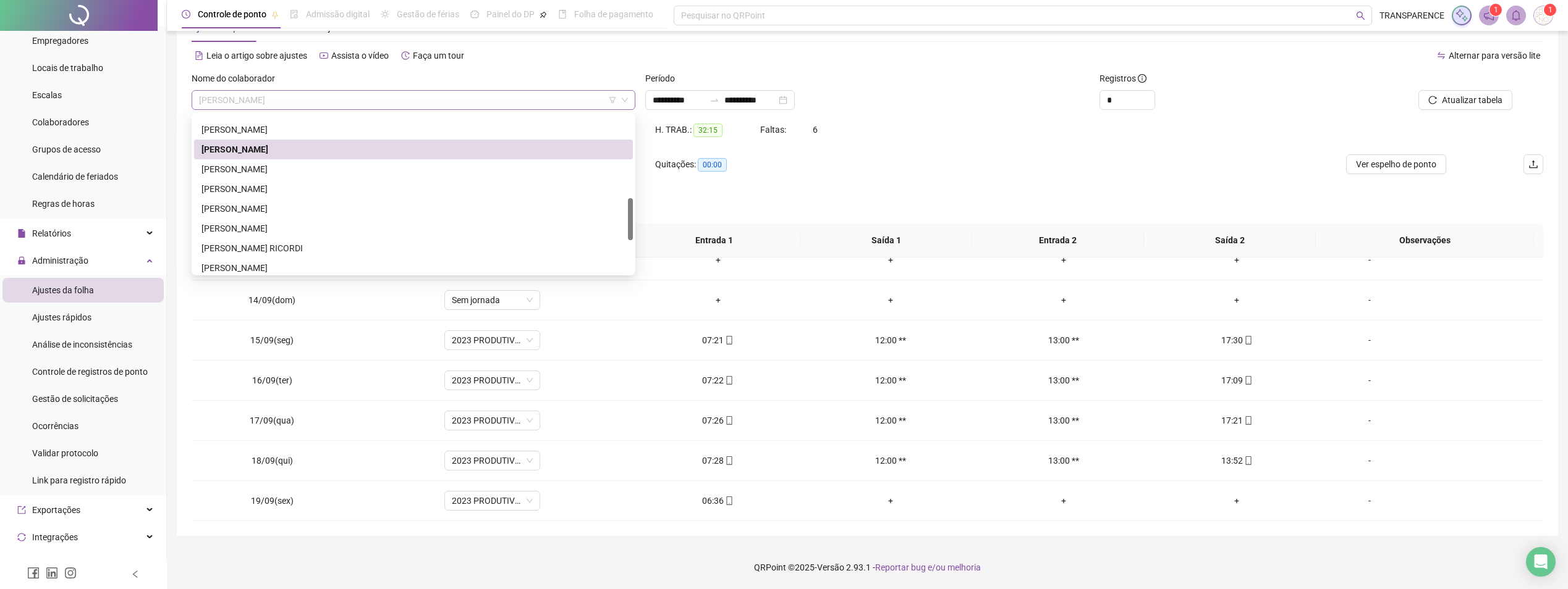
click at [388, 109] on div "[PERSON_NAME]" at bounding box center [413, 99] width 444 height 20
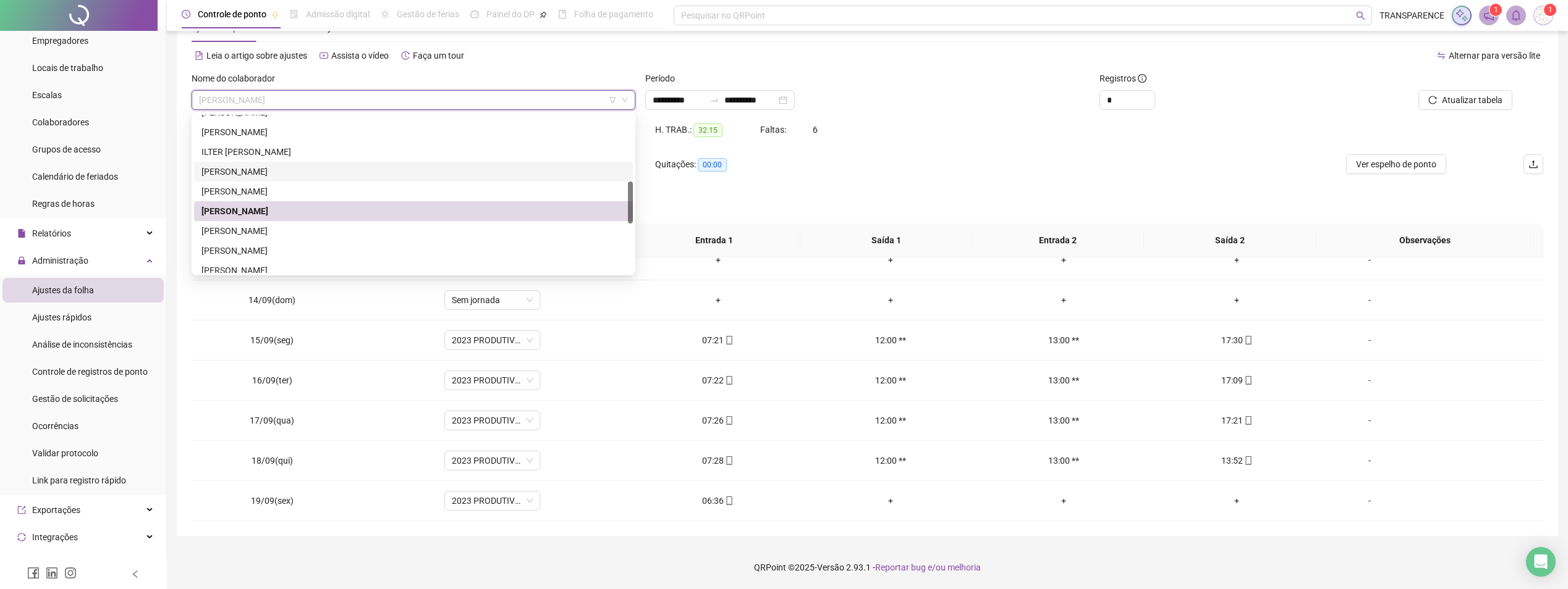
click at [330, 169] on div "[PERSON_NAME]" at bounding box center [413, 171] width 424 height 13
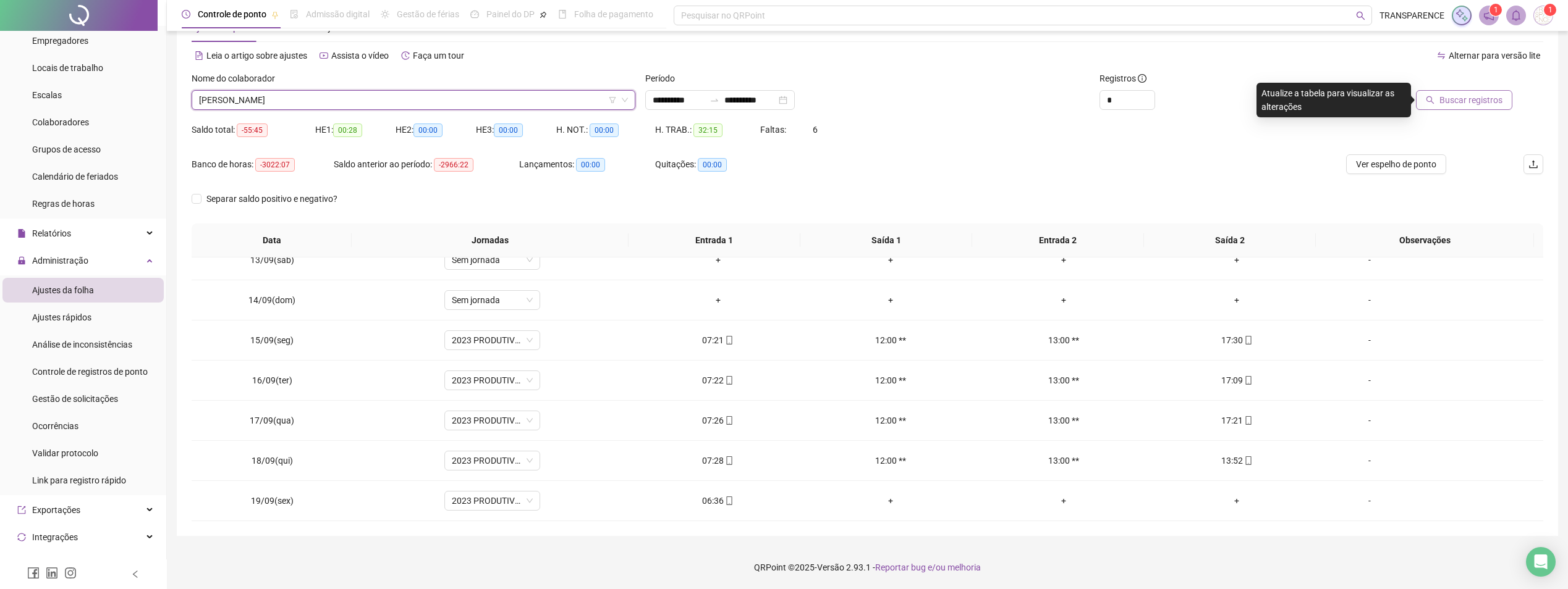
click at [1469, 96] on span "Buscar registros" at bounding box center [1471, 99] width 63 height 13
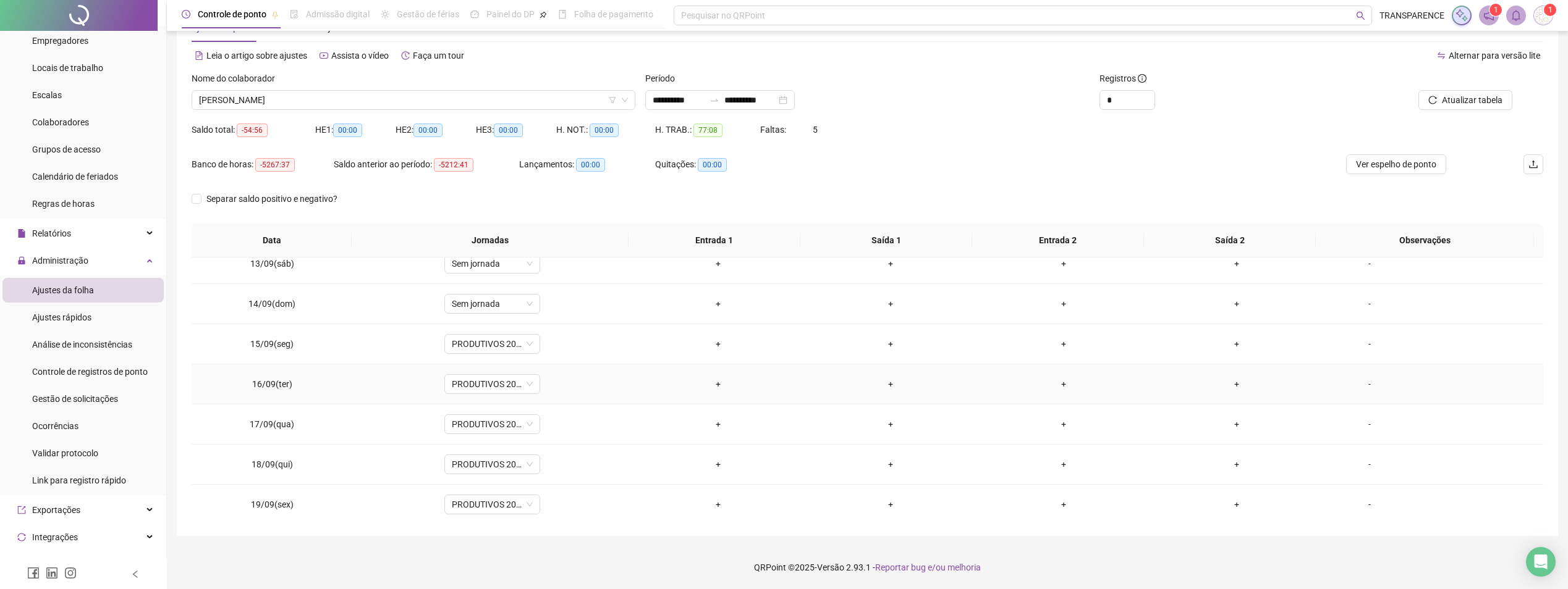
scroll to position [499, 0]
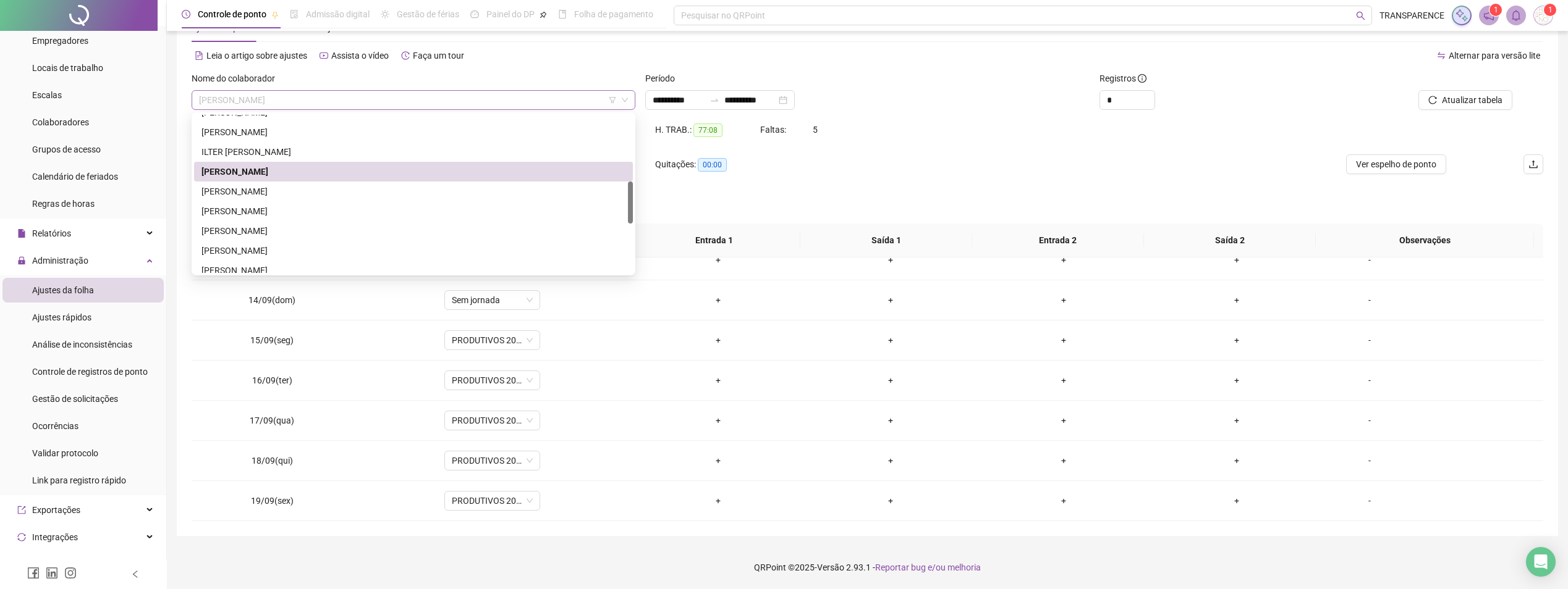
click at [420, 94] on span "[PERSON_NAME]" at bounding box center [413, 99] width 429 height 18
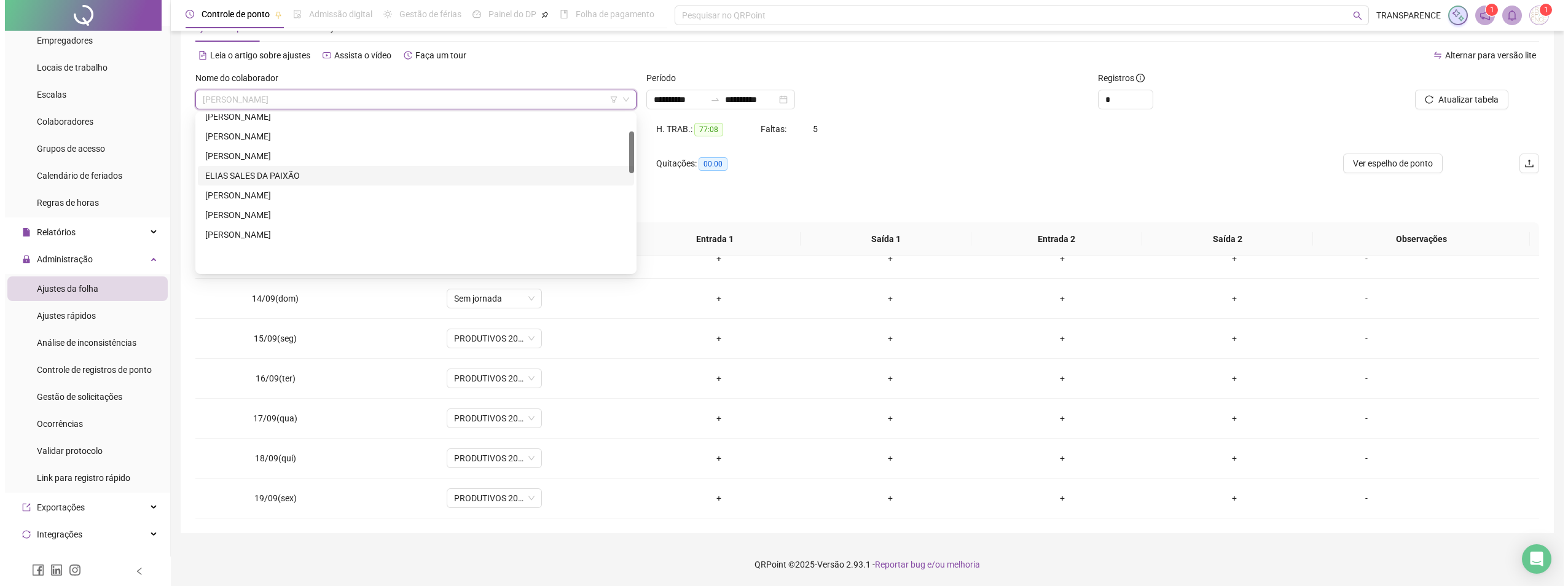
scroll to position [64, 0]
click at [305, 133] on div "[PERSON_NAME]" at bounding box center [411, 138] width 422 height 13
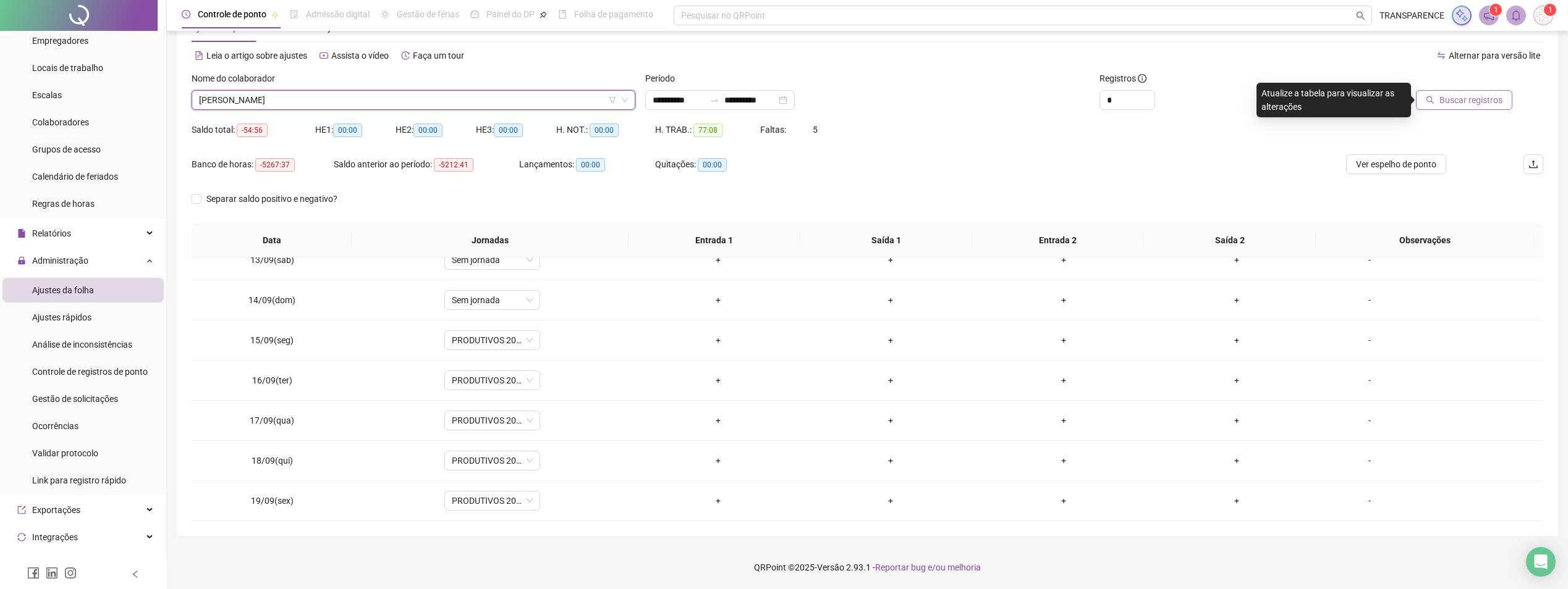
click at [1470, 102] on span "Buscar registros" at bounding box center [1471, 99] width 63 height 13
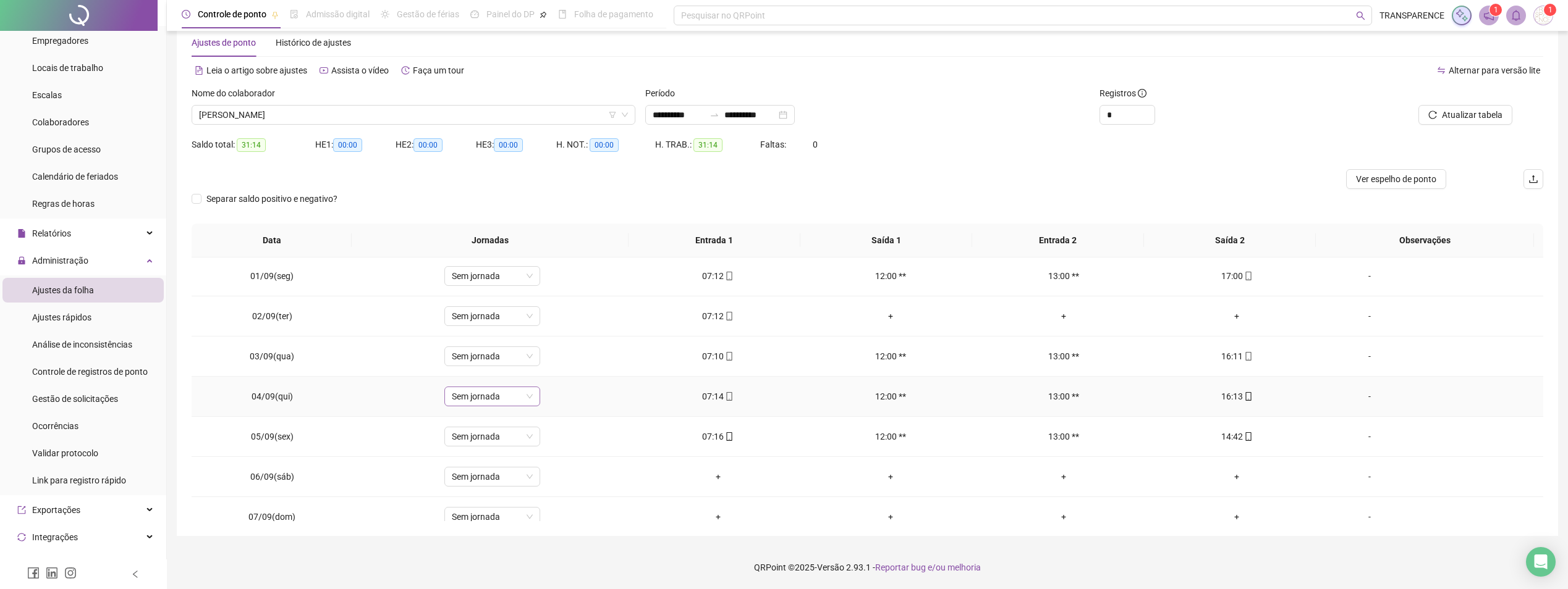
scroll to position [0, 0]
click at [483, 120] on span "[PERSON_NAME]" at bounding box center [413, 115] width 429 height 18
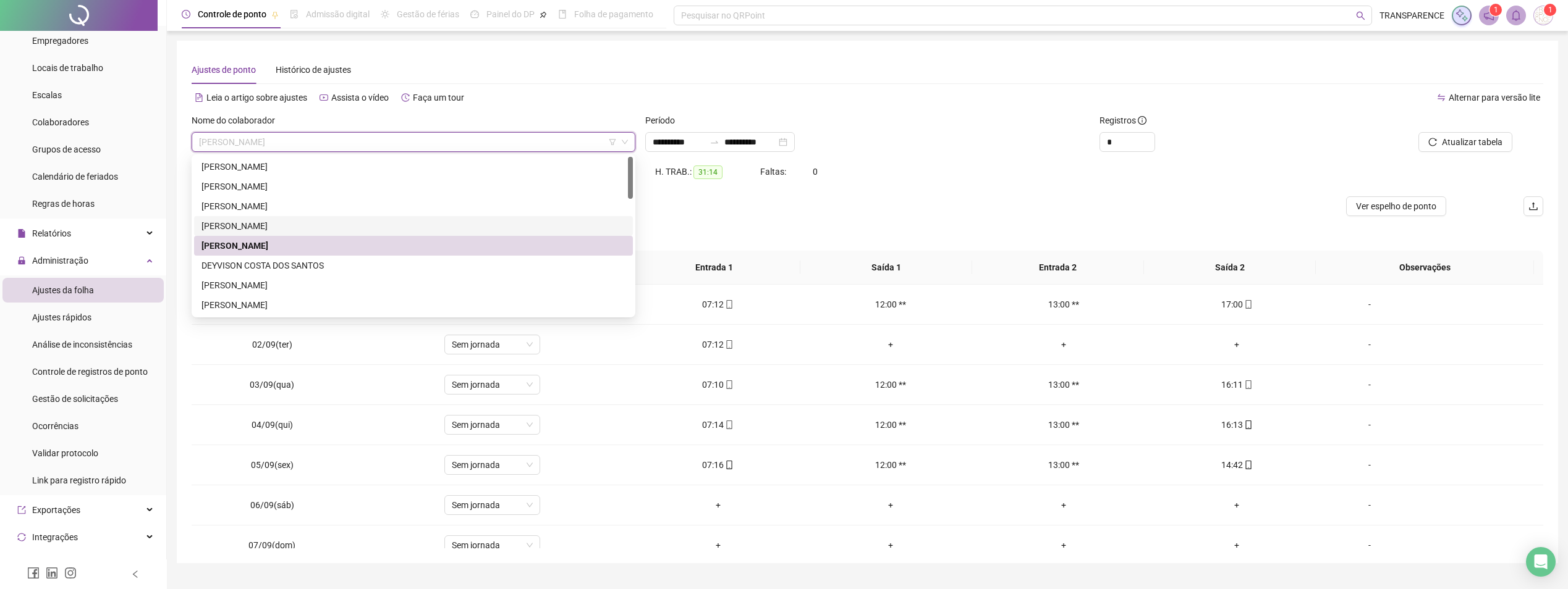
scroll to position [62, 0]
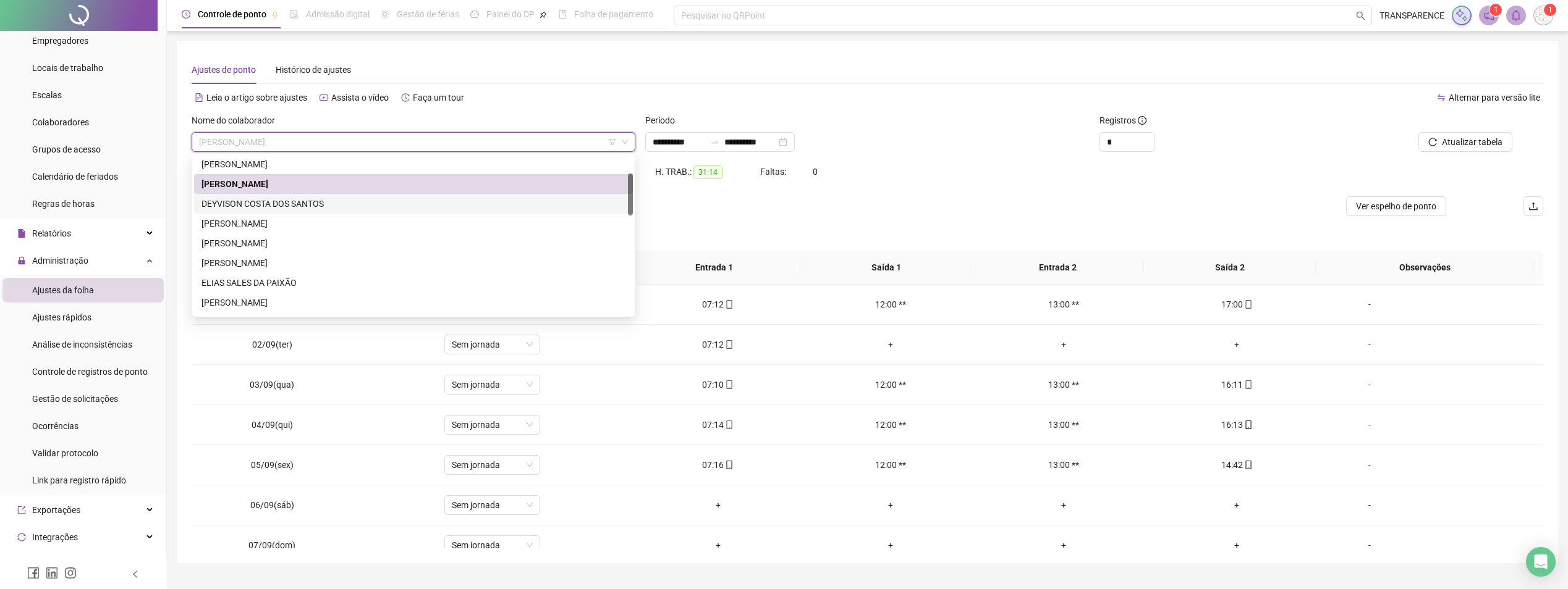
click at [292, 201] on div "DEYVISON COSTA DOS SANTOS" at bounding box center [413, 203] width 424 height 13
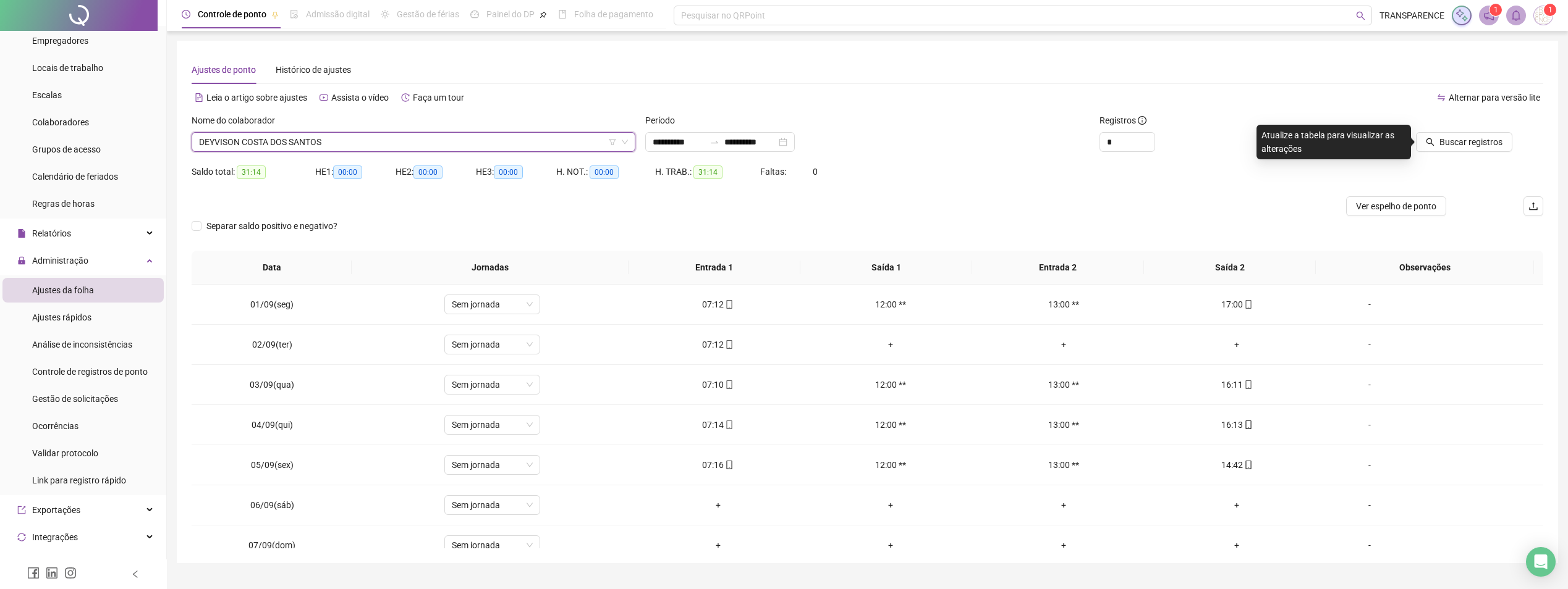
click at [1468, 129] on div at bounding box center [1419, 122] width 186 height 18
click at [1462, 136] on span "Buscar registros" at bounding box center [1471, 142] width 63 height 13
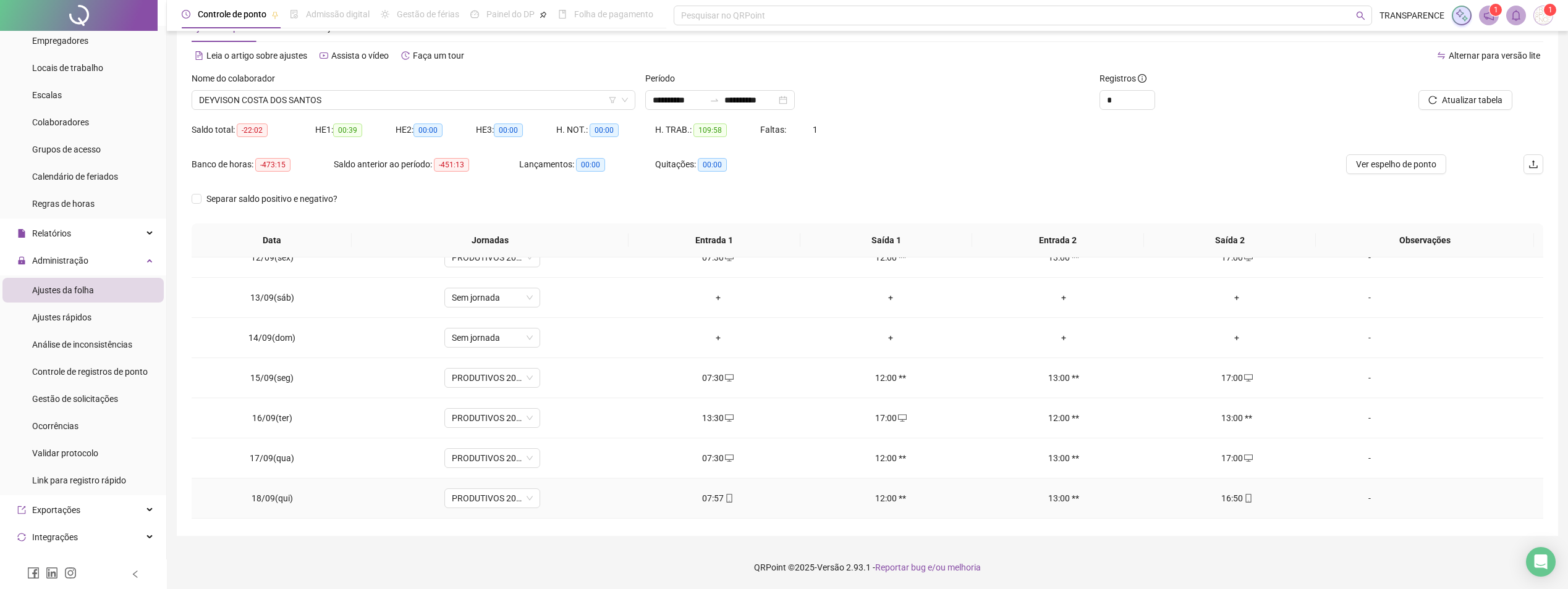
scroll to position [0, 0]
click at [729, 463] on icon "mobile" at bounding box center [730, 461] width 9 height 9
type input "**********"
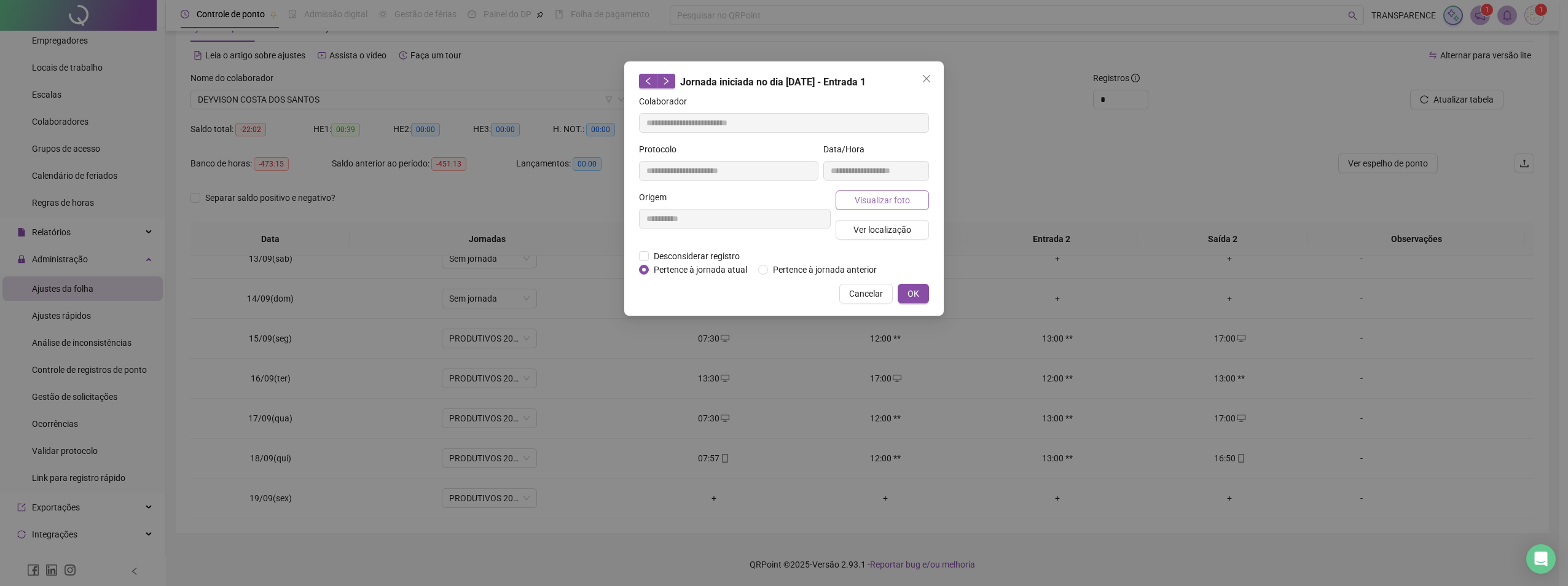
click at [918, 195] on button "Visualizar foto" at bounding box center [882, 200] width 93 height 20
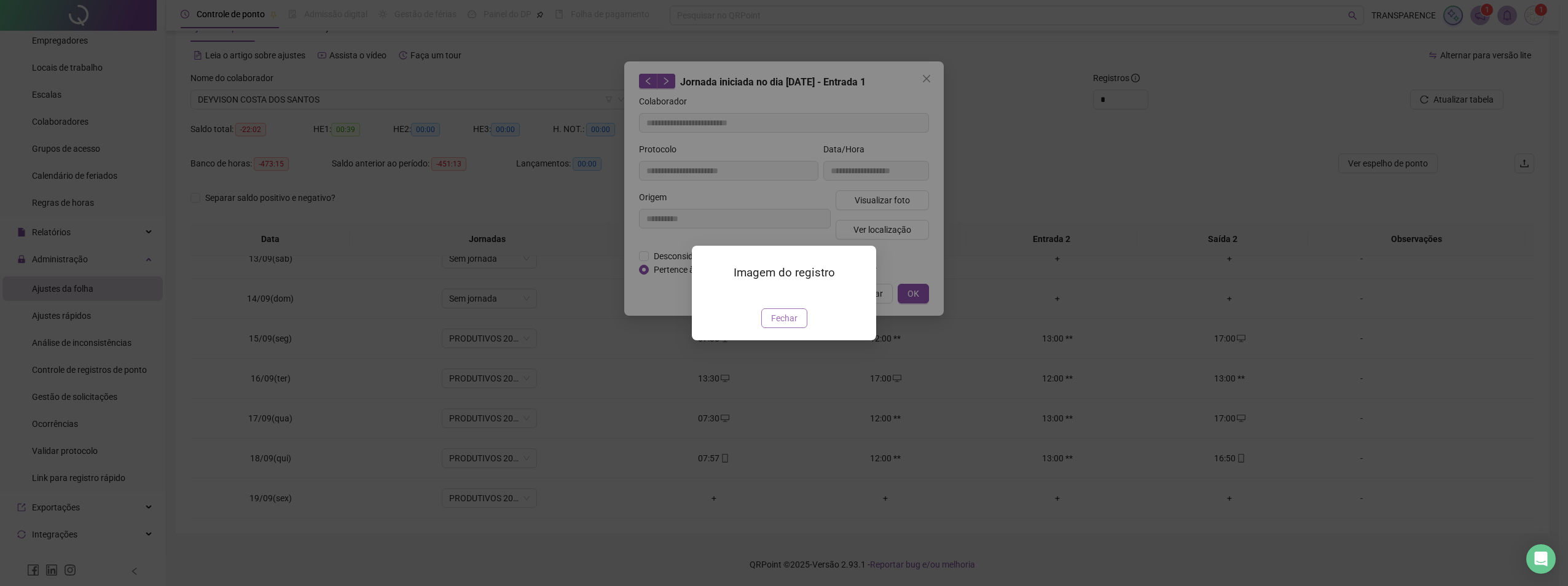
click at [779, 325] on span "Fechar" at bounding box center [784, 318] width 27 height 13
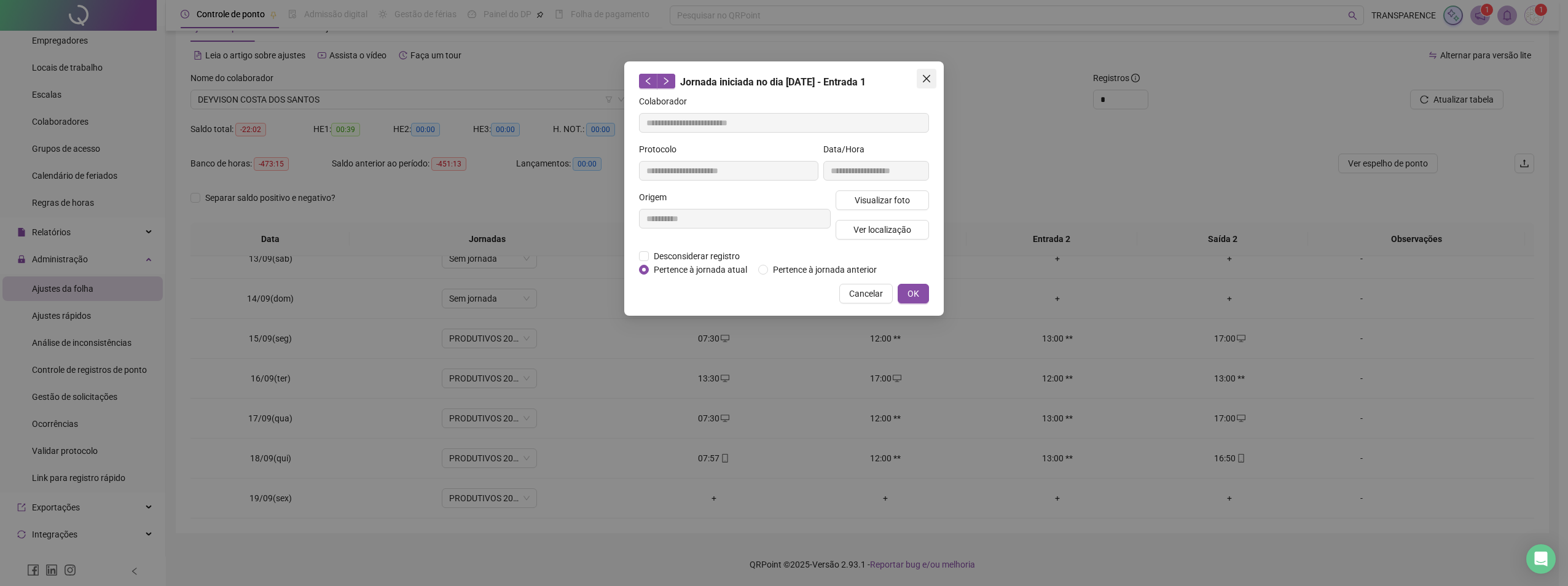
click at [931, 77] on icon "close" at bounding box center [926, 79] width 10 height 10
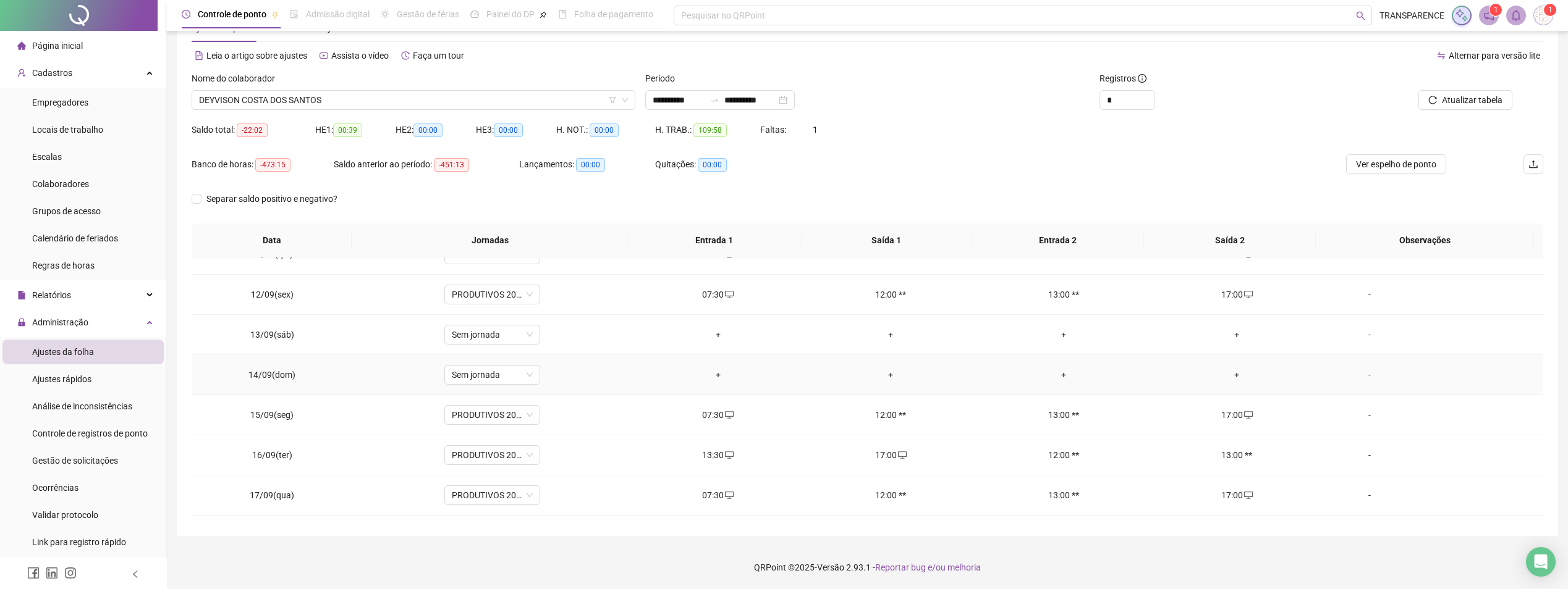
scroll to position [499, 0]
